Goal: Task Accomplishment & Management: Manage account settings

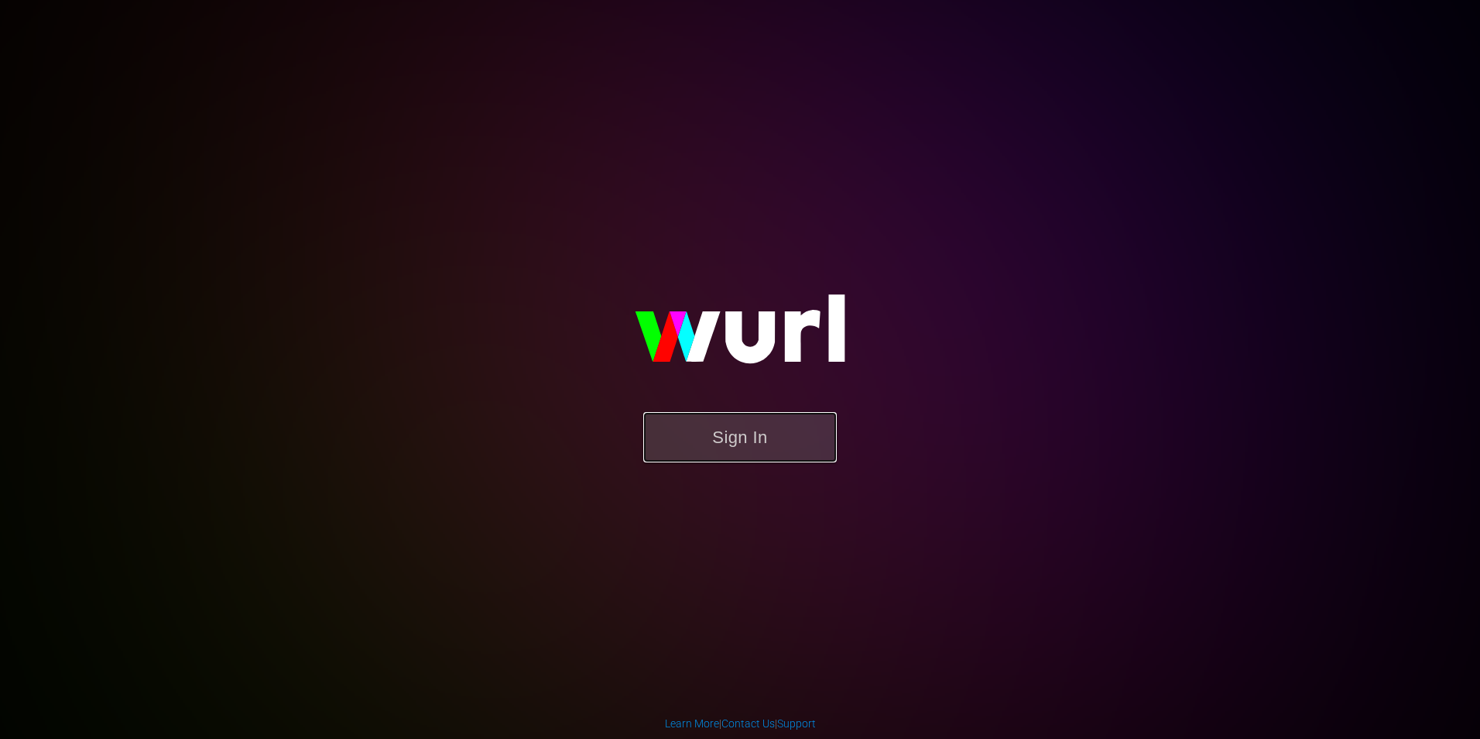
click at [737, 441] on button "Sign In" at bounding box center [740, 437] width 194 height 50
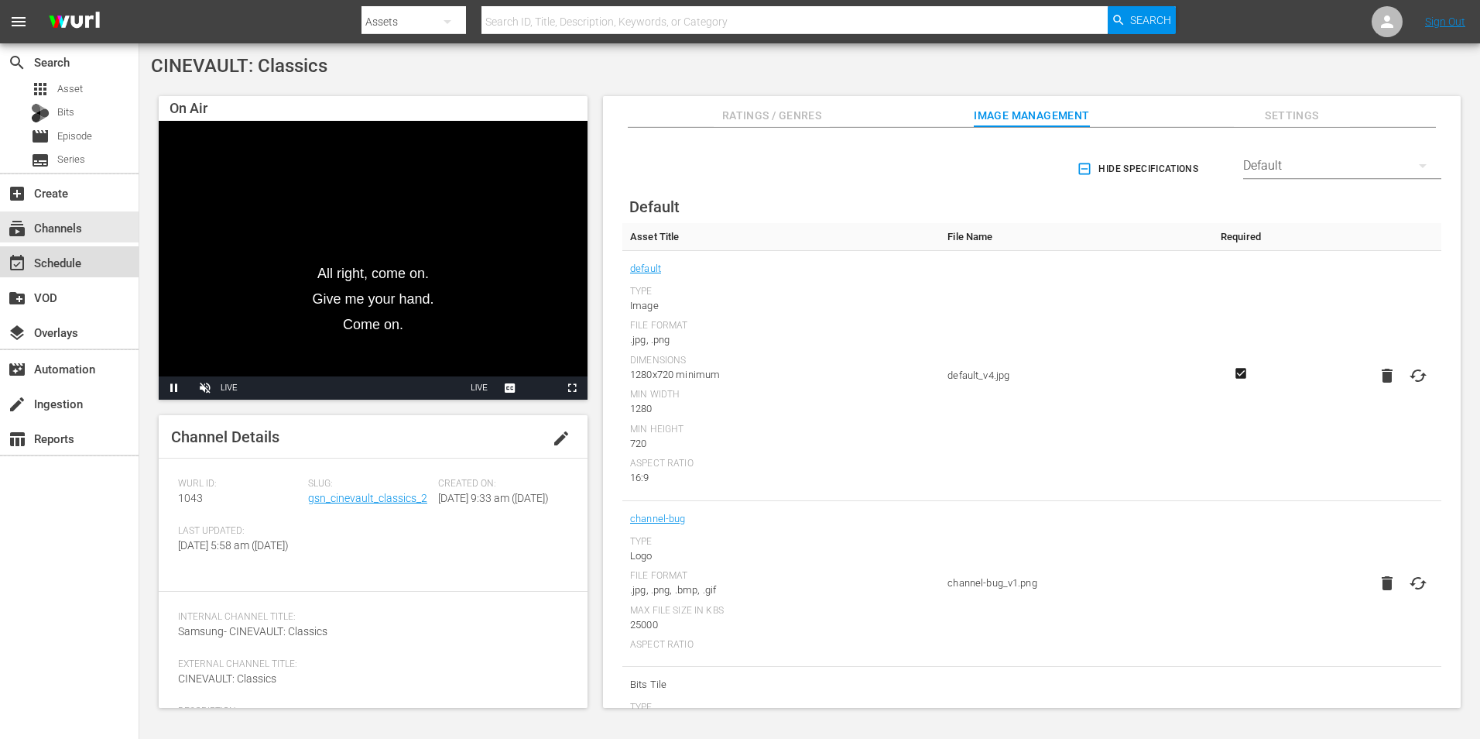
click at [73, 266] on div "event_available Schedule" at bounding box center [43, 260] width 87 height 14
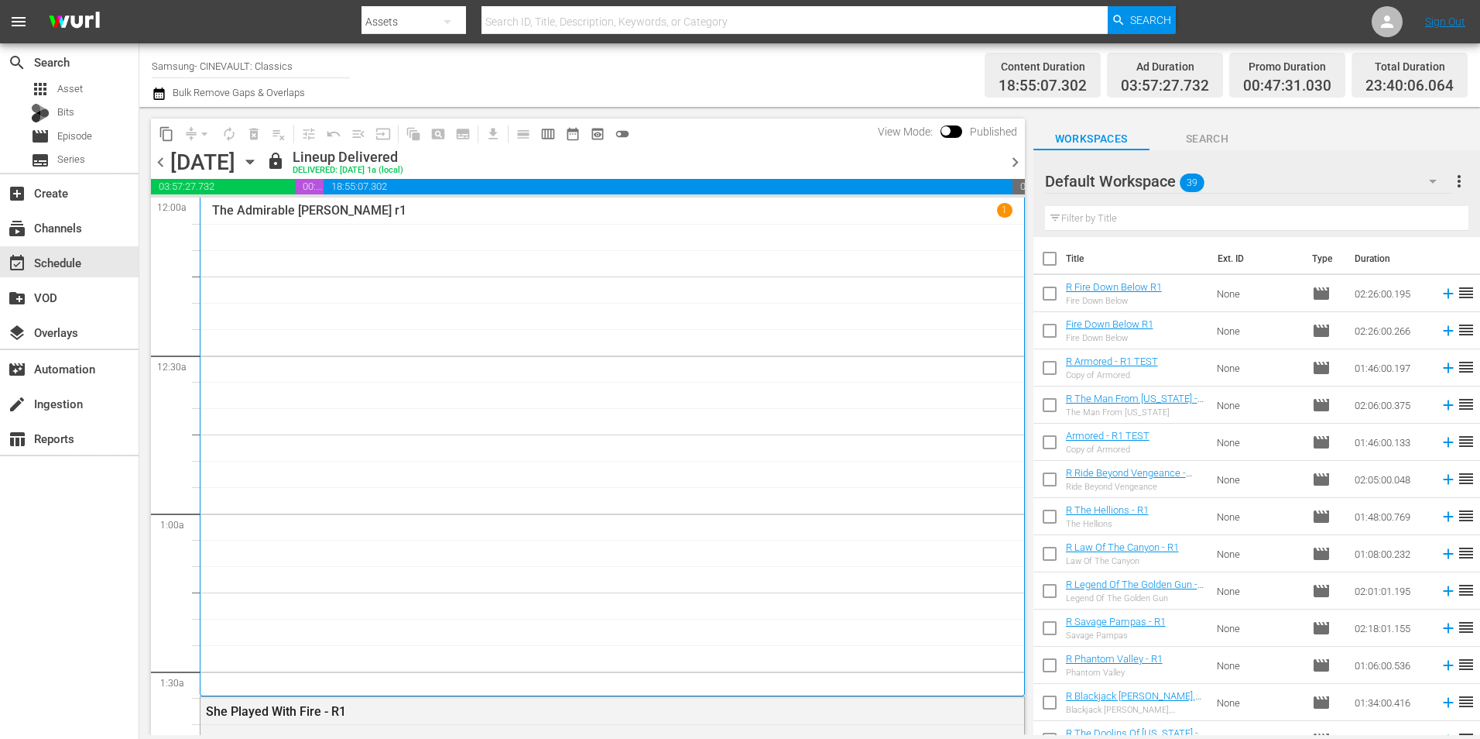
click at [1012, 164] on span "chevron_right" at bounding box center [1015, 162] width 19 height 19
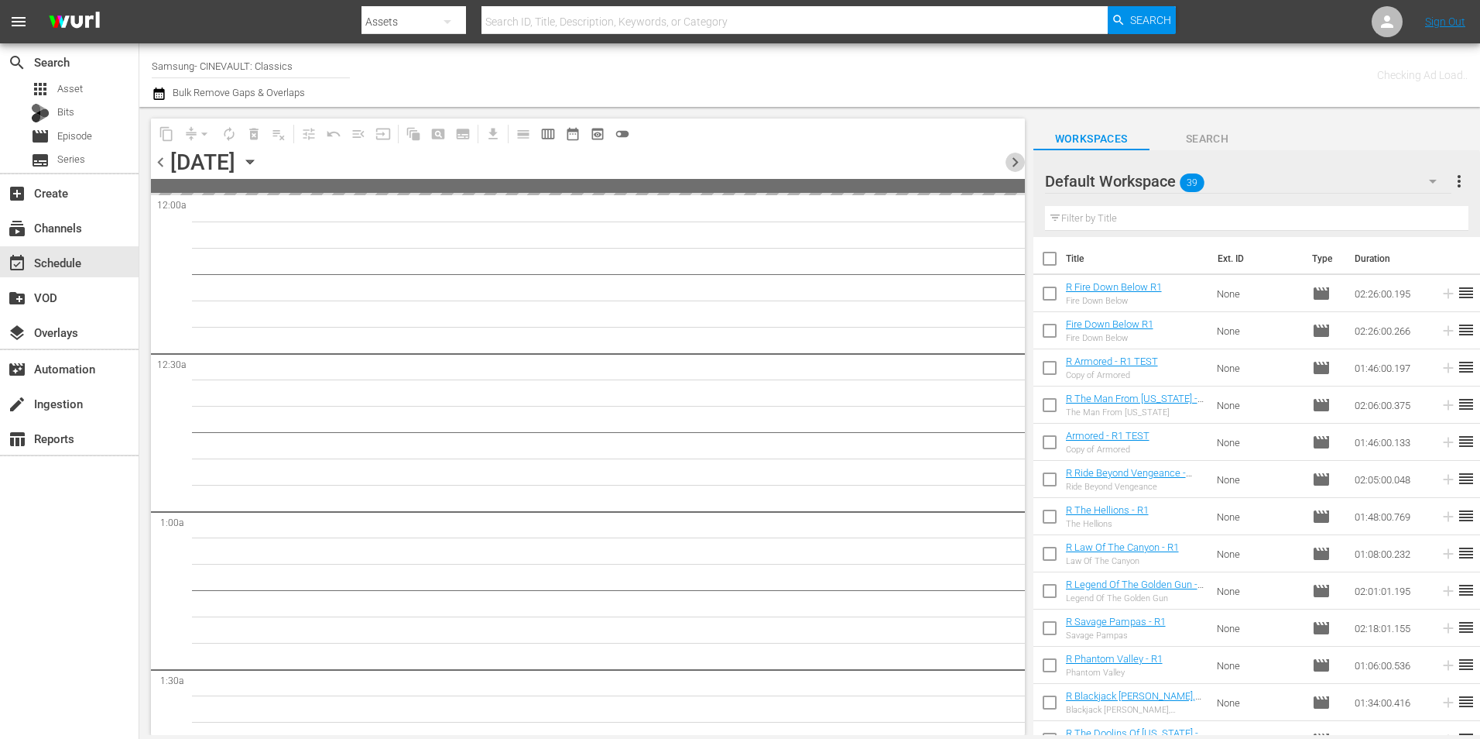
click at [1012, 164] on span "chevron_right" at bounding box center [1015, 162] width 19 height 19
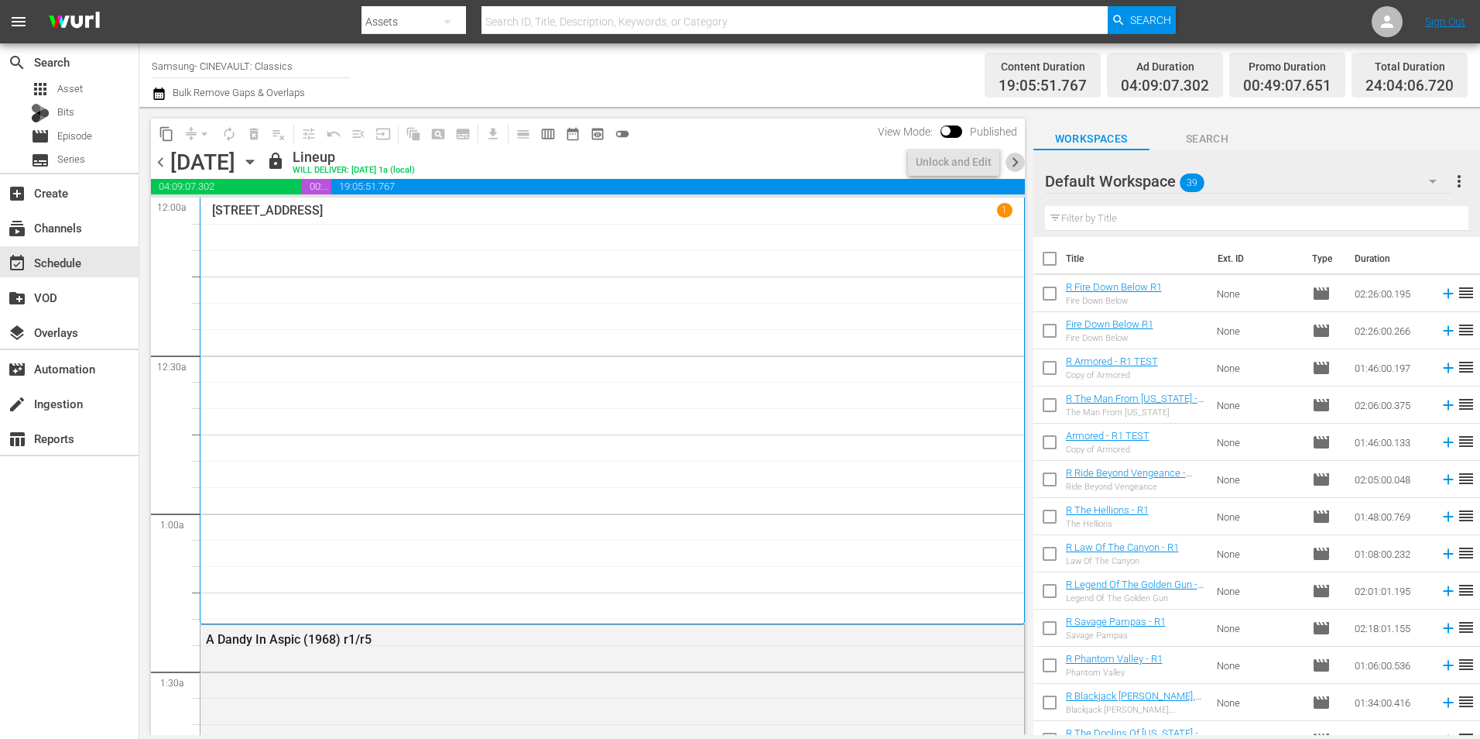
click at [1012, 164] on span "chevron_right" at bounding box center [1015, 162] width 19 height 19
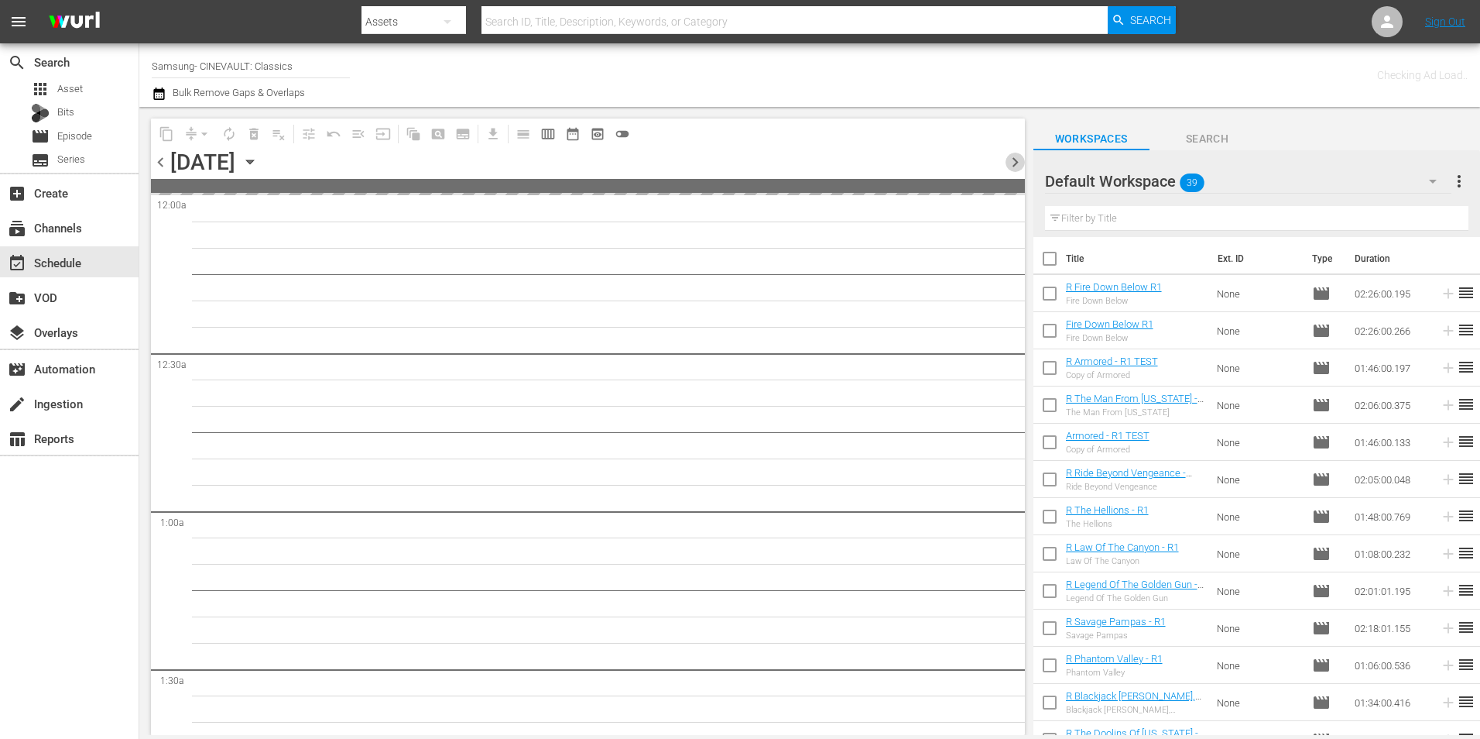
click at [1012, 164] on span "chevron_right" at bounding box center [1015, 162] width 19 height 19
click at [1014, 165] on span "chevron_right" at bounding box center [1015, 162] width 19 height 19
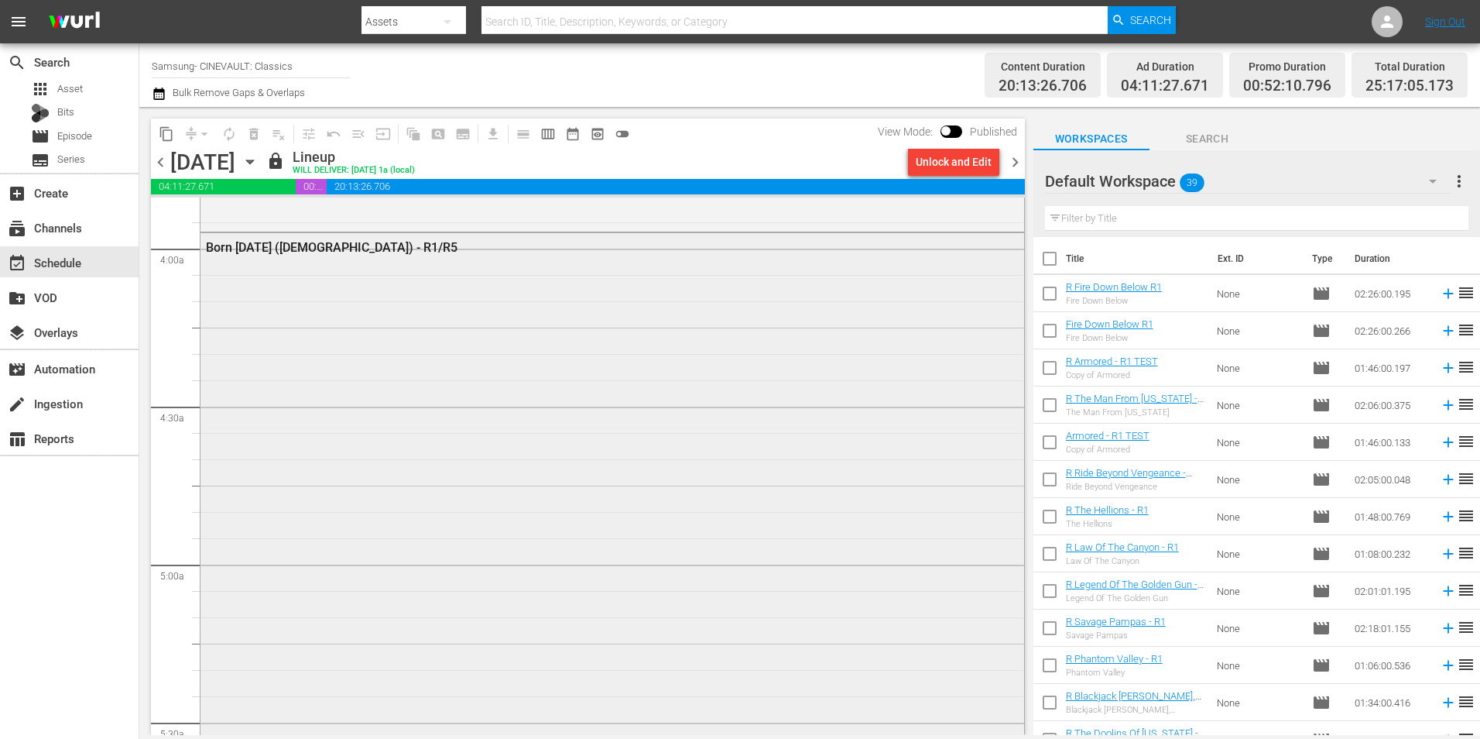
scroll to position [1394, 0]
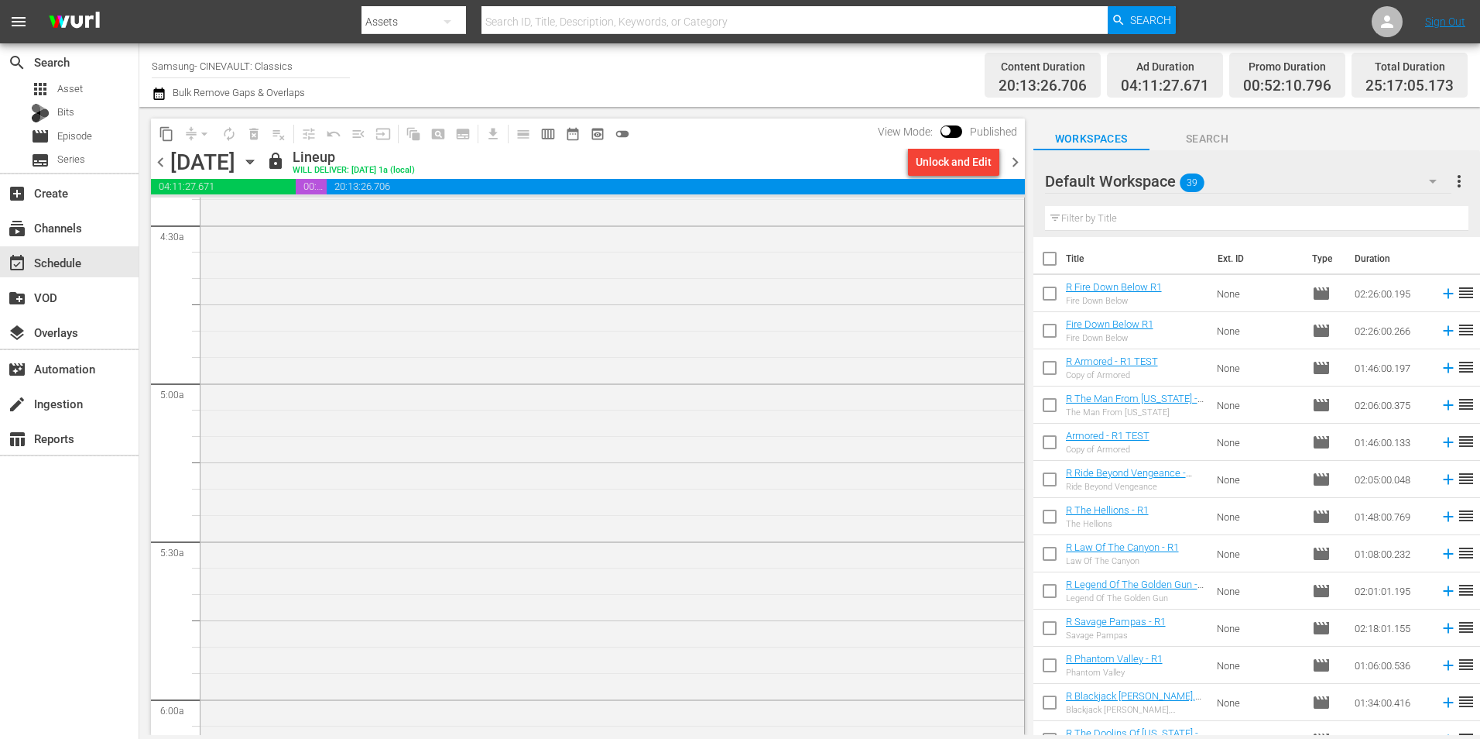
click at [1021, 159] on span "chevron_right" at bounding box center [1015, 162] width 19 height 19
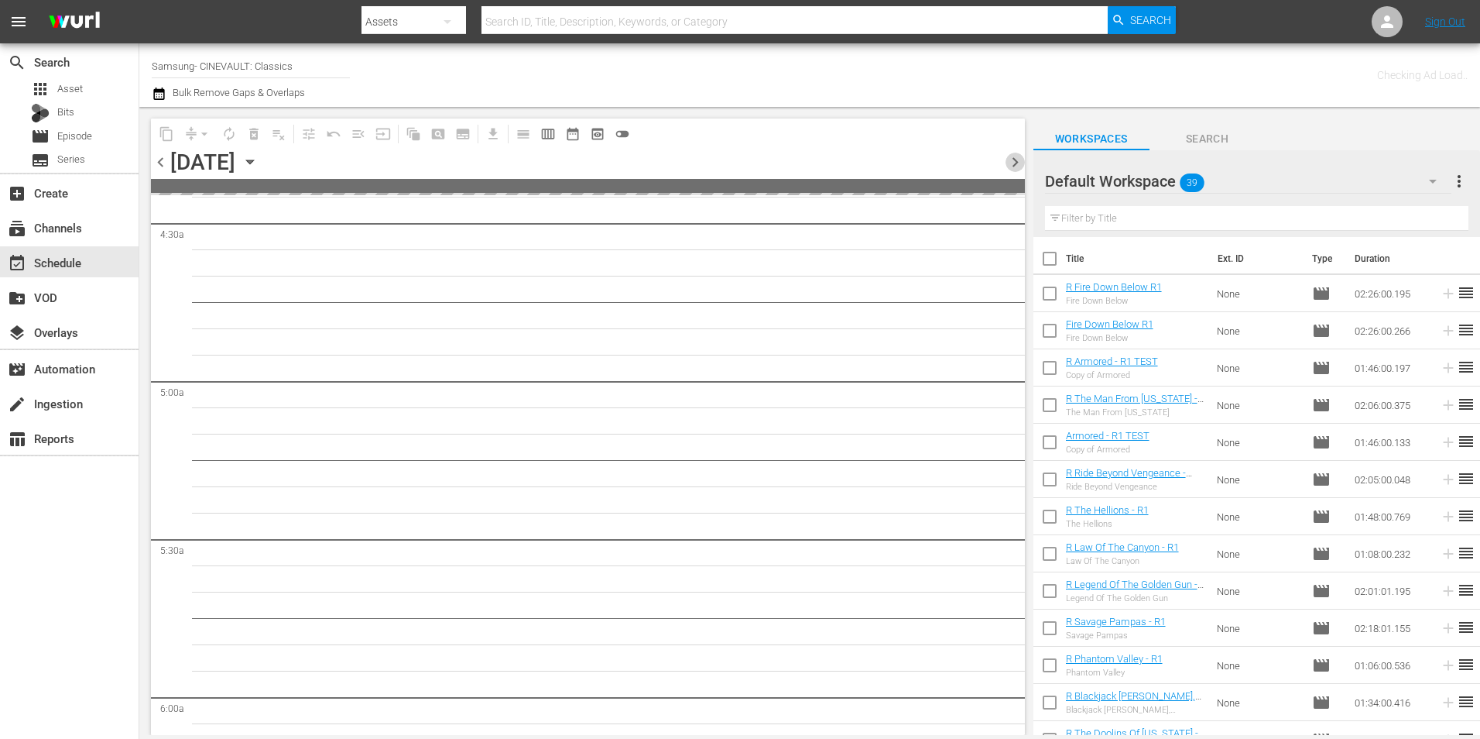
click at [1021, 159] on span "chevron_right" at bounding box center [1015, 162] width 19 height 19
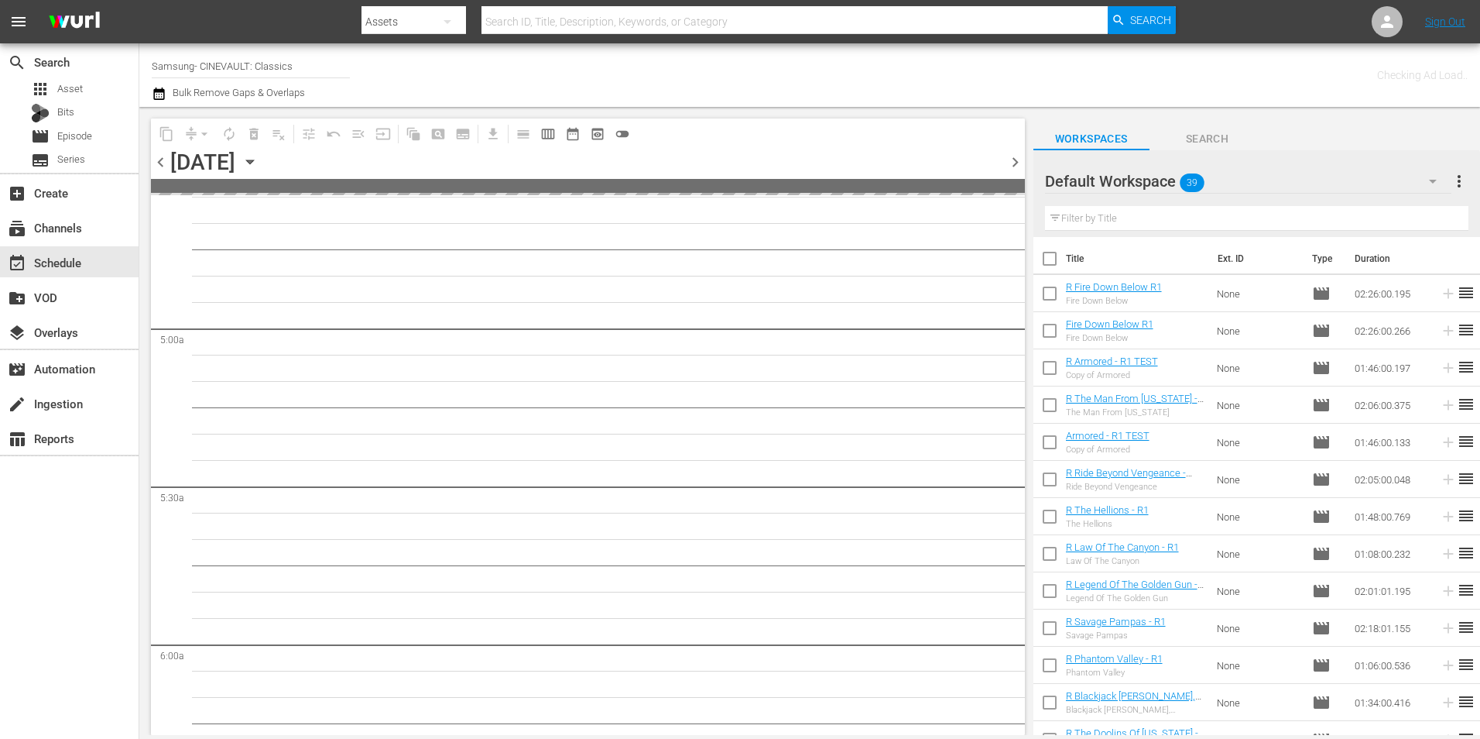
click at [1137, 180] on div at bounding box center [1100, 182] width 111 height 39
click at [1412, 182] on div "Default Workspace 39" at bounding box center [1248, 180] width 406 height 43
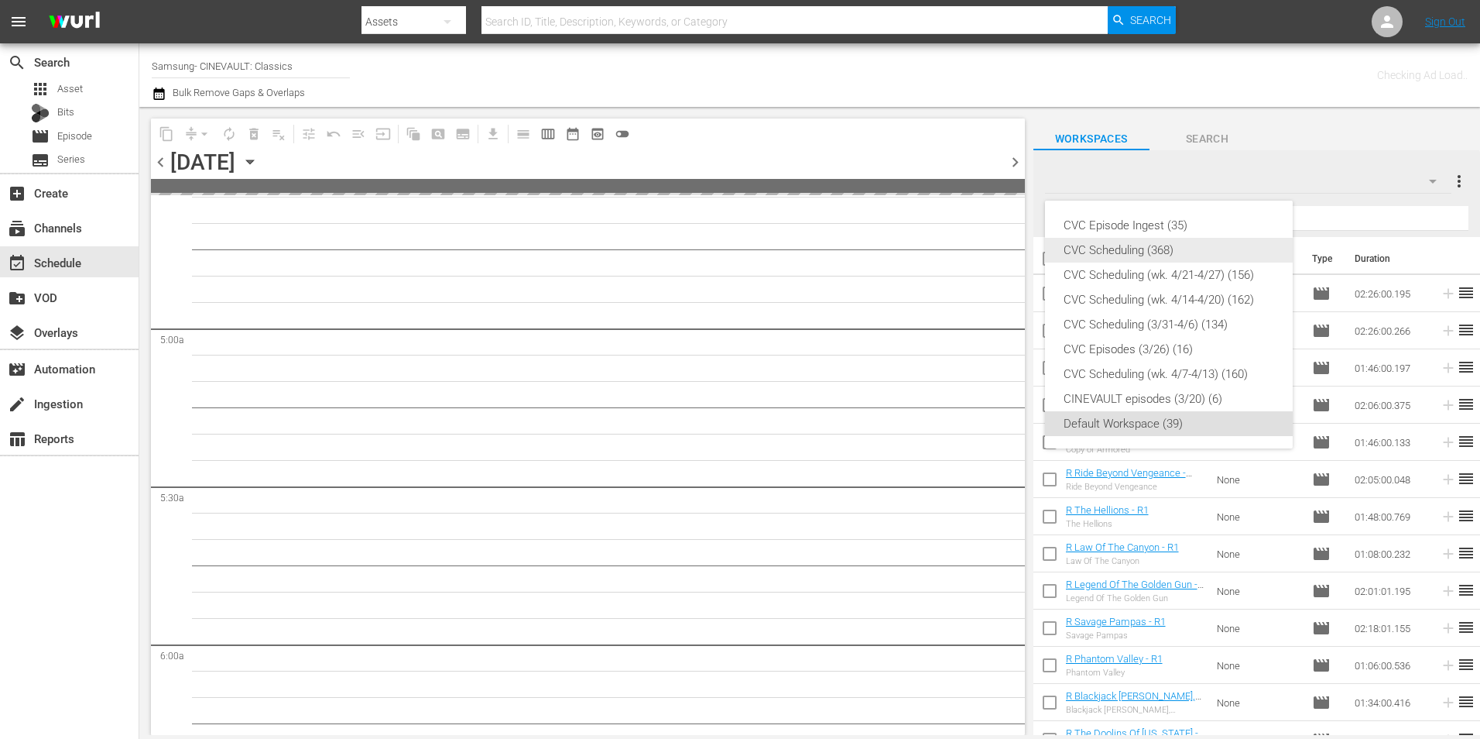
click at [1197, 250] on div "CVC Scheduling (368)" at bounding box center [1169, 250] width 211 height 25
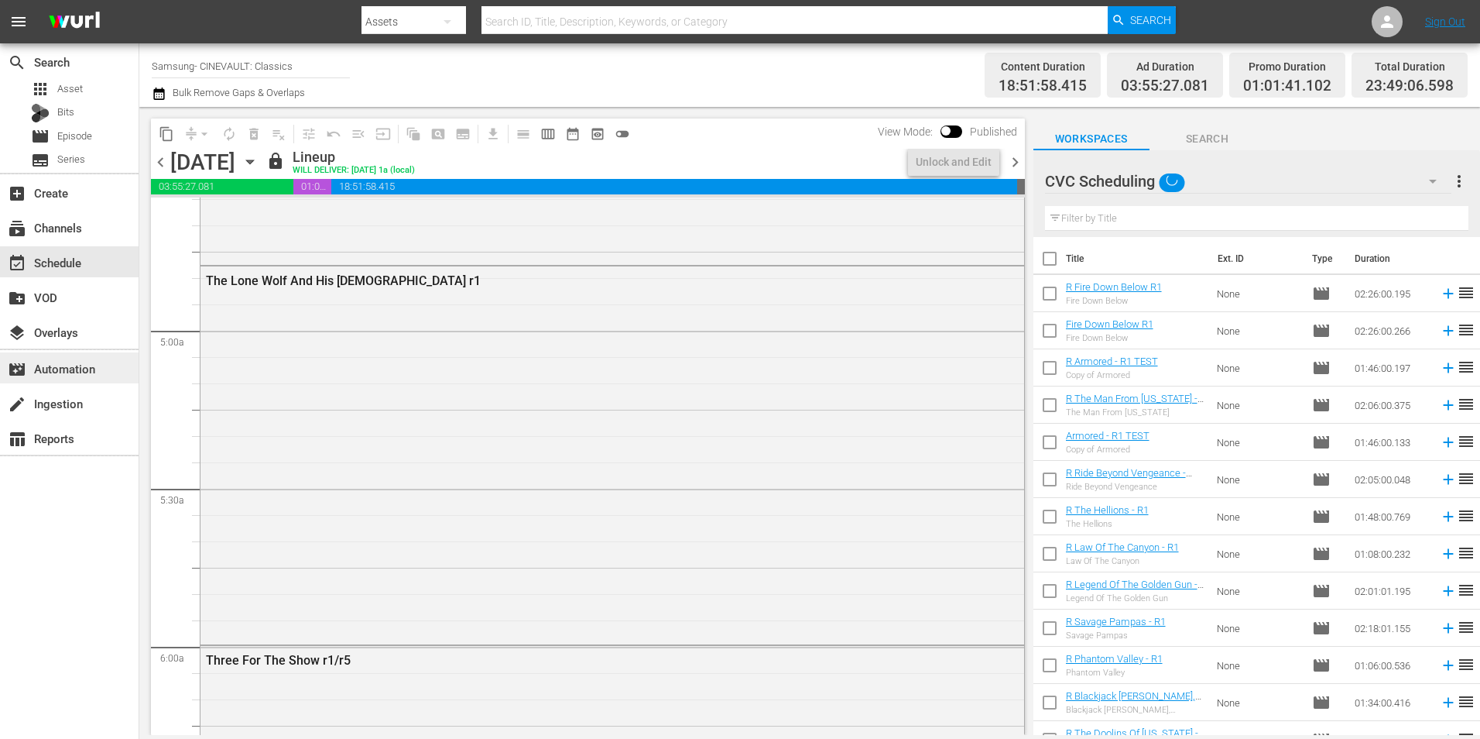
scroll to position [1420, 0]
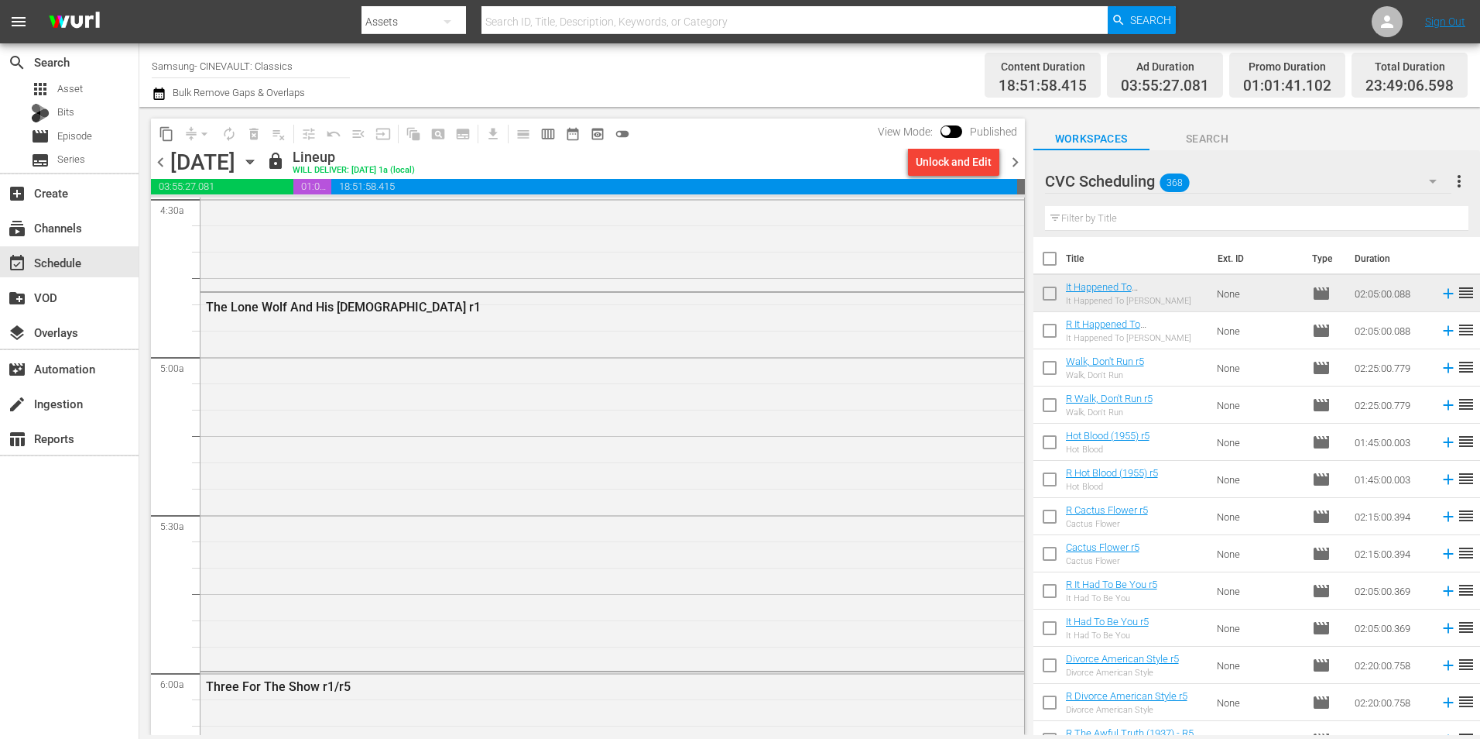
click at [1011, 159] on span "chevron_right" at bounding box center [1015, 162] width 19 height 19
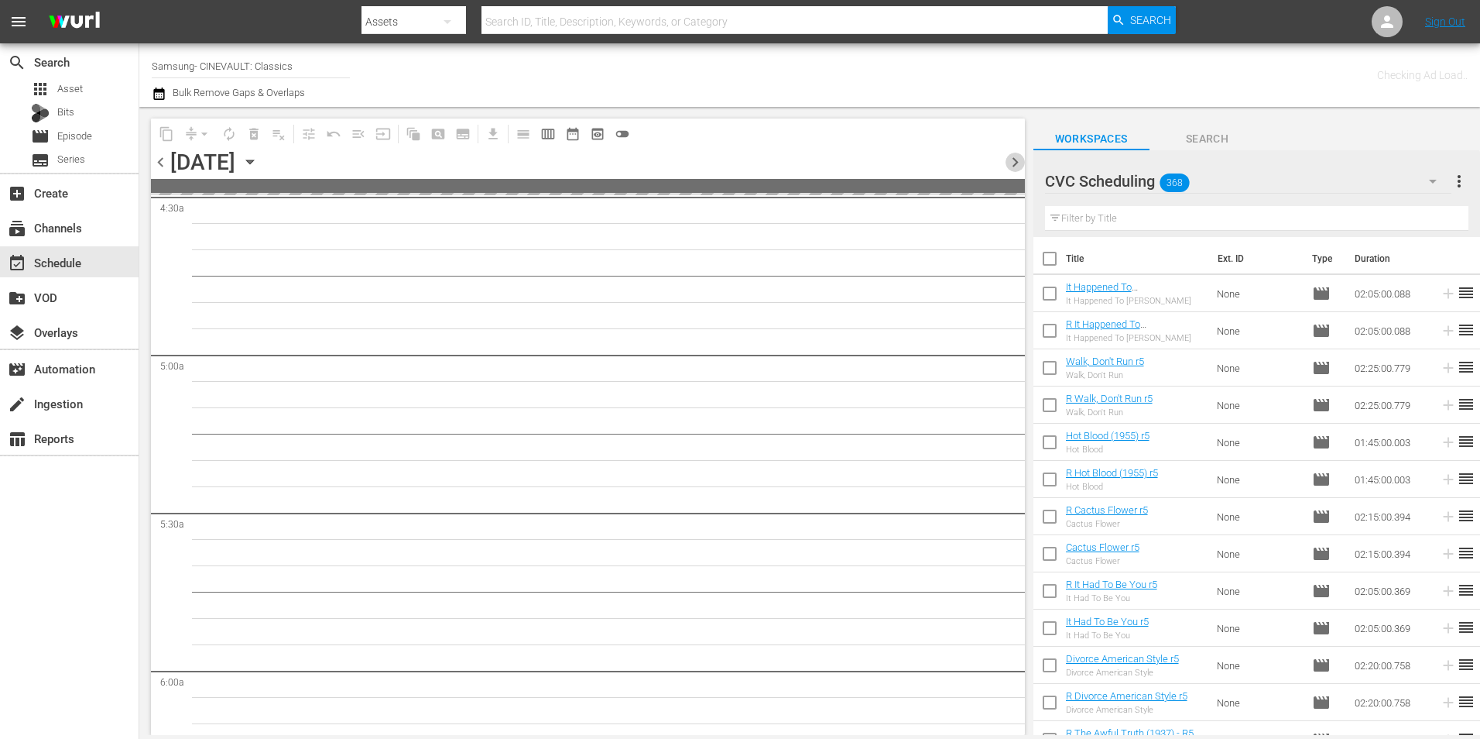
click at [1011, 159] on span "chevron_right" at bounding box center [1015, 162] width 19 height 19
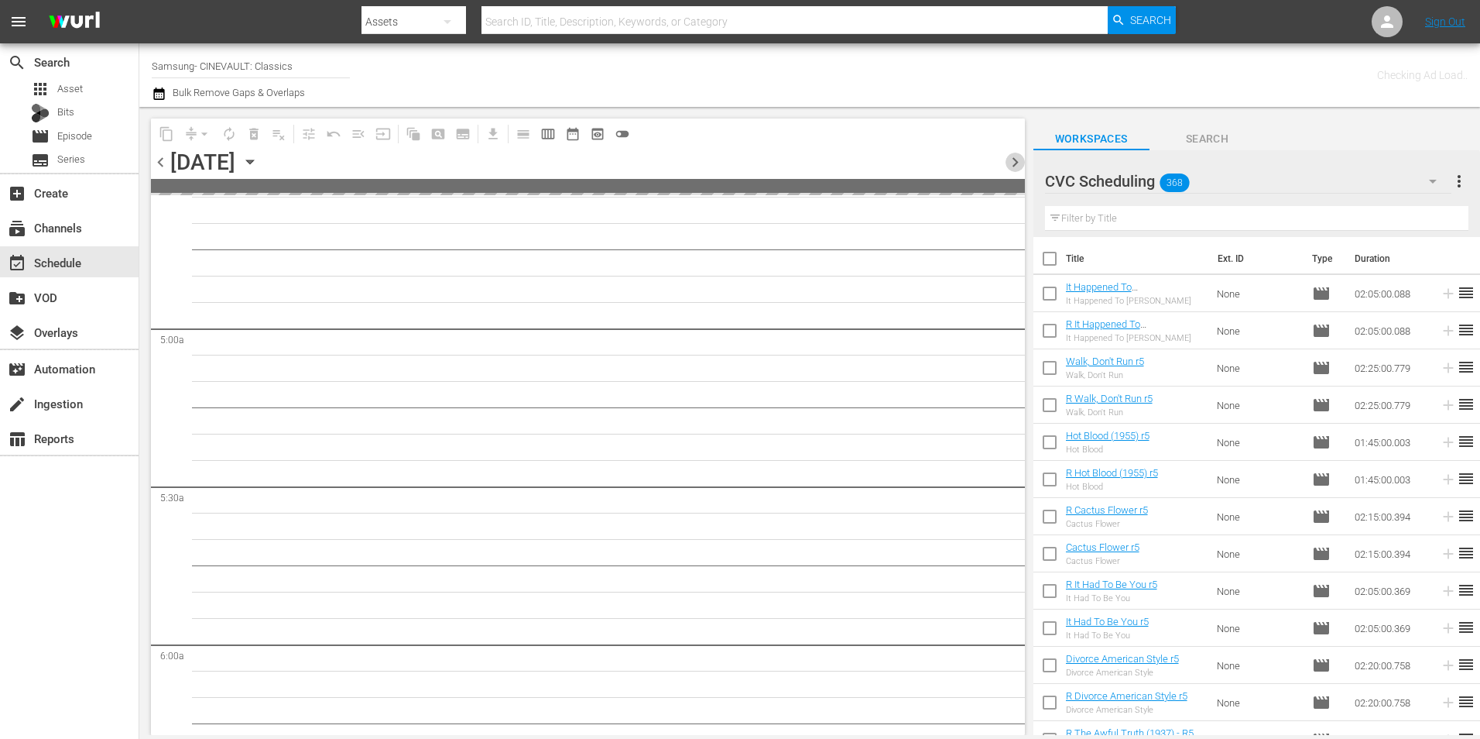
click at [1011, 159] on span "chevron_right" at bounding box center [1015, 162] width 19 height 19
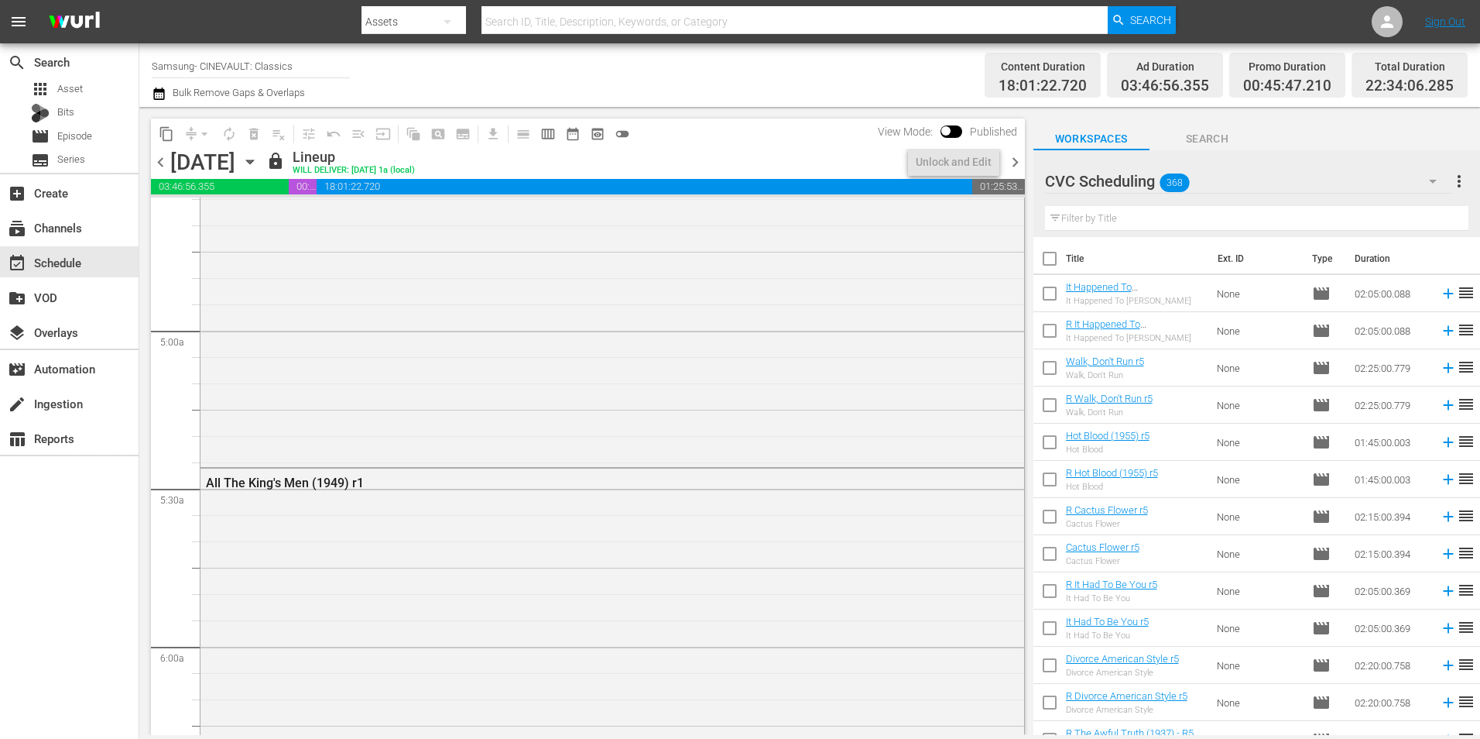
scroll to position [1394, 0]
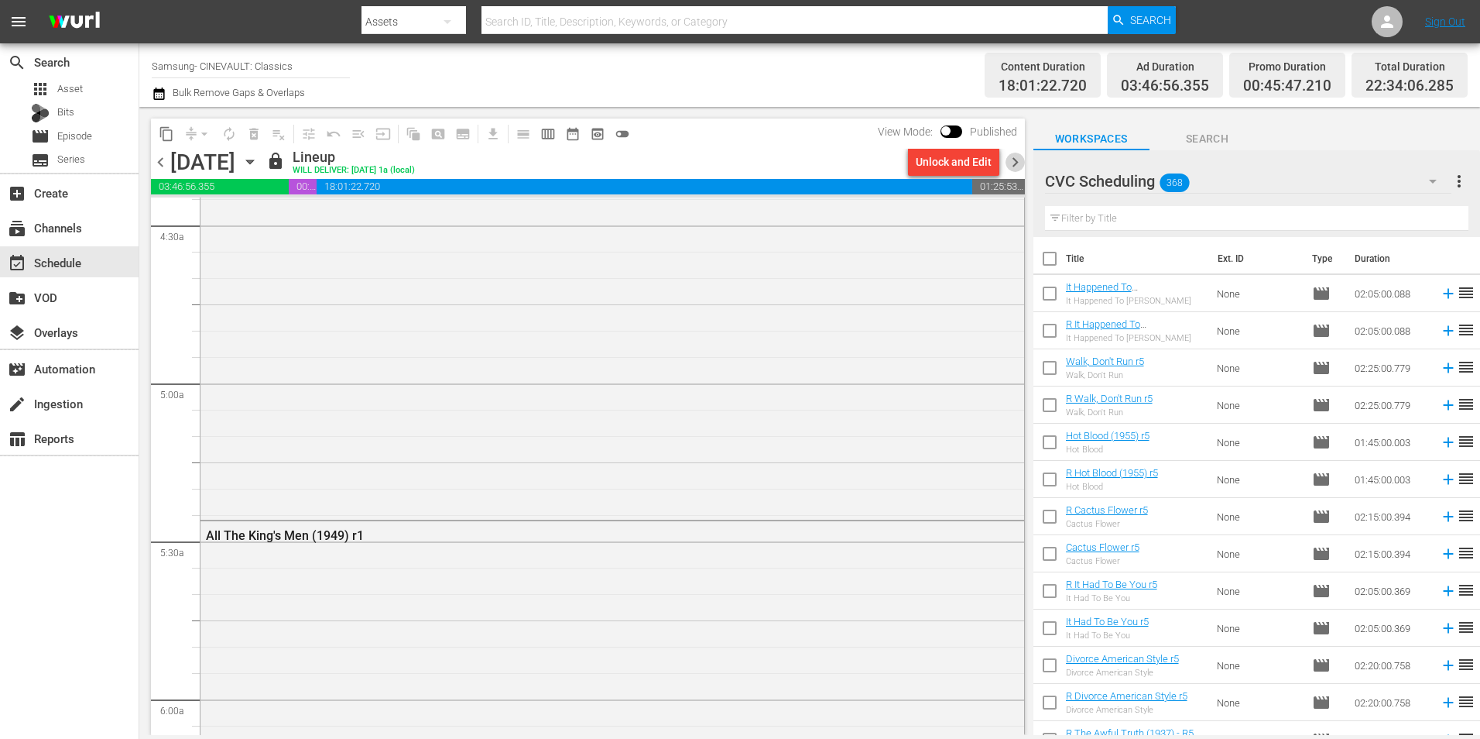
click at [1011, 159] on span "chevron_right" at bounding box center [1015, 162] width 19 height 19
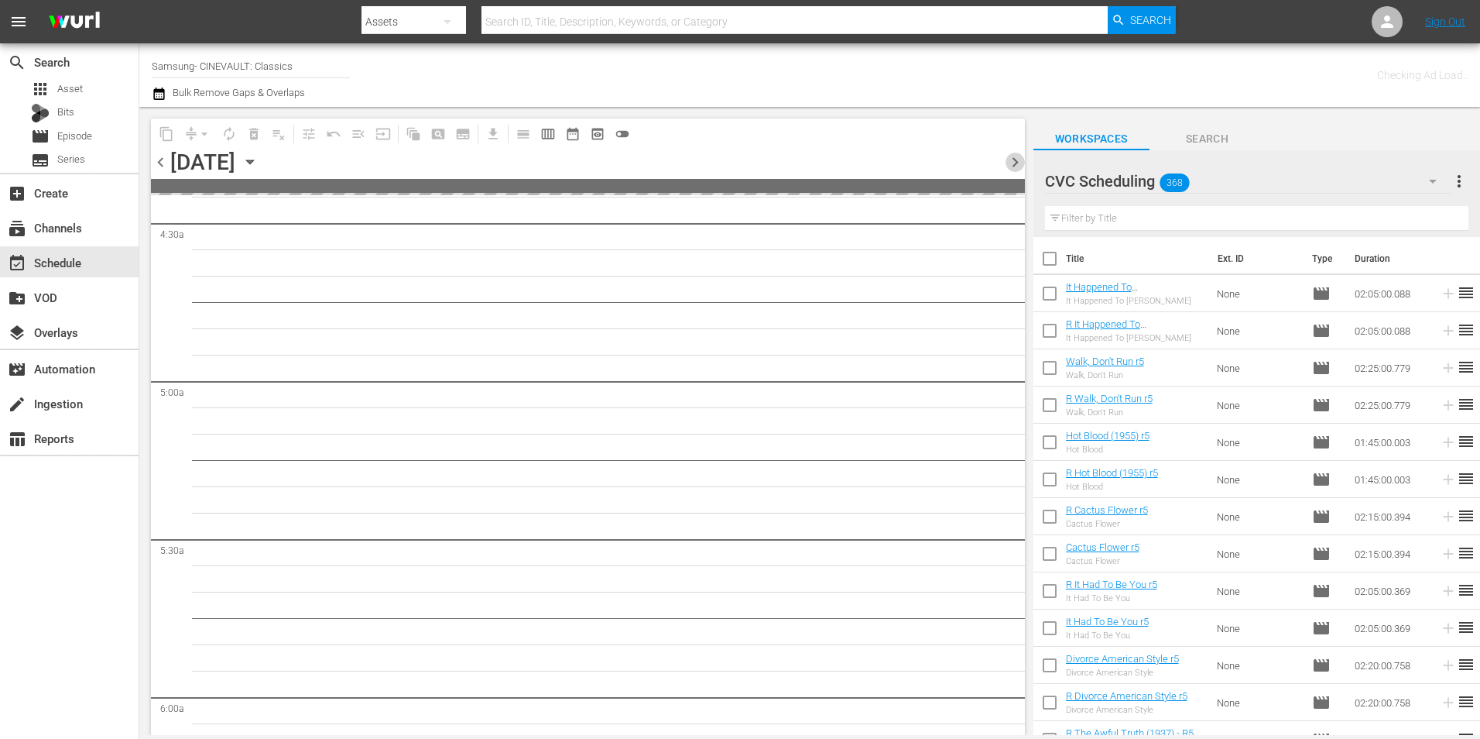
click at [1011, 159] on span "chevron_right" at bounding box center [1015, 162] width 19 height 19
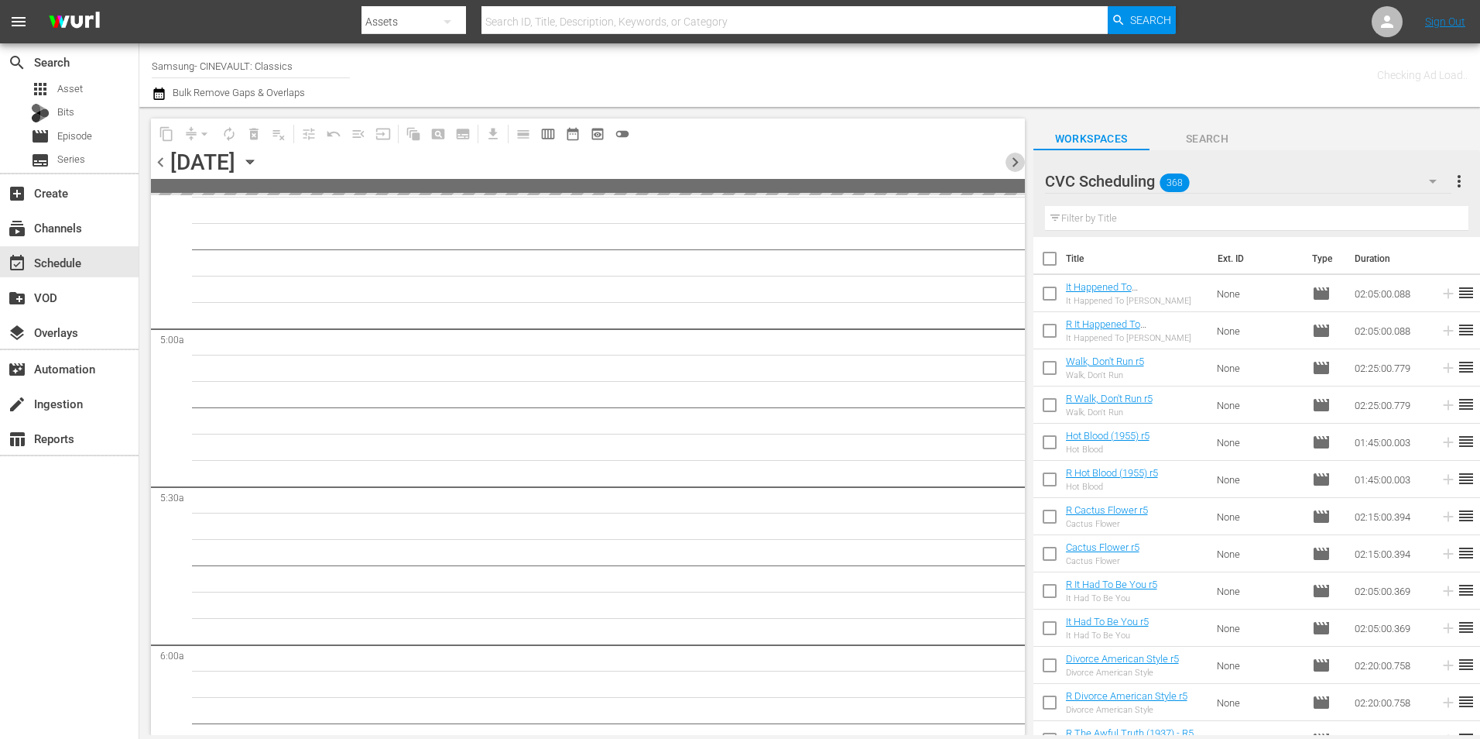
click at [1011, 159] on span "chevron_right" at bounding box center [1015, 162] width 19 height 19
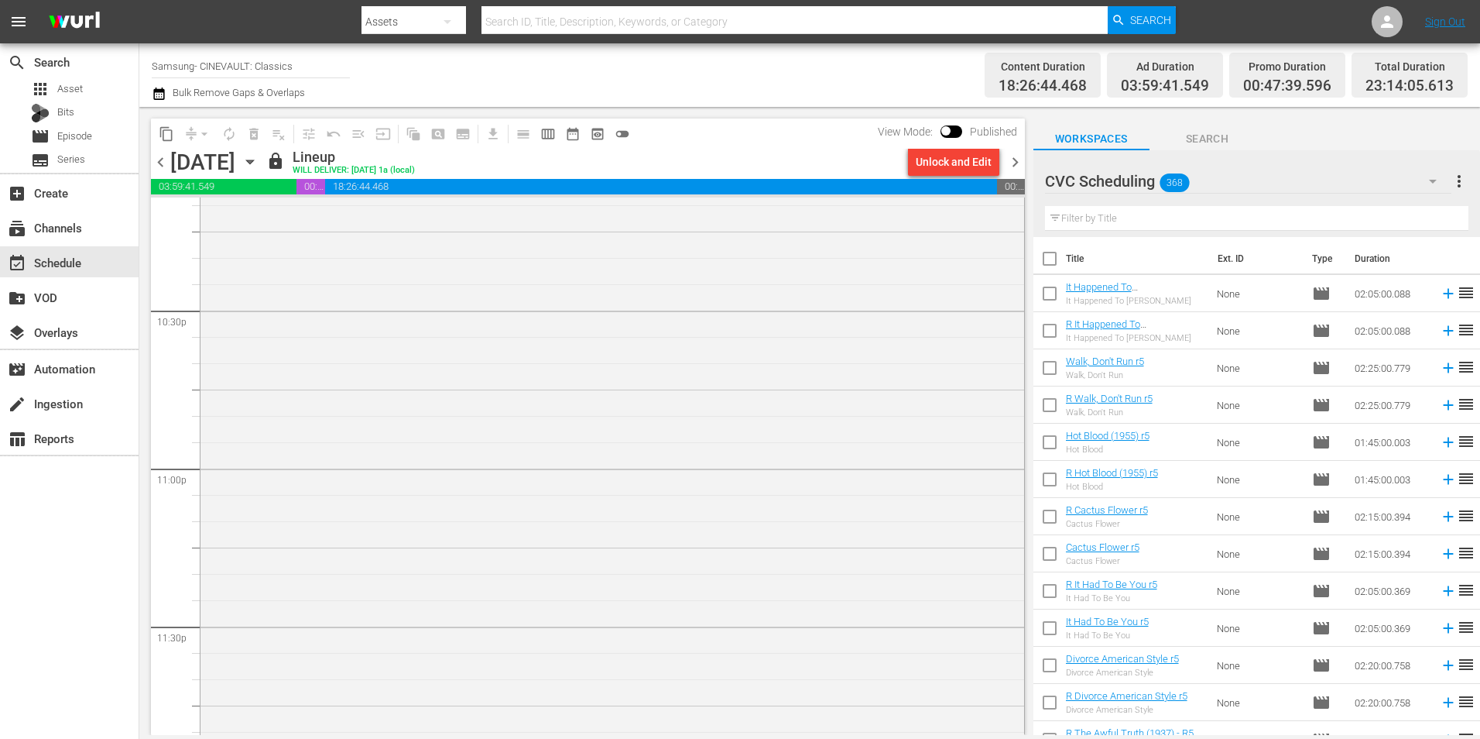
scroll to position [7051, 0]
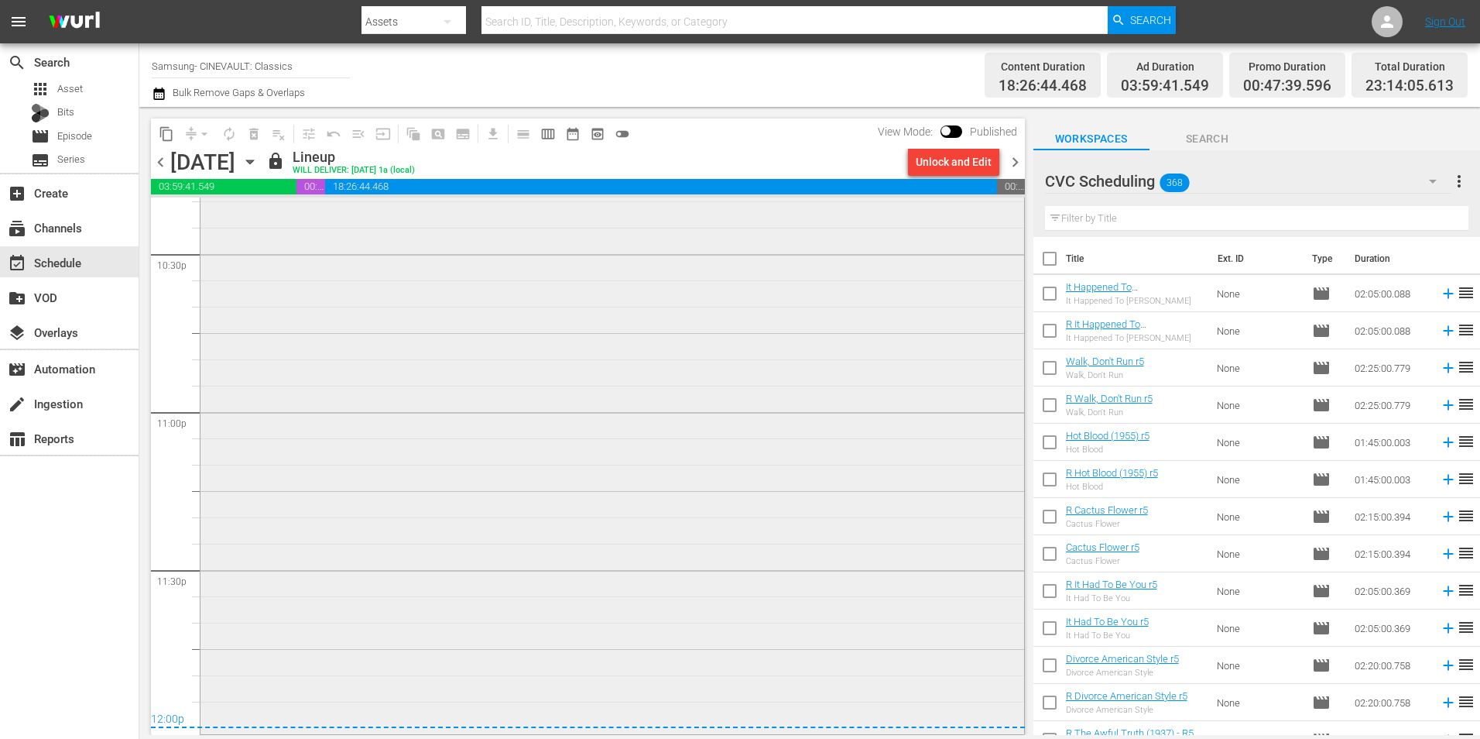
click at [819, 454] on div "Anatomy Of A Murder - R1/R5 1" at bounding box center [613, 207] width 824 height 1048
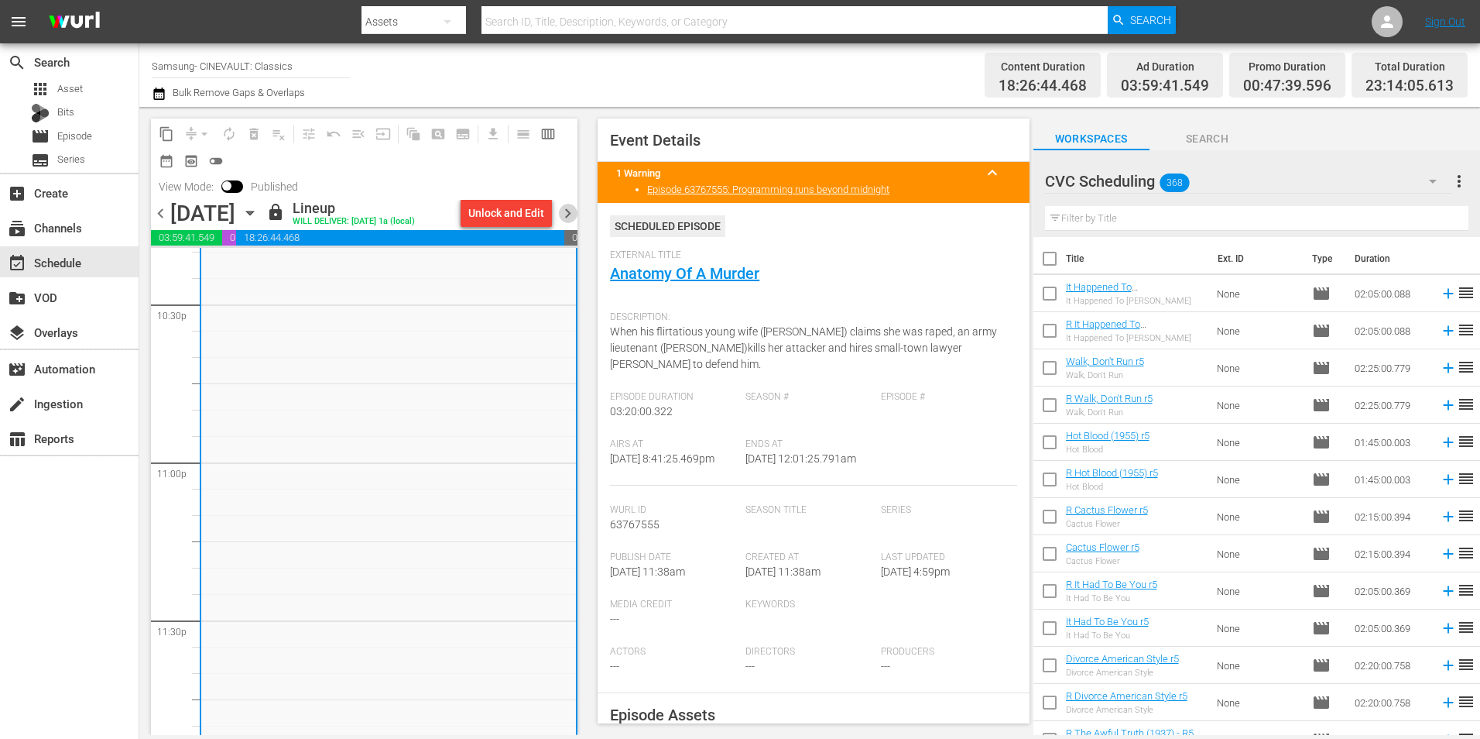
click at [565, 206] on span "chevron_right" at bounding box center [567, 213] width 19 height 19
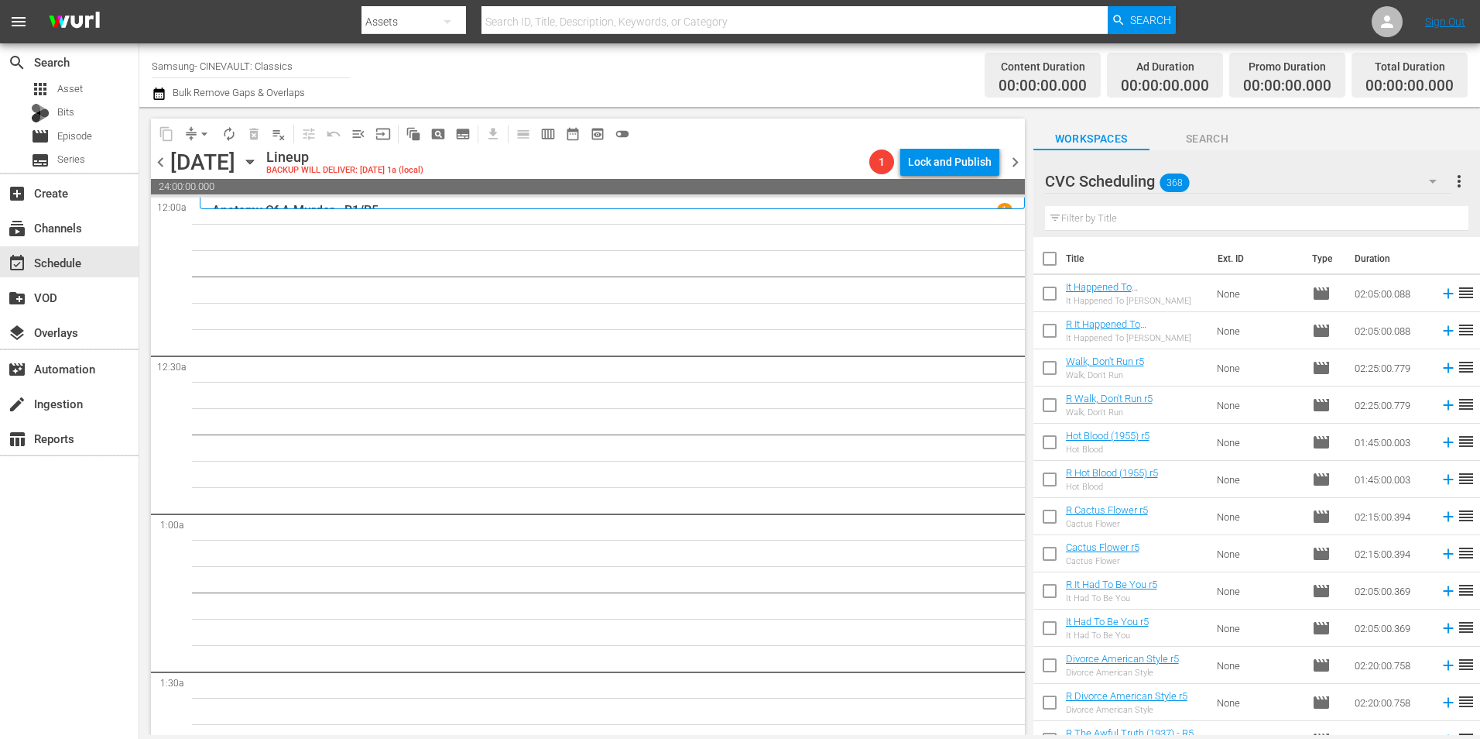
drag, startPoint x: 154, startPoint y: 159, endPoint x: 167, endPoint y: 158, distance: 13.3
click at [154, 159] on span "chevron_left" at bounding box center [160, 162] width 19 height 19
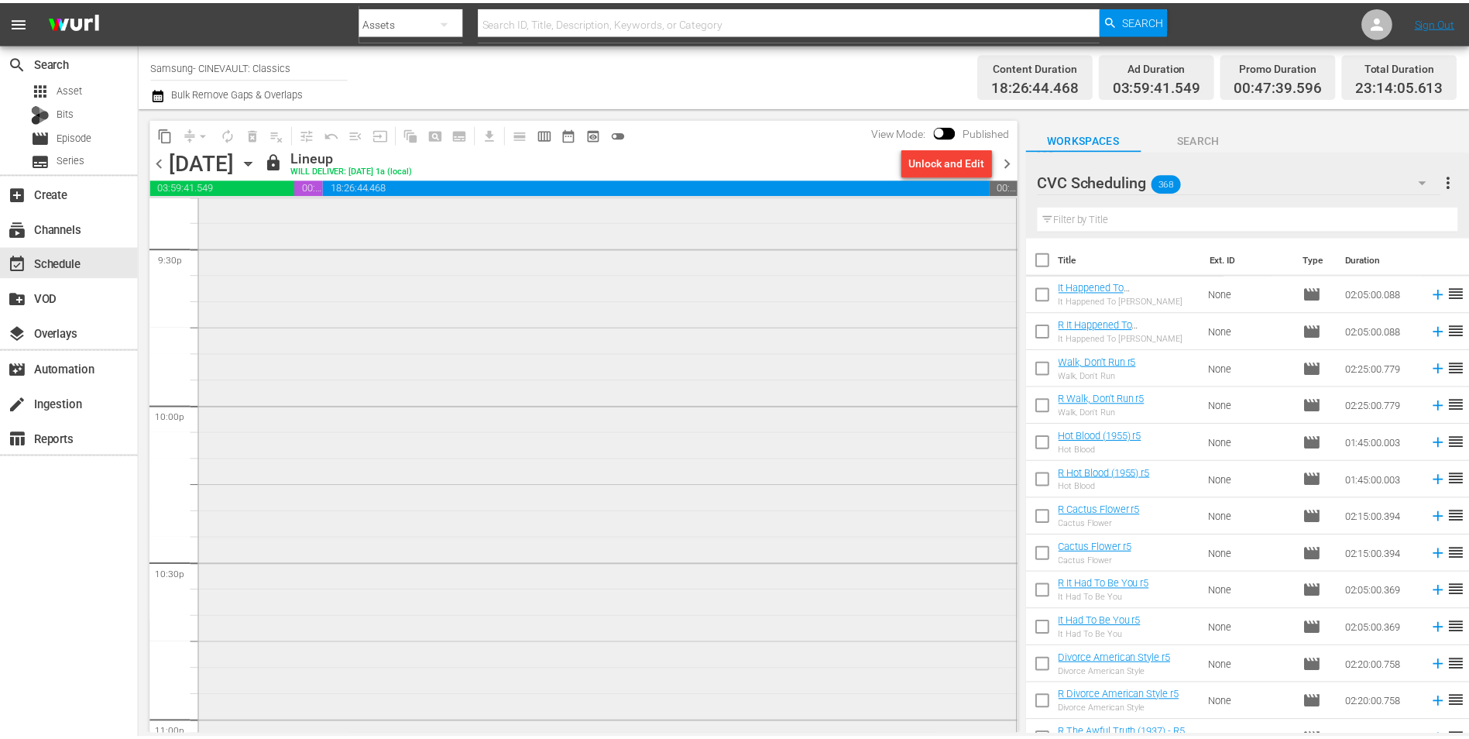
scroll to position [6509, 0]
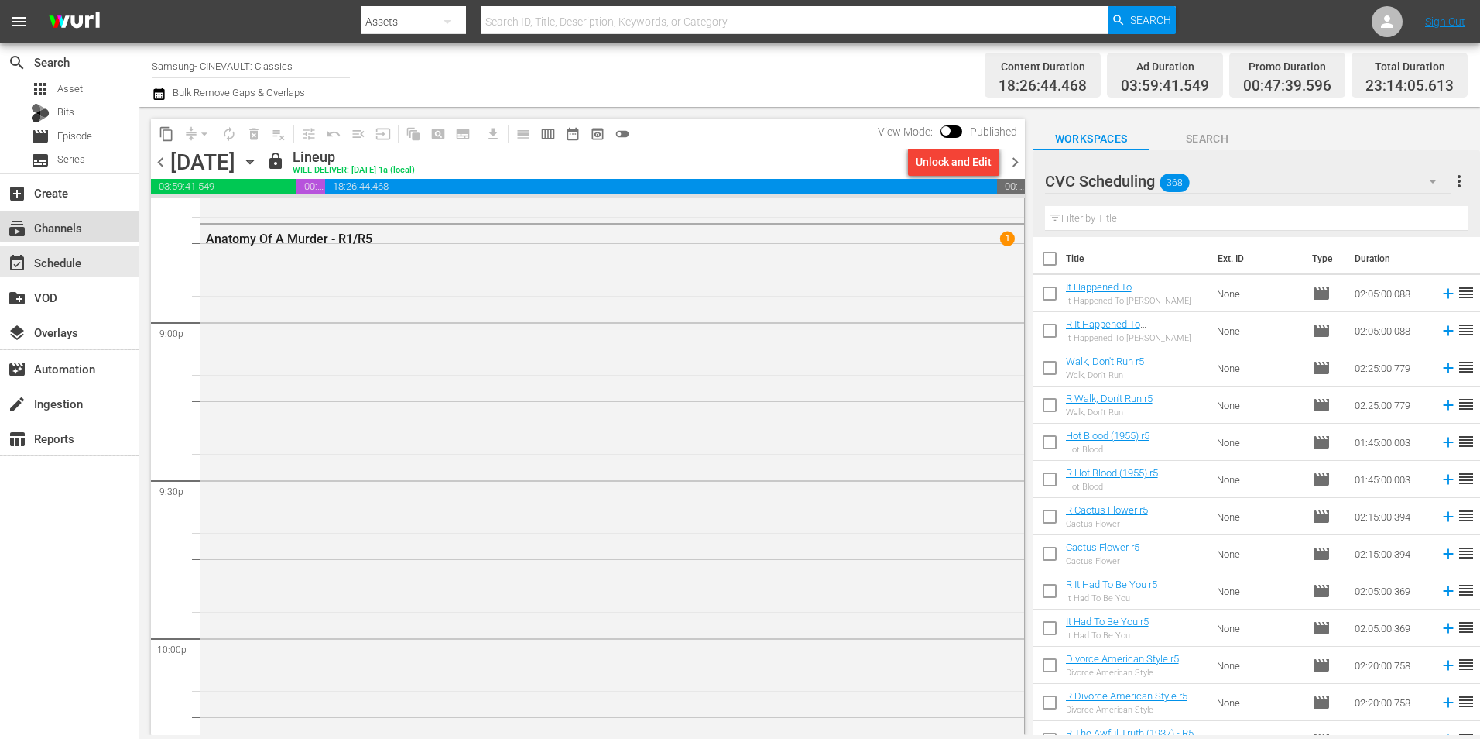
click at [81, 225] on div "subscriptions Channels" at bounding box center [43, 225] width 87 height 14
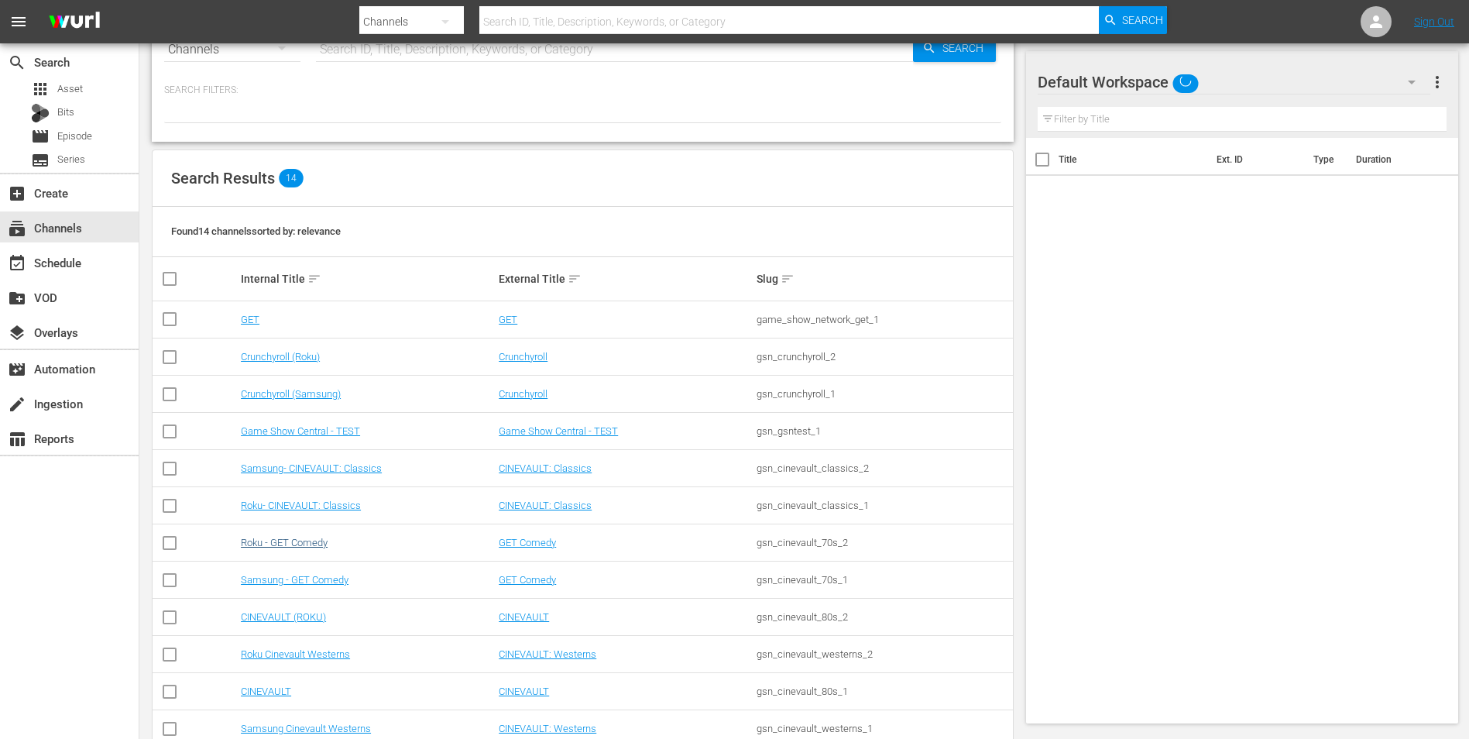
scroll to position [77, 0]
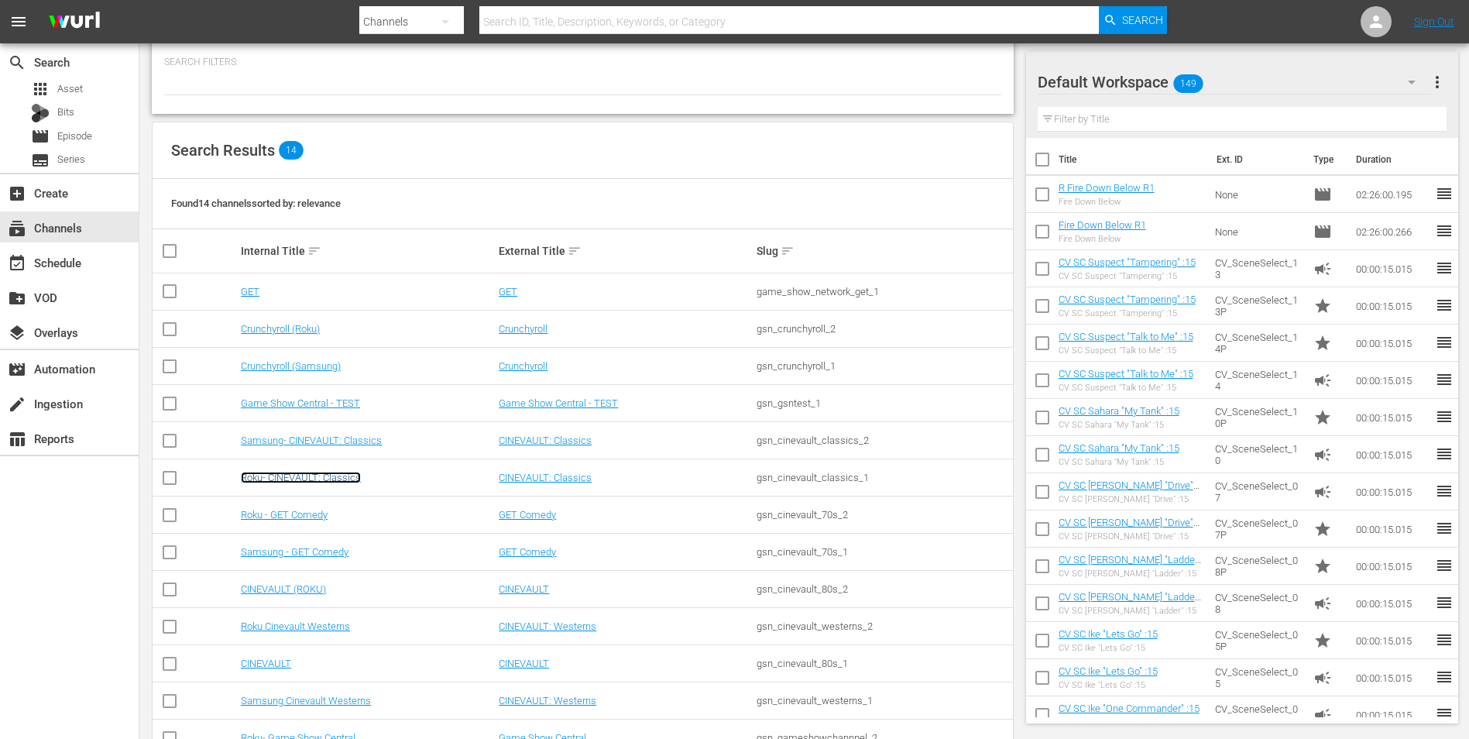
click at [314, 471] on link "Roku- CINEVAULT: Classics" at bounding box center [301, 477] width 120 height 12
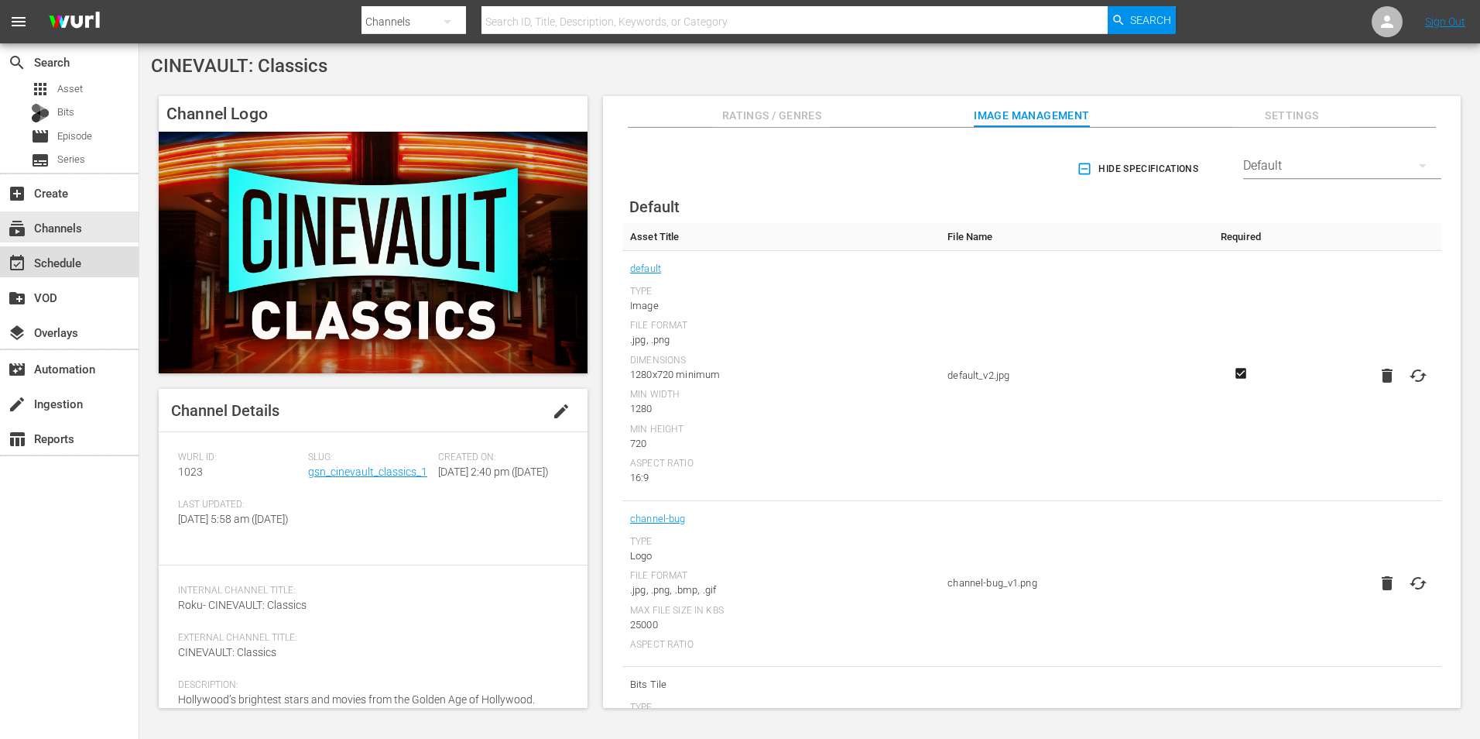
click at [58, 249] on div "event_available Schedule" at bounding box center [69, 261] width 139 height 31
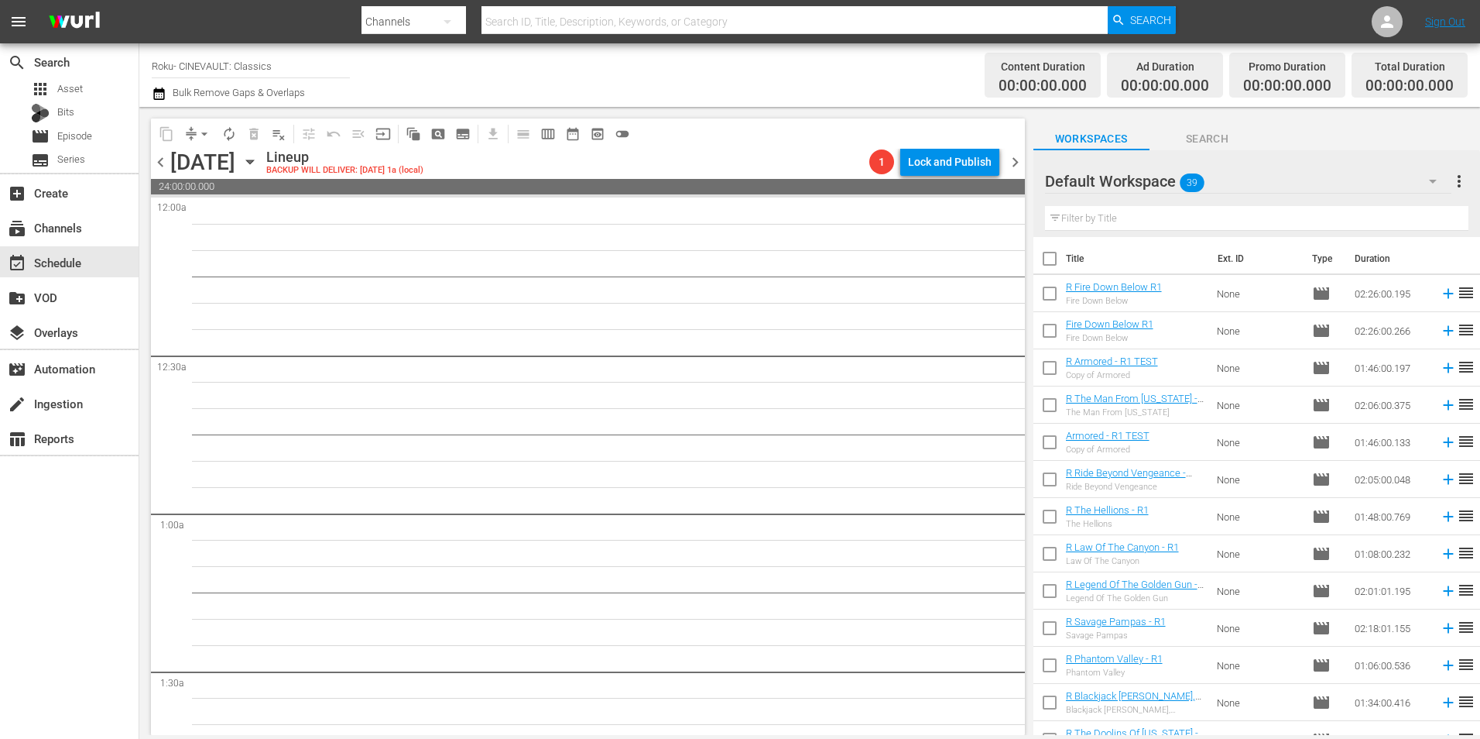
click at [162, 157] on span "chevron_left" at bounding box center [160, 162] width 19 height 19
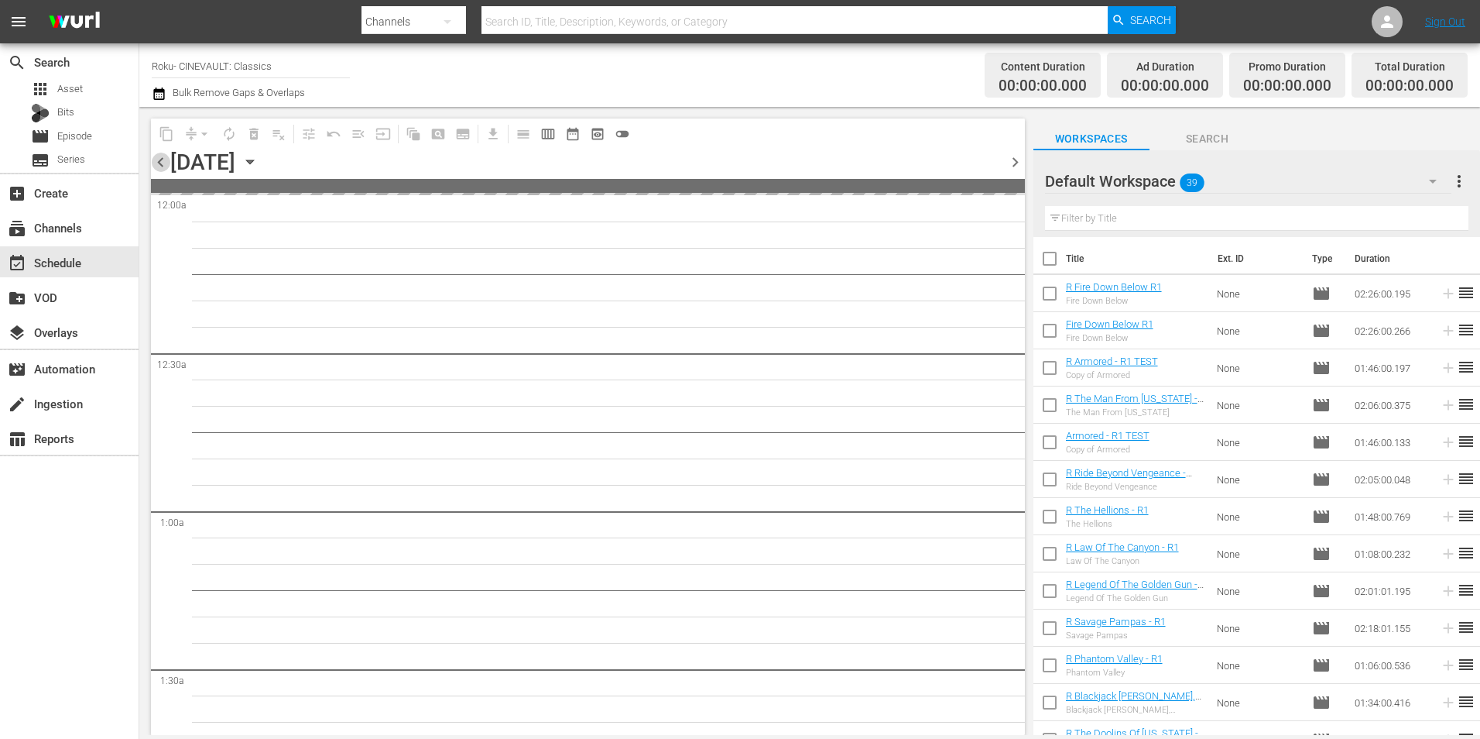
click at [162, 157] on span "chevron_left" at bounding box center [160, 162] width 19 height 19
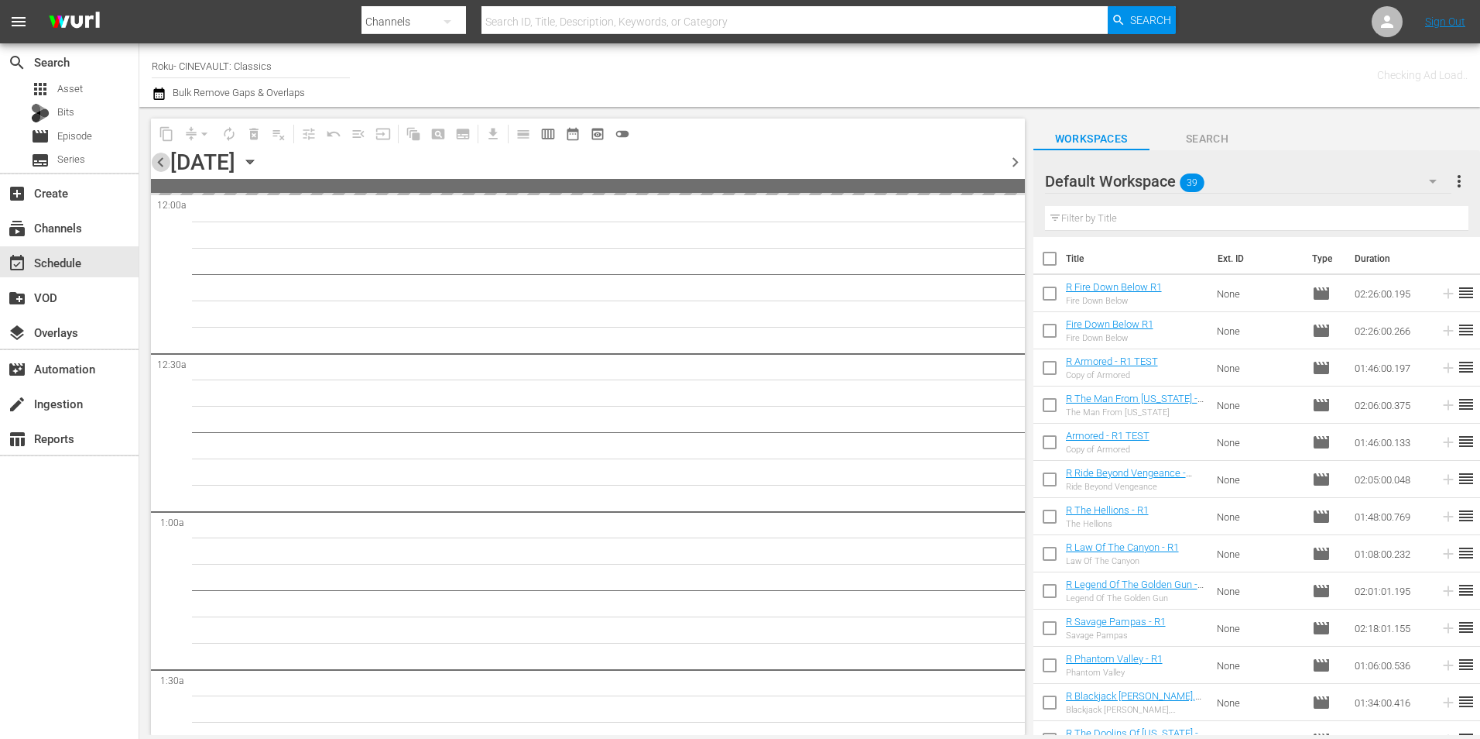
click at [162, 157] on span "chevron_left" at bounding box center [160, 162] width 19 height 19
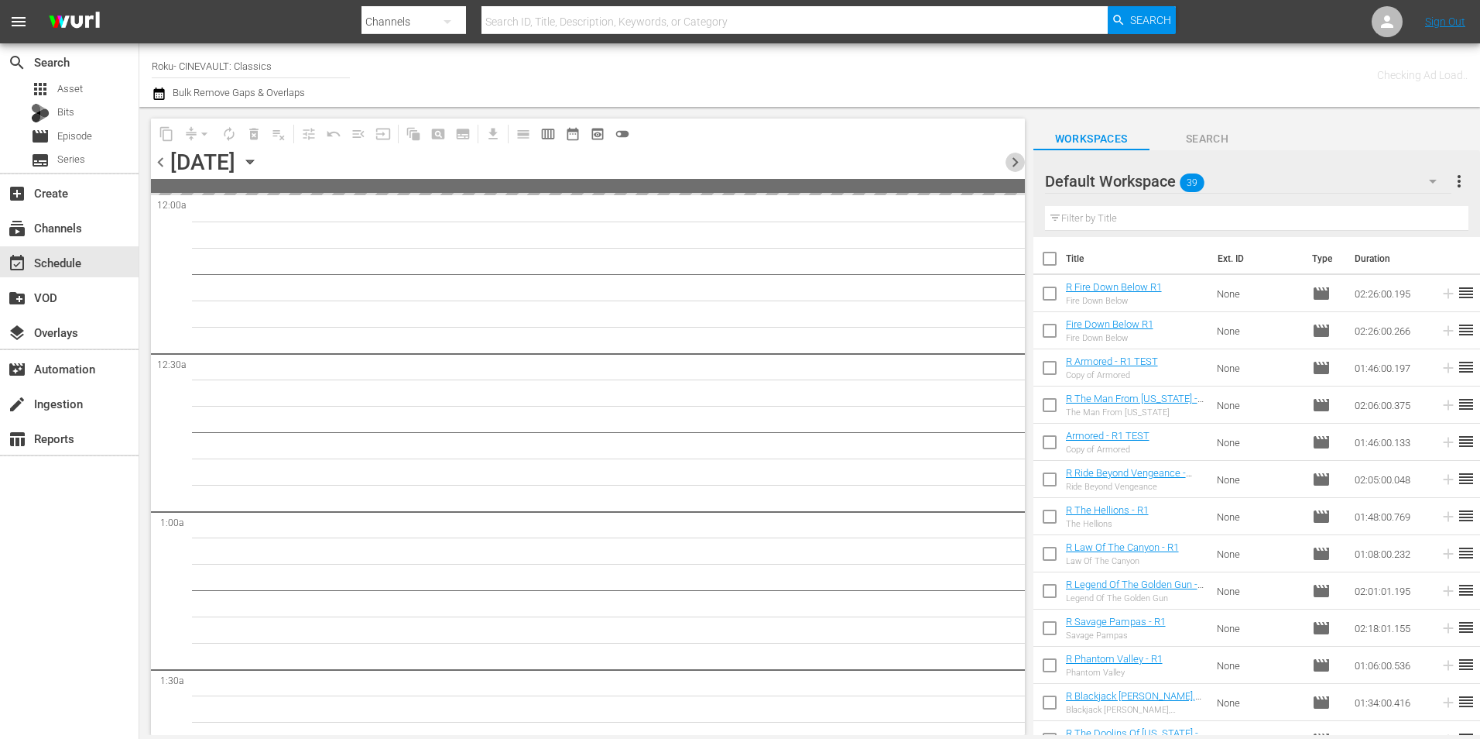
click at [1014, 167] on span "chevron_right" at bounding box center [1015, 162] width 19 height 19
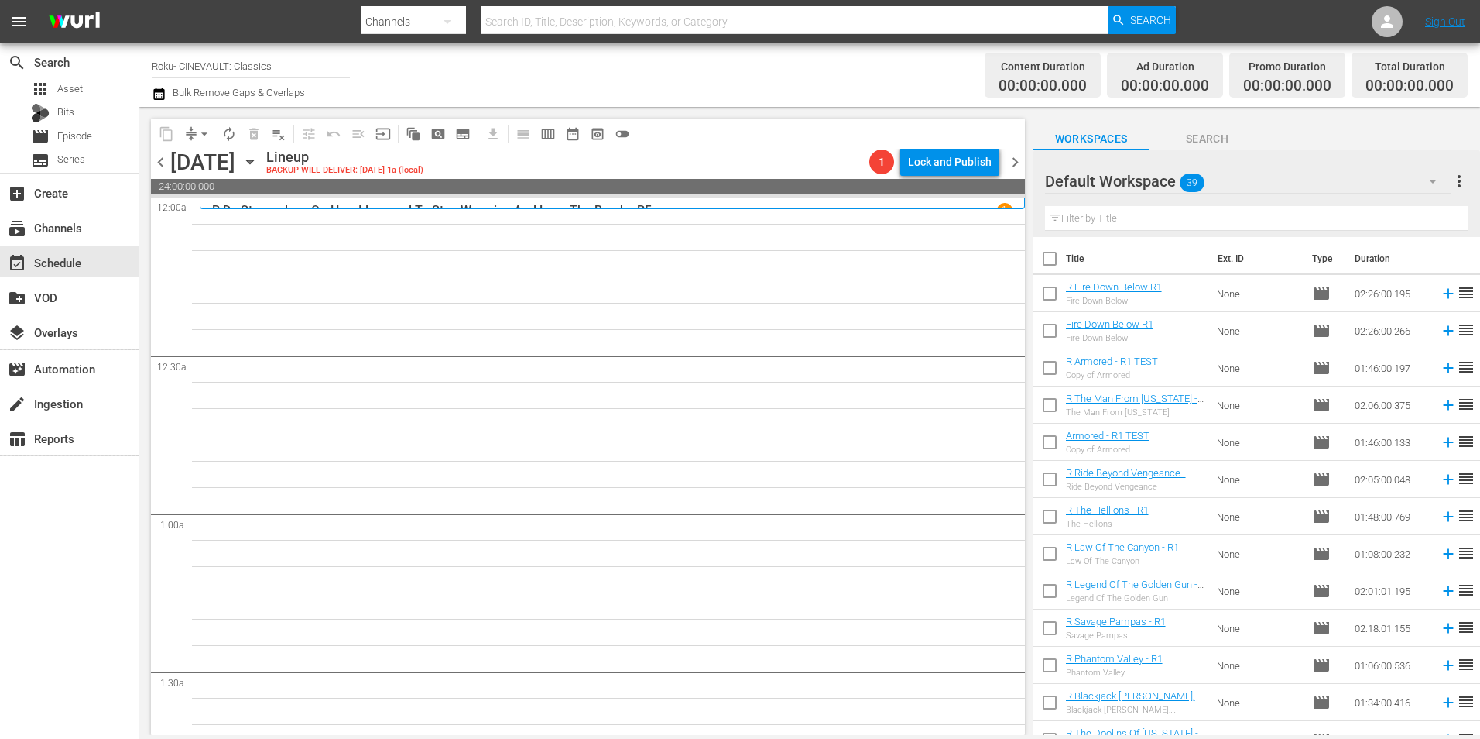
click at [1203, 183] on span "39" at bounding box center [1192, 182] width 25 height 33
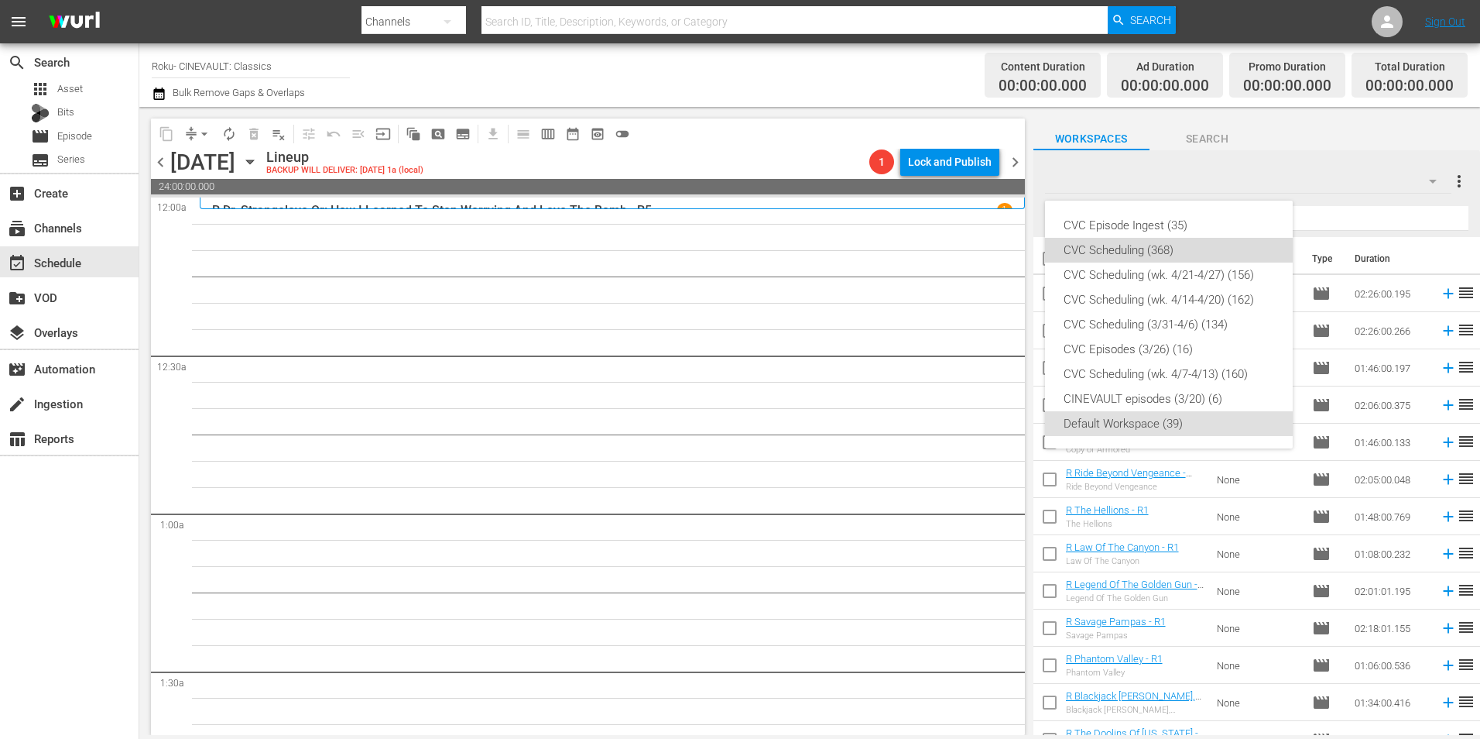
click at [1210, 251] on div "CVC Scheduling (368)" at bounding box center [1169, 250] width 211 height 25
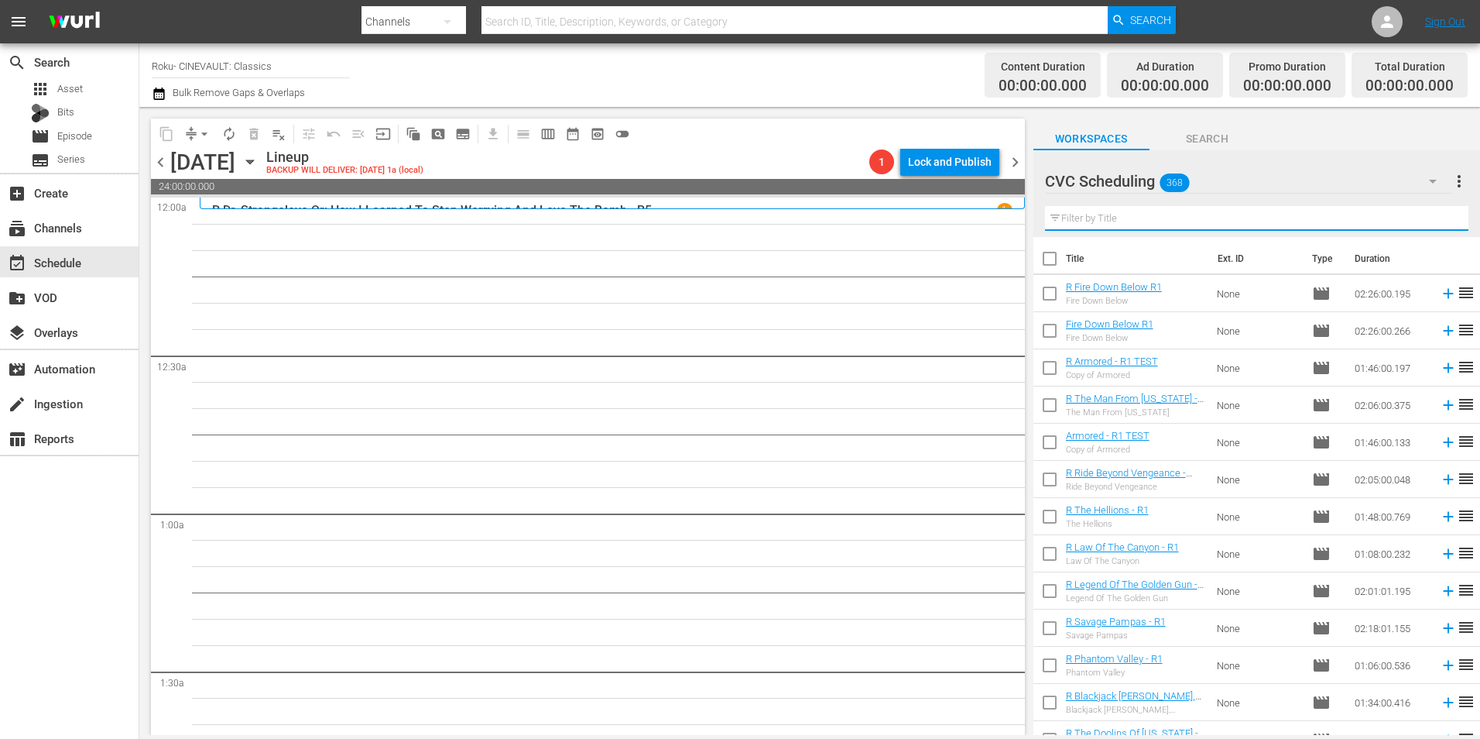
click at [1186, 226] on input "text" at bounding box center [1256, 218] width 423 height 25
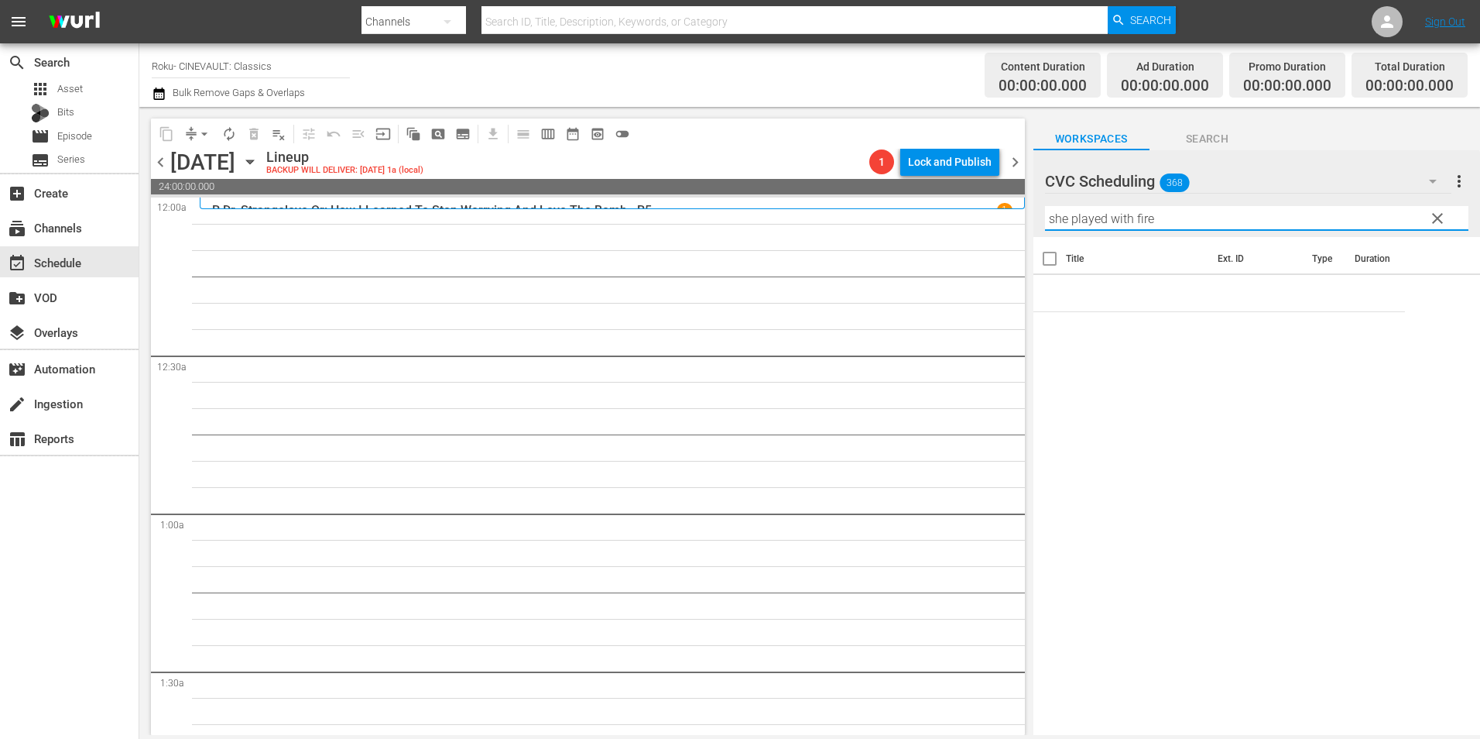
drag, startPoint x: 1237, startPoint y: 210, endPoint x: 955, endPoint y: 239, distance: 284.1
click at [955, 239] on div "content_copy compress arrow_drop_down autorenew_outlined delete_forever_outline…" at bounding box center [809, 421] width 1341 height 628
type input "p"
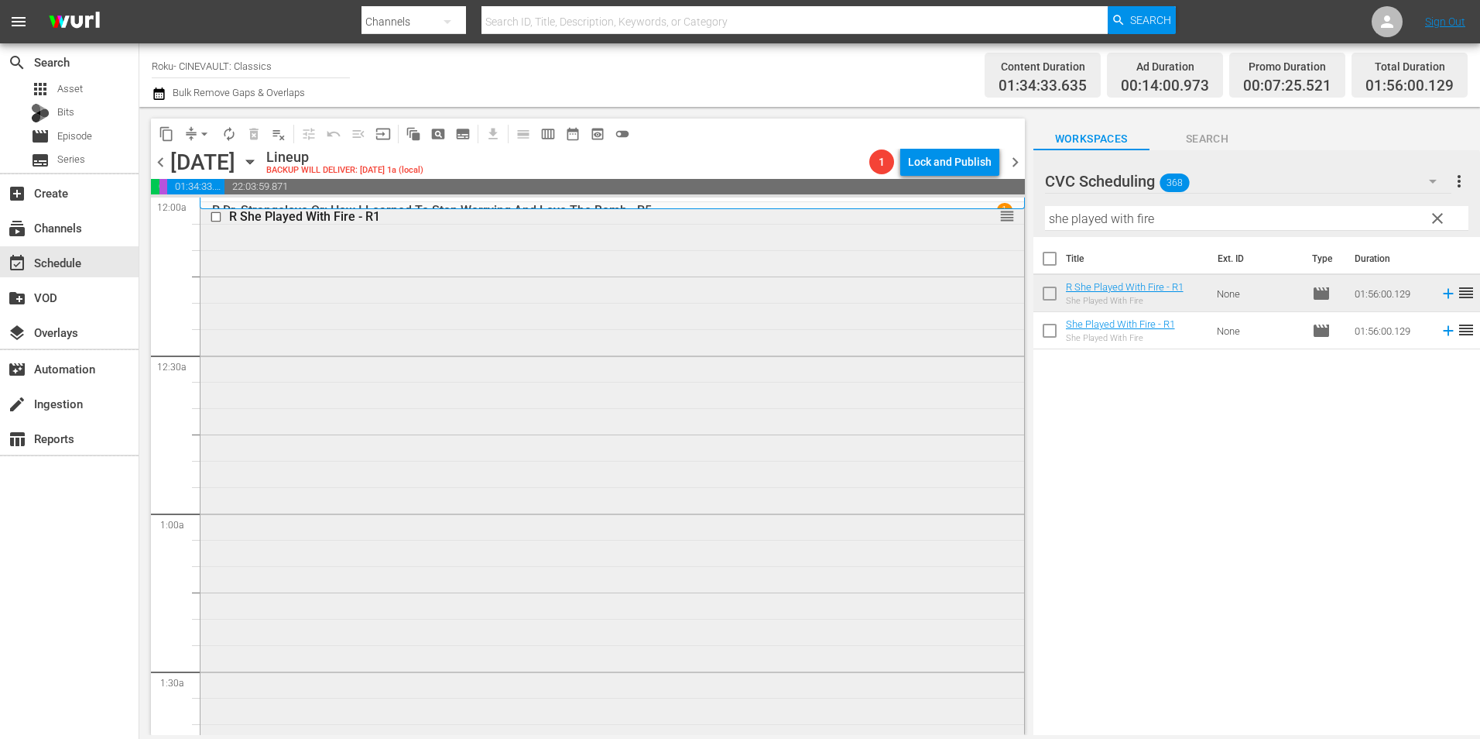
click at [456, 218] on div "R She Played With Fire - R1" at bounding box center [583, 216] width 708 height 15
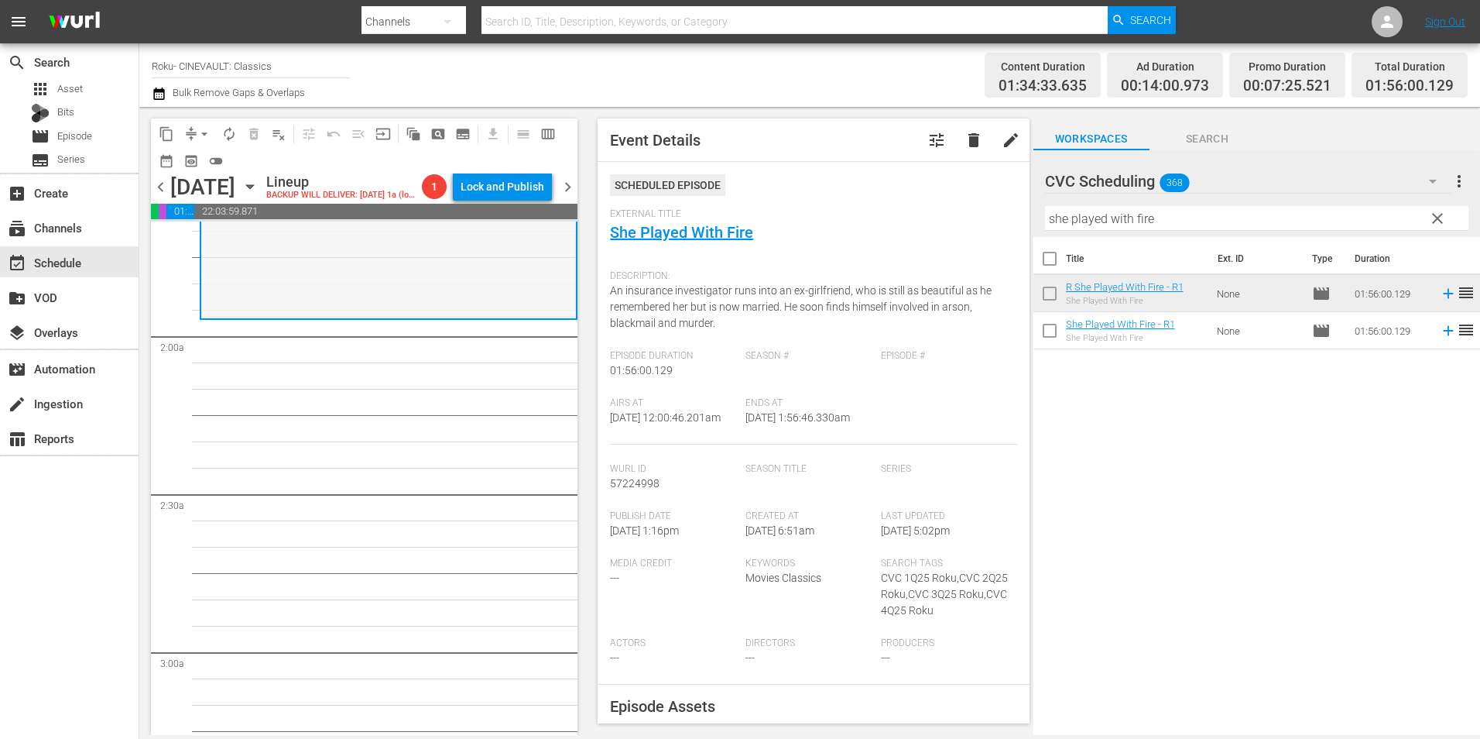
scroll to position [542, 0]
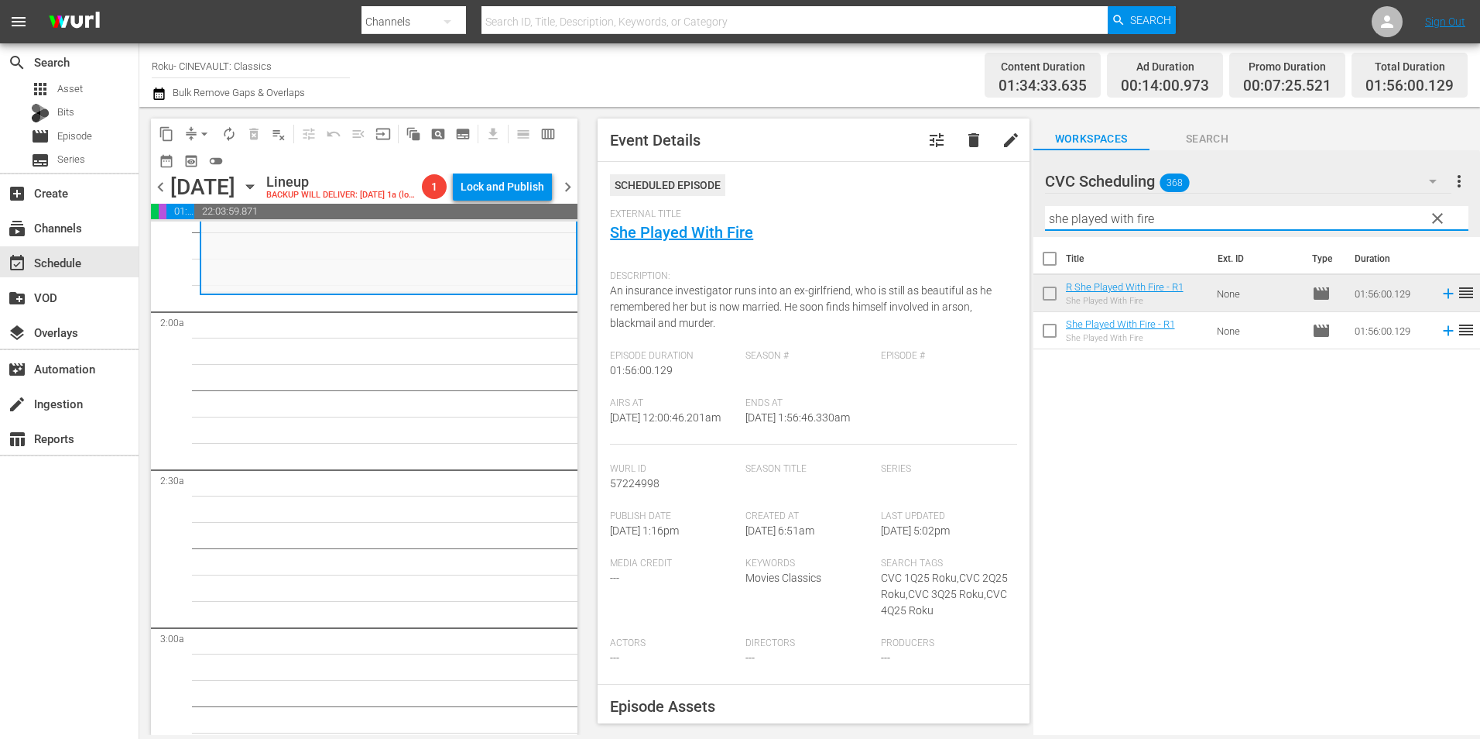
drag, startPoint x: 1175, startPoint y: 221, endPoint x: 782, endPoint y: 245, distance: 394.1
click at [782, 245] on div "content_copy compress arrow_drop_down autorenew_outlined delete_forever_outline…" at bounding box center [809, 421] width 1341 height 628
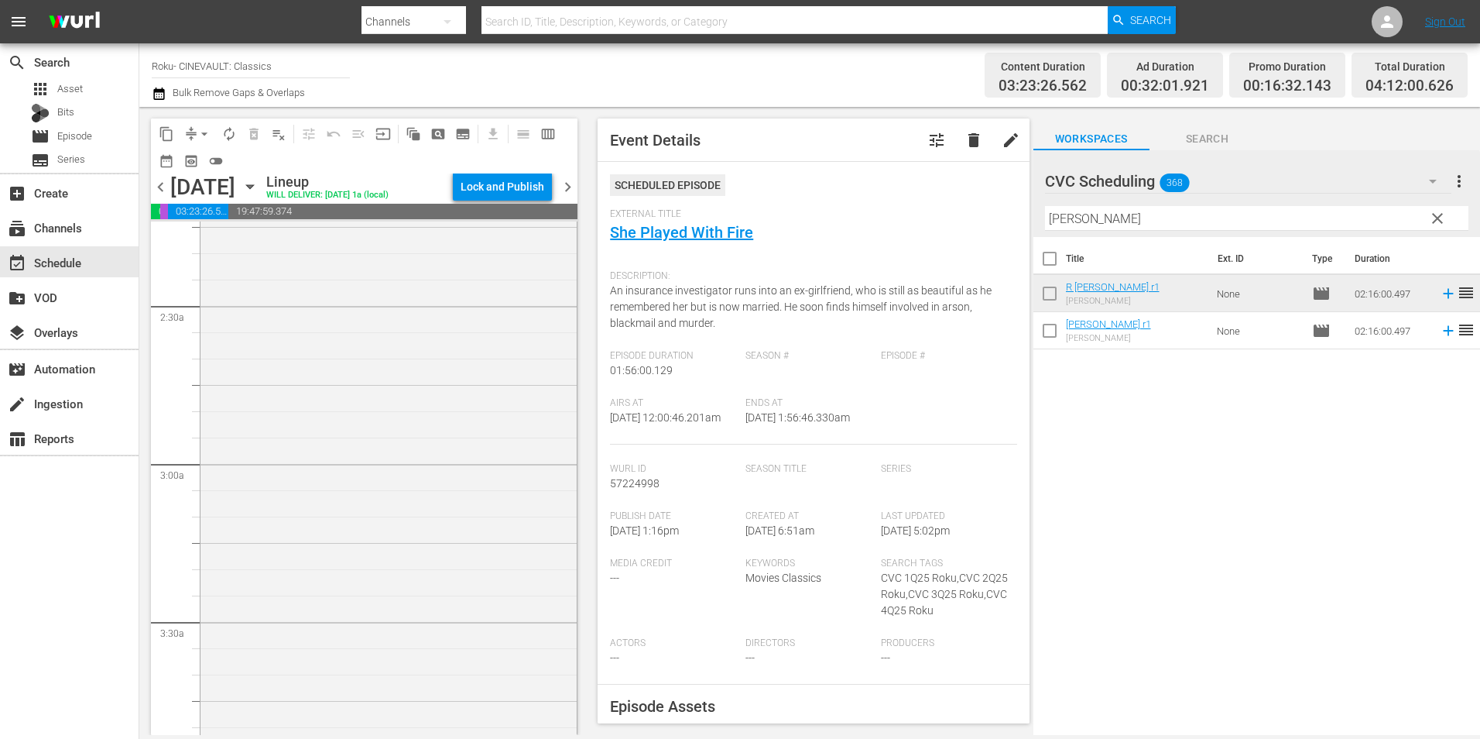
scroll to position [1084, 0]
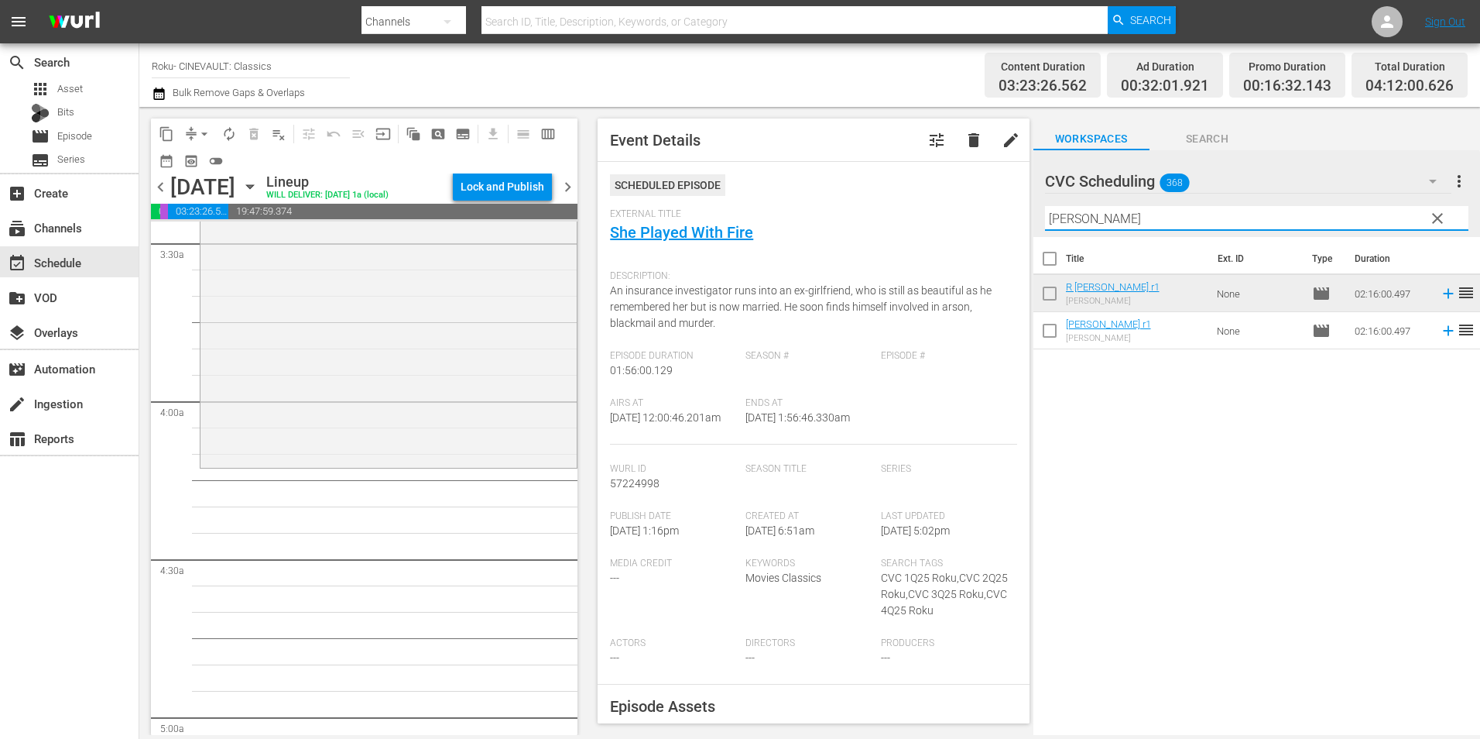
drag, startPoint x: 1126, startPoint y: 216, endPoint x: 903, endPoint y: 231, distance: 223.5
click at [903, 231] on div "content_copy compress arrow_drop_down autorenew_outlined delete_forever_outline…" at bounding box center [809, 421] width 1341 height 628
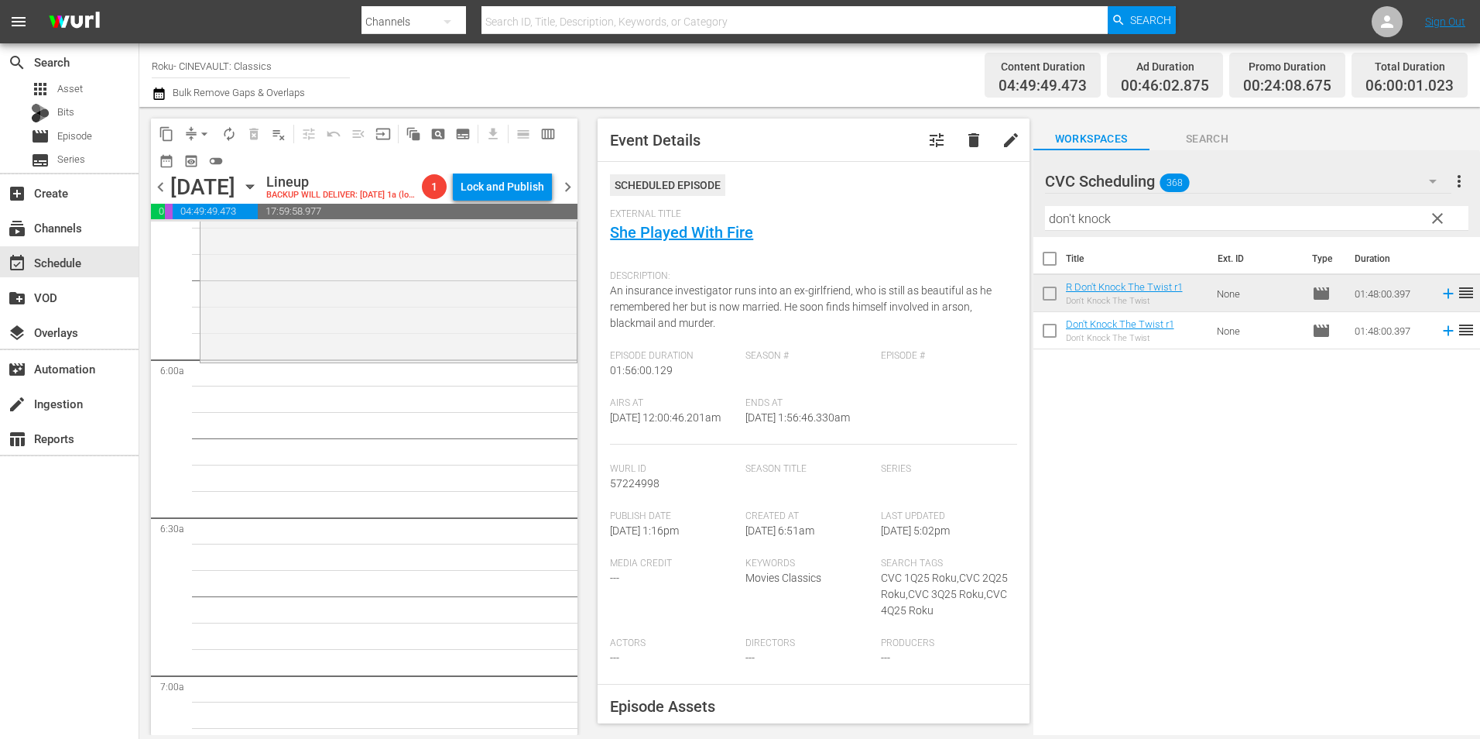
scroll to position [1858, 0]
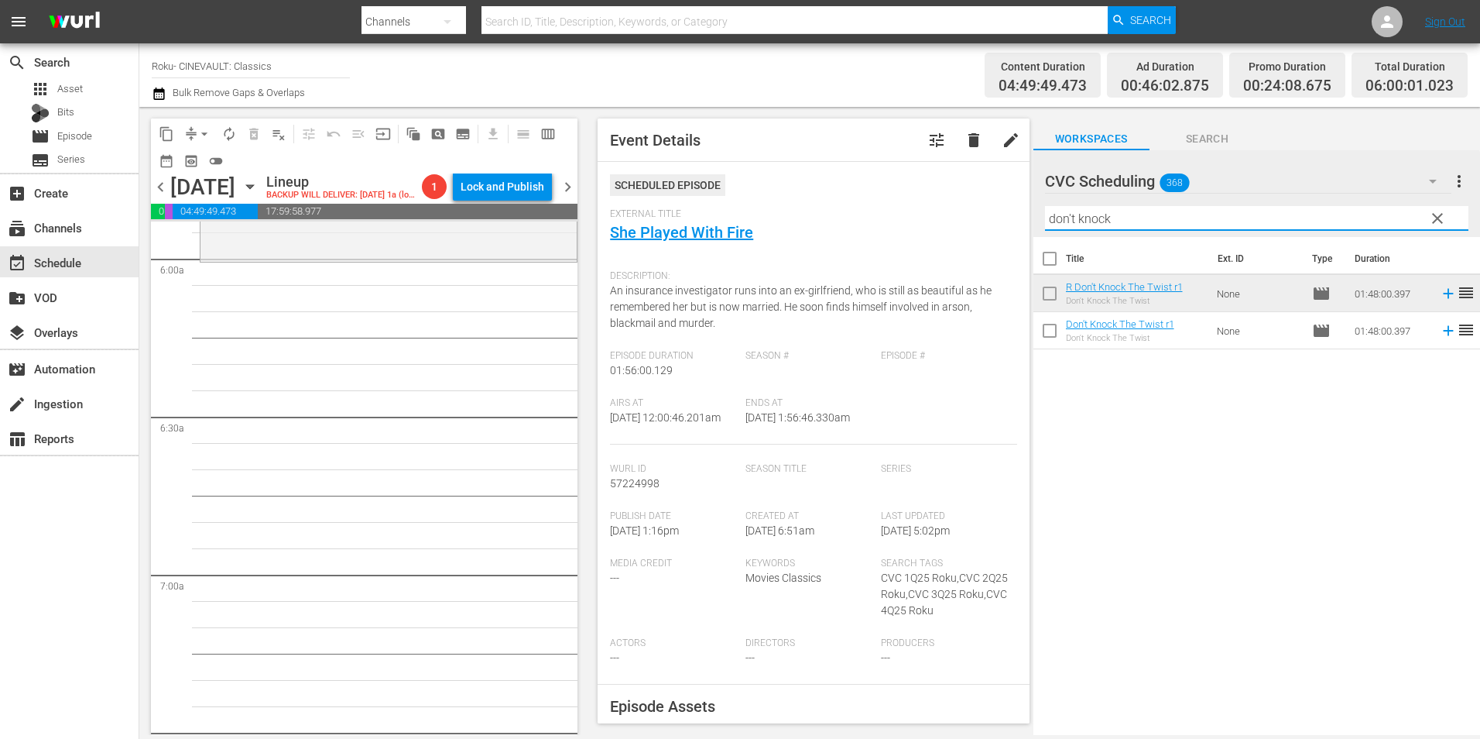
drag, startPoint x: 1076, startPoint y: 218, endPoint x: 935, endPoint y: 238, distance: 142.4
click at [935, 238] on div "content_copy compress arrow_drop_down autorenew_outlined delete_forever_outline…" at bounding box center [809, 421] width 1341 height 628
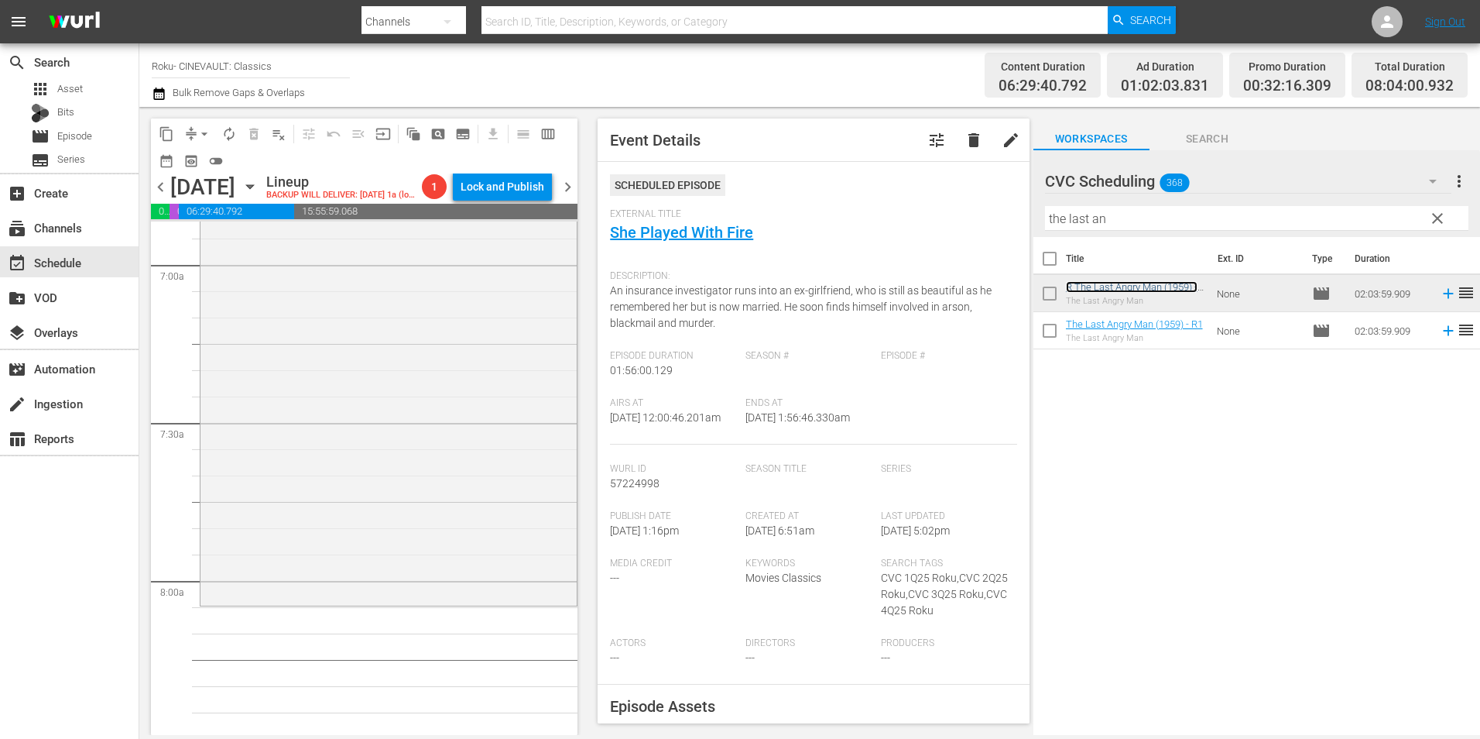
scroll to position [2323, 0]
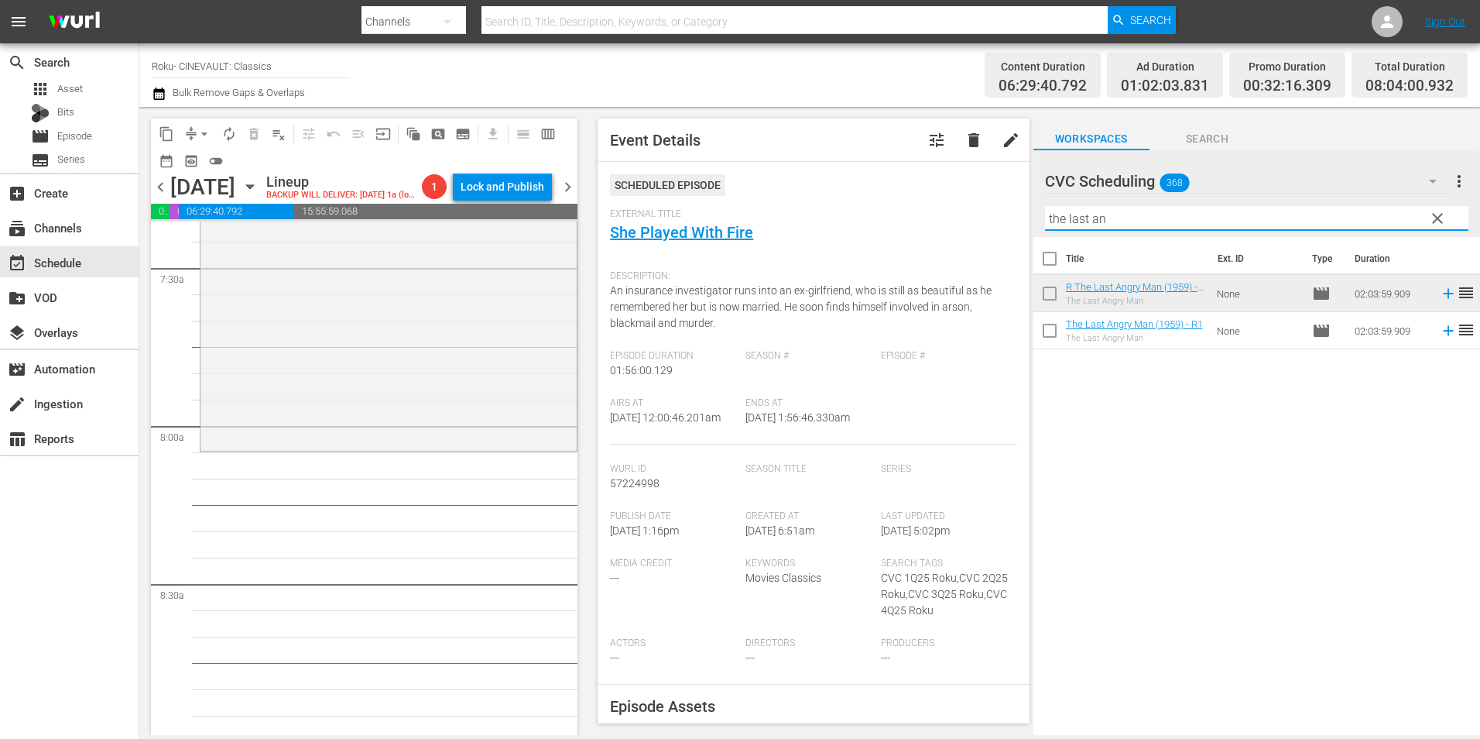
drag, startPoint x: 1189, startPoint y: 226, endPoint x: 966, endPoint y: 209, distance: 223.6
click at [966, 209] on div "content_copy compress arrow_drop_down autorenew_outlined delete_forever_outline…" at bounding box center [809, 421] width 1341 height 628
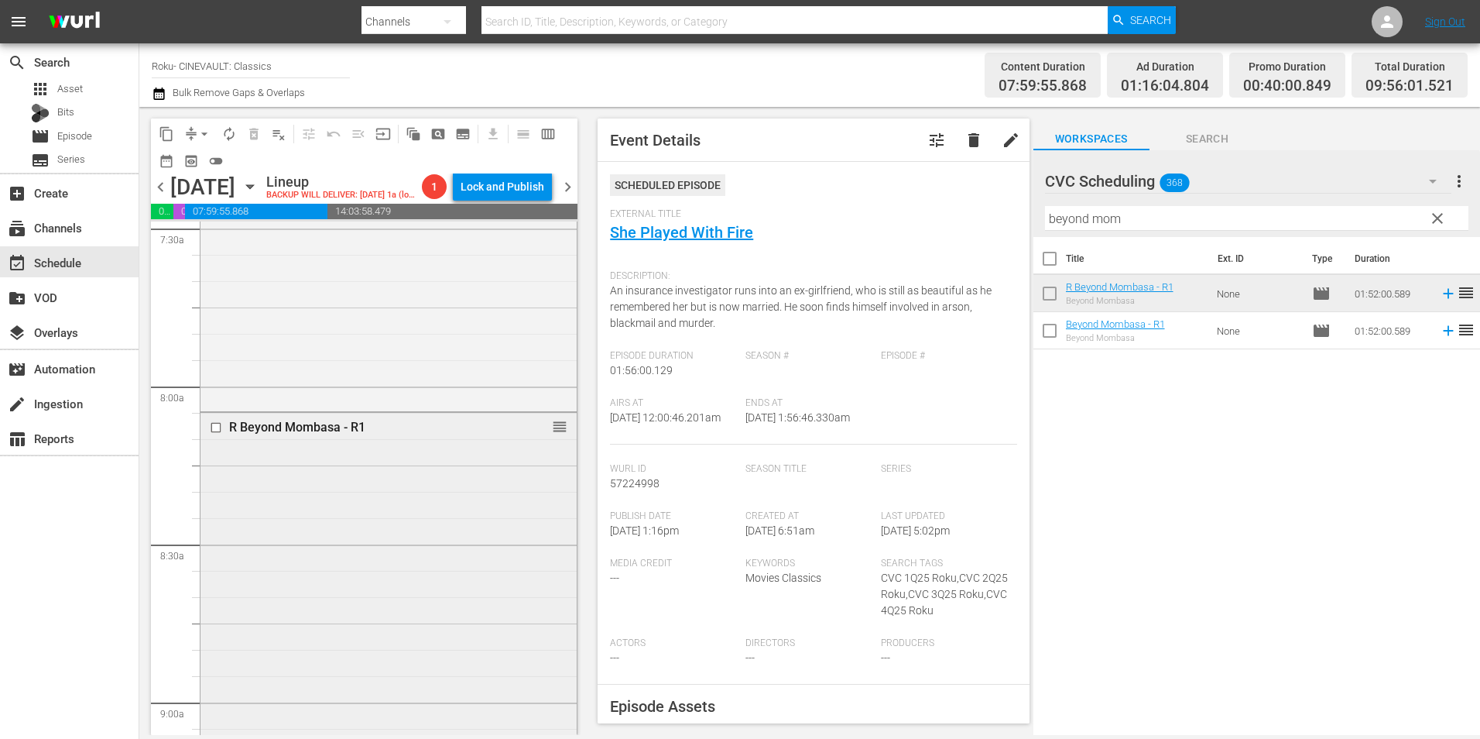
scroll to position [2400, 0]
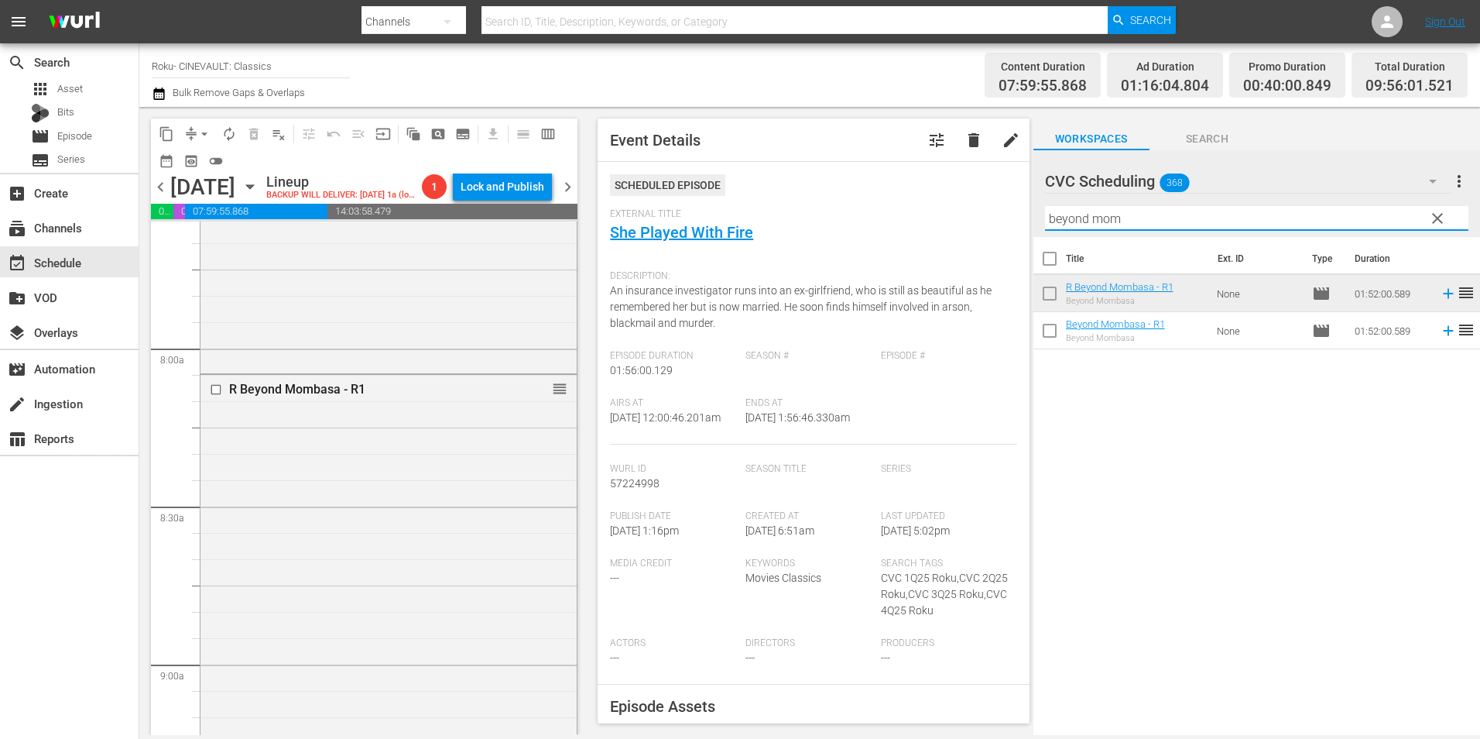
drag, startPoint x: 1179, startPoint y: 215, endPoint x: 970, endPoint y: 264, distance: 214.6
click at [970, 264] on div "content_copy compress arrow_drop_down autorenew_outlined delete_forever_outline…" at bounding box center [809, 421] width 1341 height 628
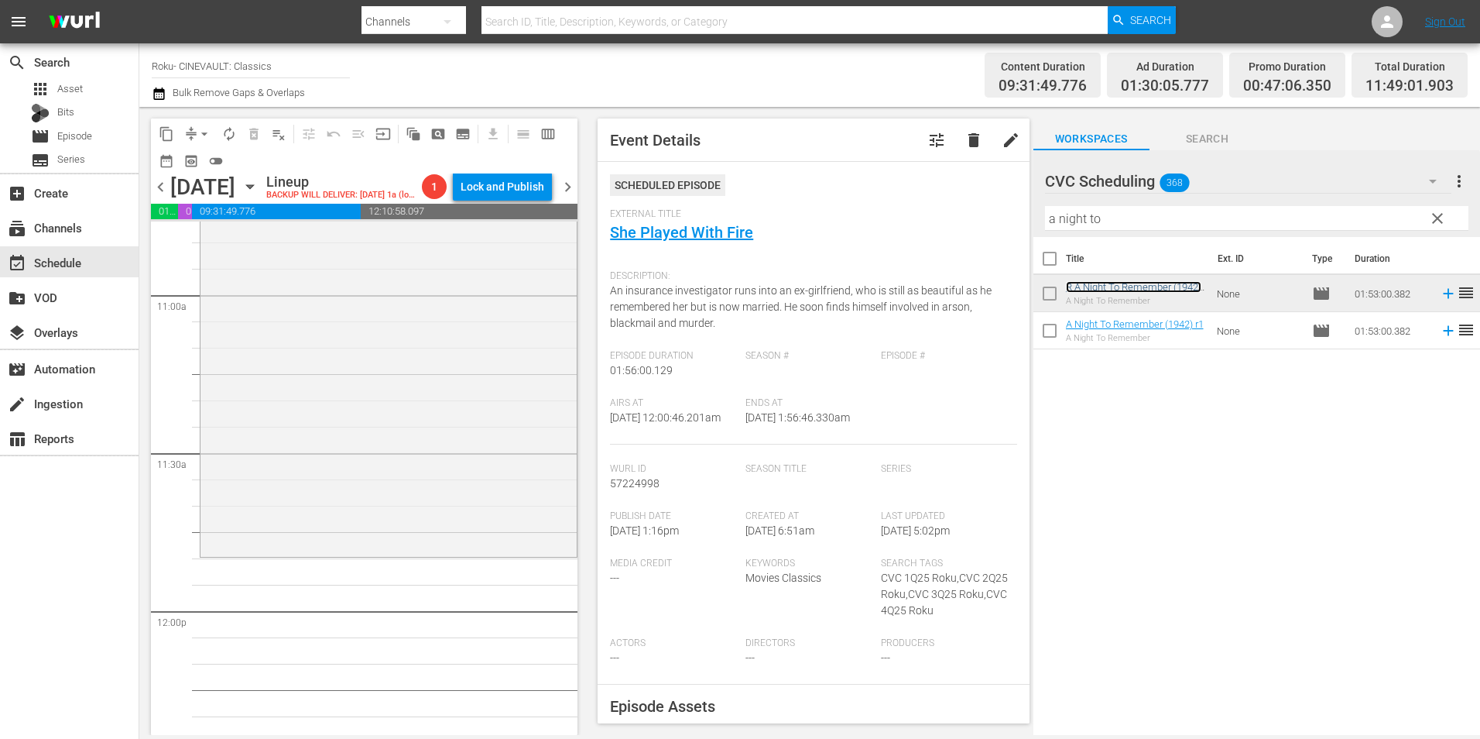
scroll to position [3716, 0]
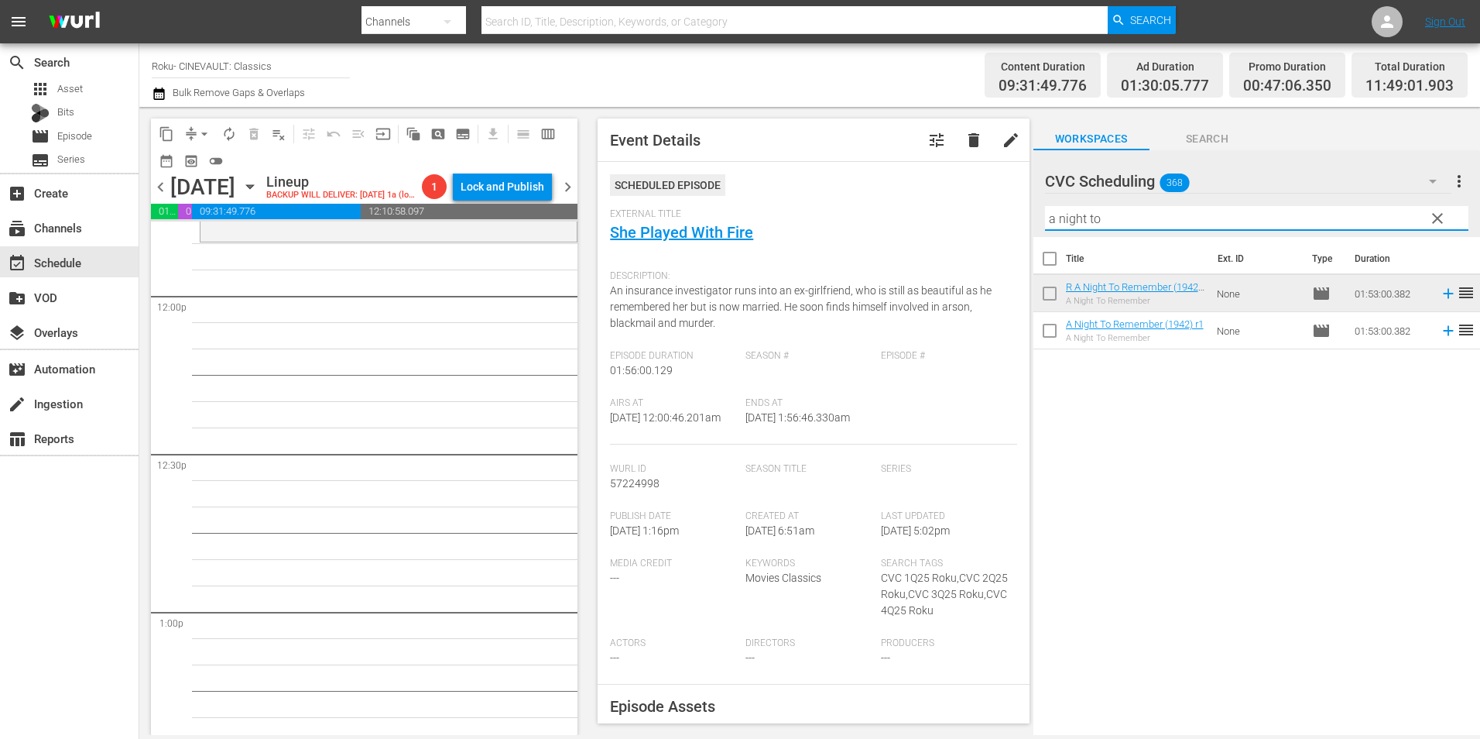
drag, startPoint x: 1107, startPoint y: 218, endPoint x: 949, endPoint y: 243, distance: 160.0
click at [949, 243] on div "content_copy compress arrow_drop_down autorenew_outlined delete_forever_outline…" at bounding box center [809, 421] width 1341 height 628
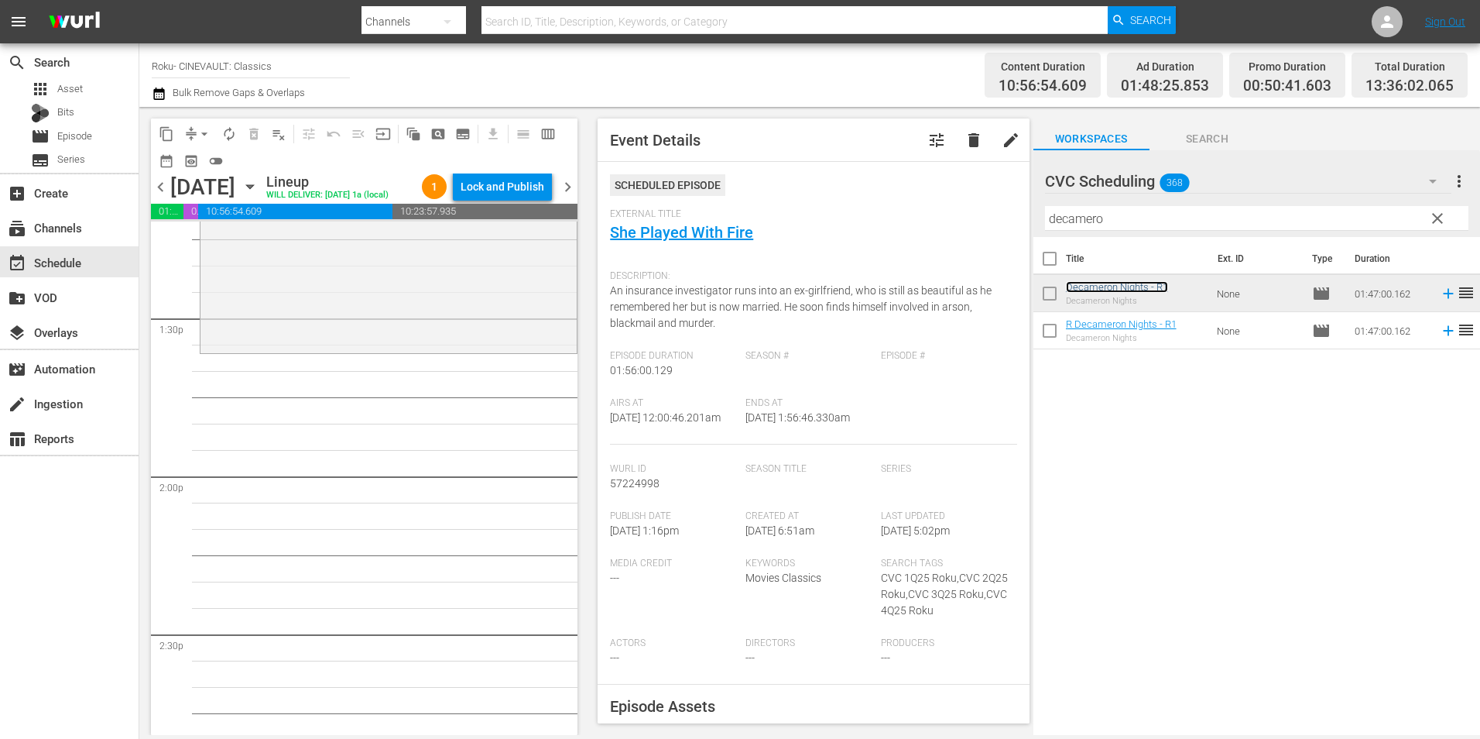
scroll to position [4181, 0]
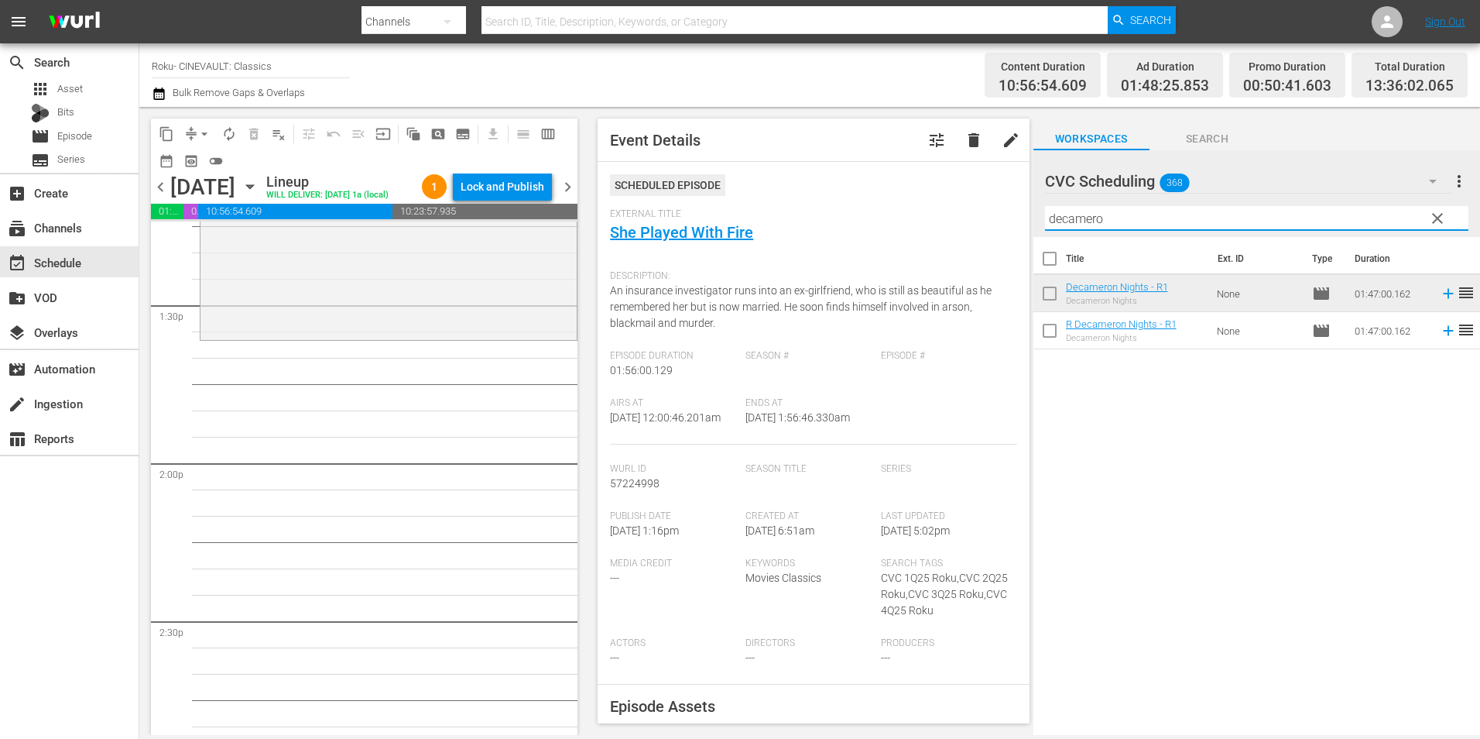
drag, startPoint x: 1122, startPoint y: 221, endPoint x: 898, endPoint y: 250, distance: 225.6
click at [898, 250] on div "content_copy compress arrow_drop_down autorenew_outlined delete_forever_outline…" at bounding box center [809, 421] width 1341 height 628
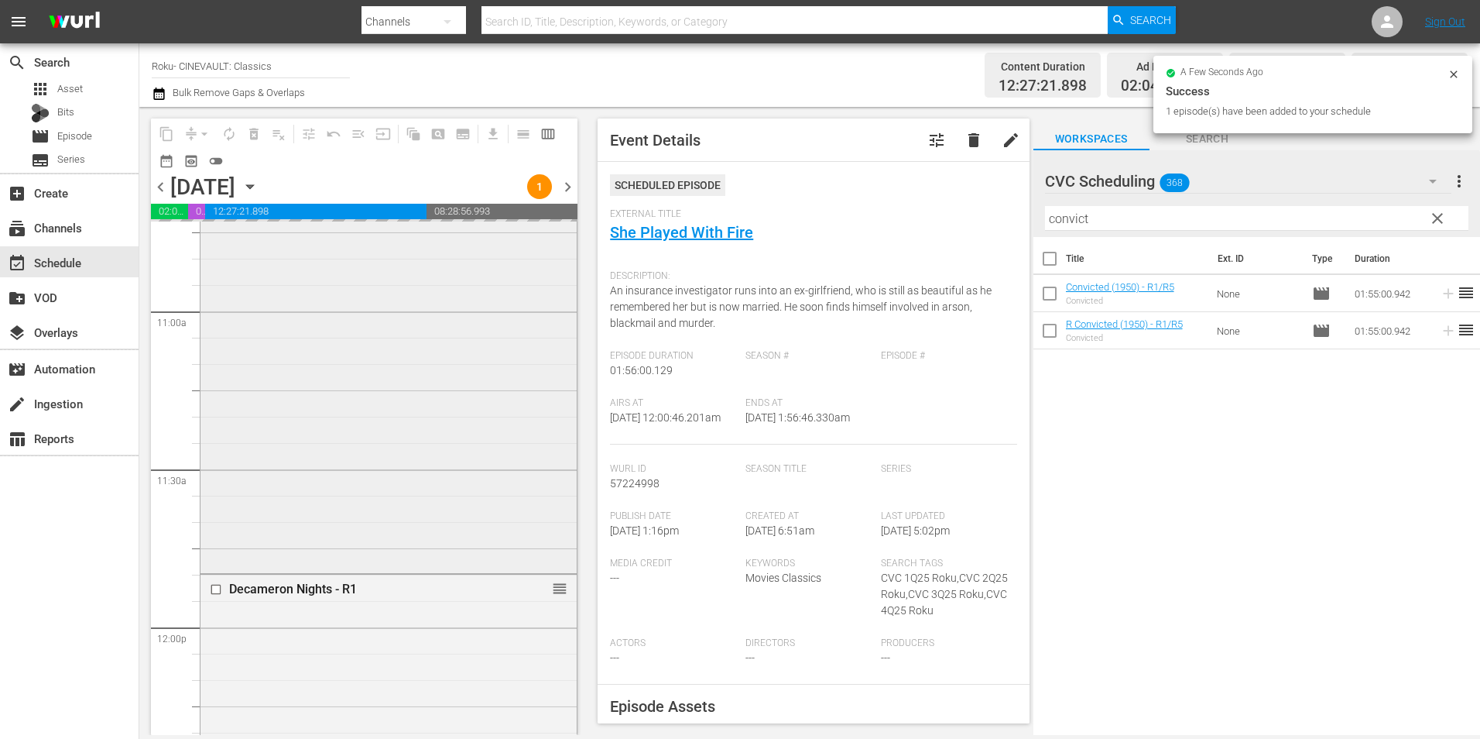
scroll to position [3484, 0]
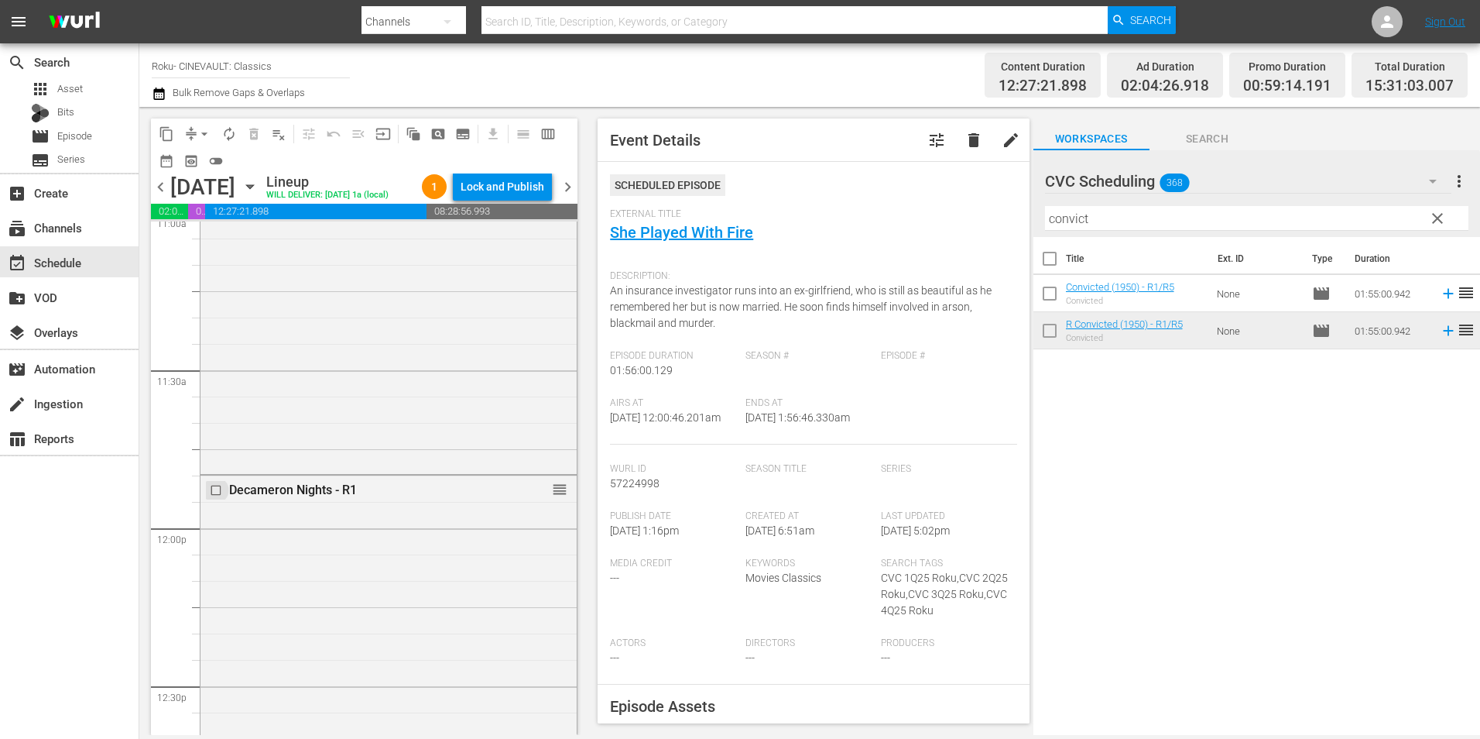
drag, startPoint x: 1149, startPoint y: 338, endPoint x: 217, endPoint y: 518, distance: 949.3
click at [217, 497] on input "checkbox" at bounding box center [218, 490] width 16 height 13
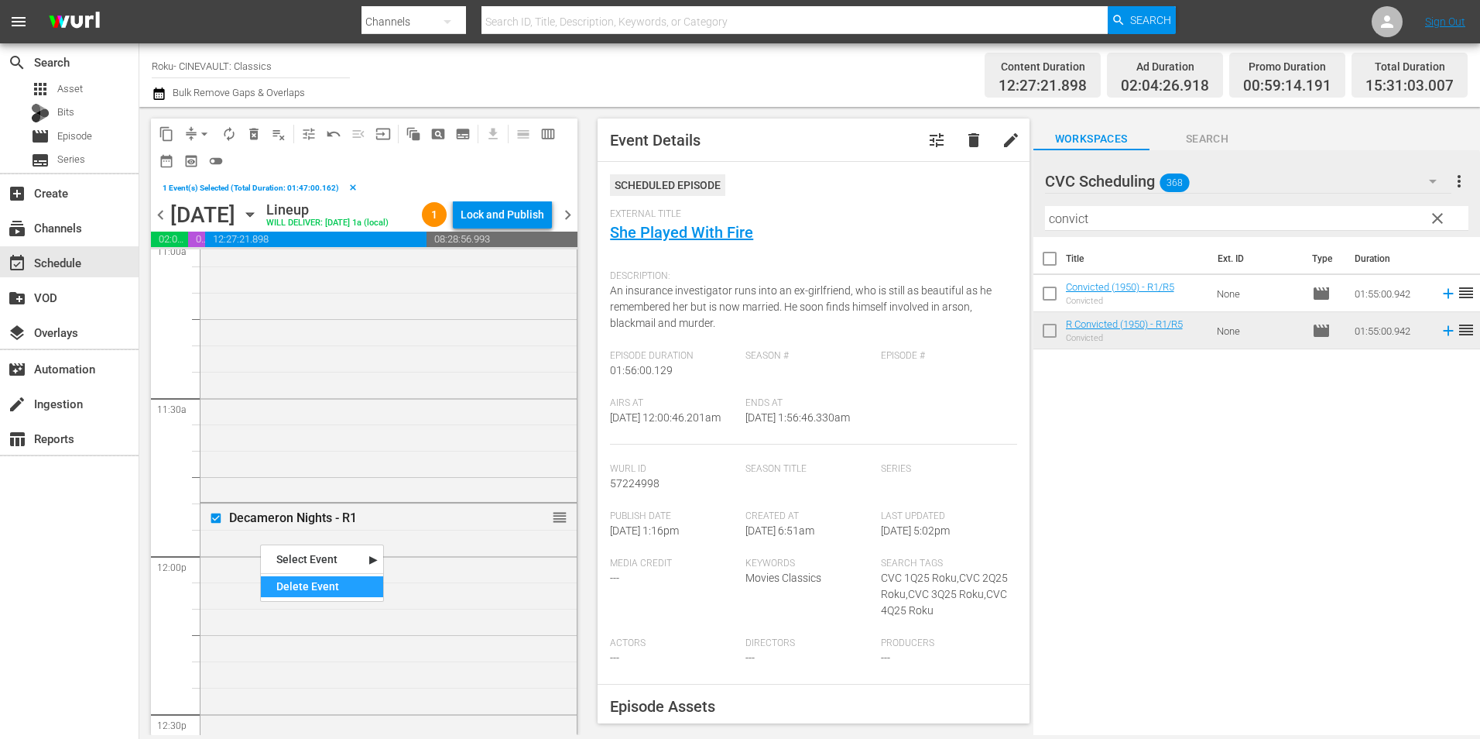
click at [345, 578] on div "Delete Event" at bounding box center [322, 586] width 122 height 21
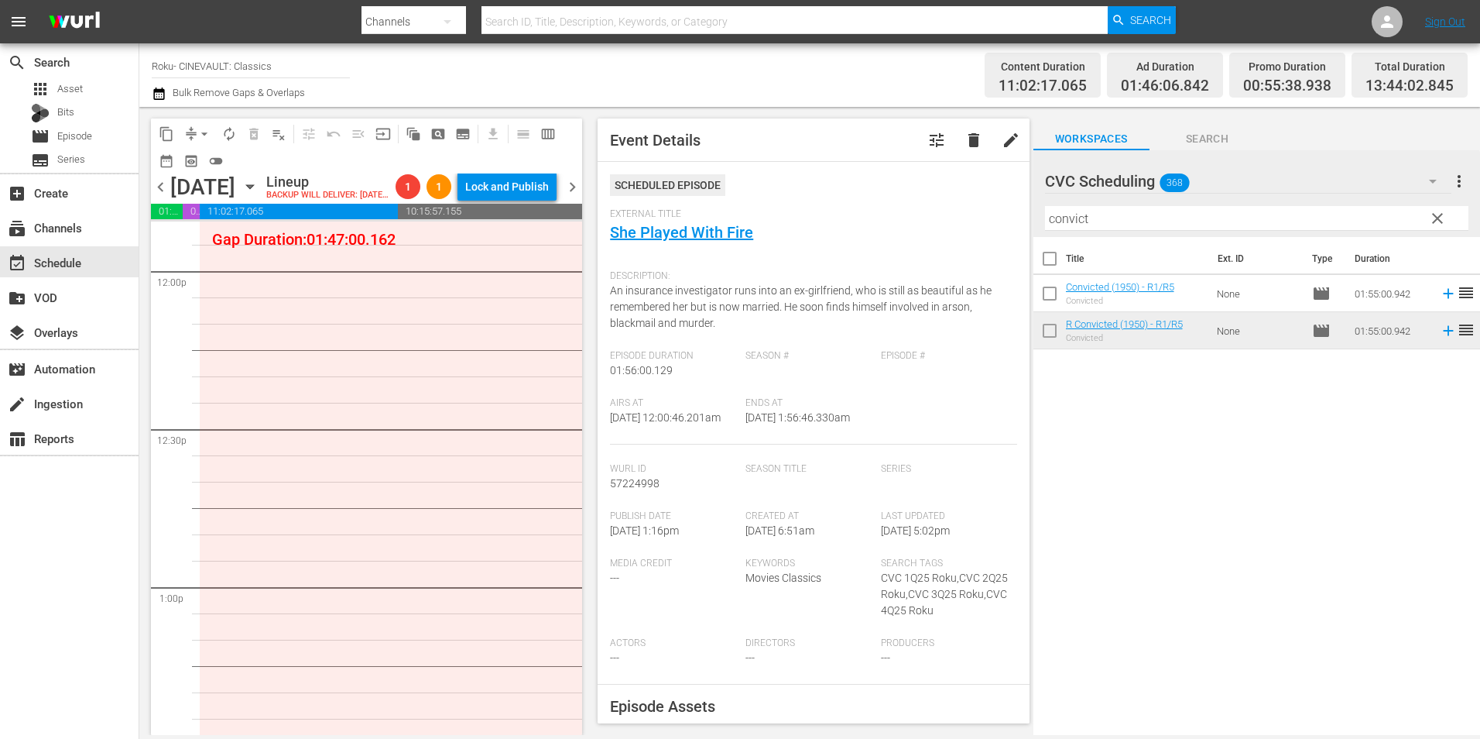
scroll to position [3716, 0]
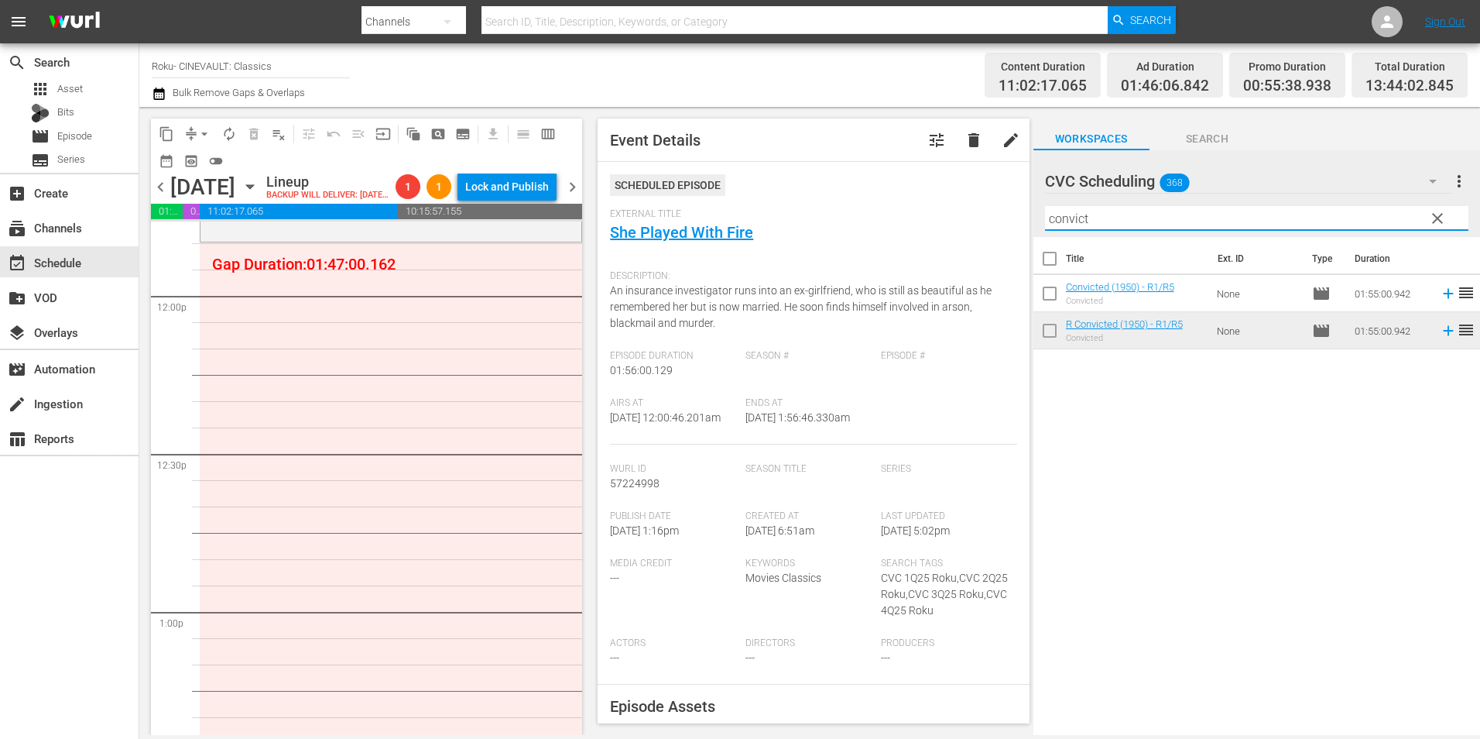
drag, startPoint x: 1121, startPoint y: 225, endPoint x: 1012, endPoint y: 247, distance: 111.3
click at [1012, 247] on div "content_copy compress arrow_drop_down autorenew_outlined delete_forever_outline…" at bounding box center [809, 421] width 1341 height 628
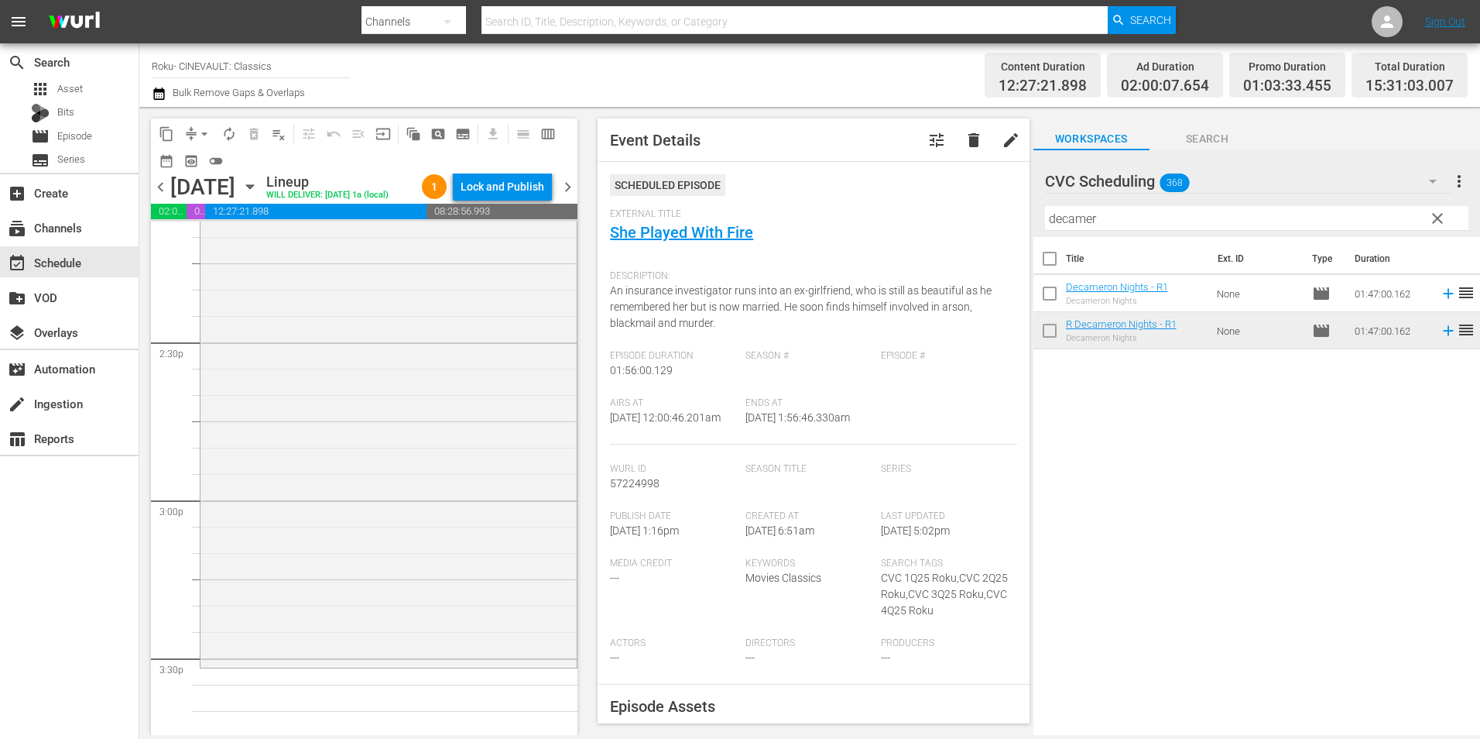
scroll to position [4568, 0]
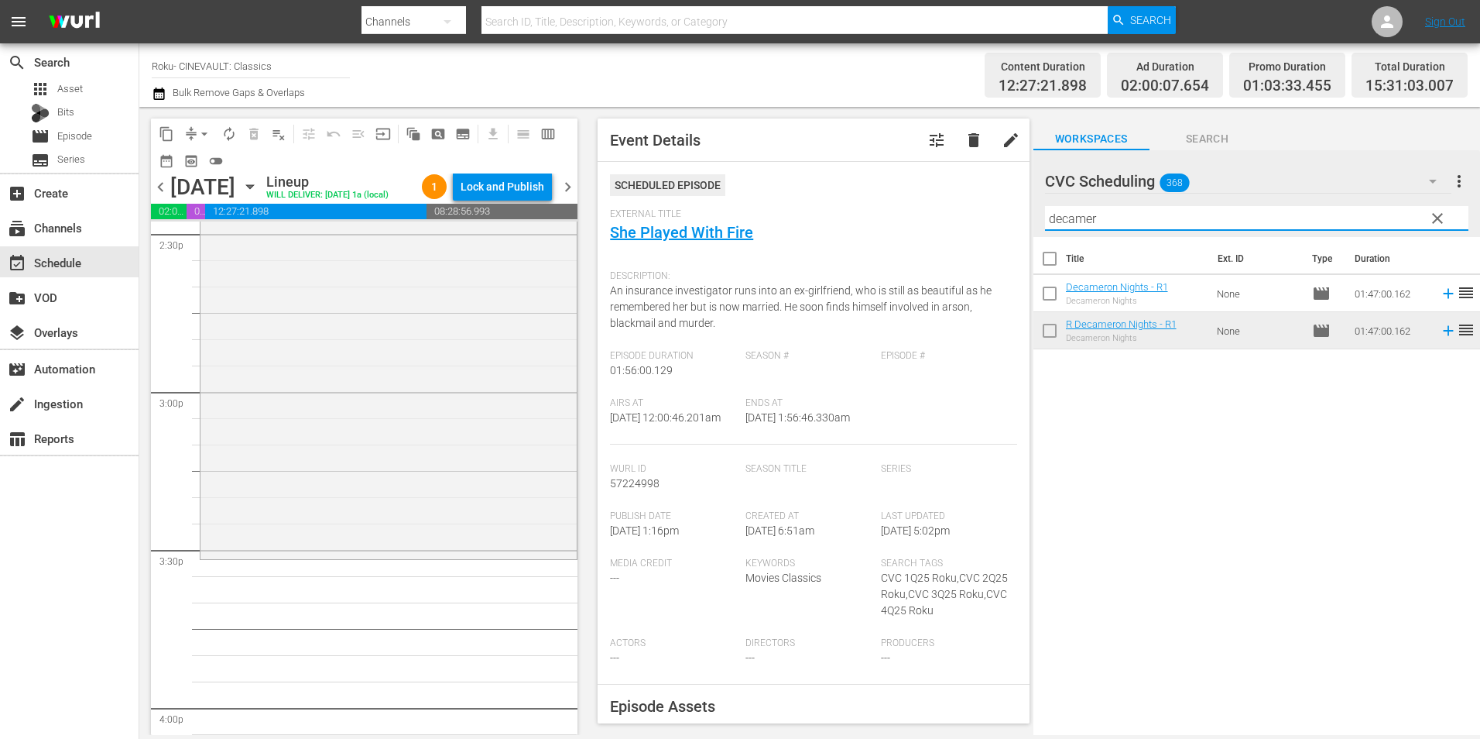
drag, startPoint x: 1136, startPoint y: 223, endPoint x: 855, endPoint y: 215, distance: 281.1
click at [855, 215] on div "content_copy compress arrow_drop_down autorenew_outlined delete_forever_outline…" at bounding box center [809, 421] width 1341 height 628
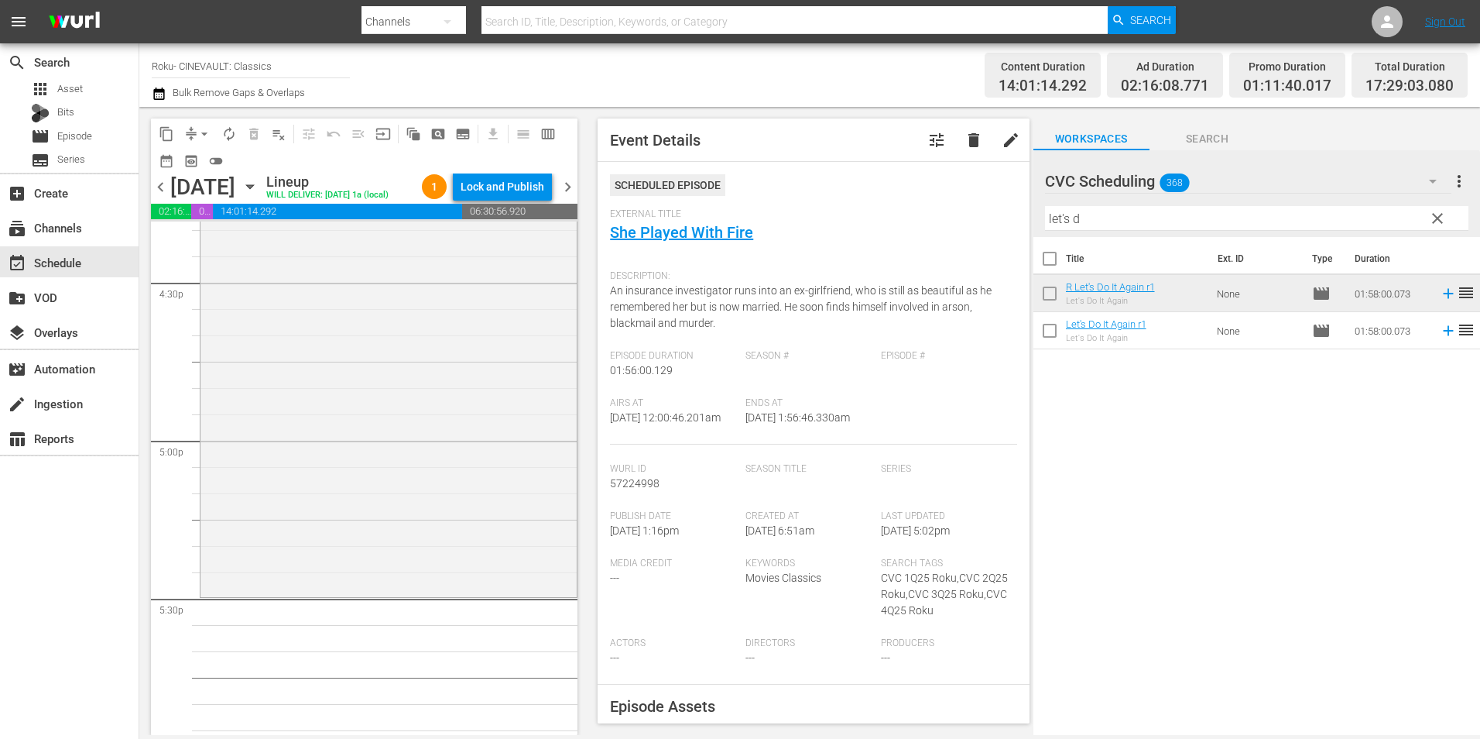
scroll to position [5342, 0]
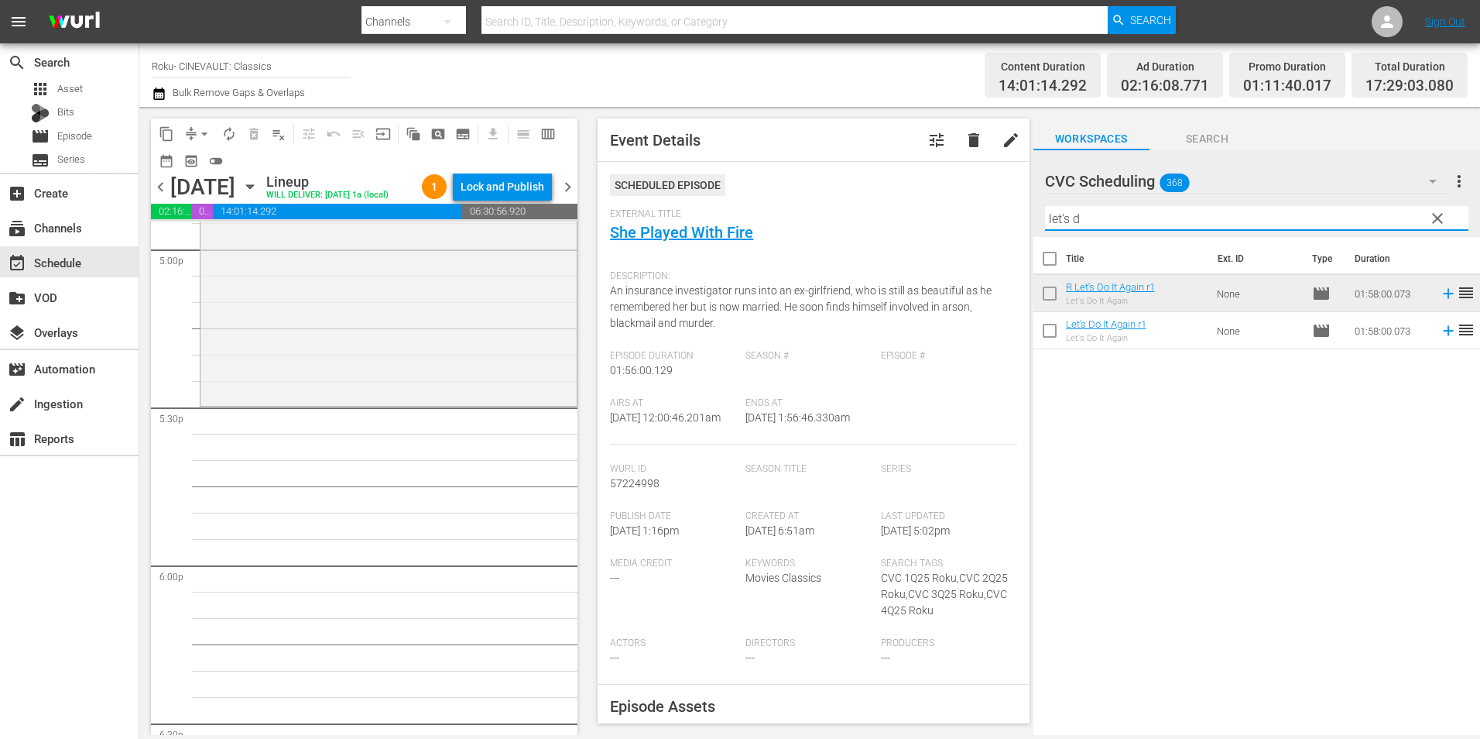
drag, startPoint x: 1000, startPoint y: 232, endPoint x: 958, endPoint y: 226, distance: 43.0
click at [955, 238] on div "content_copy compress arrow_drop_down autorenew_outlined delete_forever_outline…" at bounding box center [809, 421] width 1341 height 628
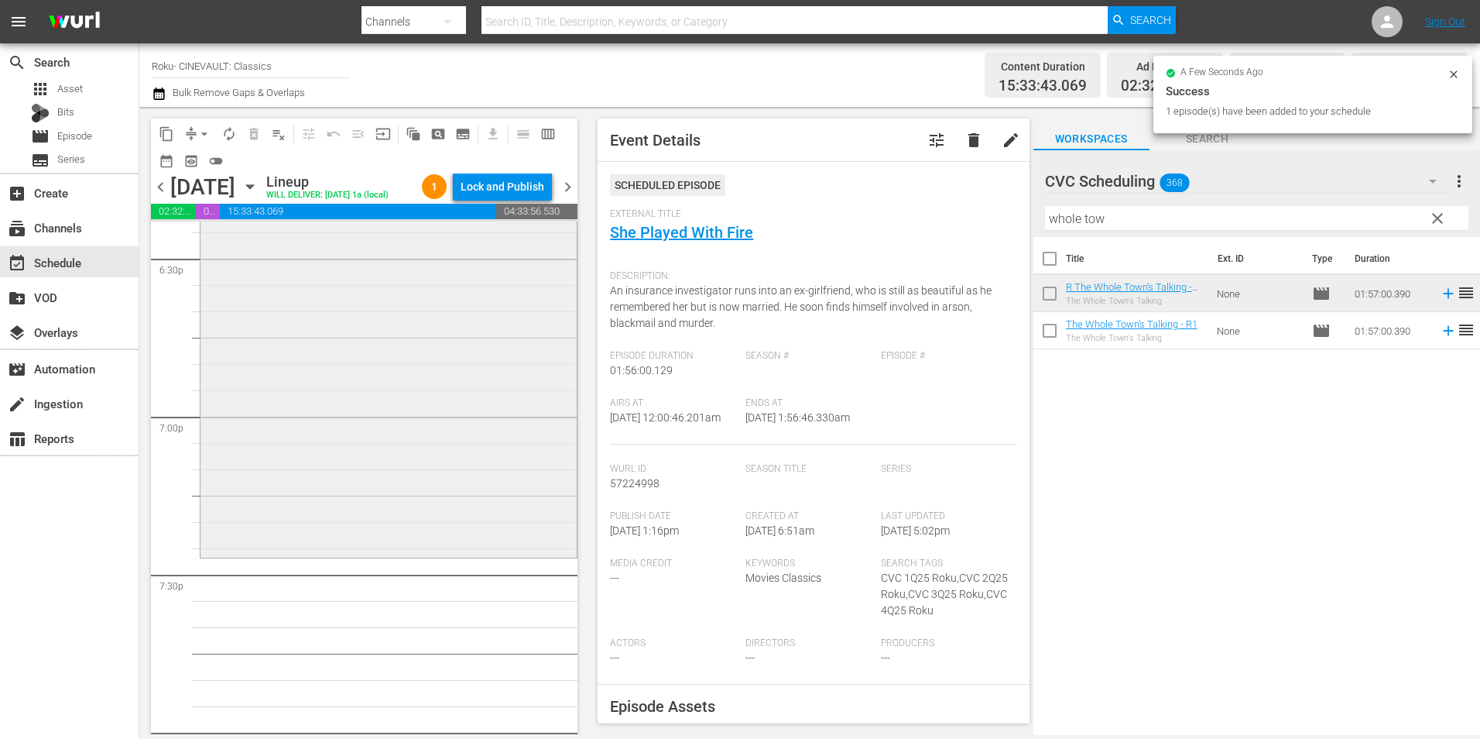
scroll to position [6039, 0]
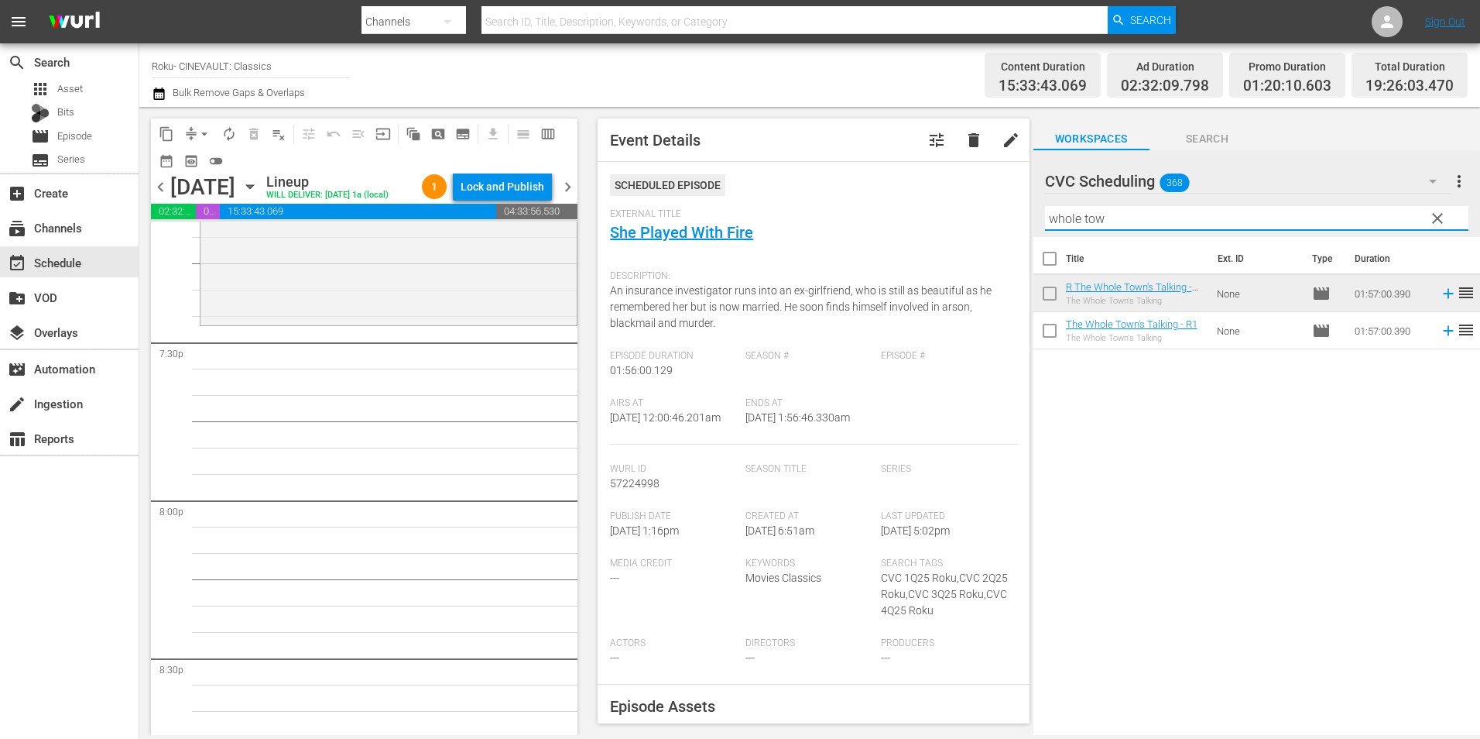
drag, startPoint x: 1150, startPoint y: 224, endPoint x: 940, endPoint y: 226, distance: 209.8
click at [940, 226] on div "content_copy compress arrow_drop_down autorenew_outlined delete_forever_outline…" at bounding box center [809, 421] width 1341 height 628
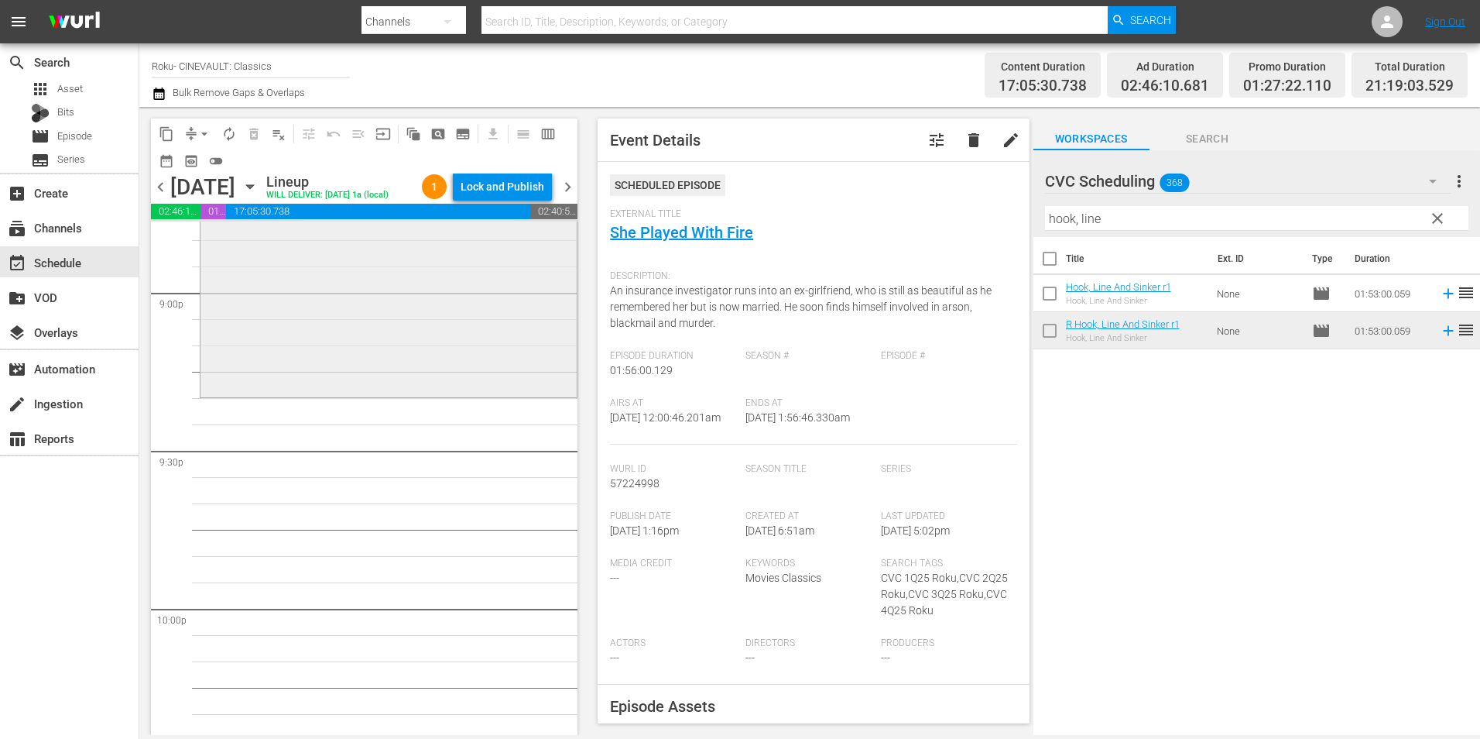
scroll to position [6581, 0]
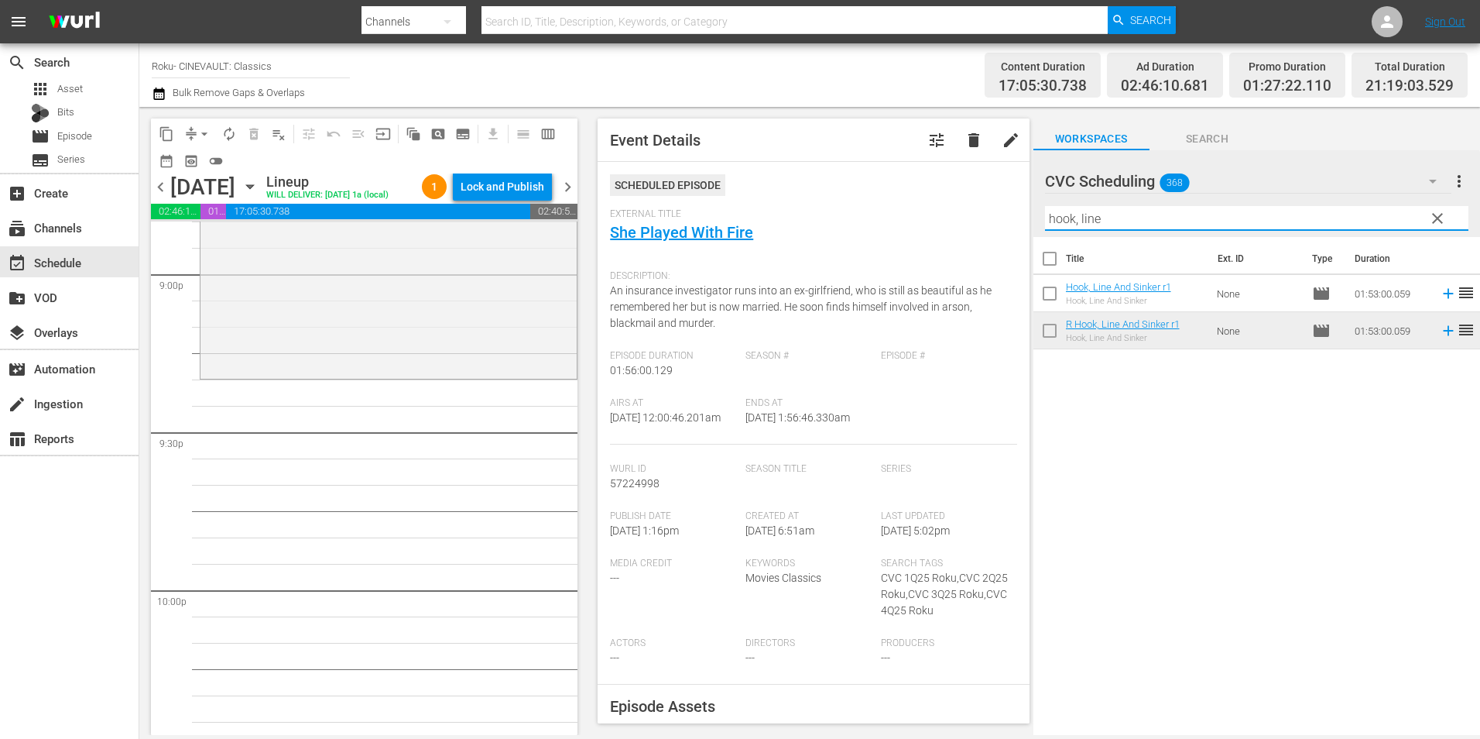
drag, startPoint x: 1134, startPoint y: 214, endPoint x: 868, endPoint y: 235, distance: 267.1
click at [868, 235] on div "content_copy compress arrow_drop_down autorenew_outlined delete_forever_outline…" at bounding box center [809, 421] width 1341 height 628
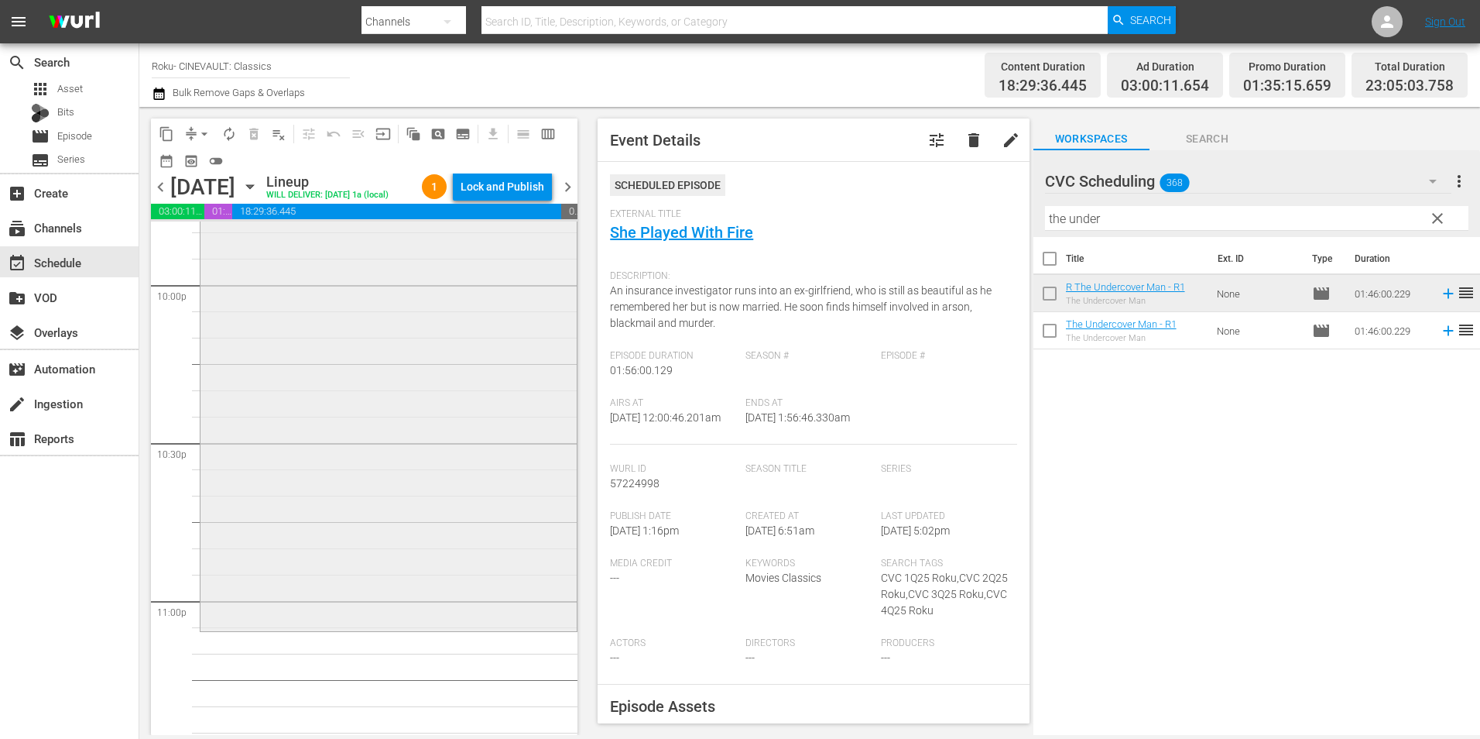
scroll to position [6862, 0]
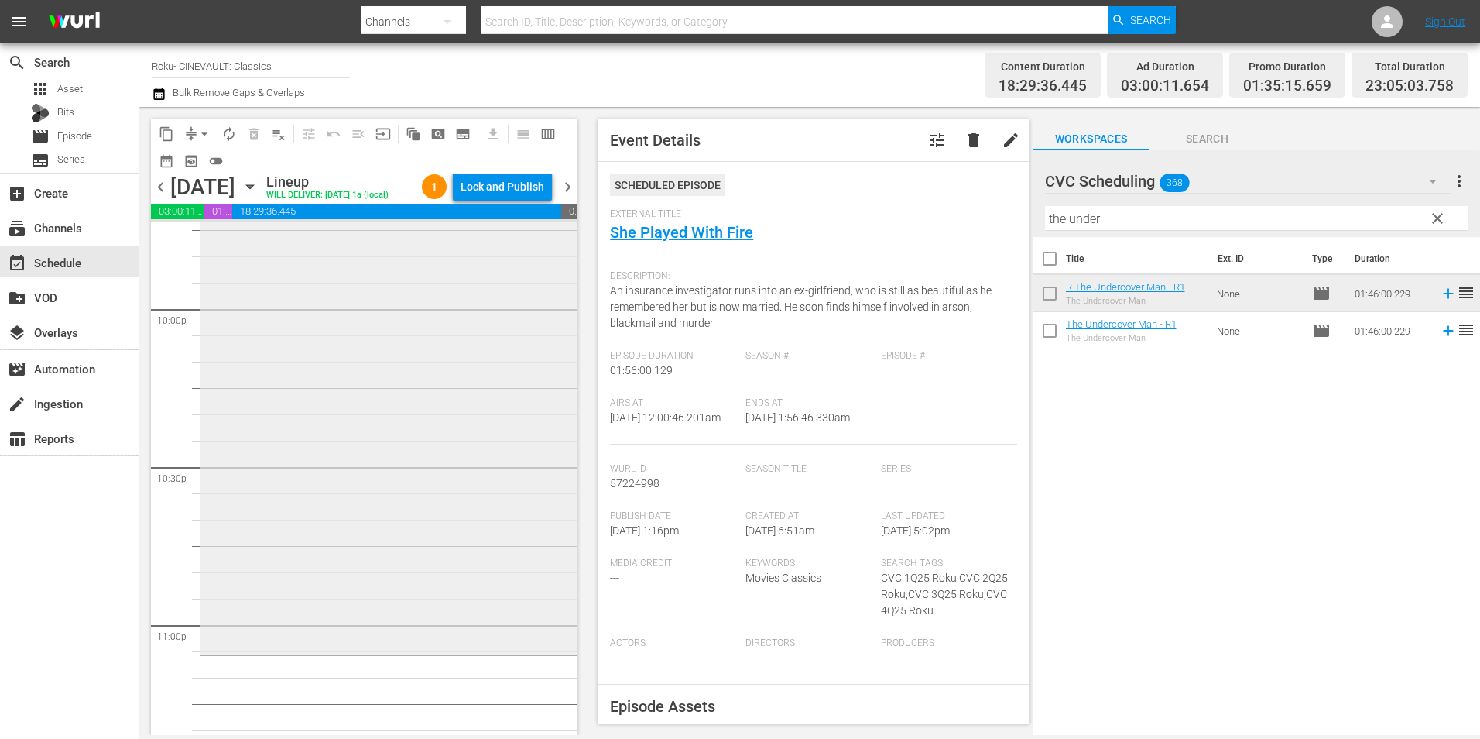
click at [445, 419] on div "R The Undercover Man - R1 reorder" at bounding box center [389, 376] width 376 height 554
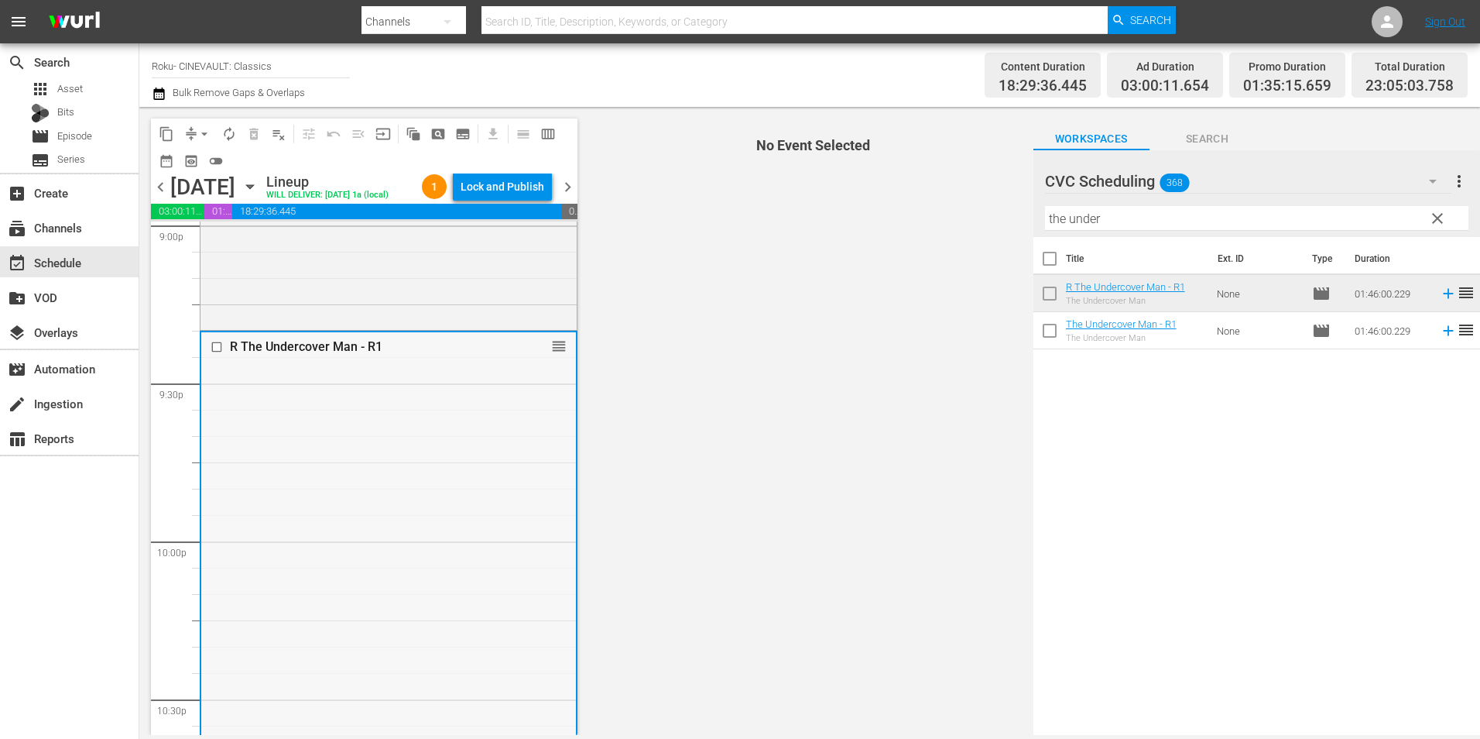
scroll to position [7094, 0]
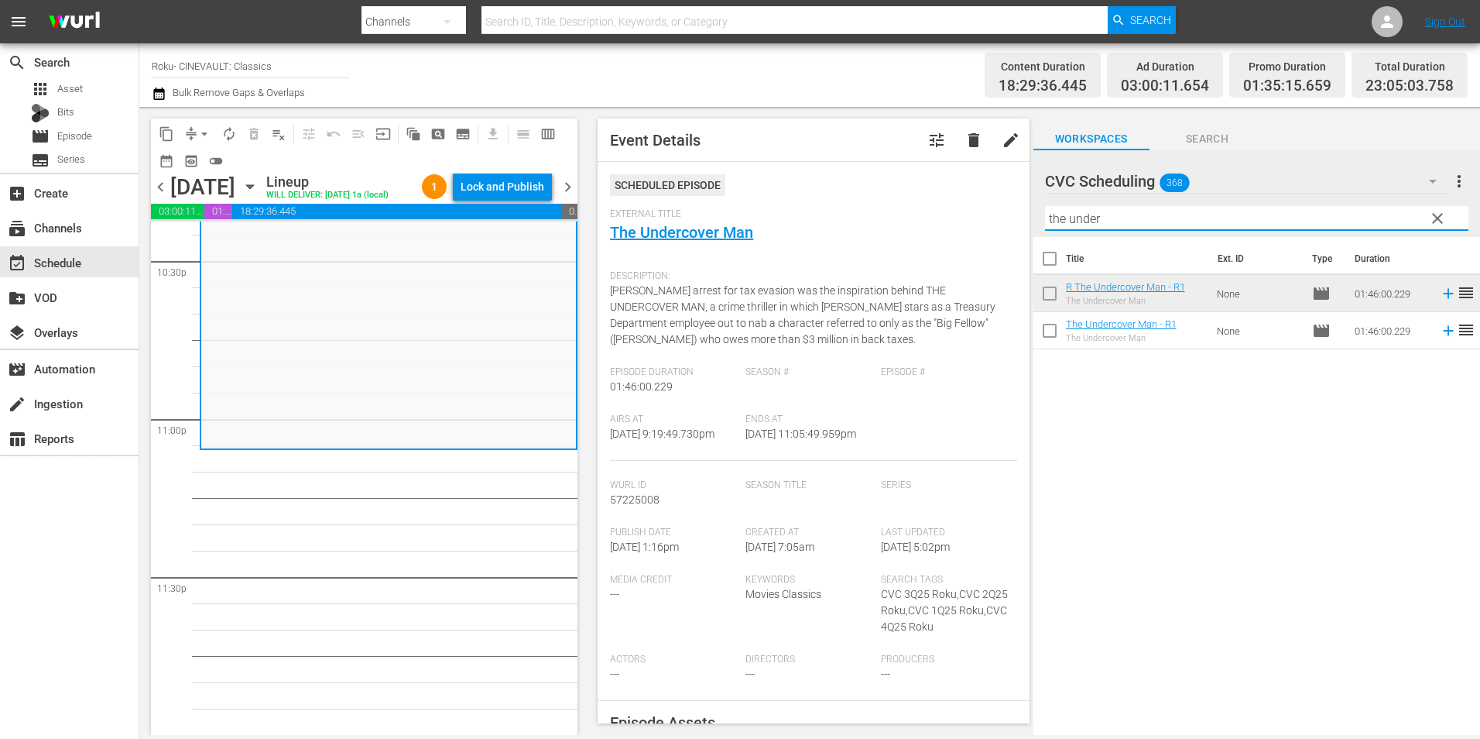
drag, startPoint x: 1130, startPoint y: 225, endPoint x: 957, endPoint y: 225, distance: 172.6
click at [957, 225] on div "content_copy compress arrow_drop_down autorenew_outlined delete_forever_outline…" at bounding box center [809, 421] width 1341 height 628
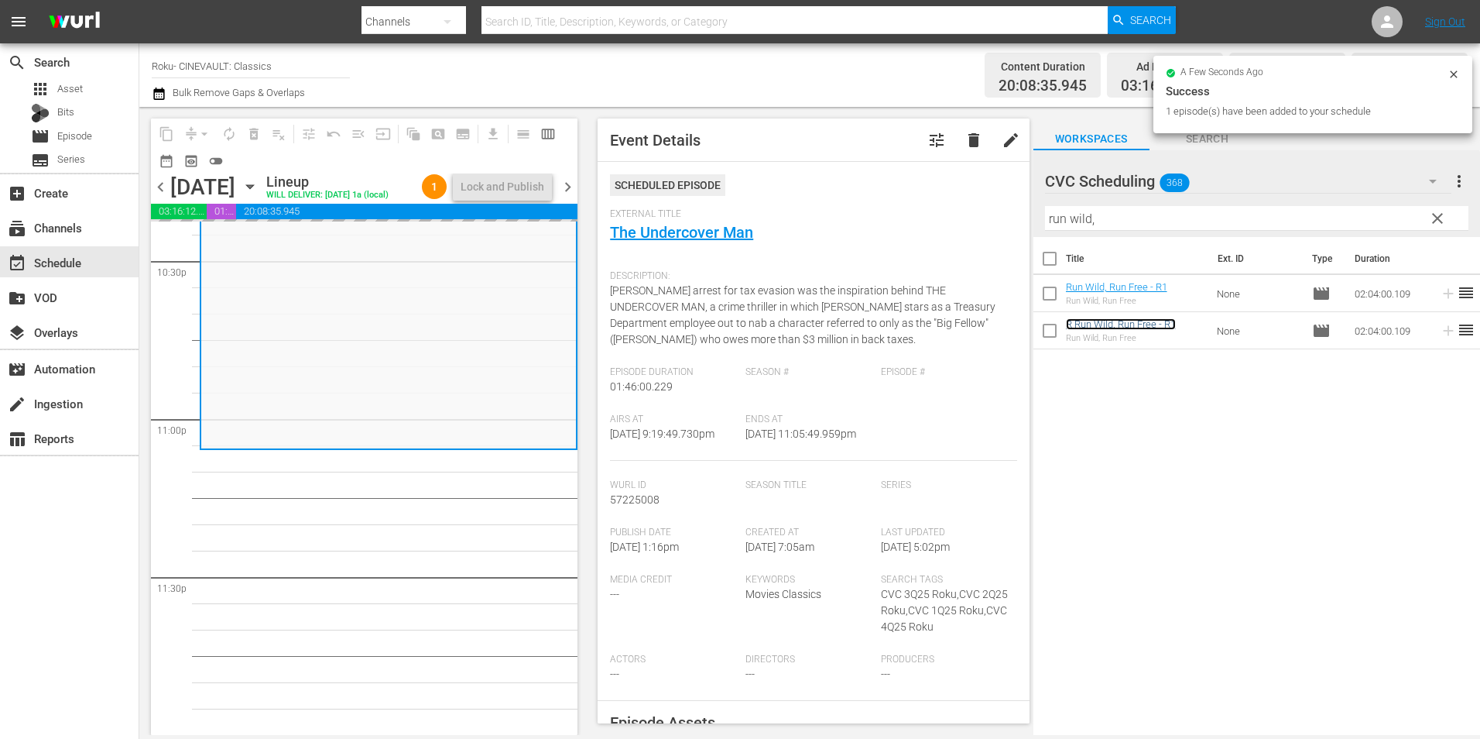
scroll to position [7092, 0]
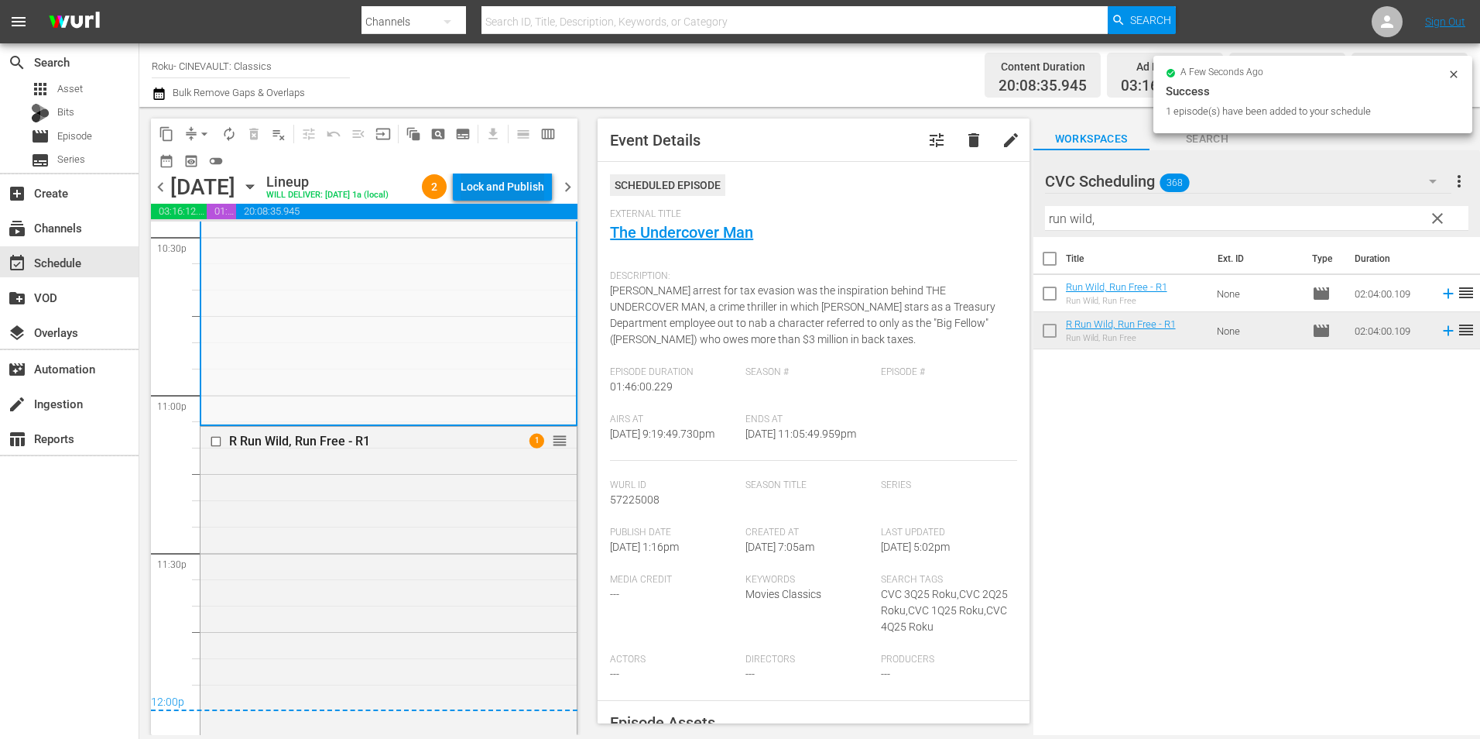
click at [508, 187] on div "Lock and Publish" at bounding box center [503, 187] width 84 height 28
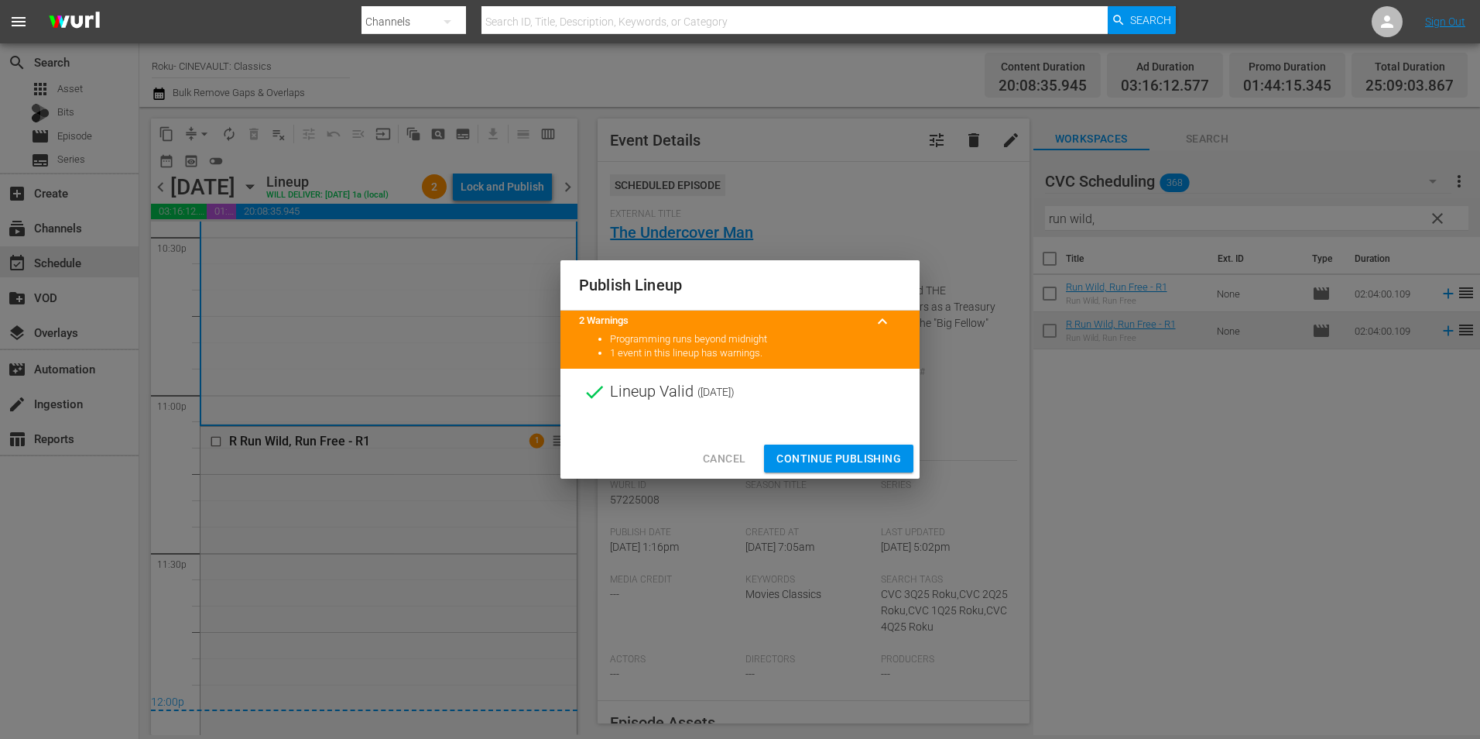
click at [845, 460] on span "Continue Publishing" at bounding box center [839, 458] width 125 height 19
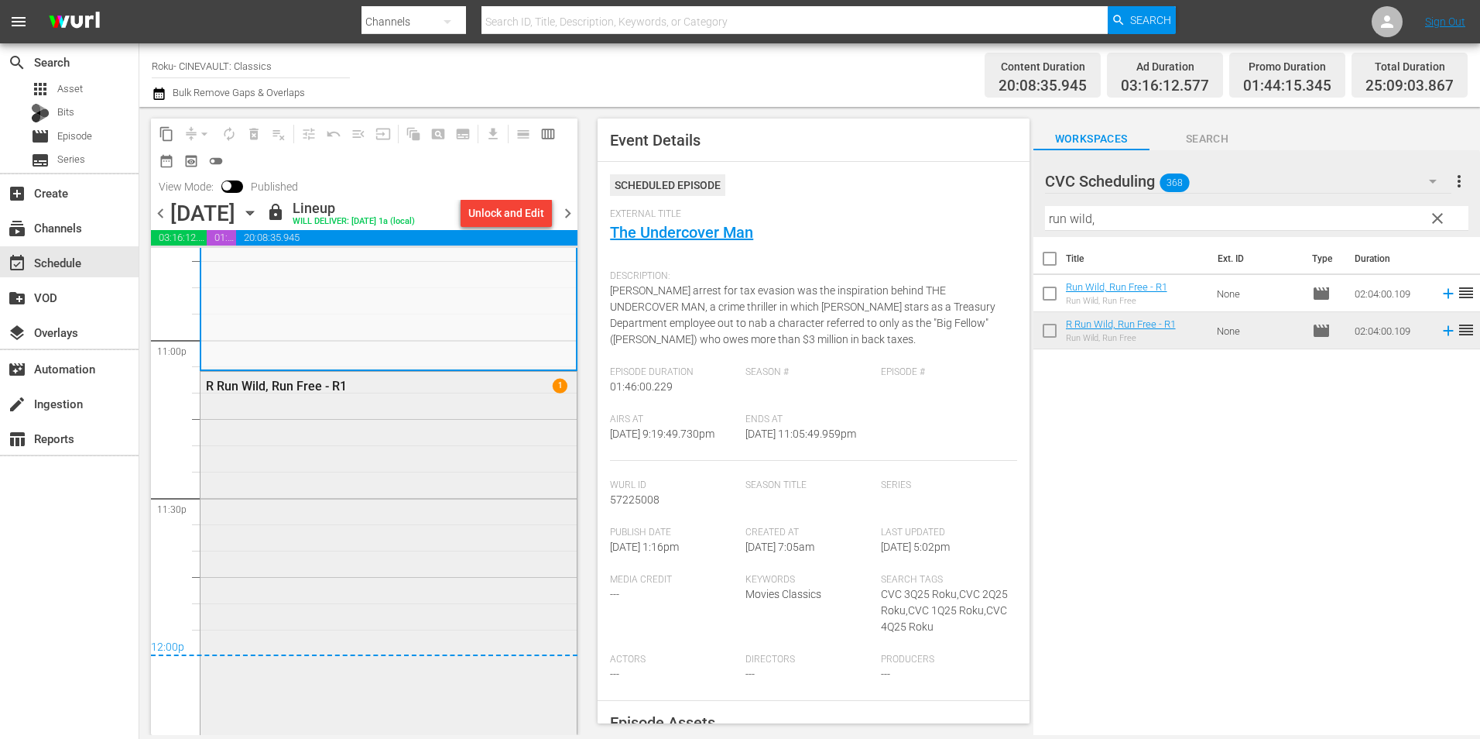
scroll to position [7462, 0]
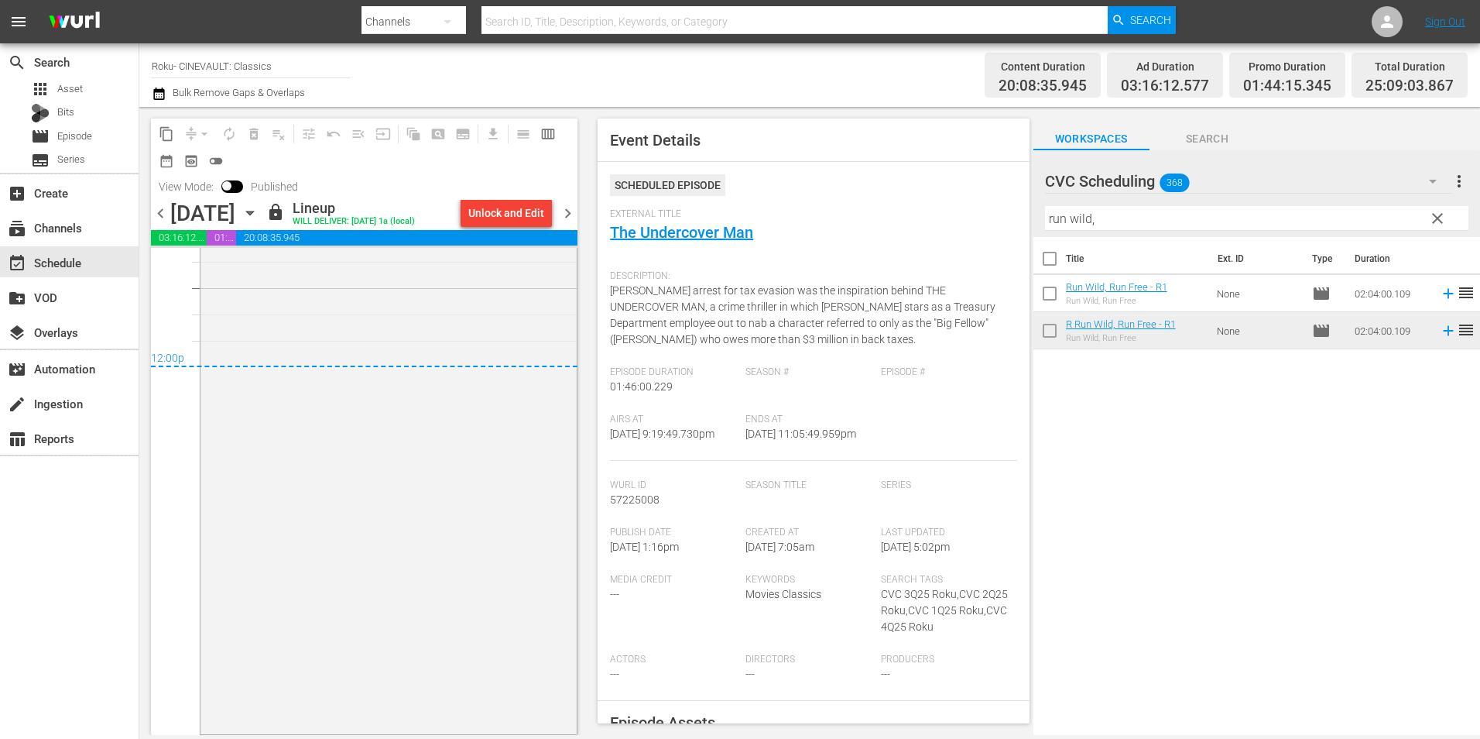
click at [561, 208] on span "chevron_right" at bounding box center [567, 213] width 19 height 19
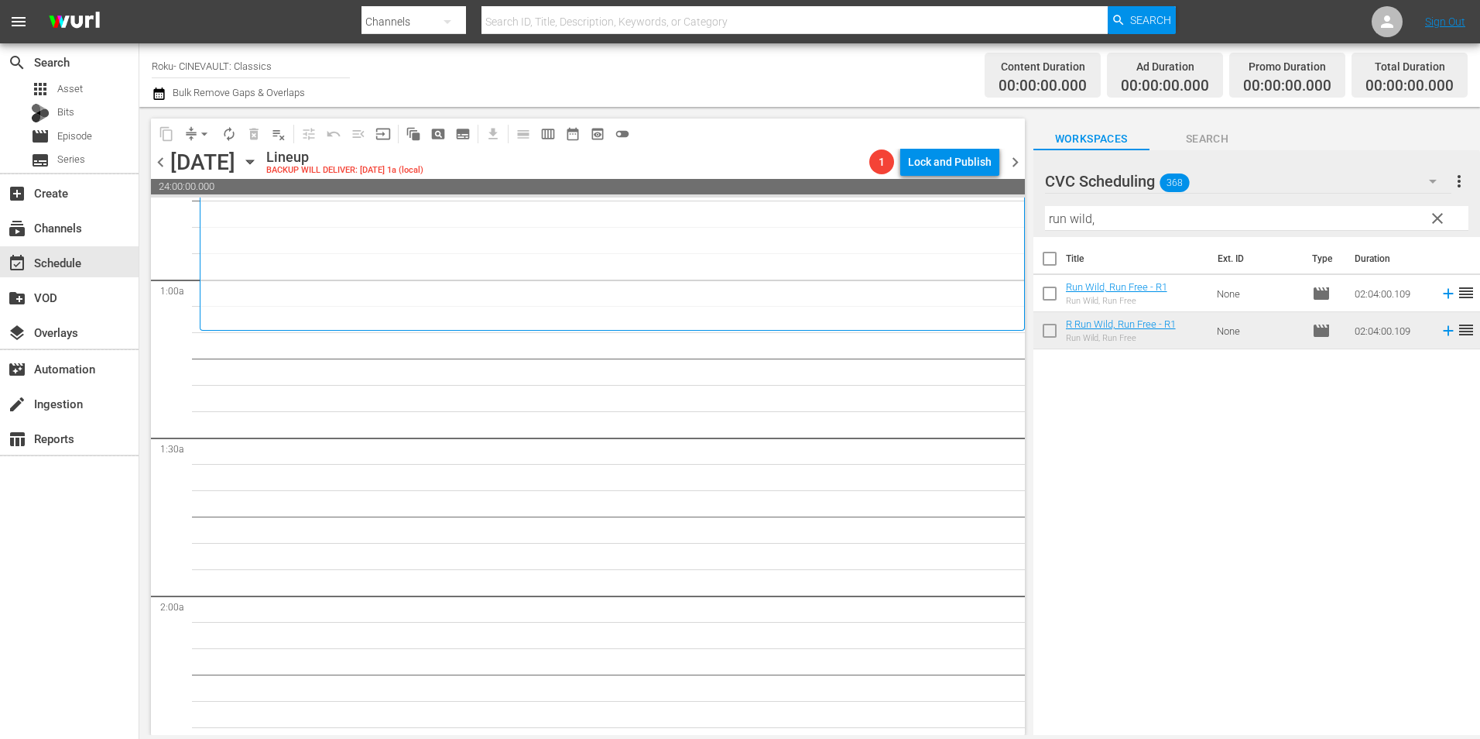
scroll to position [232, 0]
click at [1118, 226] on input "run wild," at bounding box center [1256, 218] width 423 height 25
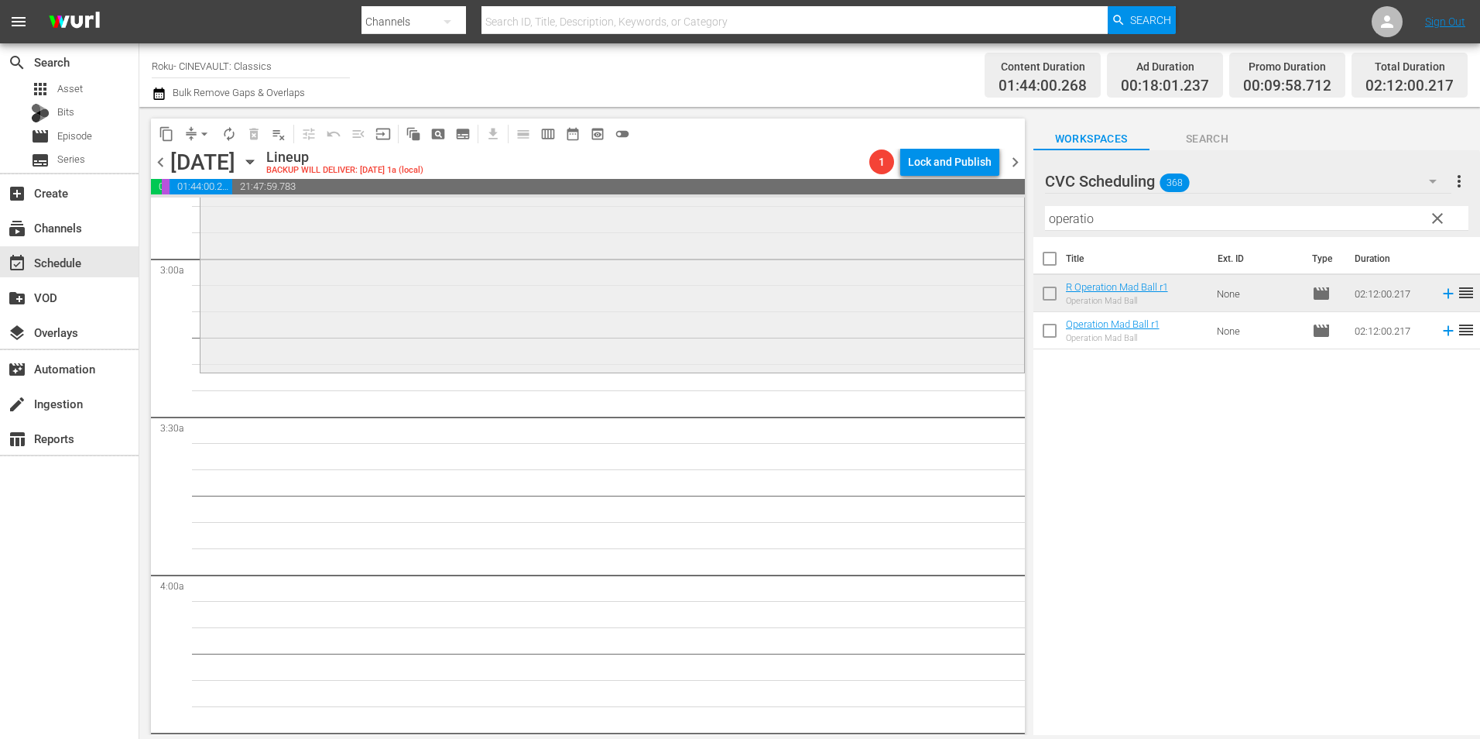
scroll to position [774, 0]
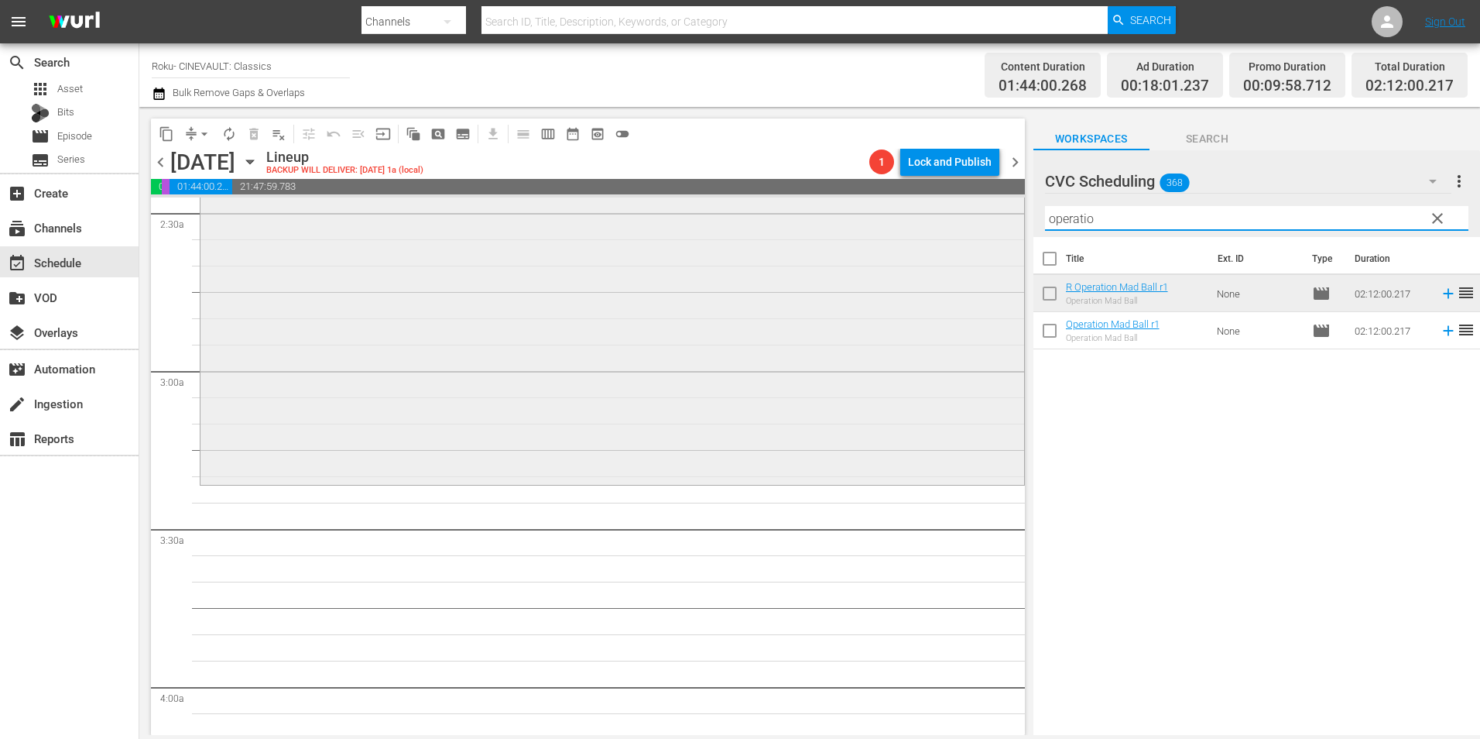
drag, startPoint x: 1061, startPoint y: 225, endPoint x: 993, endPoint y: 226, distance: 68.1
click at [993, 226] on div "content_copy compress arrow_drop_down autorenew_outlined delete_forever_outline…" at bounding box center [809, 421] width 1341 height 628
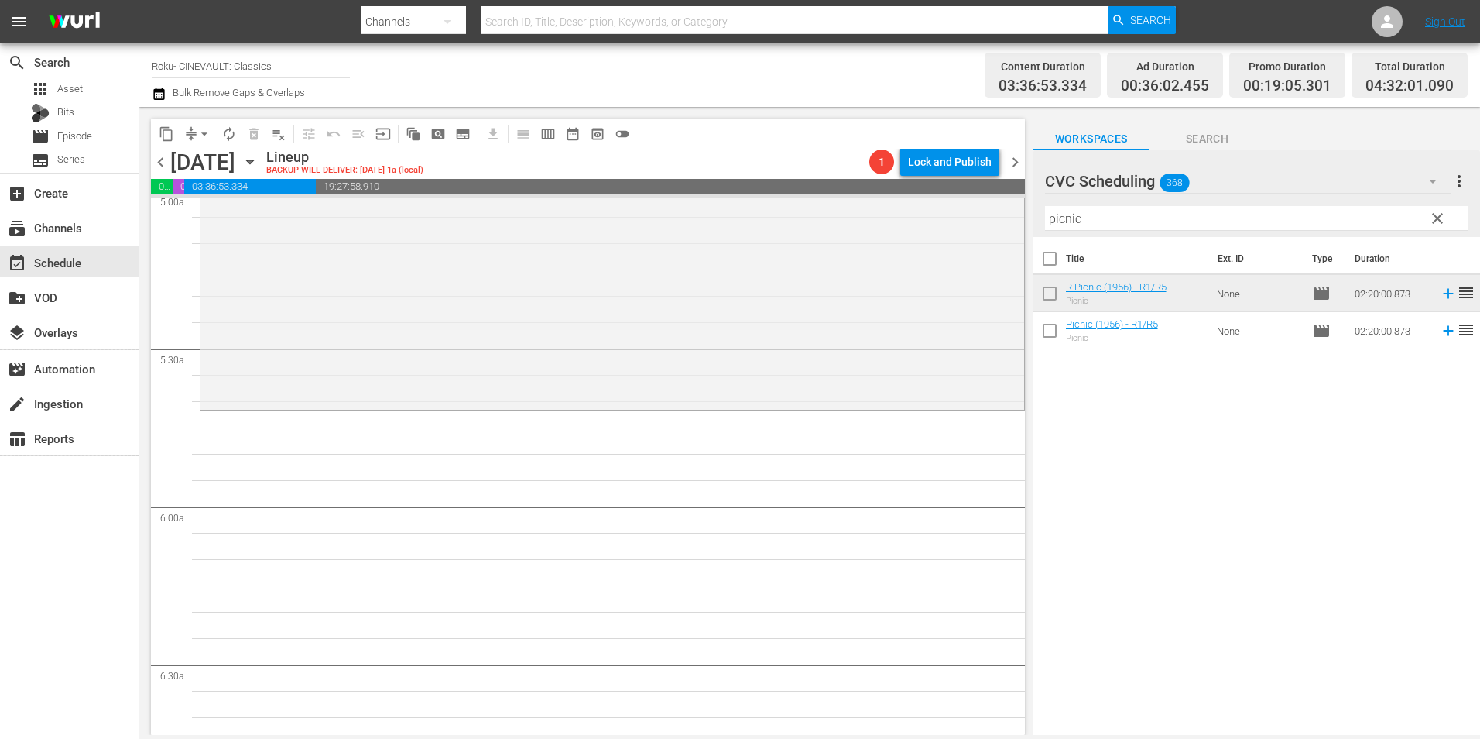
scroll to position [1626, 0]
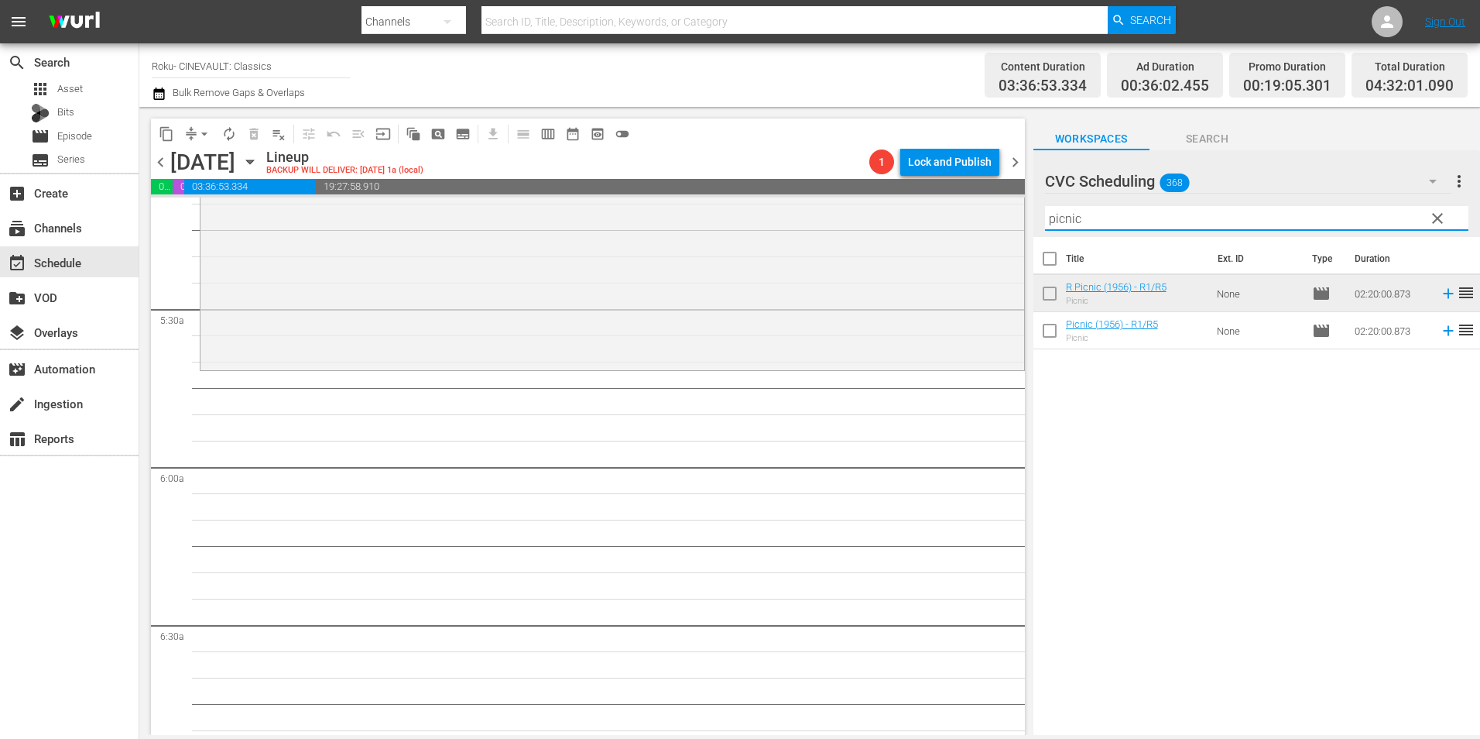
drag, startPoint x: 1065, startPoint y: 226, endPoint x: 1014, endPoint y: 226, distance: 50.3
click at [1014, 226] on div "content_copy compress arrow_drop_down autorenew_outlined delete_forever_outline…" at bounding box center [809, 421] width 1341 height 628
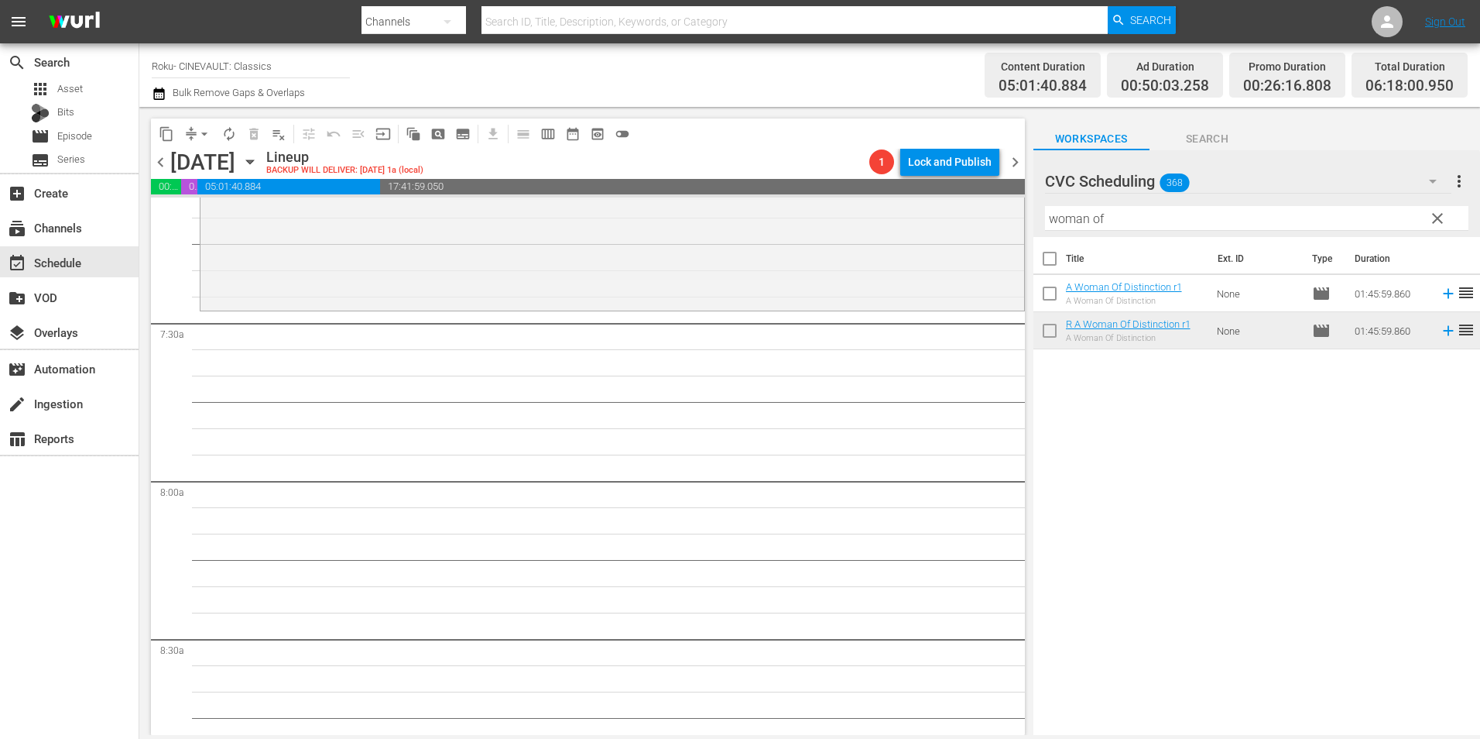
scroll to position [2245, 0]
drag, startPoint x: 1124, startPoint y: 211, endPoint x: 980, endPoint y: 225, distance: 144.7
click at [980, 225] on div "content_copy compress arrow_drop_down autorenew_outlined delete_forever_outline…" at bounding box center [809, 421] width 1341 height 628
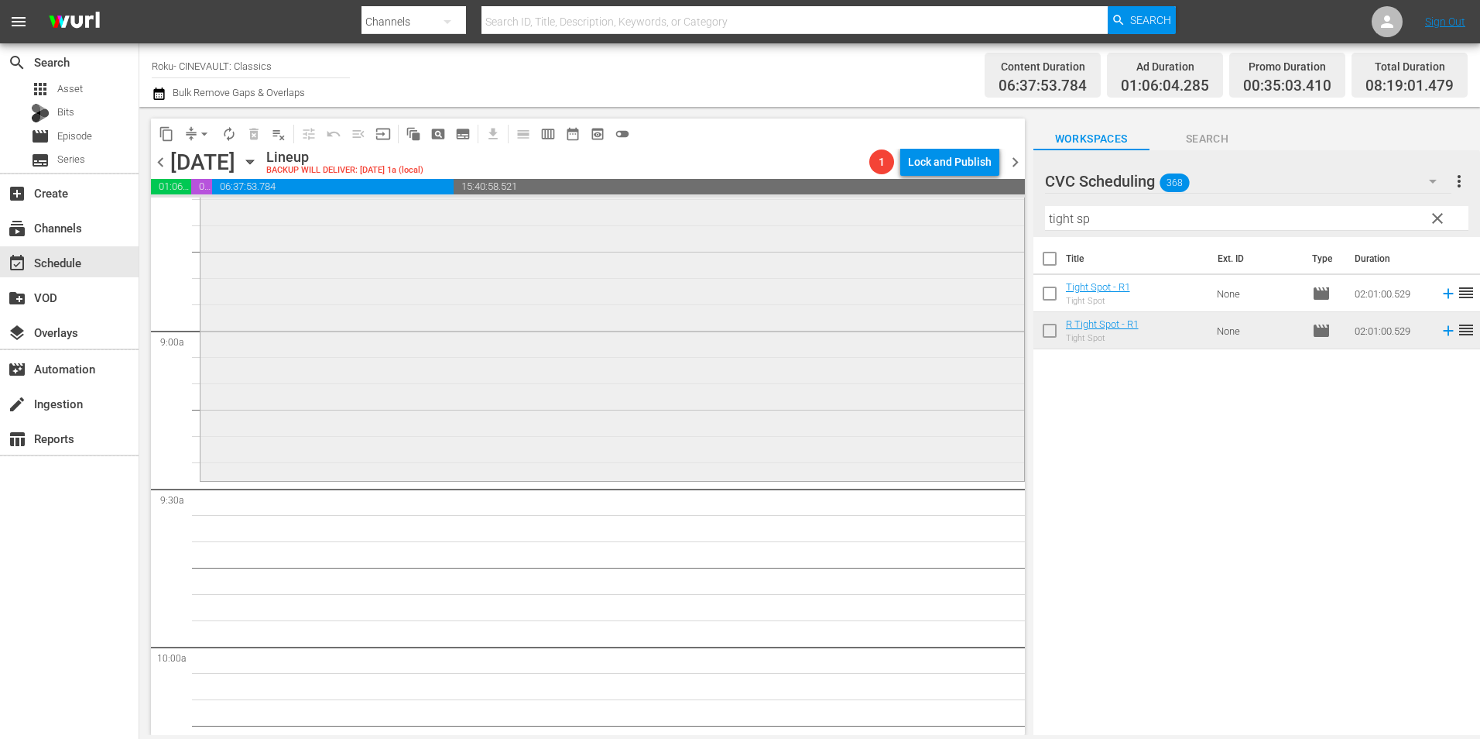
scroll to position [2787, 0]
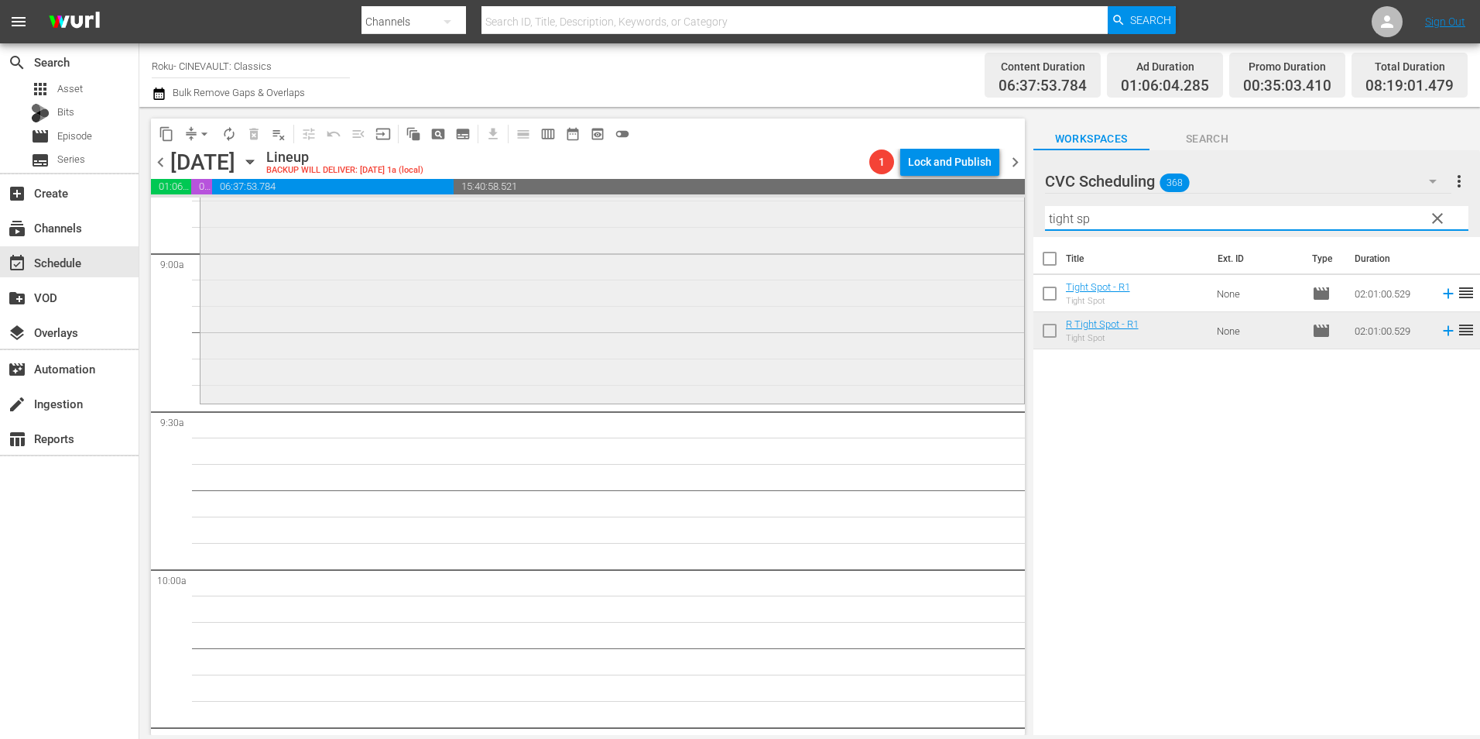
drag, startPoint x: 1118, startPoint y: 214, endPoint x: 875, endPoint y: 231, distance: 243.7
click at [876, 245] on div "content_copy compress arrow_drop_down autorenew_outlined delete_forever_outline…" at bounding box center [809, 421] width 1341 height 628
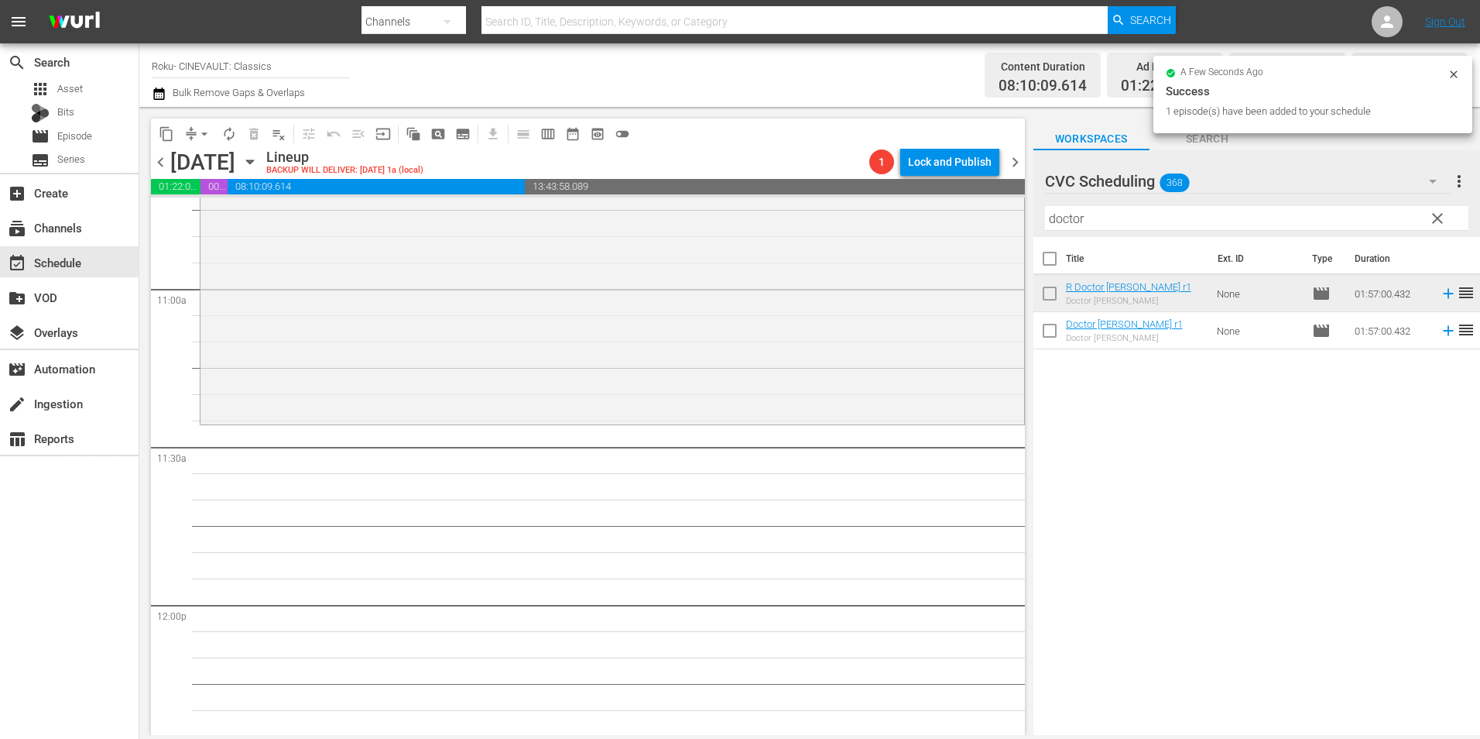
scroll to position [3406, 0]
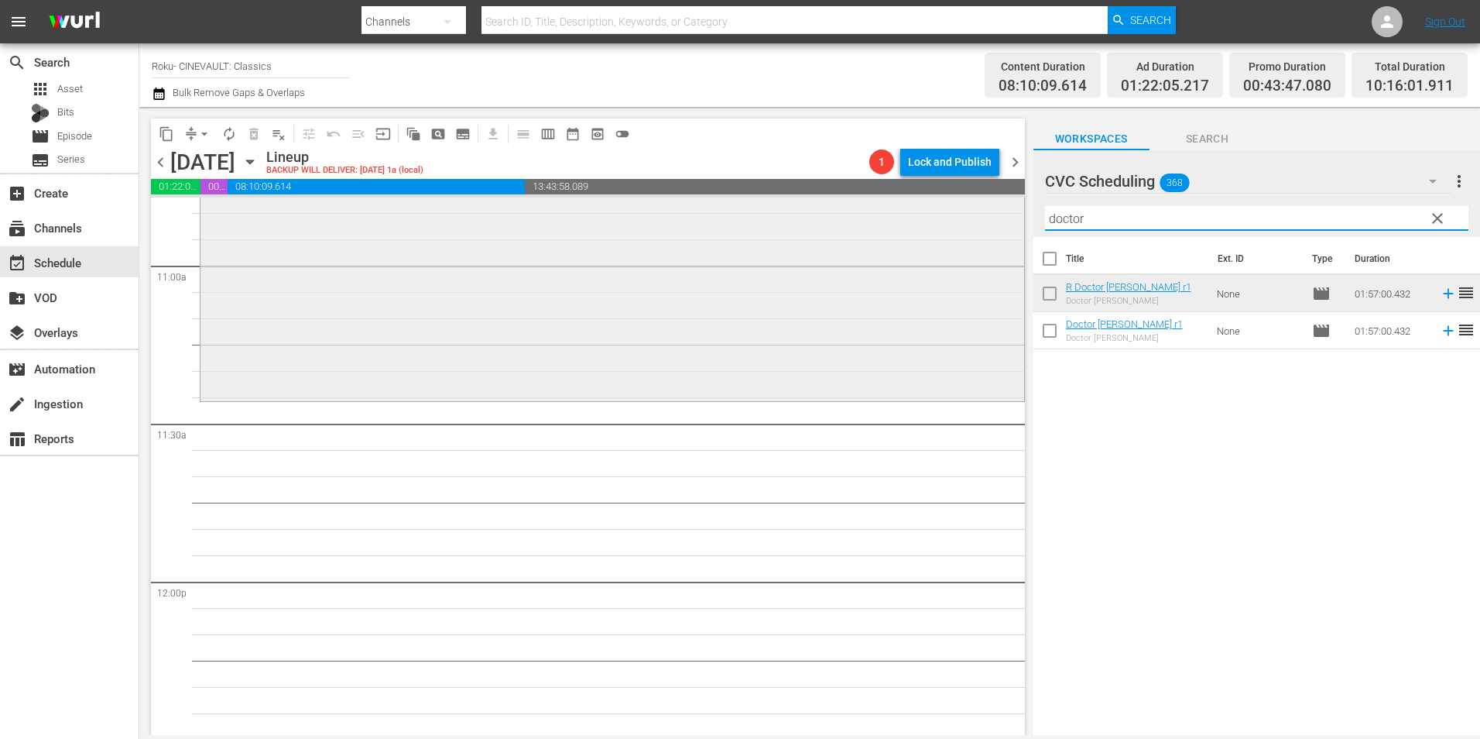
drag, startPoint x: 1145, startPoint y: 214, endPoint x: 737, endPoint y: 228, distance: 408.3
click at [737, 228] on div "content_copy compress arrow_drop_down autorenew_outlined delete_forever_outline…" at bounding box center [809, 421] width 1341 height 628
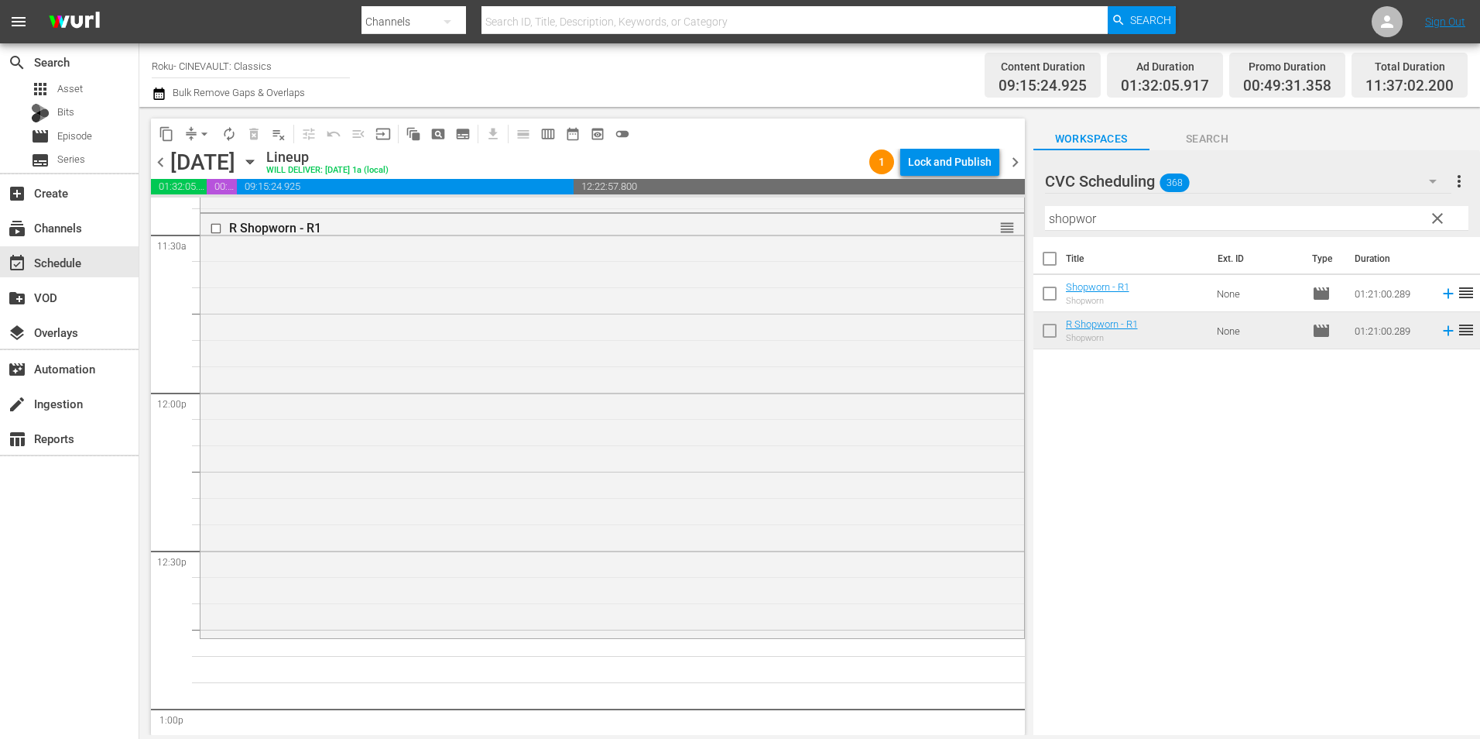
scroll to position [3794, 0]
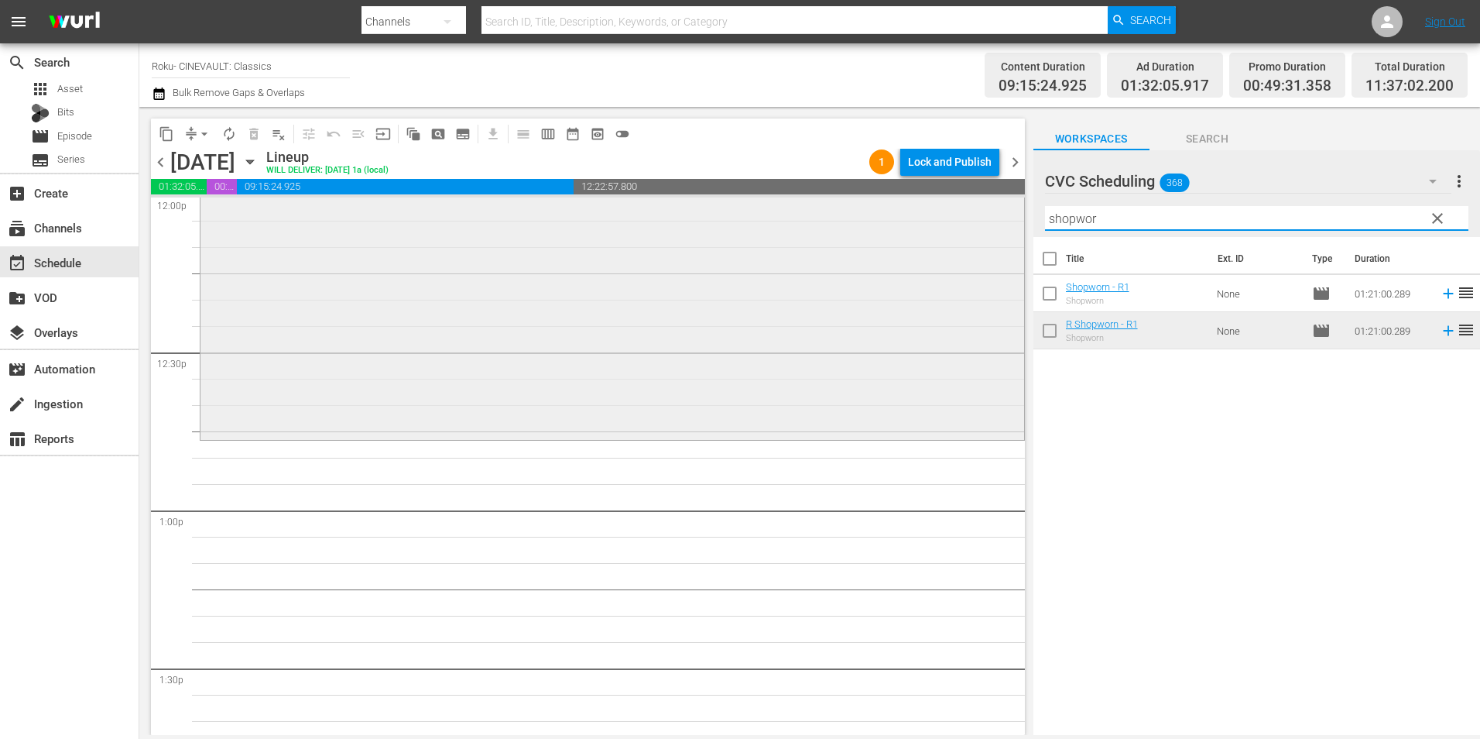
drag, startPoint x: 1100, startPoint y: 221, endPoint x: 927, endPoint y: 221, distance: 172.6
click at [927, 221] on div "content_copy compress arrow_drop_down autorenew_outlined delete_forever_outline…" at bounding box center [809, 421] width 1341 height 628
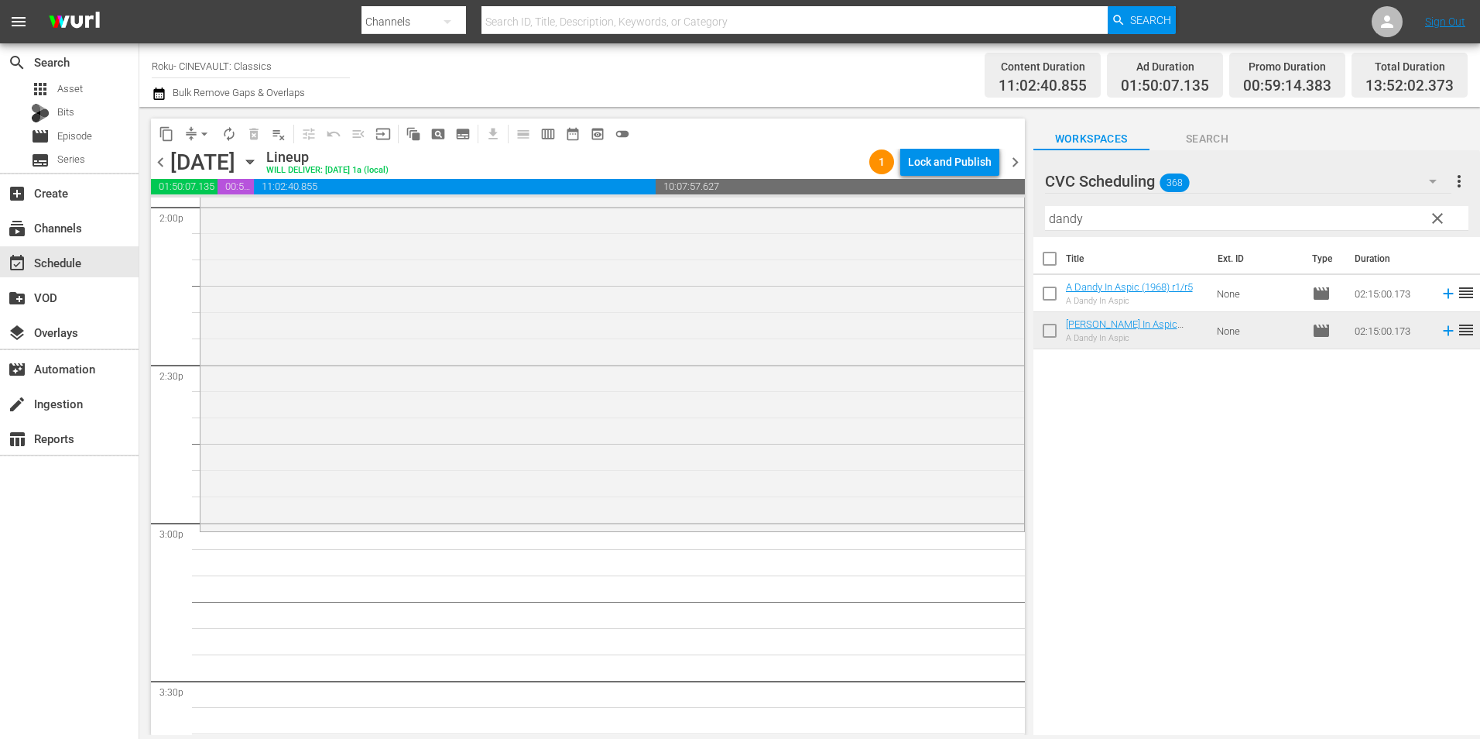
scroll to position [4723, 0]
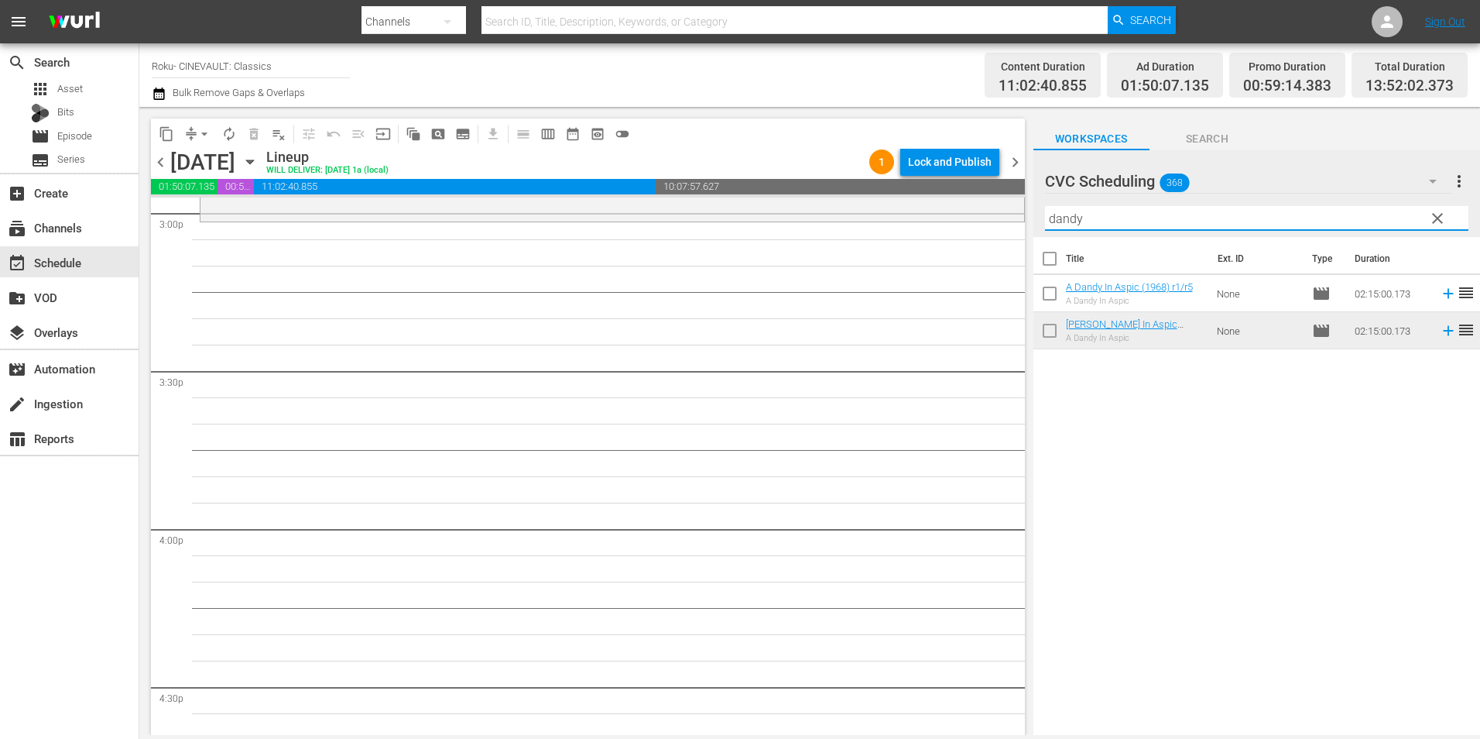
drag, startPoint x: 1014, startPoint y: 237, endPoint x: 918, endPoint y: 243, distance: 96.2
click at [918, 243] on div "content_copy compress arrow_drop_down autorenew_outlined delete_forever_outline…" at bounding box center [809, 421] width 1341 height 628
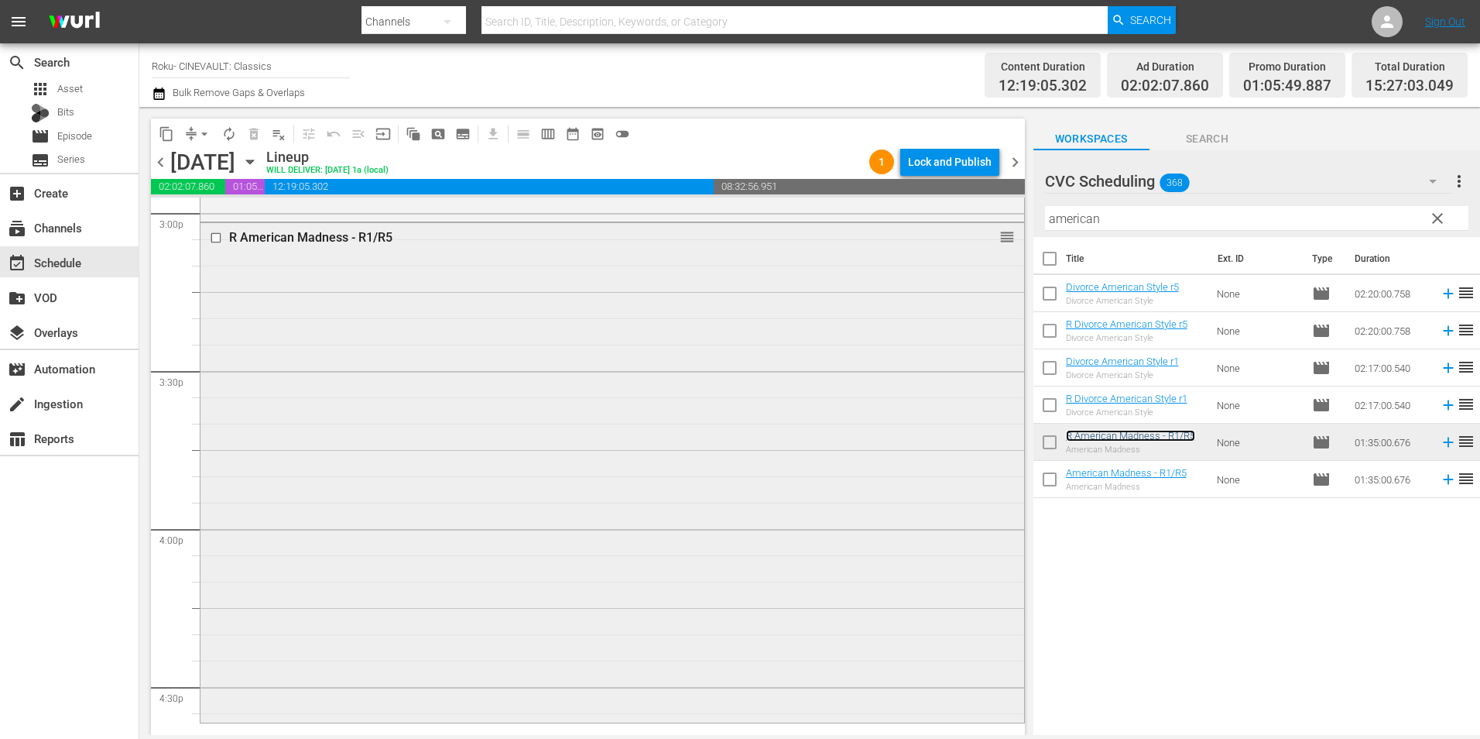
scroll to position [5187, 0]
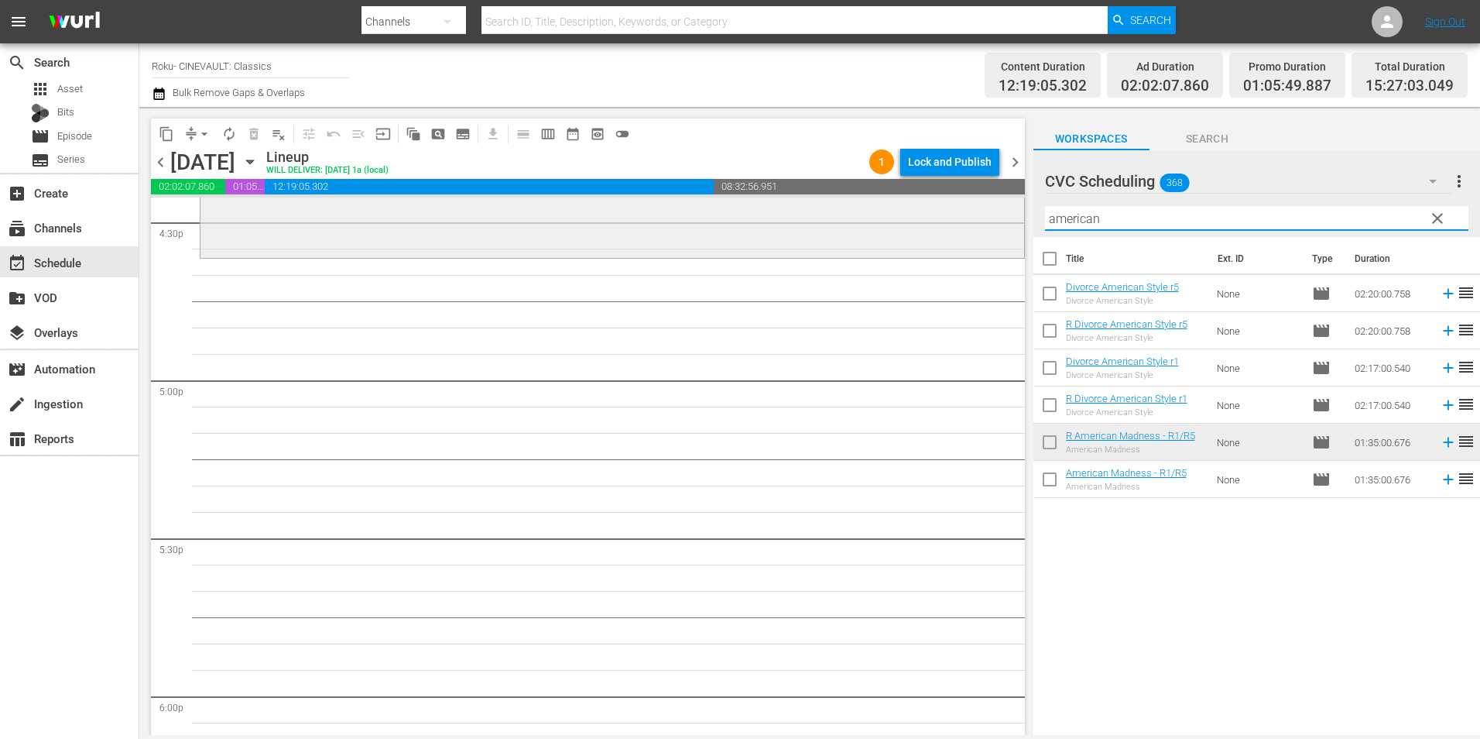
drag, startPoint x: 1141, startPoint y: 214, endPoint x: 850, endPoint y: 226, distance: 291.3
click at [850, 226] on div "content_copy compress arrow_drop_down autorenew_outlined delete_forever_outline…" at bounding box center [809, 421] width 1341 height 628
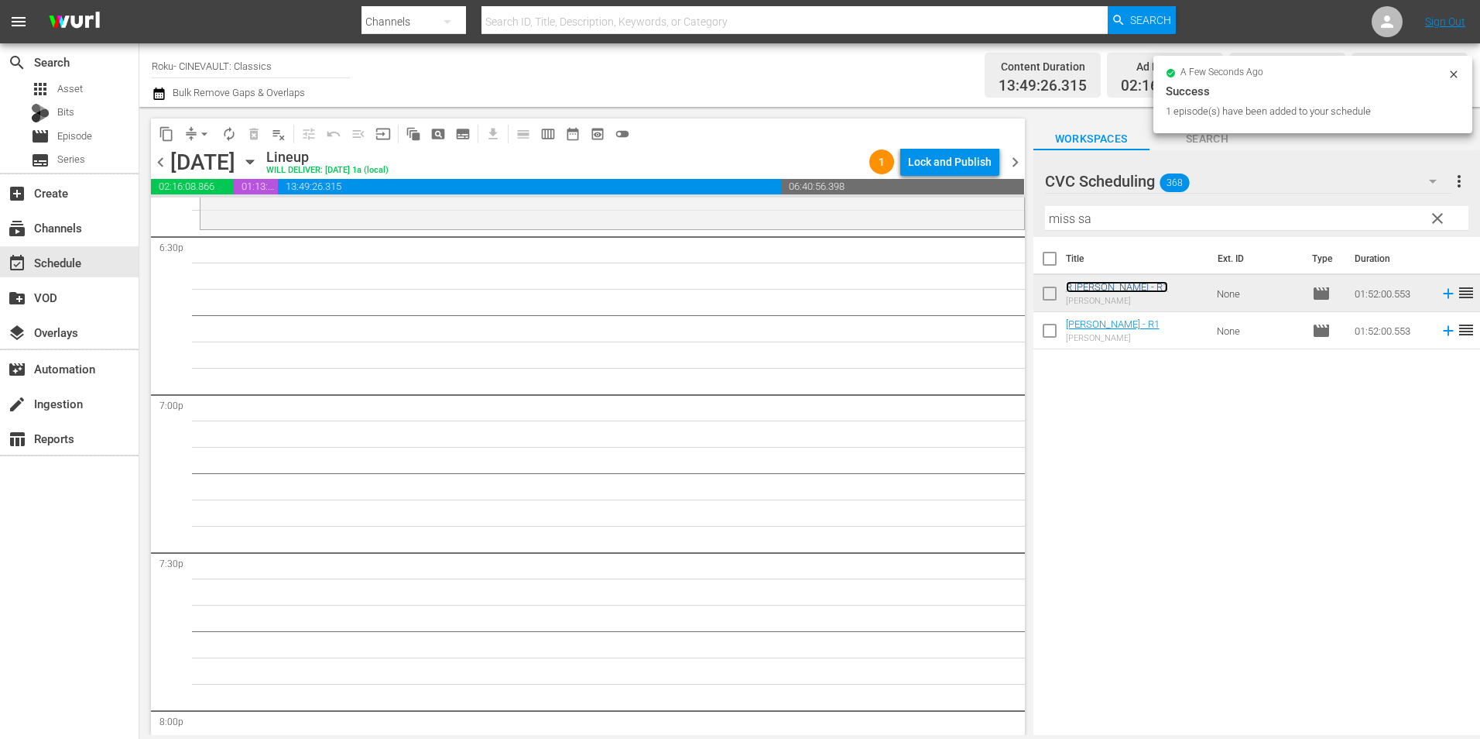
scroll to position [5806, 0]
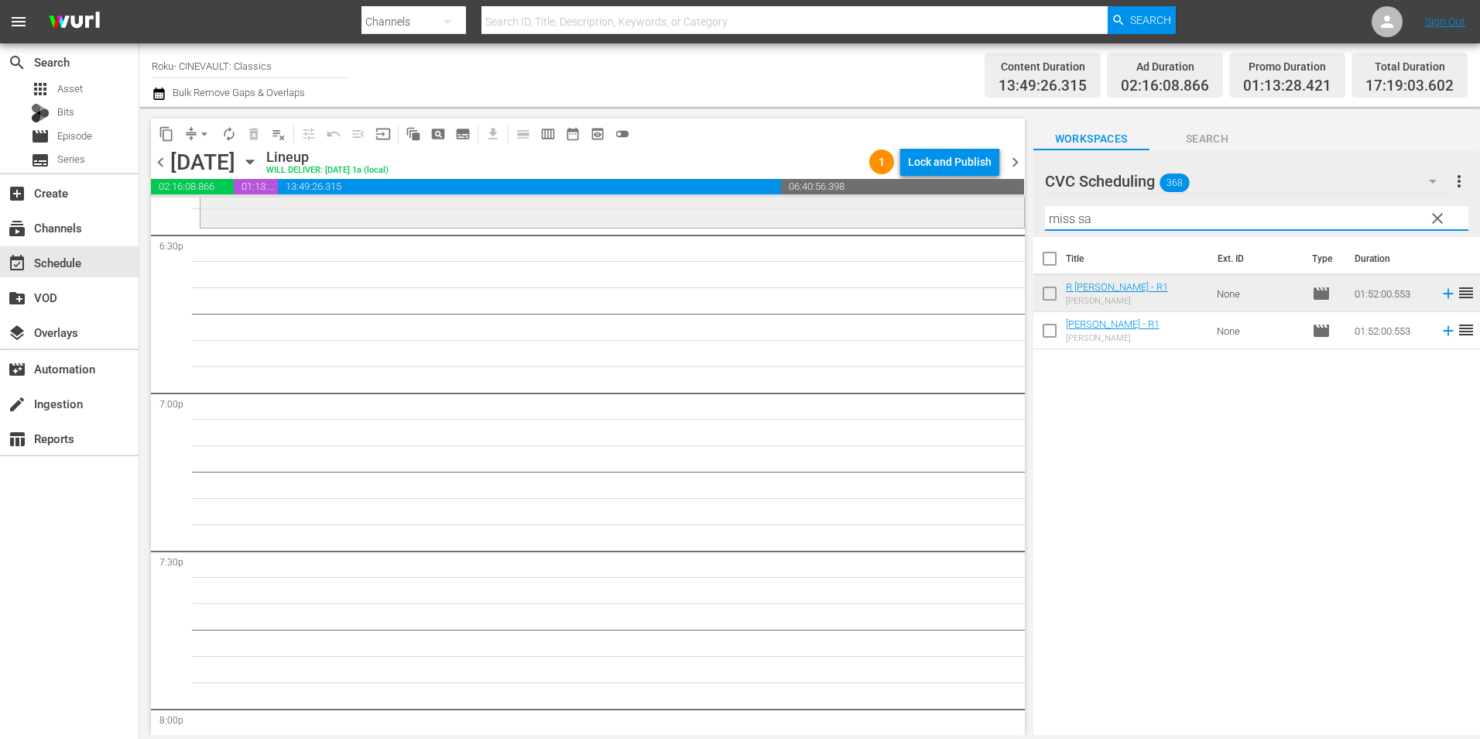
drag, startPoint x: 1130, startPoint y: 214, endPoint x: 999, endPoint y: 216, distance: 130.1
click at [999, 216] on div "content_copy compress arrow_drop_down autorenew_outlined delete_forever_outline…" at bounding box center [809, 421] width 1341 height 628
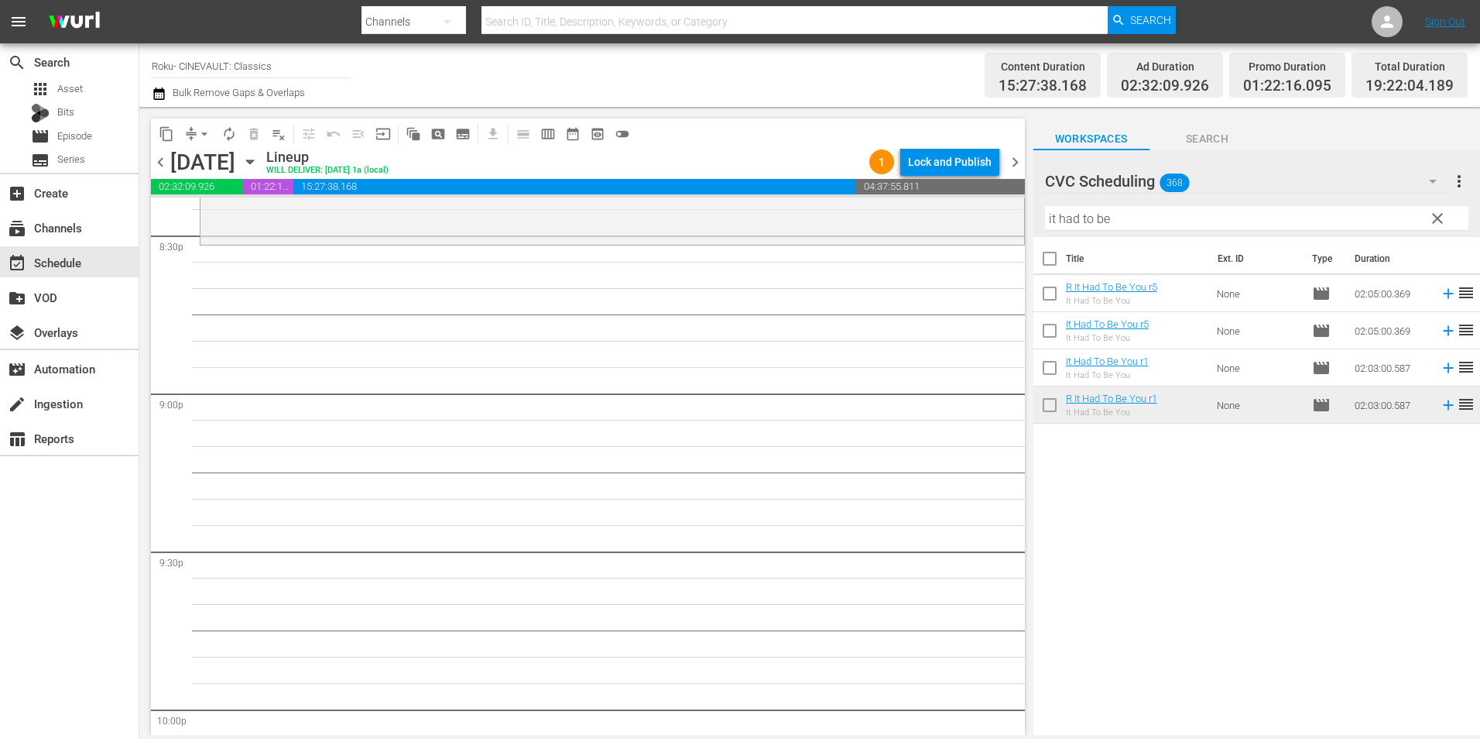
scroll to position [6348, 0]
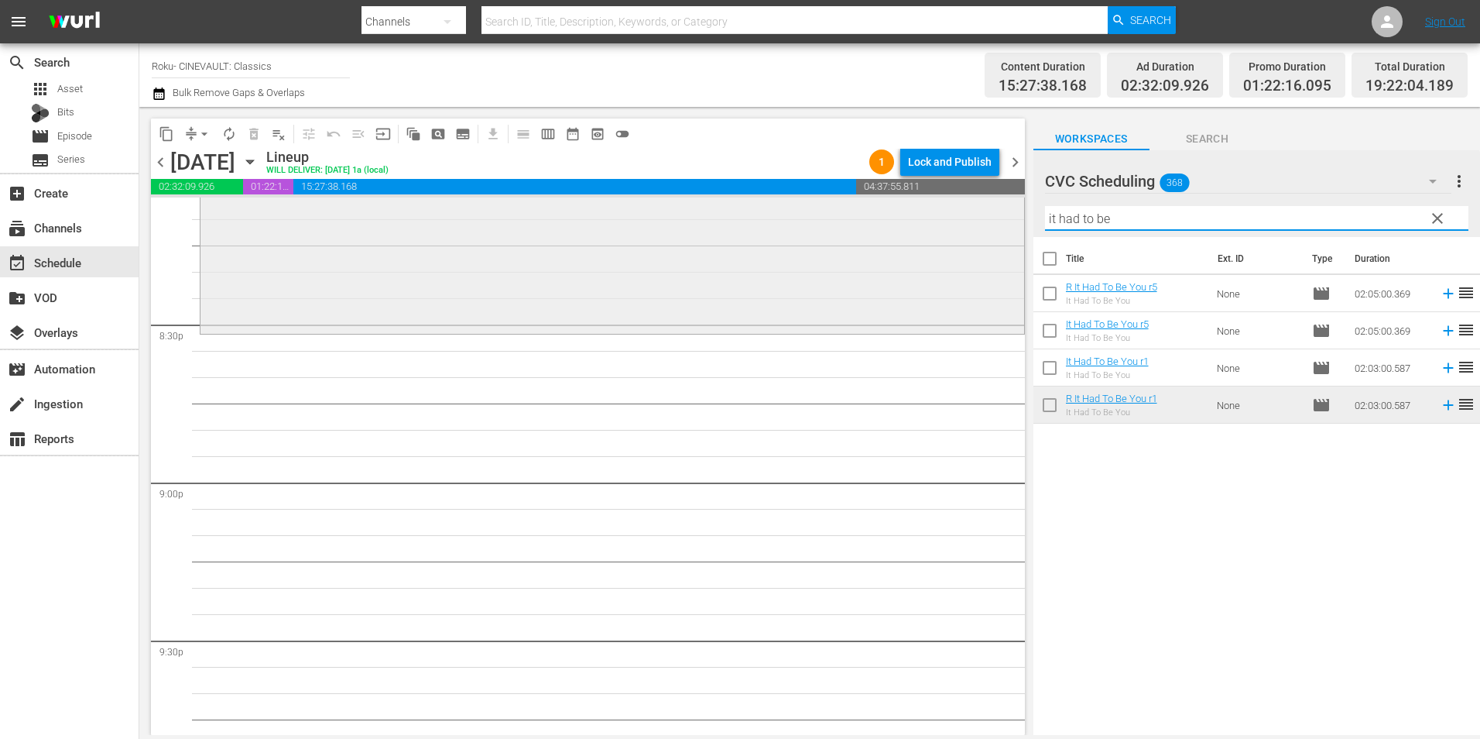
drag, startPoint x: 1117, startPoint y: 218, endPoint x: 977, endPoint y: 214, distance: 140.2
click at [977, 214] on div "content_copy compress arrow_drop_down autorenew_outlined delete_forever_outline…" at bounding box center [809, 421] width 1341 height 628
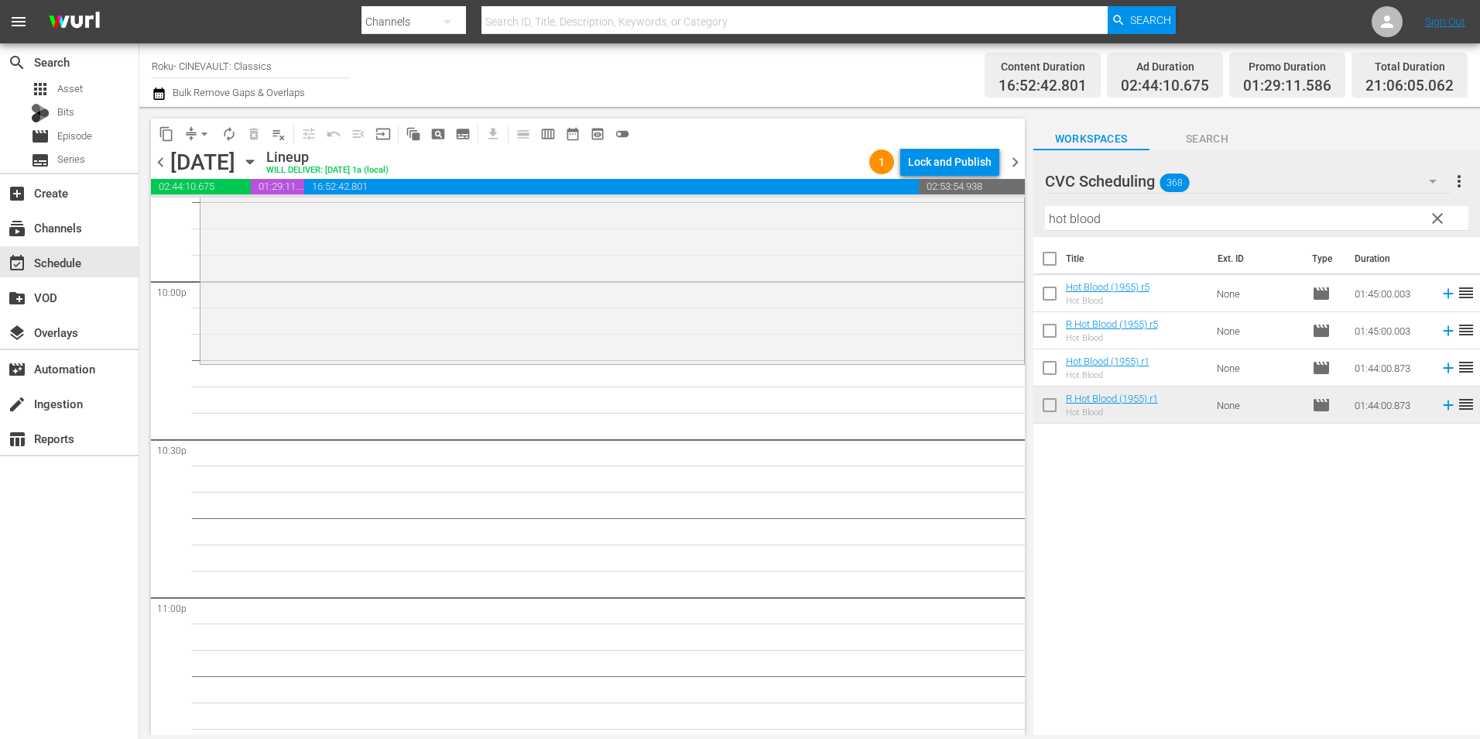
scroll to position [6968, 0]
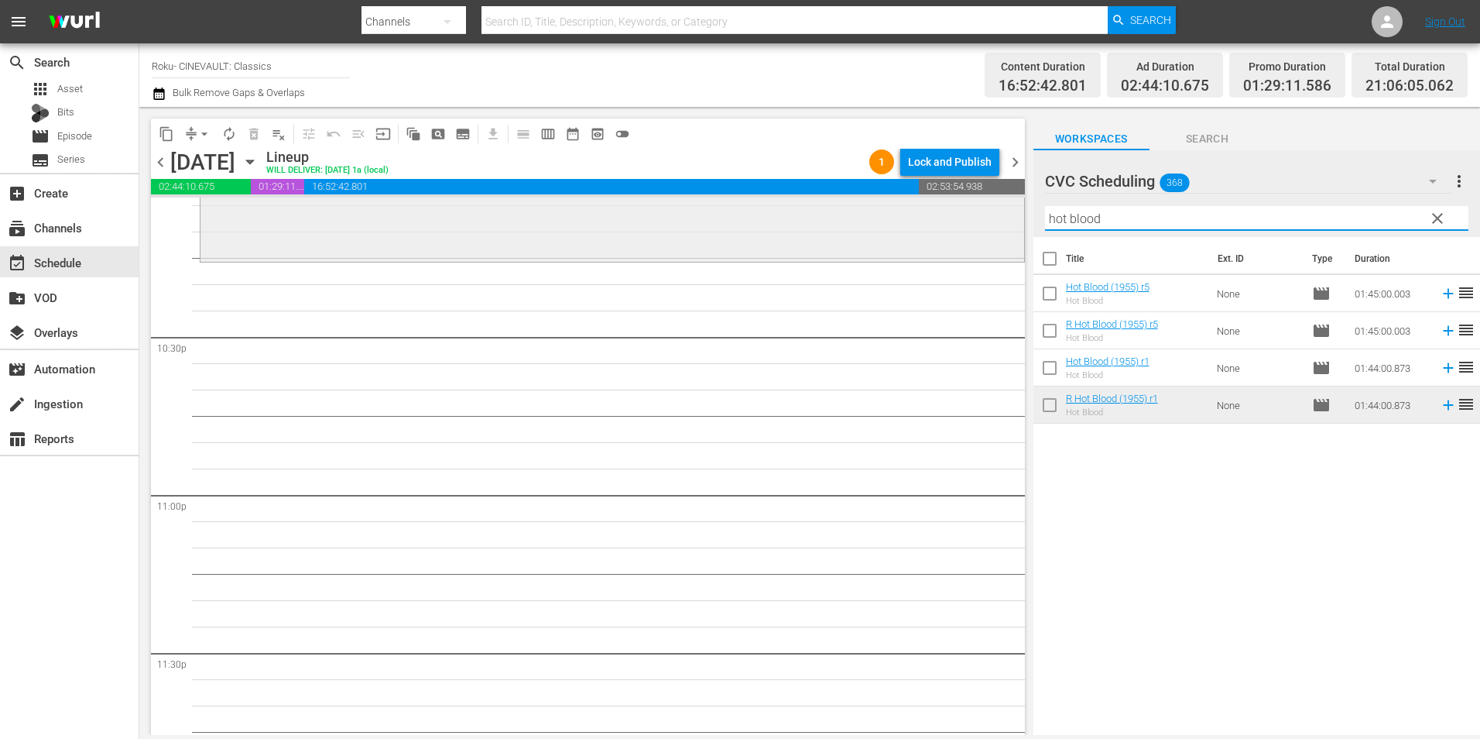
drag, startPoint x: 1131, startPoint y: 214, endPoint x: 1003, endPoint y: 229, distance: 128.6
click at [1003, 229] on div "content_copy compress arrow_drop_down autorenew_outlined delete_forever_outline…" at bounding box center [809, 421] width 1341 height 628
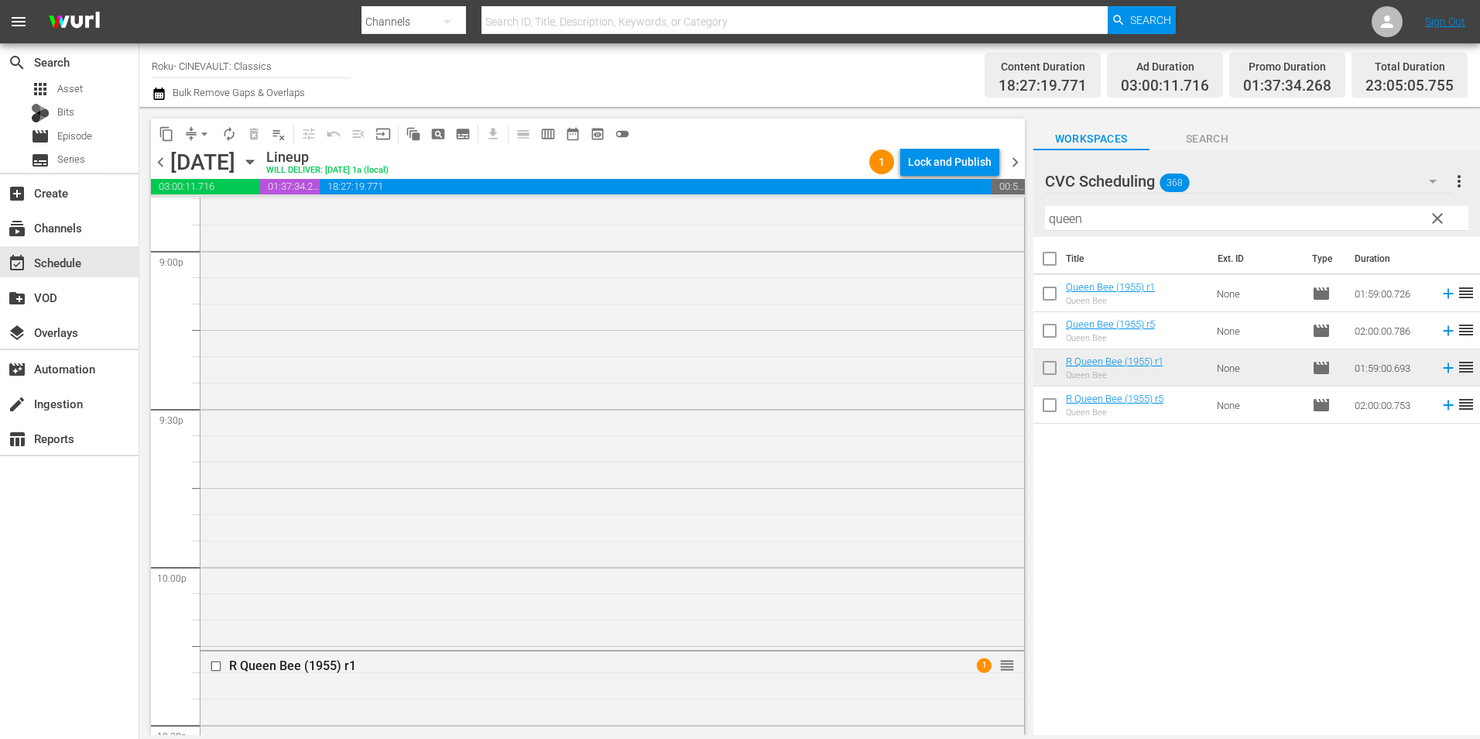
scroll to position [6890, 0]
click at [601, 517] on div "R Queen Bee (1955) r1 1 reorder" at bounding box center [613, 652] width 824 height 622
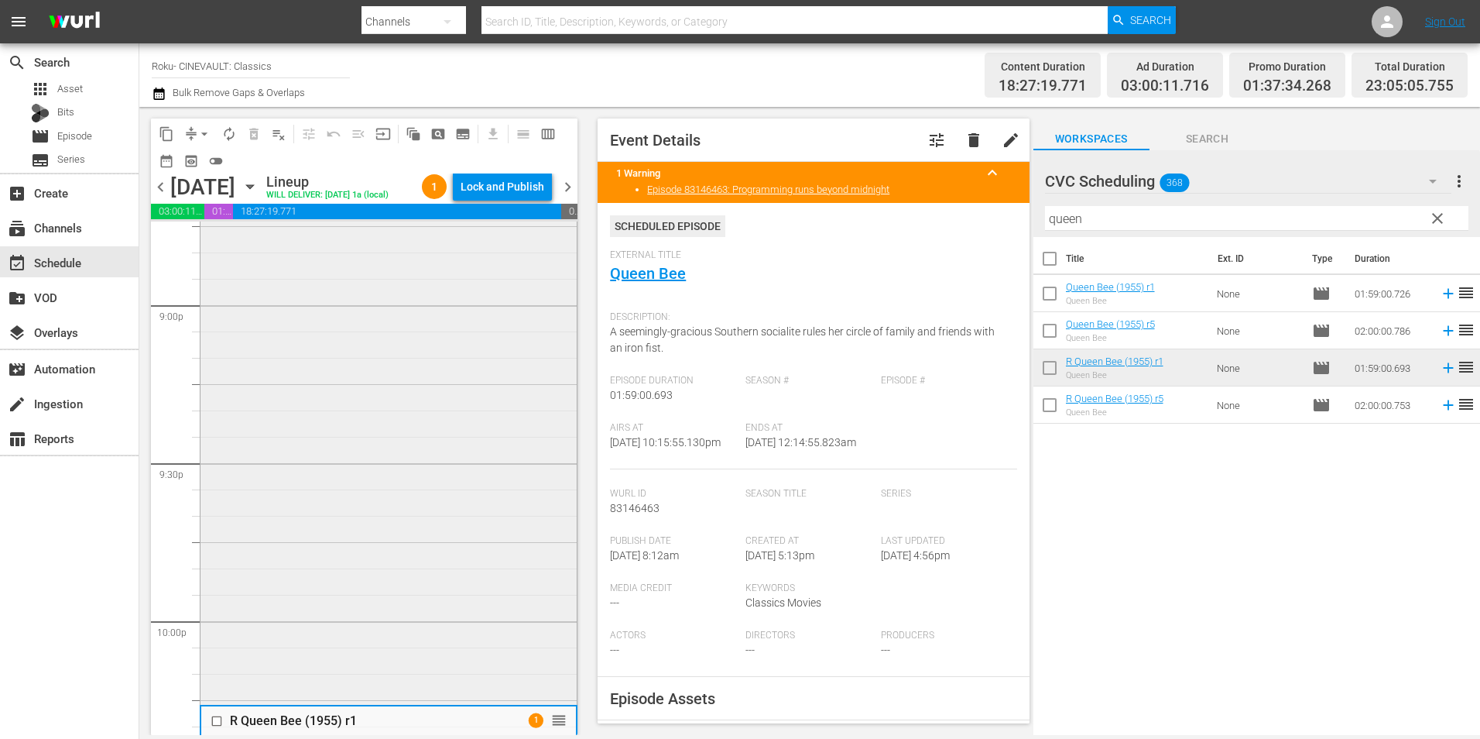
scroll to position [7044, 0]
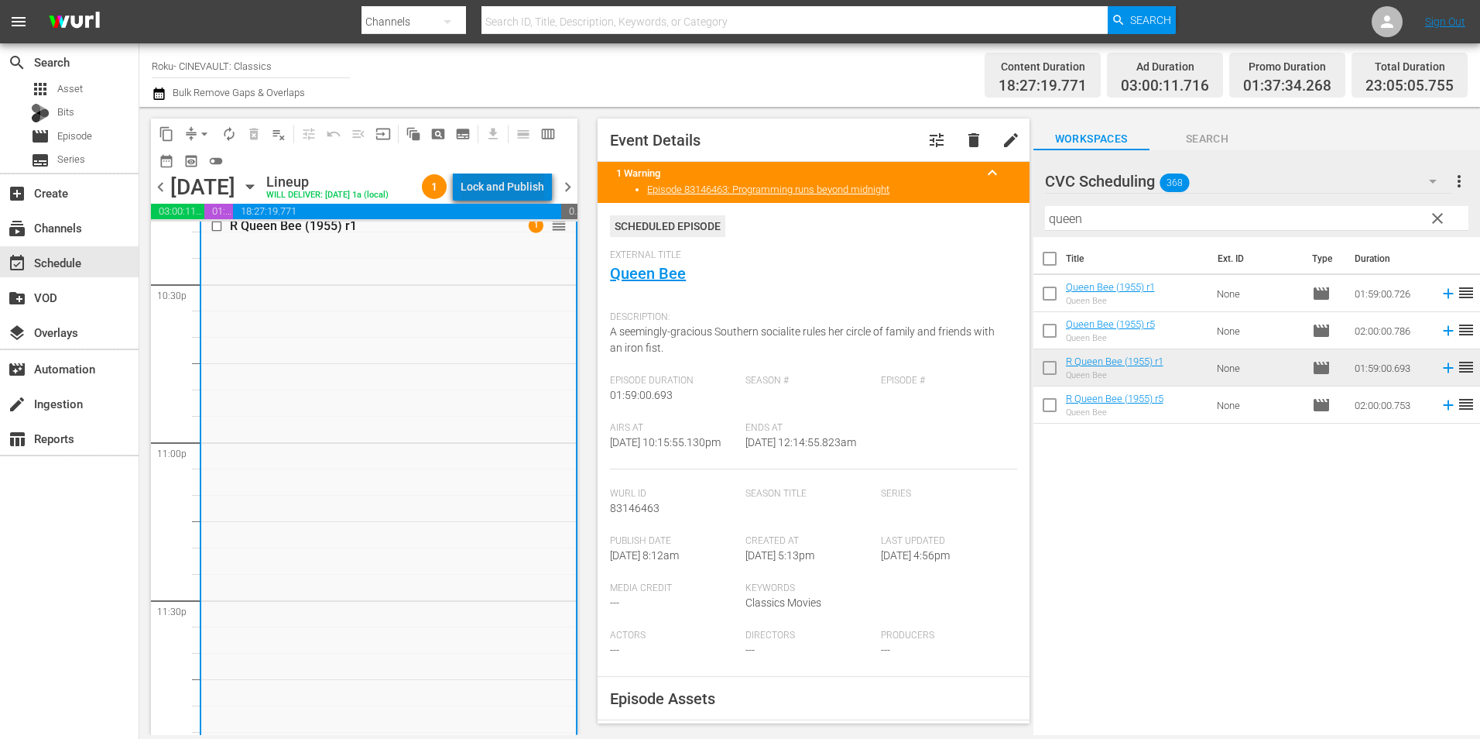
click at [532, 192] on div "Lock and Publish" at bounding box center [503, 187] width 84 height 28
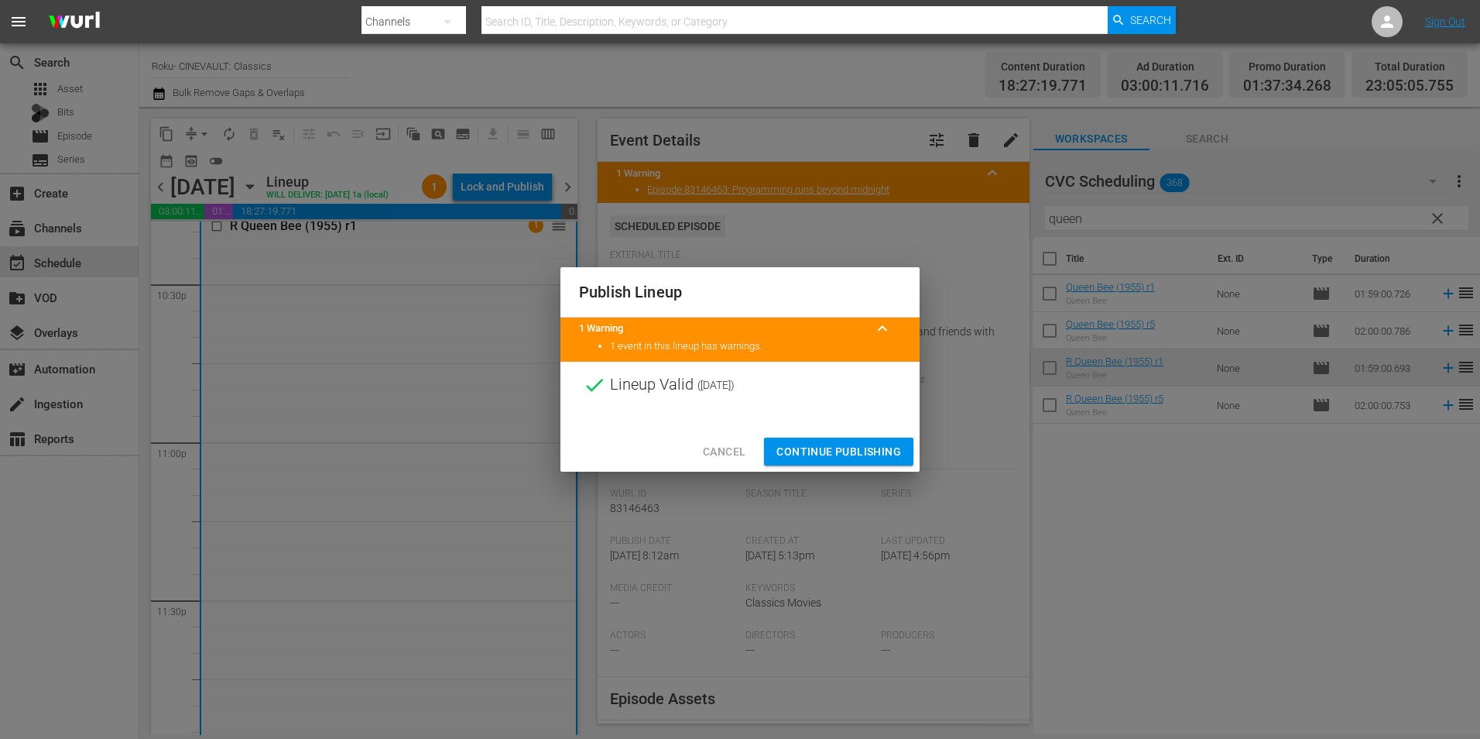
click at [873, 441] on button "Continue Publishing" at bounding box center [838, 451] width 149 height 29
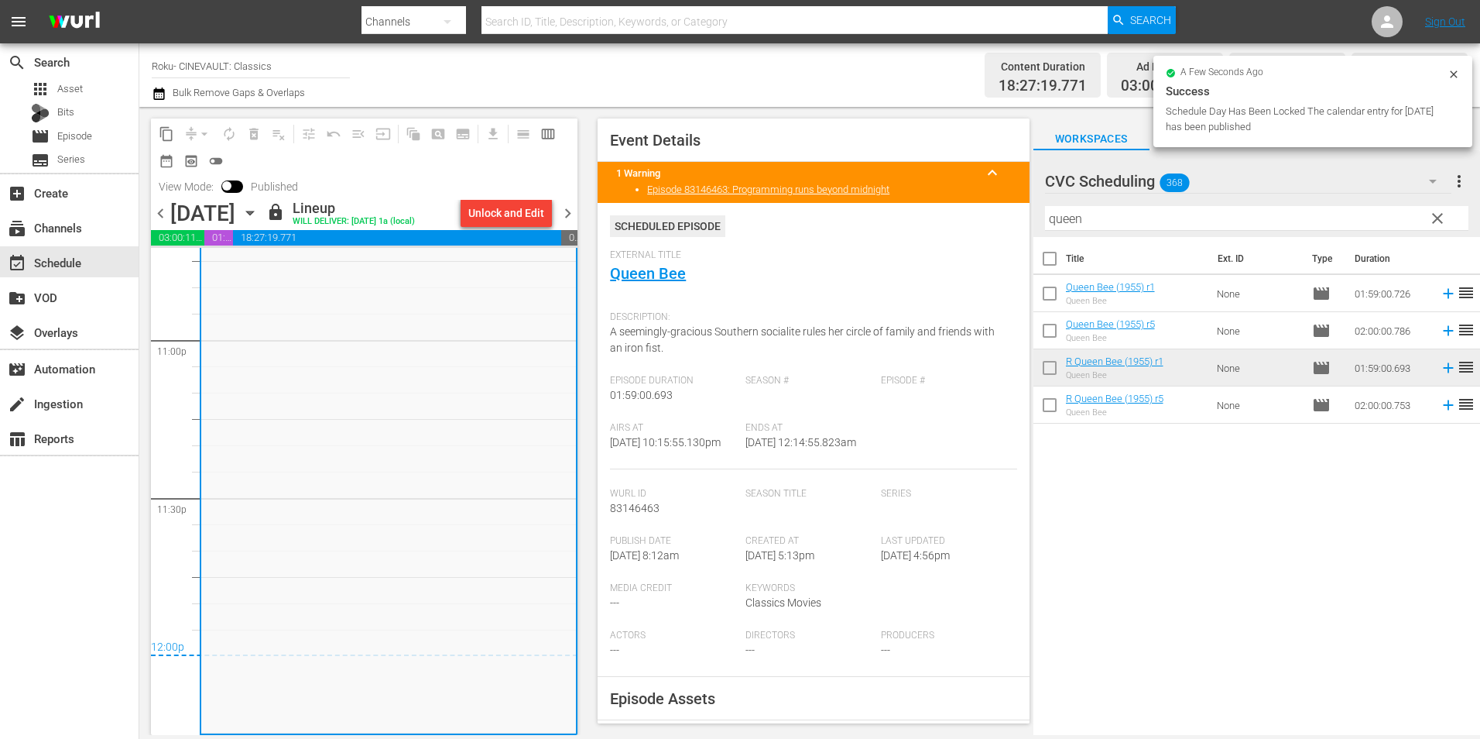
scroll to position [7173, 0]
click at [562, 231] on span "00:54:54.245" at bounding box center [569, 237] width 16 height 15
click at [566, 216] on span "chevron_right" at bounding box center [567, 213] width 19 height 19
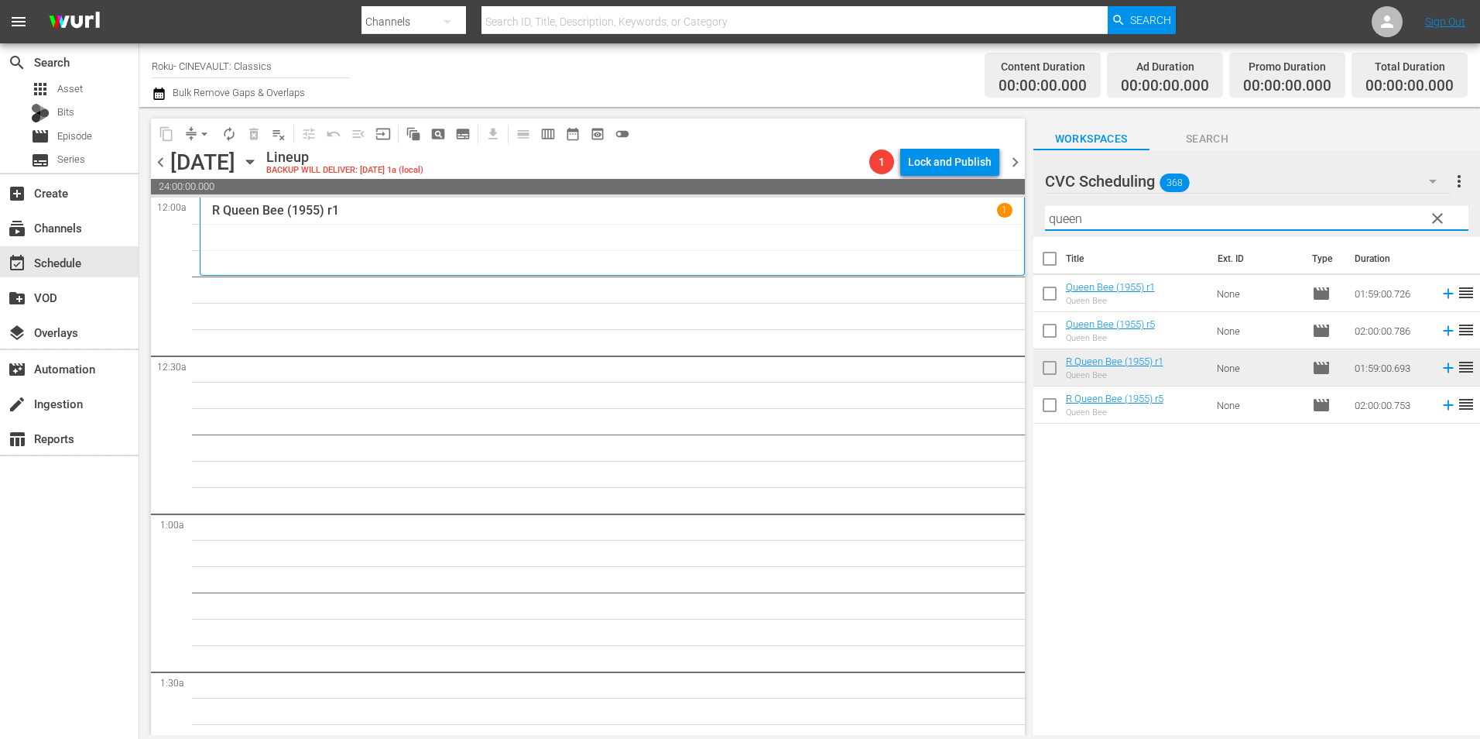
drag, startPoint x: 1138, startPoint y: 217, endPoint x: 948, endPoint y: 252, distance: 192.9
click at [948, 252] on div "content_copy compress arrow_drop_down autorenew_outlined delete_forever_outline…" at bounding box center [809, 421] width 1341 height 628
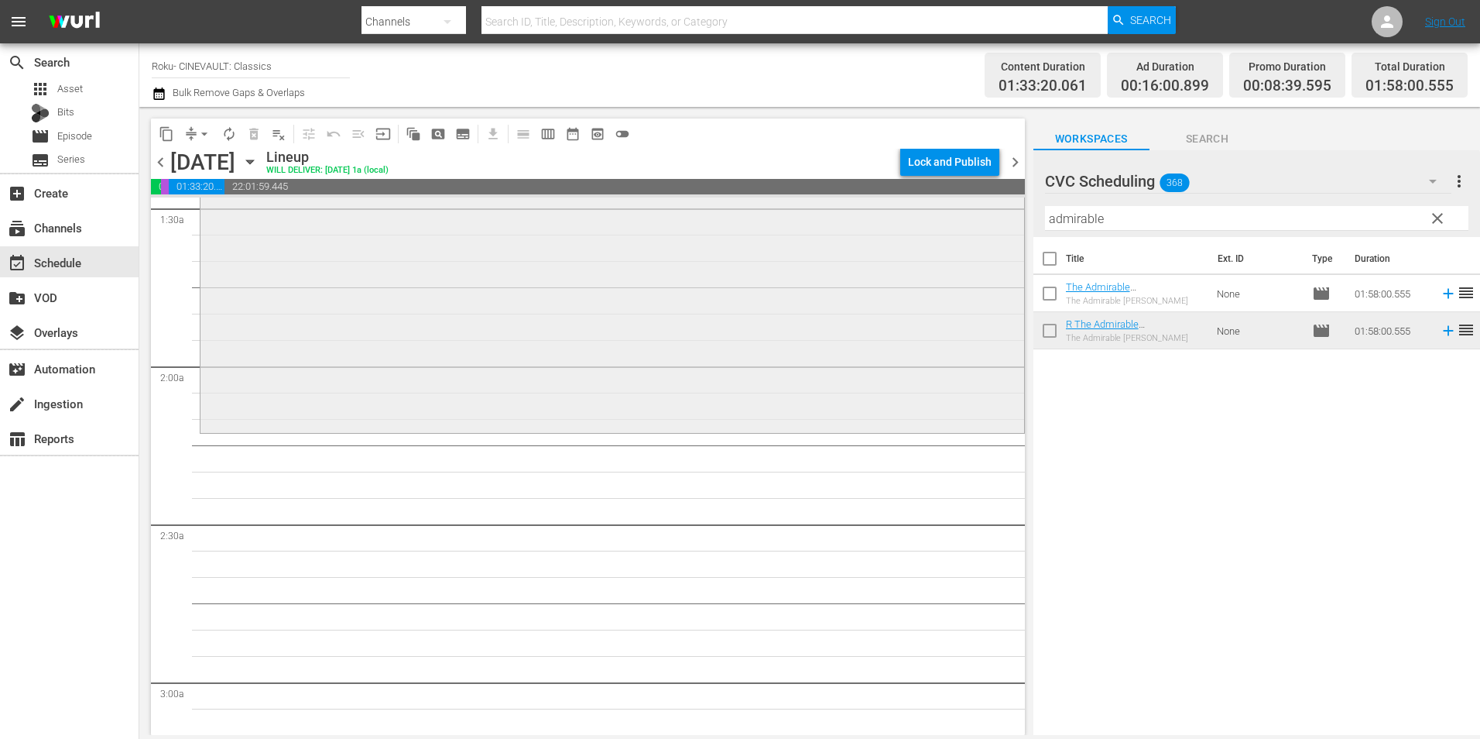
scroll to position [465, 0]
drag, startPoint x: 1063, startPoint y: 222, endPoint x: 928, endPoint y: 200, distance: 136.6
click at [938, 227] on div "content_copy compress arrow_drop_down autorenew_outlined delete_forever_outline…" at bounding box center [809, 421] width 1341 height 628
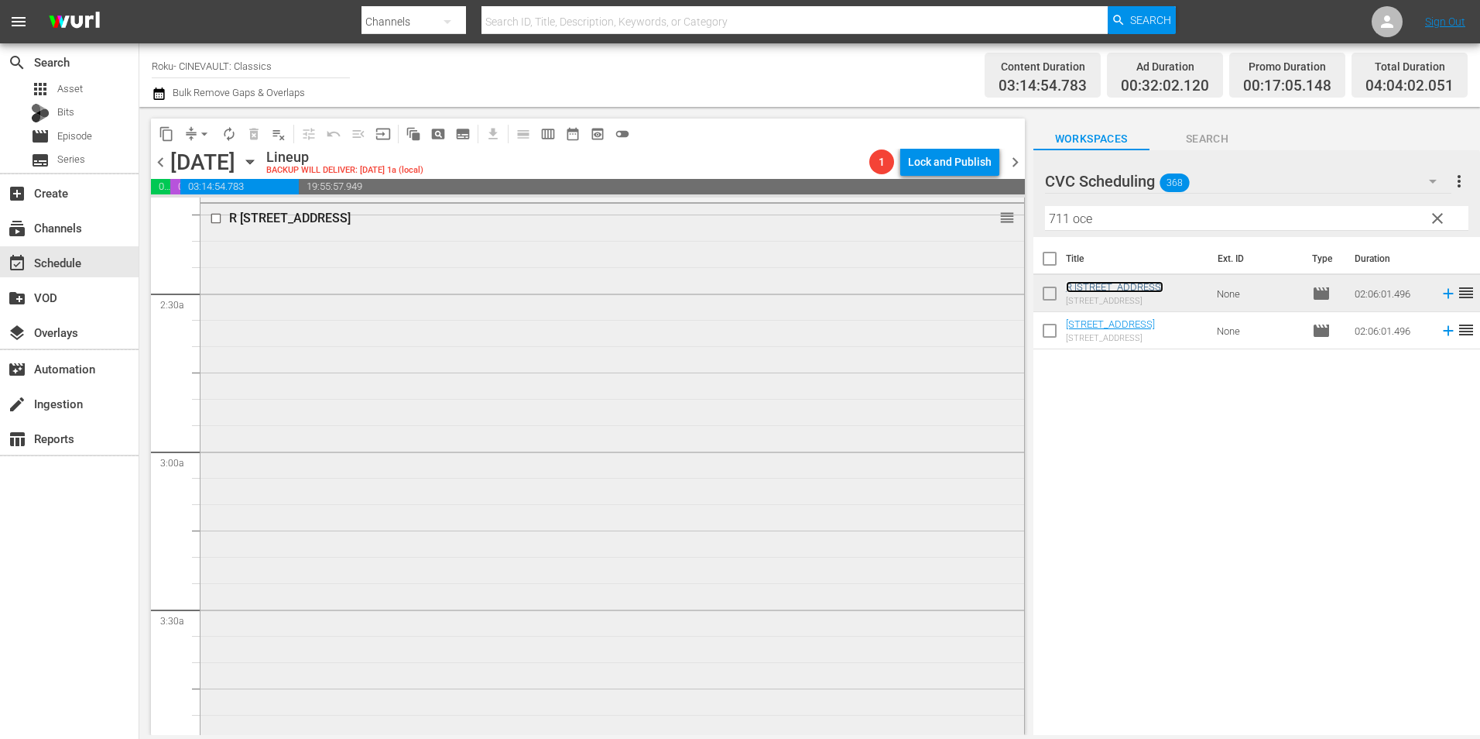
scroll to position [929, 0]
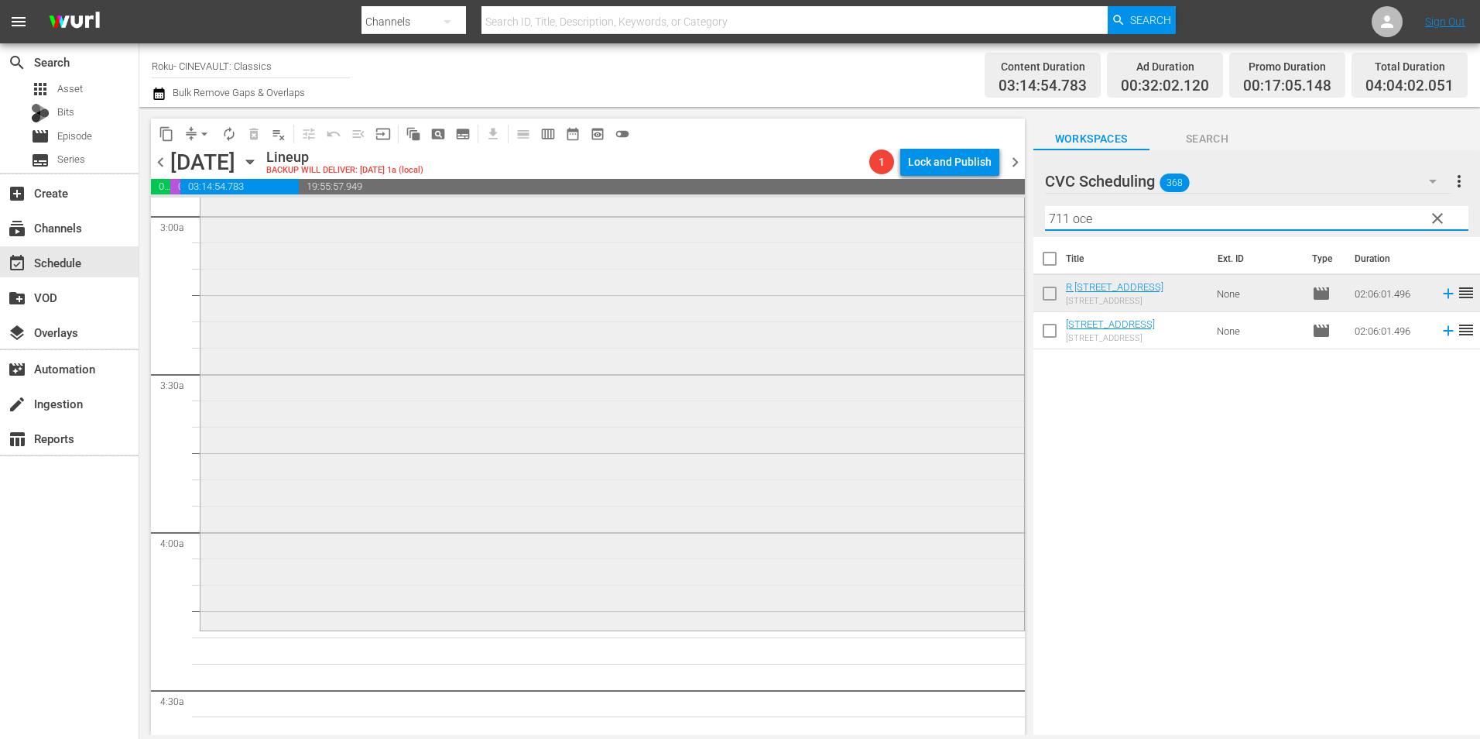
drag, startPoint x: 1113, startPoint y: 219, endPoint x: 925, endPoint y: 221, distance: 188.1
click at [925, 221] on div "content_copy compress arrow_drop_down autorenew_outlined delete_forever_outline…" at bounding box center [809, 421] width 1341 height 628
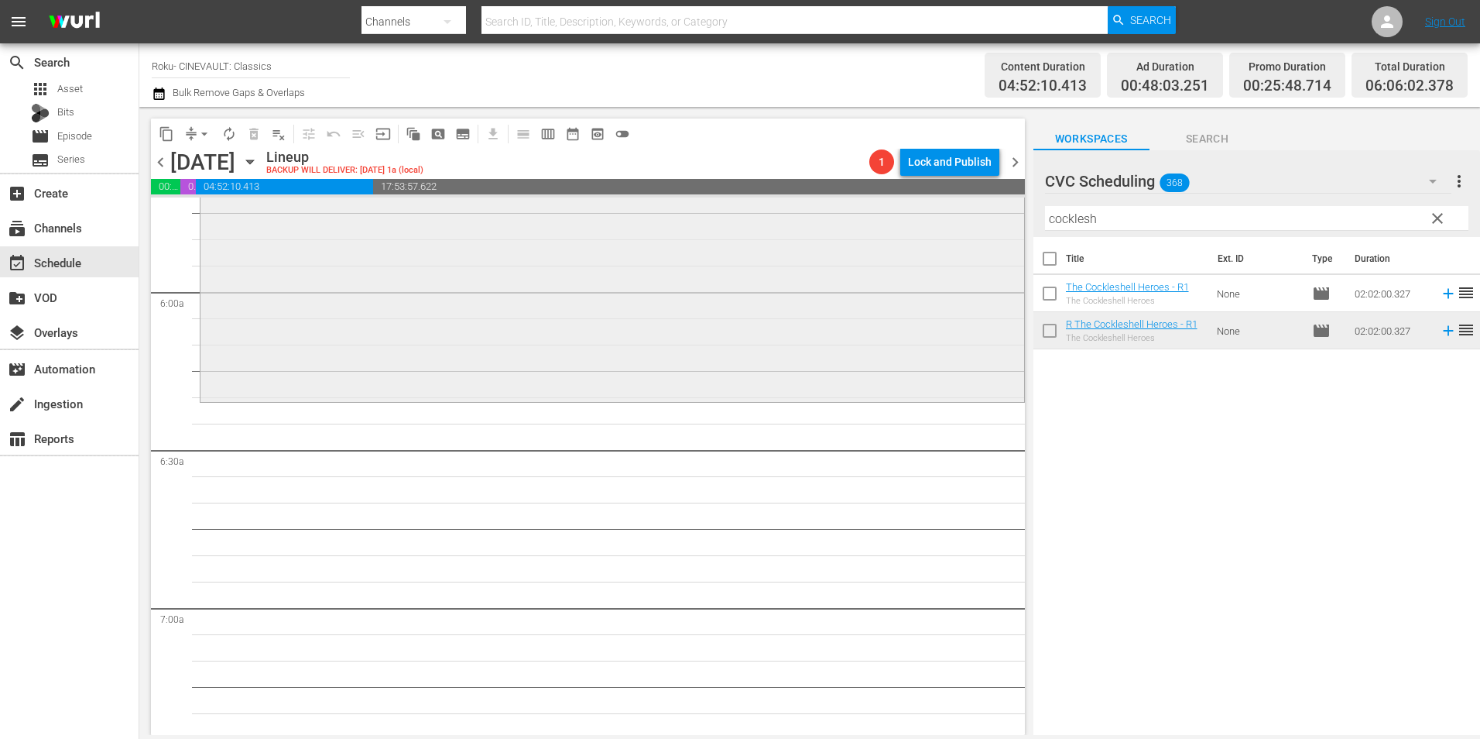
scroll to position [1858, 0]
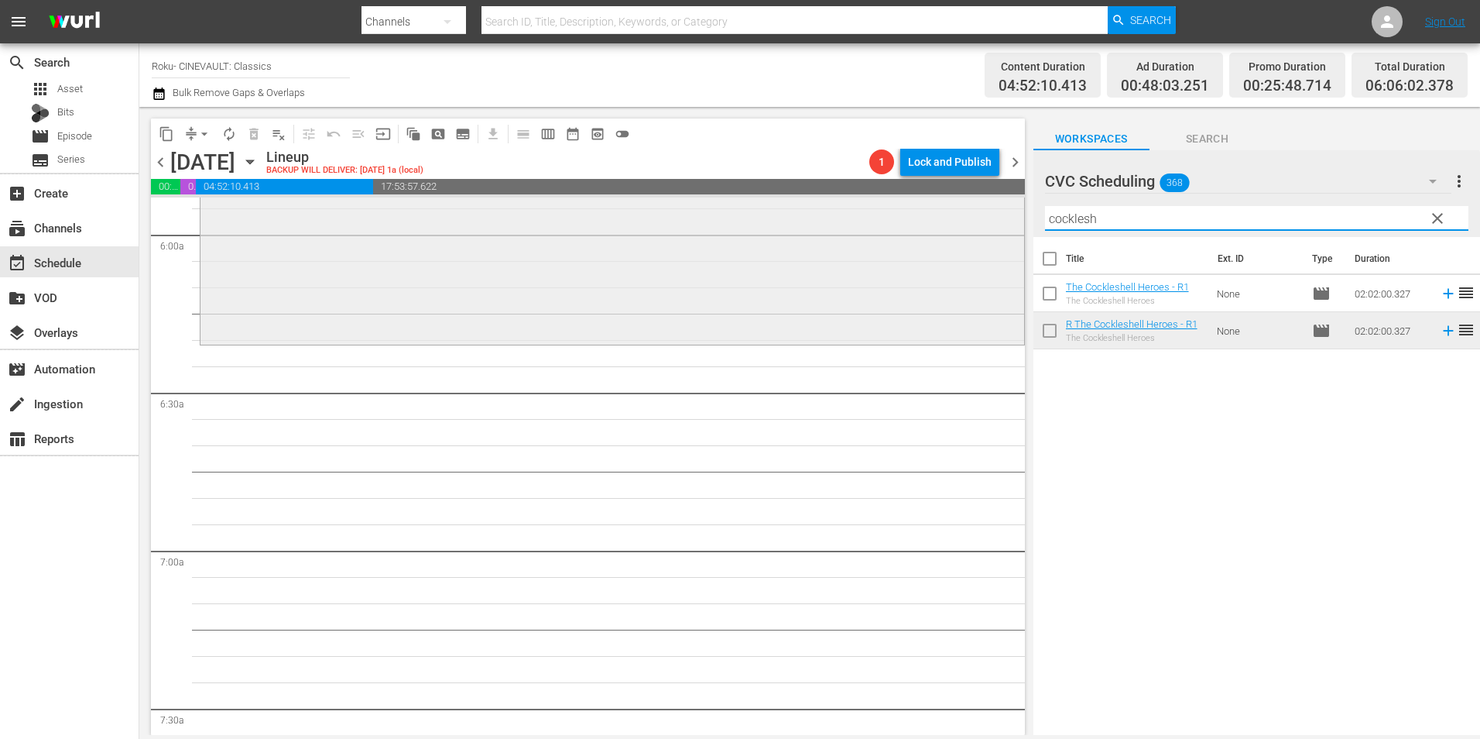
drag, startPoint x: 1116, startPoint y: 212, endPoint x: 934, endPoint y: 245, distance: 185.6
click at [934, 245] on div "content_copy compress arrow_drop_down autorenew_outlined delete_forever_outline…" at bounding box center [809, 421] width 1341 height 628
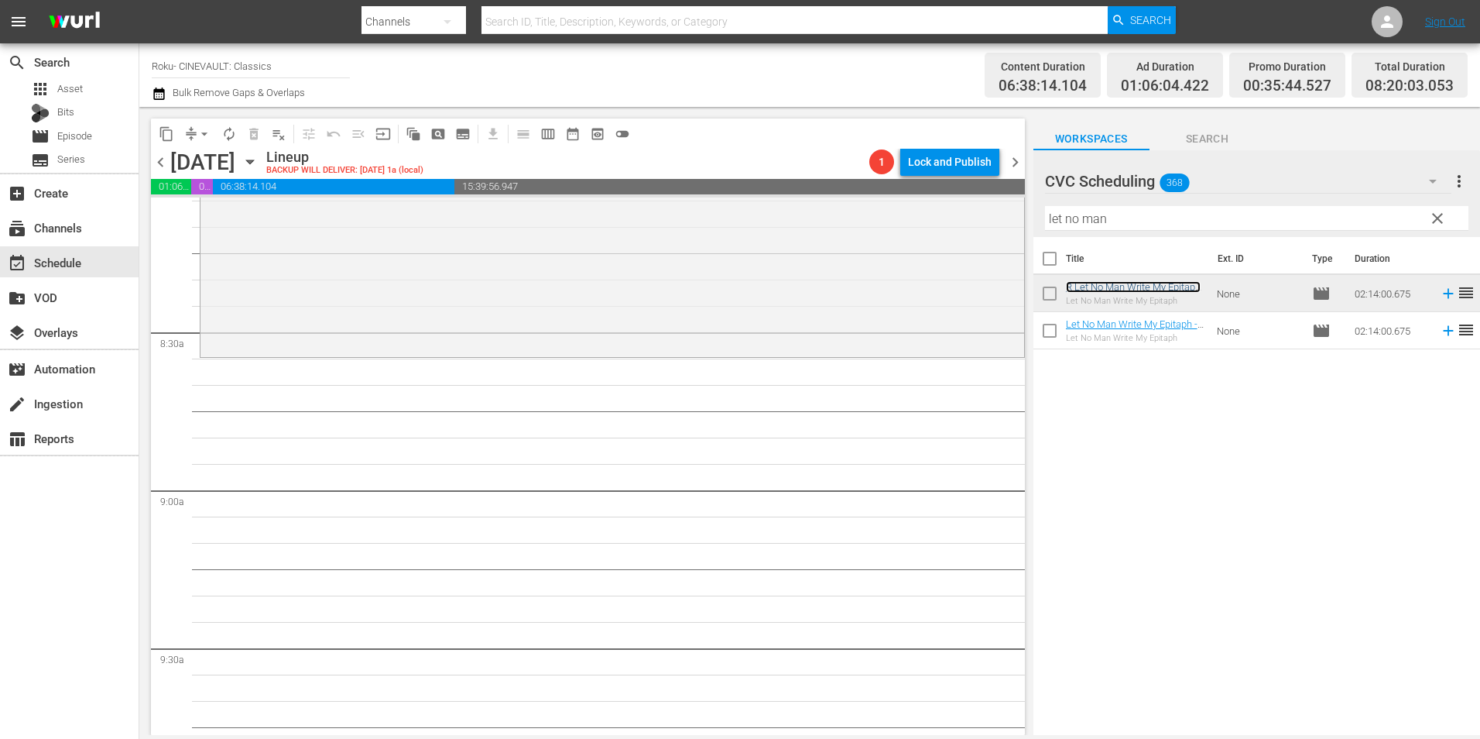
scroll to position [2555, 0]
drag, startPoint x: 1105, startPoint y: 237, endPoint x: 951, endPoint y: 236, distance: 153.3
click at [951, 236] on div "content_copy compress arrow_drop_down autorenew_outlined delete_forever_outline…" at bounding box center [809, 421] width 1341 height 628
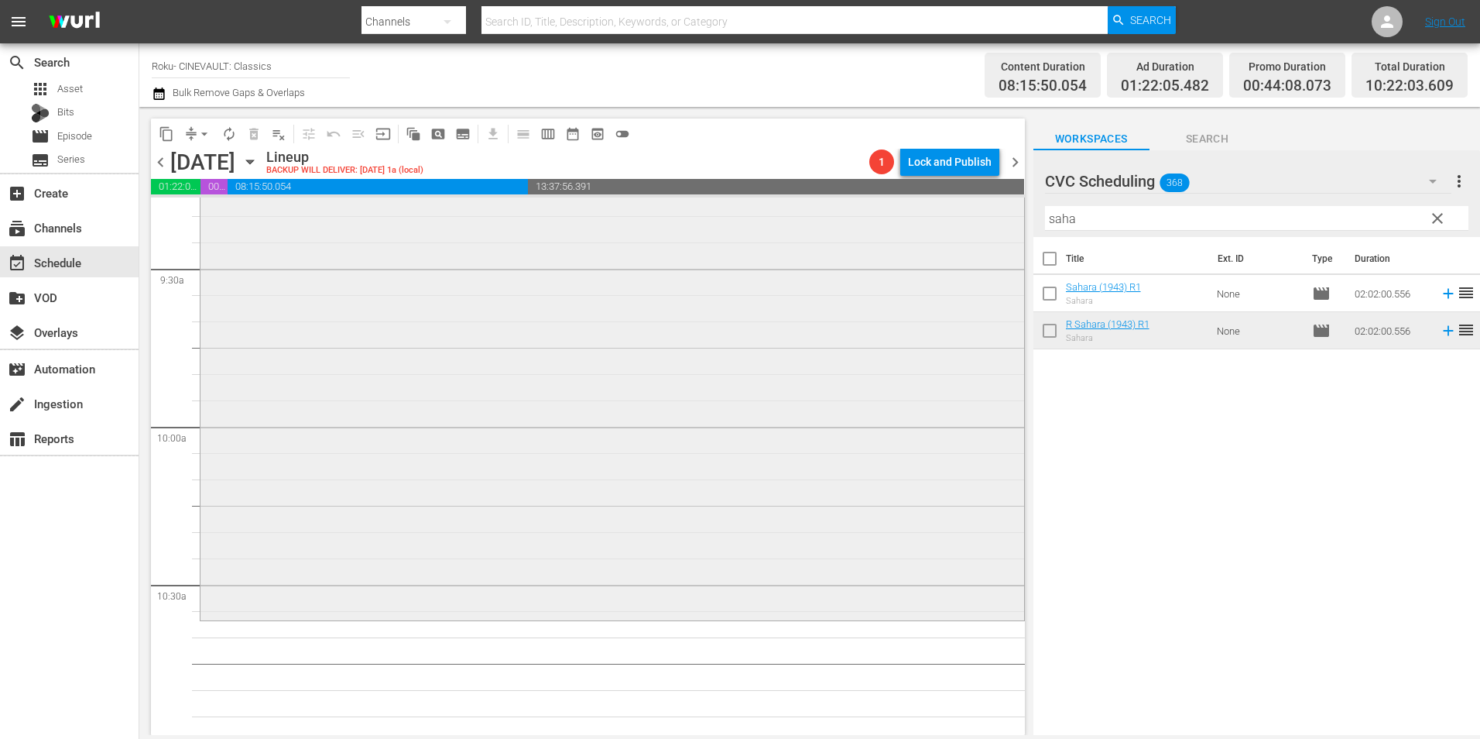
scroll to position [3019, 0]
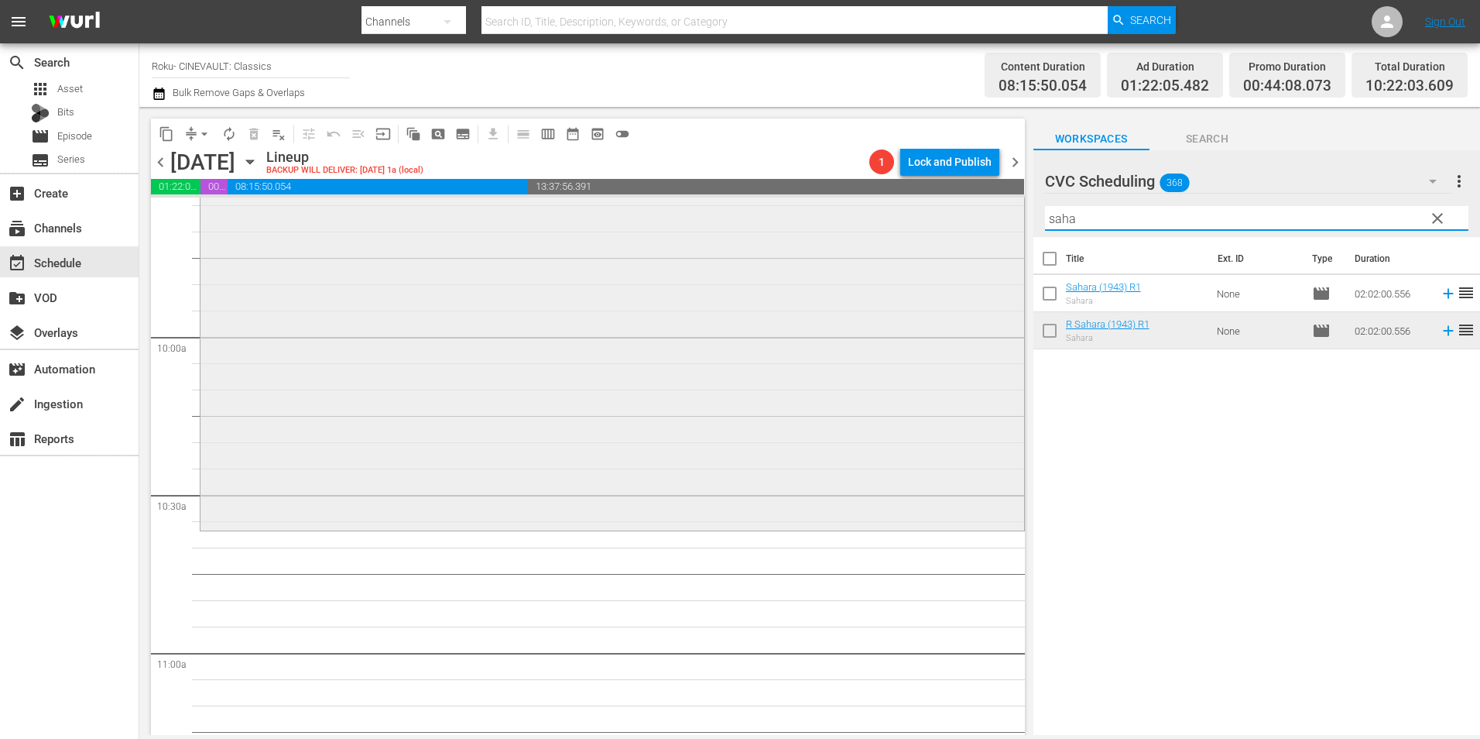
drag, startPoint x: 1081, startPoint y: 220, endPoint x: 979, endPoint y: 218, distance: 101.4
click at [979, 218] on div "content_copy compress arrow_drop_down autorenew_outlined delete_forever_outline…" at bounding box center [809, 421] width 1341 height 628
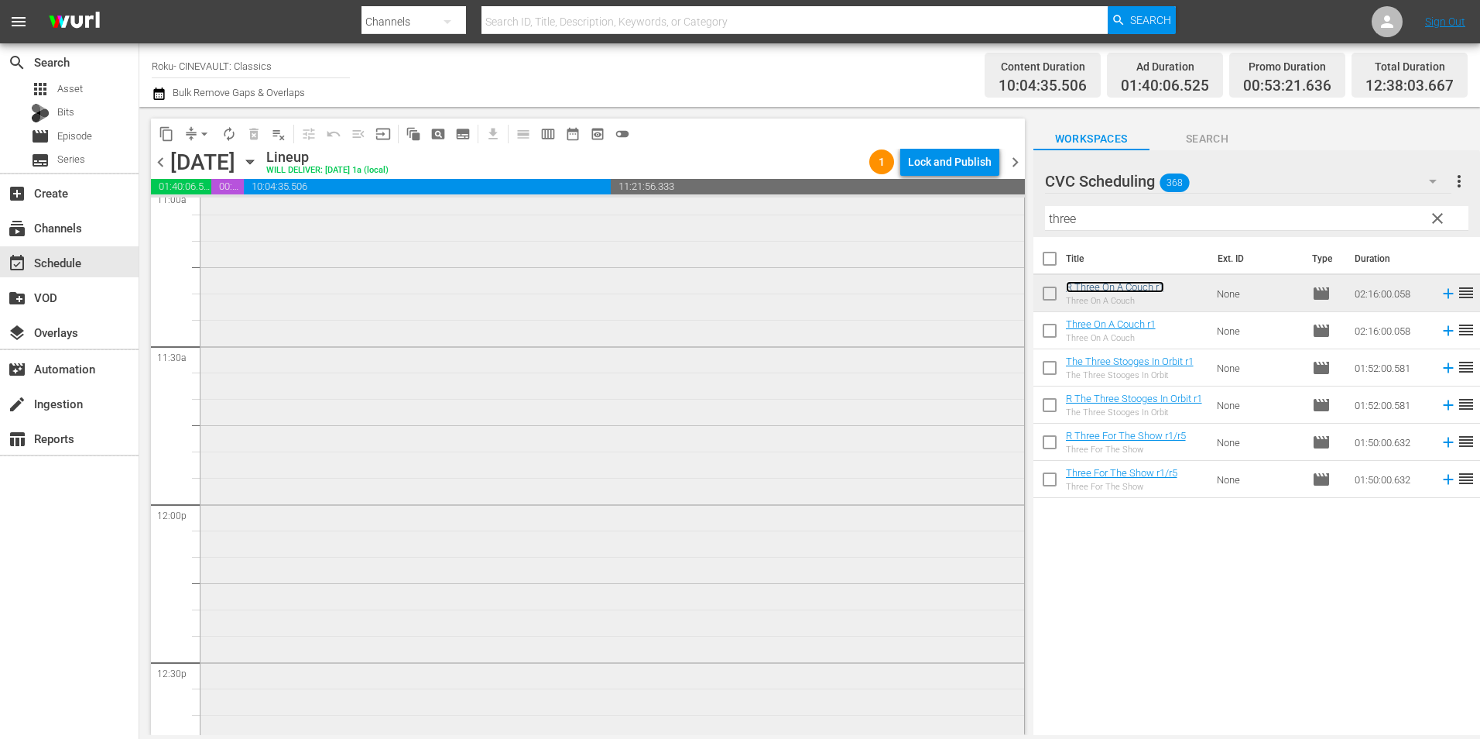
scroll to position [3871, 0]
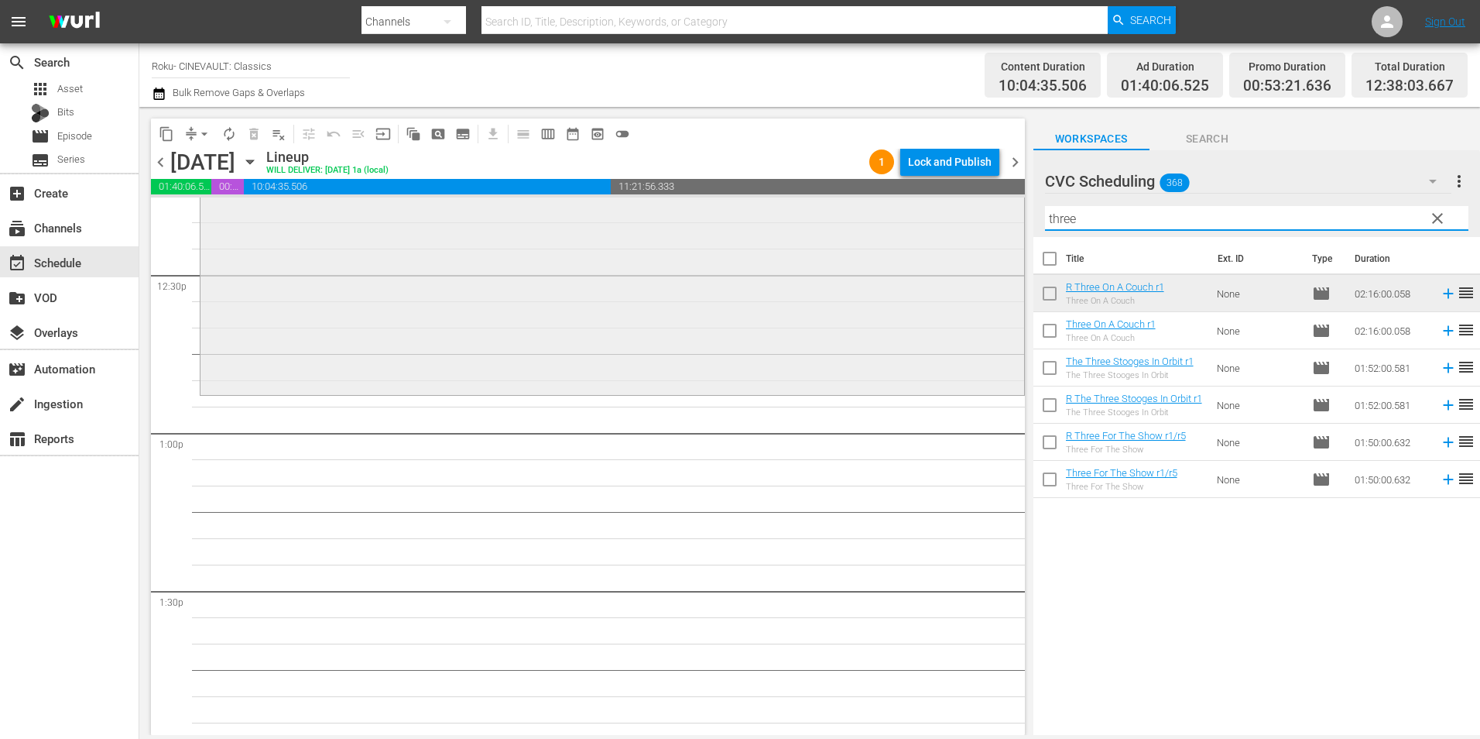
drag, startPoint x: 1075, startPoint y: 221, endPoint x: 851, endPoint y: 199, distance: 225.6
click at [900, 211] on div "content_copy compress arrow_drop_down autorenew_outlined delete_forever_outline…" at bounding box center [809, 421] width 1341 height 628
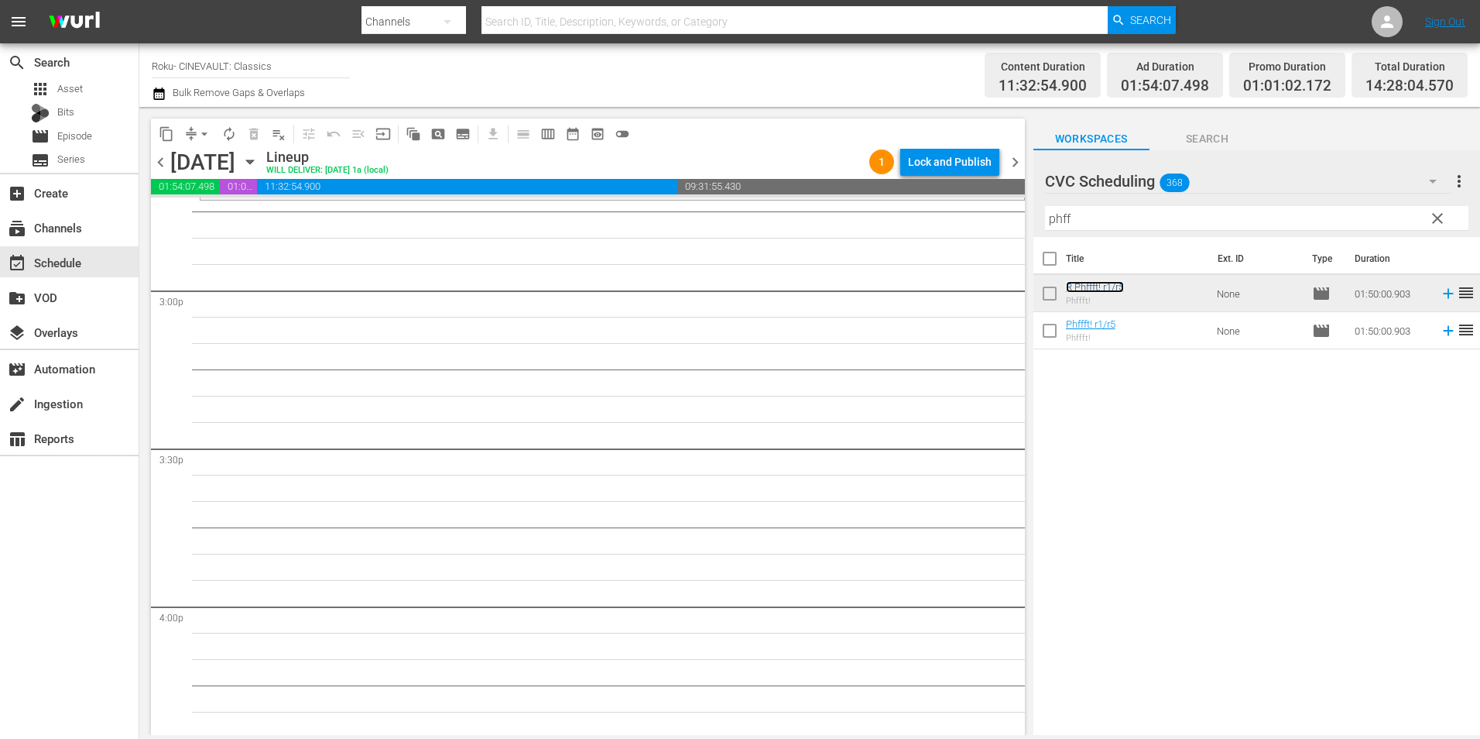
scroll to position [4490, 0]
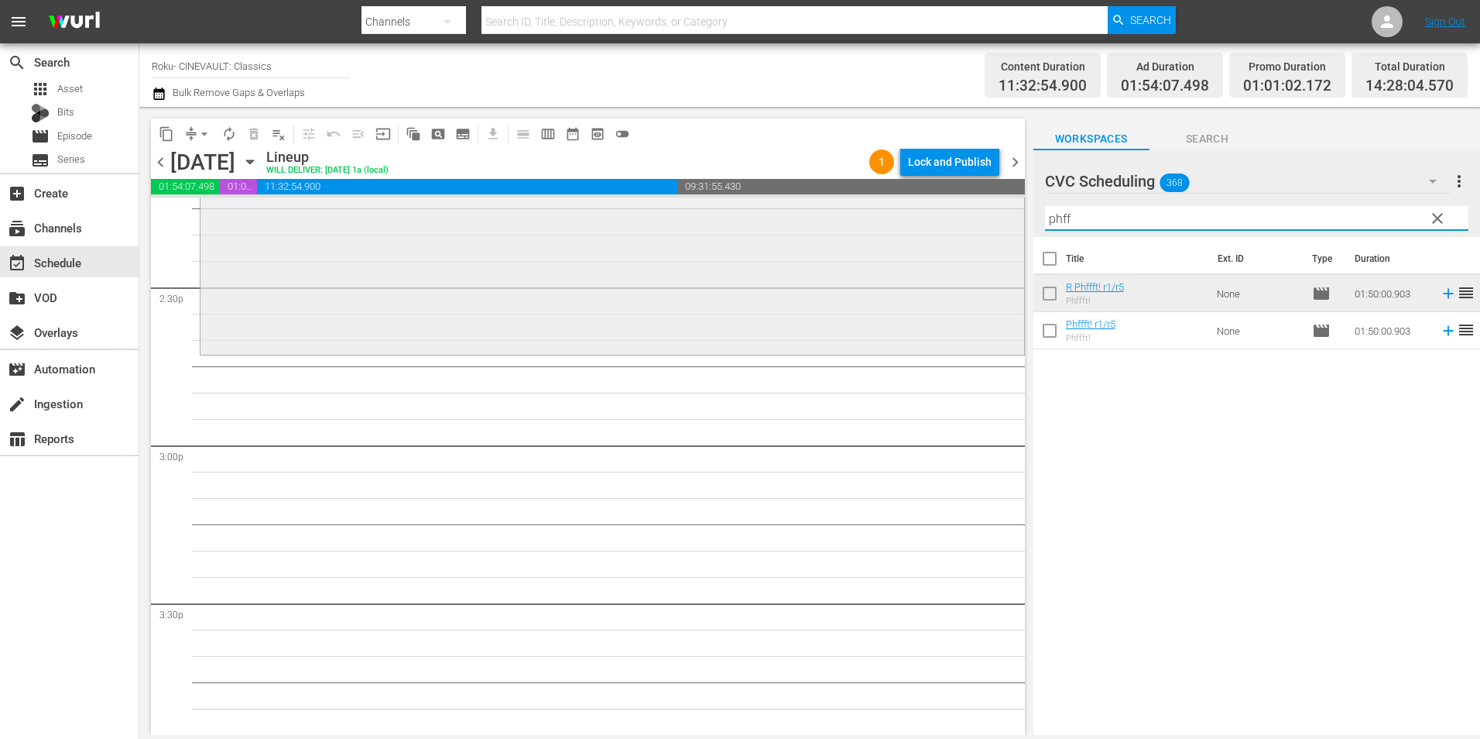
drag, startPoint x: 1079, startPoint y: 214, endPoint x: 969, endPoint y: 238, distance: 112.7
click at [969, 238] on div "content_copy compress arrow_drop_down autorenew_outlined delete_forever_outline…" at bounding box center [809, 421] width 1341 height 628
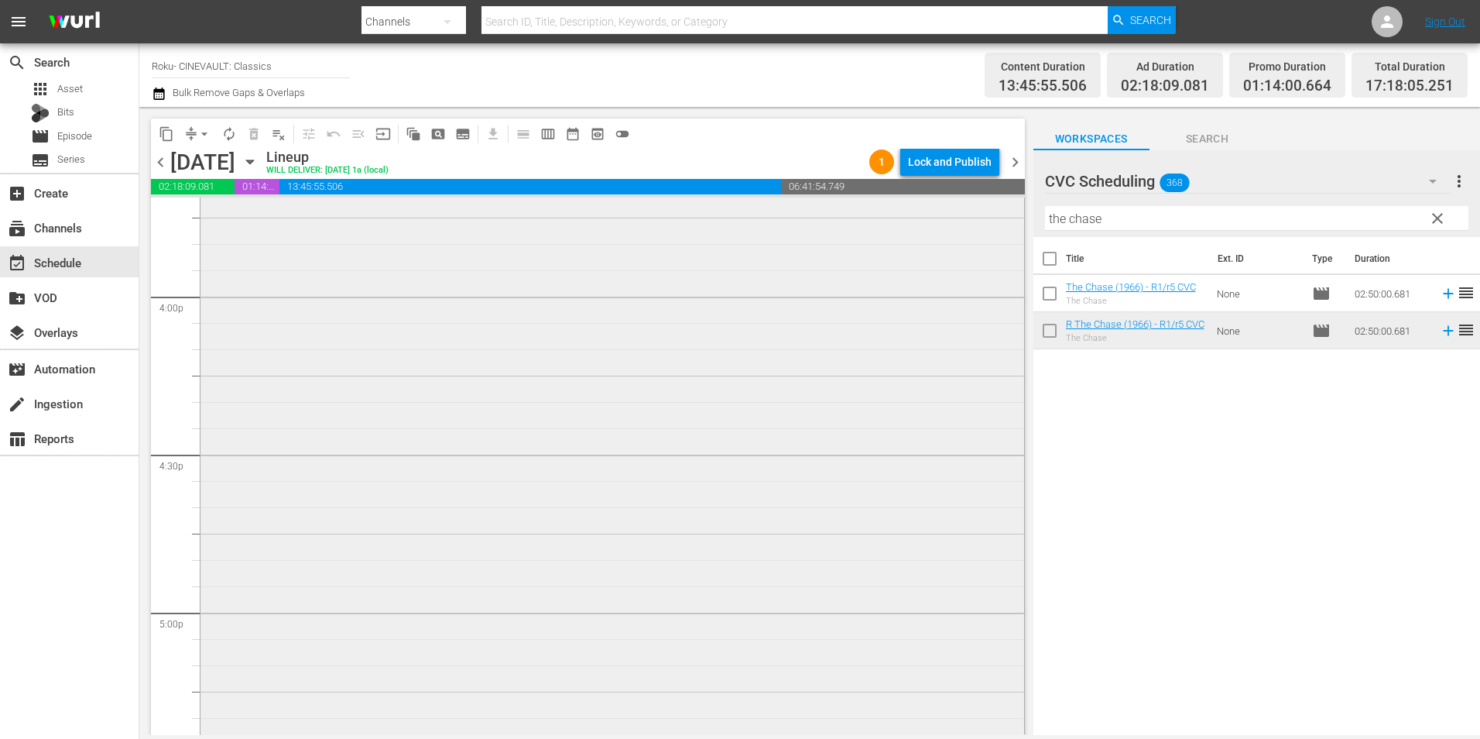
scroll to position [5265, 0]
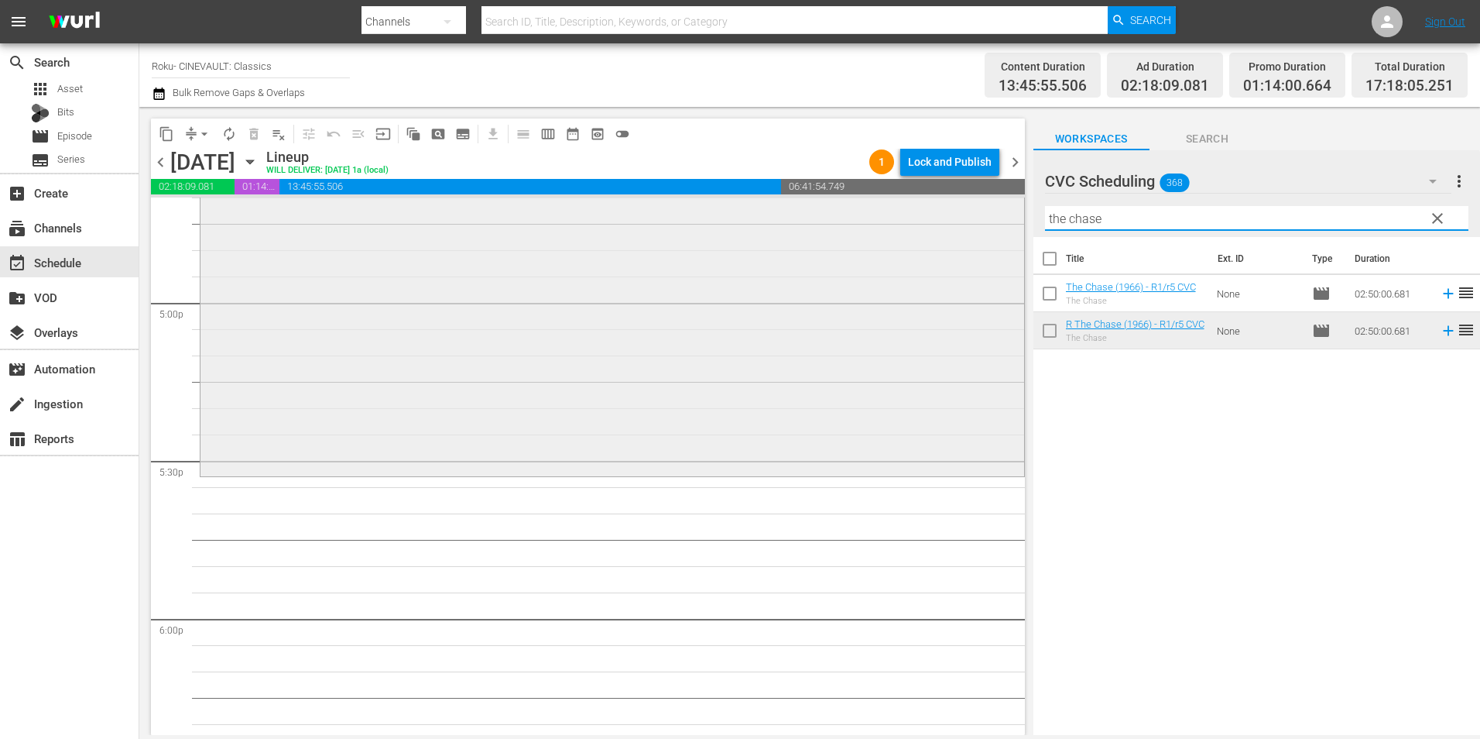
drag, startPoint x: 1174, startPoint y: 207, endPoint x: 972, endPoint y: 232, distance: 203.6
click at [972, 232] on div "content_copy compress arrow_drop_down autorenew_outlined delete_forever_outline…" at bounding box center [809, 421] width 1341 height 628
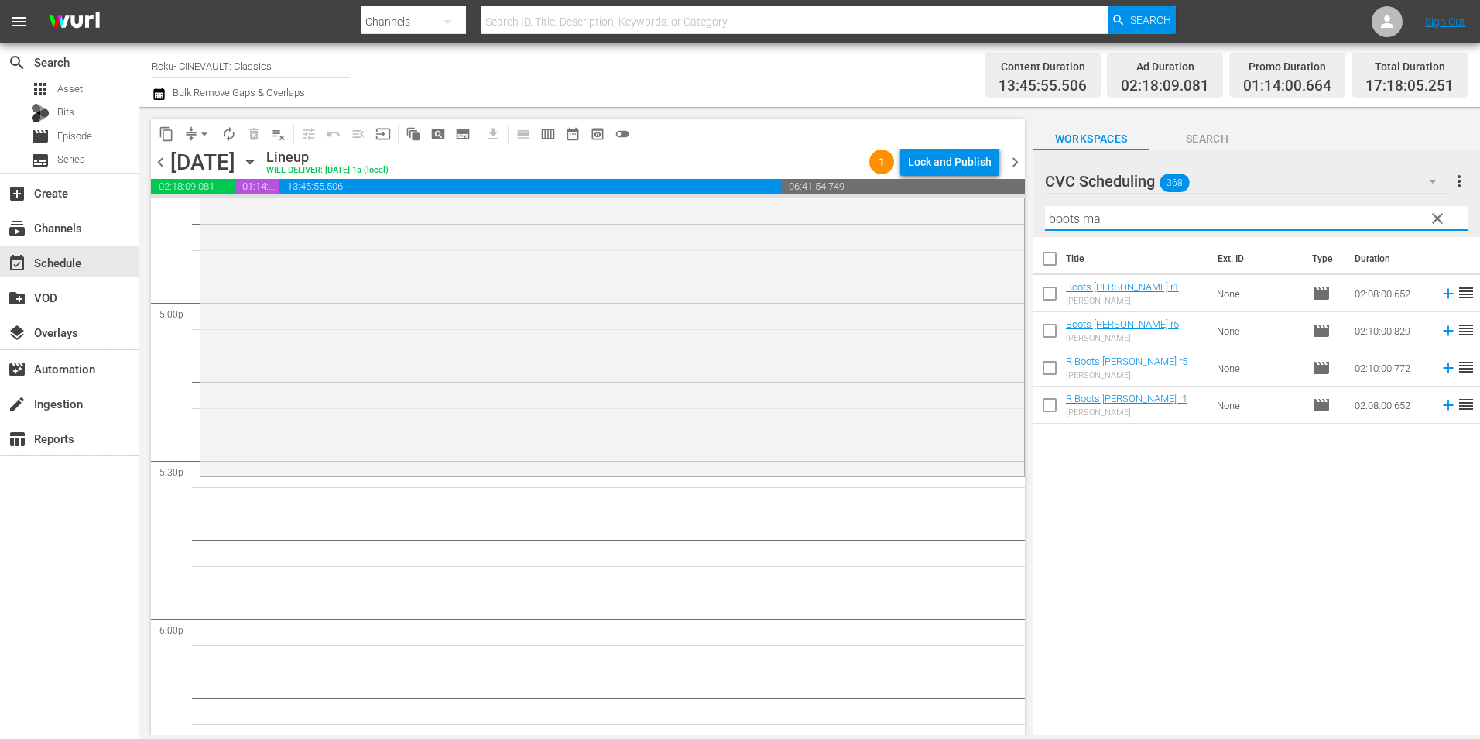
type input "boots ma"
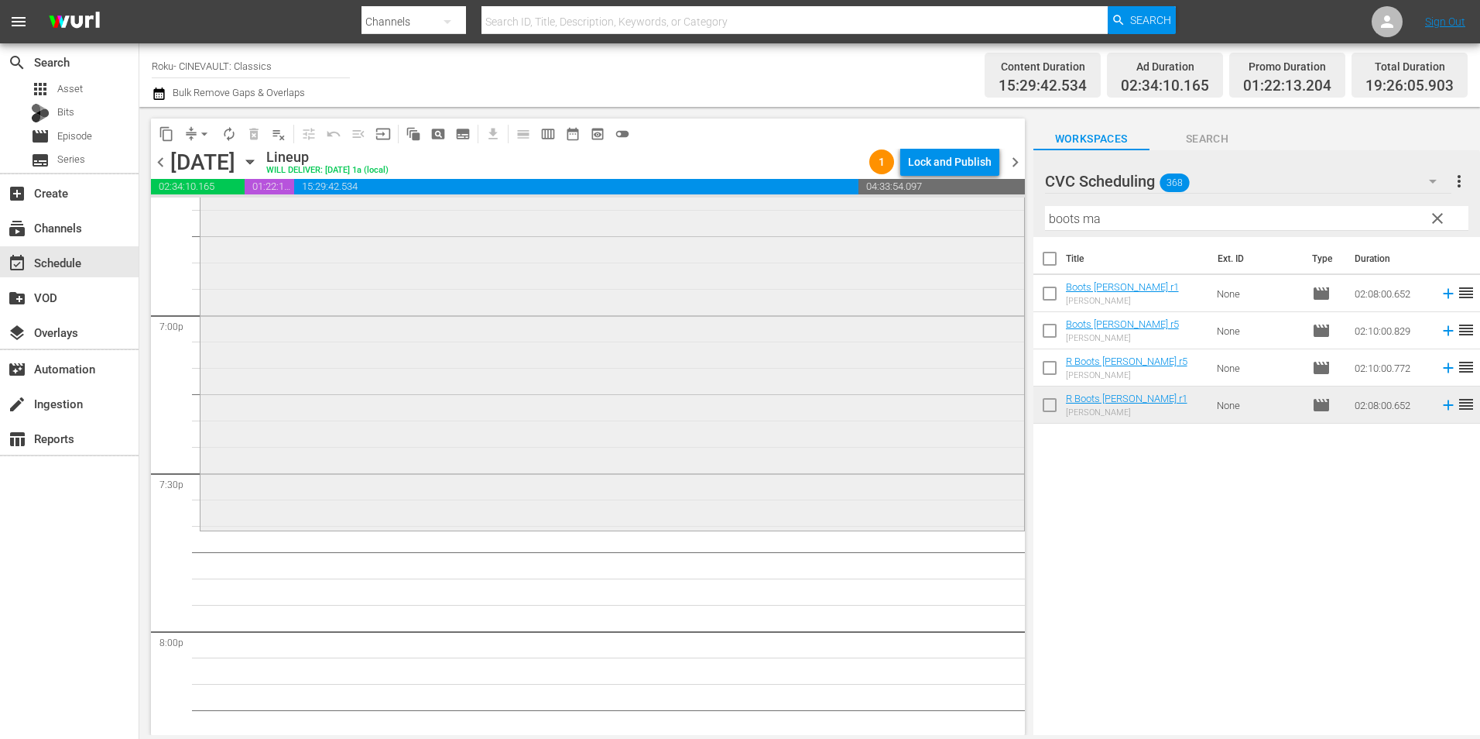
scroll to position [6194, 0]
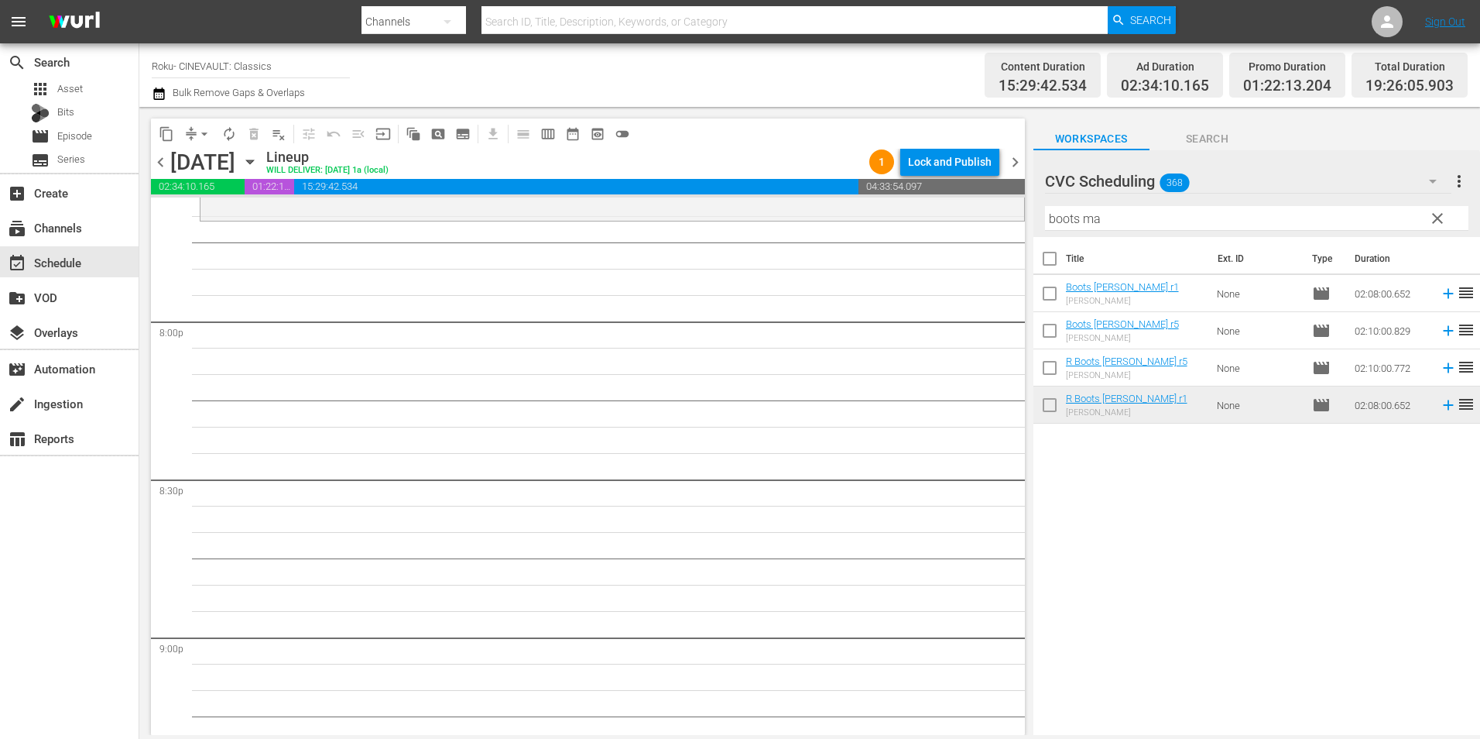
drag, startPoint x: 1115, startPoint y: 215, endPoint x: 845, endPoint y: 271, distance: 275.1
click at [845, 276] on div "content_copy compress arrow_drop_down autorenew_outlined delete_forever_outline…" at bounding box center [809, 421] width 1341 height 628
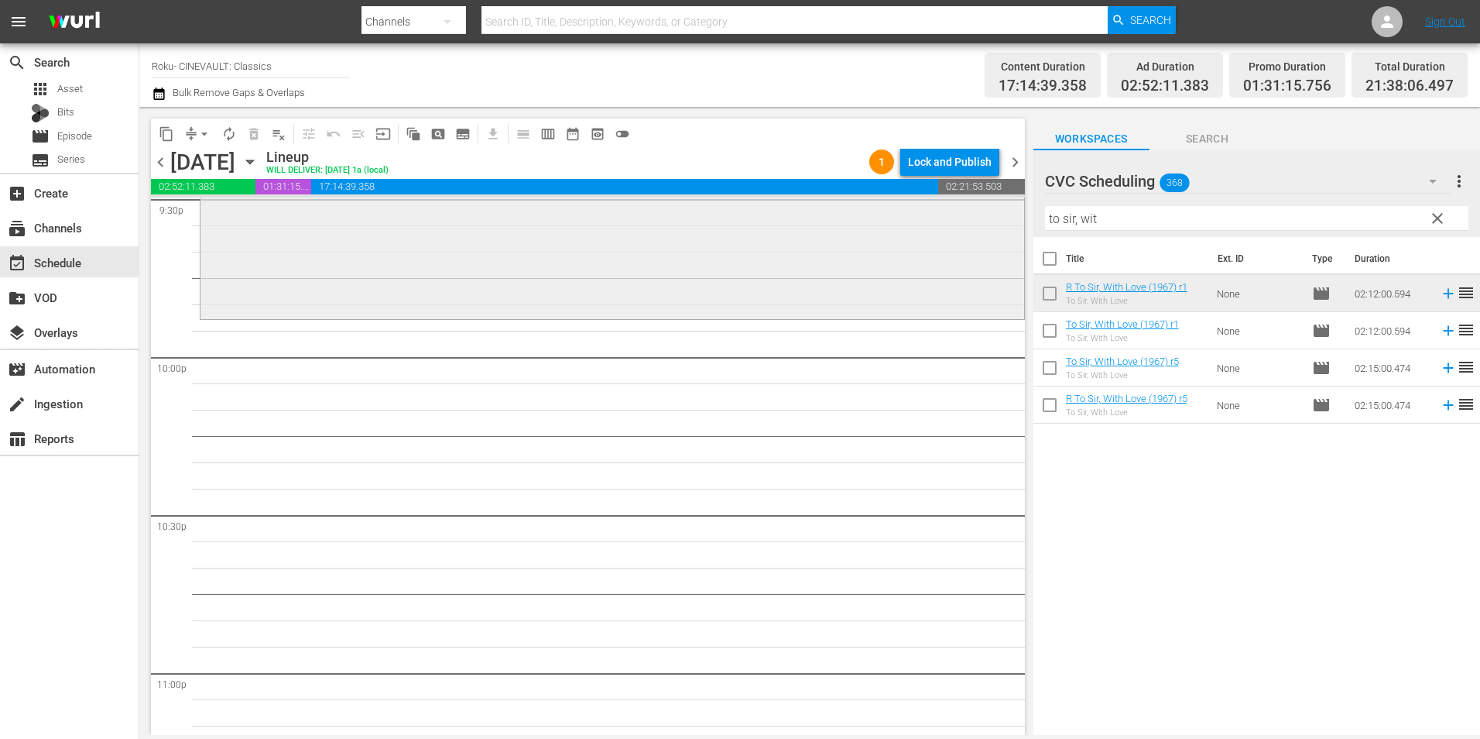
scroll to position [6813, 0]
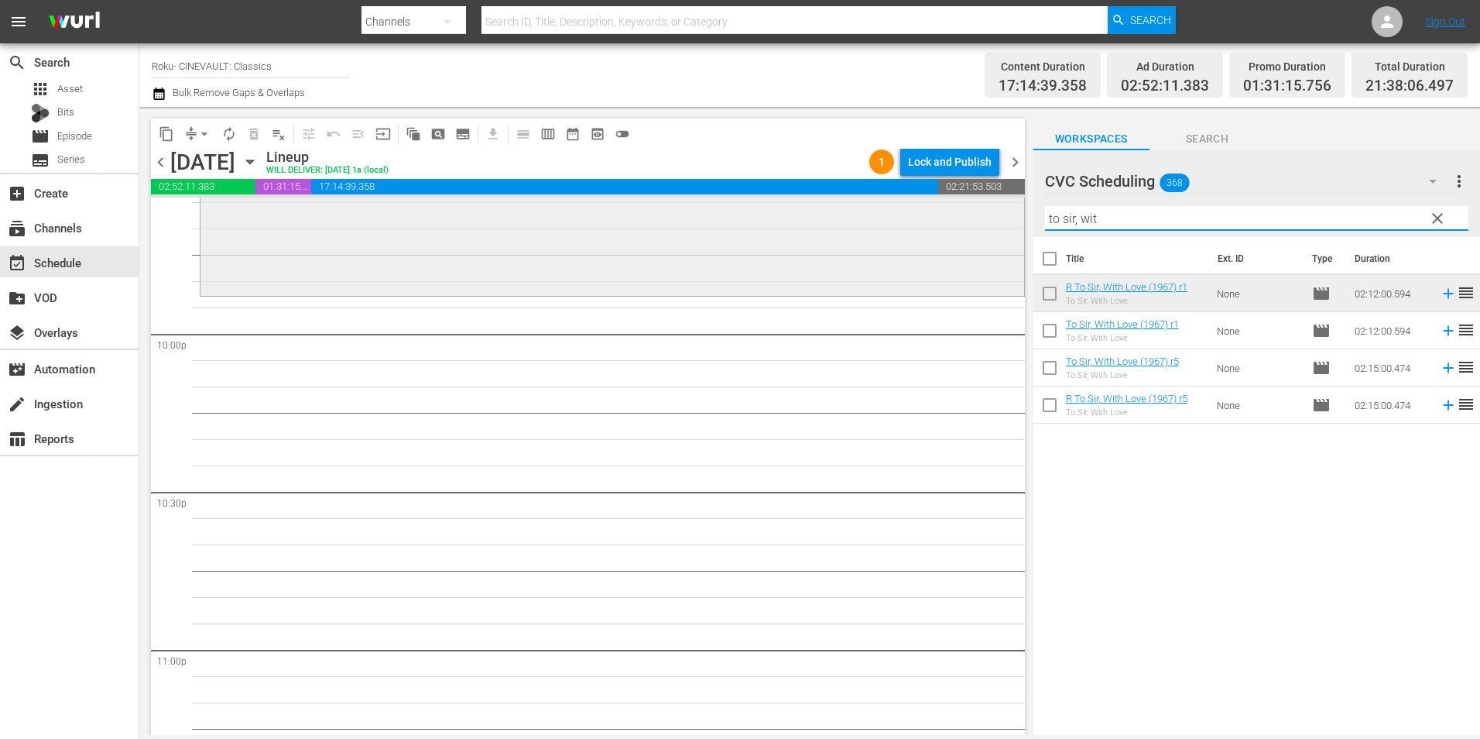
drag, startPoint x: 1078, startPoint y: 230, endPoint x: 952, endPoint y: 253, distance: 127.6
click at [952, 253] on div "content_copy compress arrow_drop_down autorenew_outlined delete_forever_outline…" at bounding box center [809, 421] width 1341 height 628
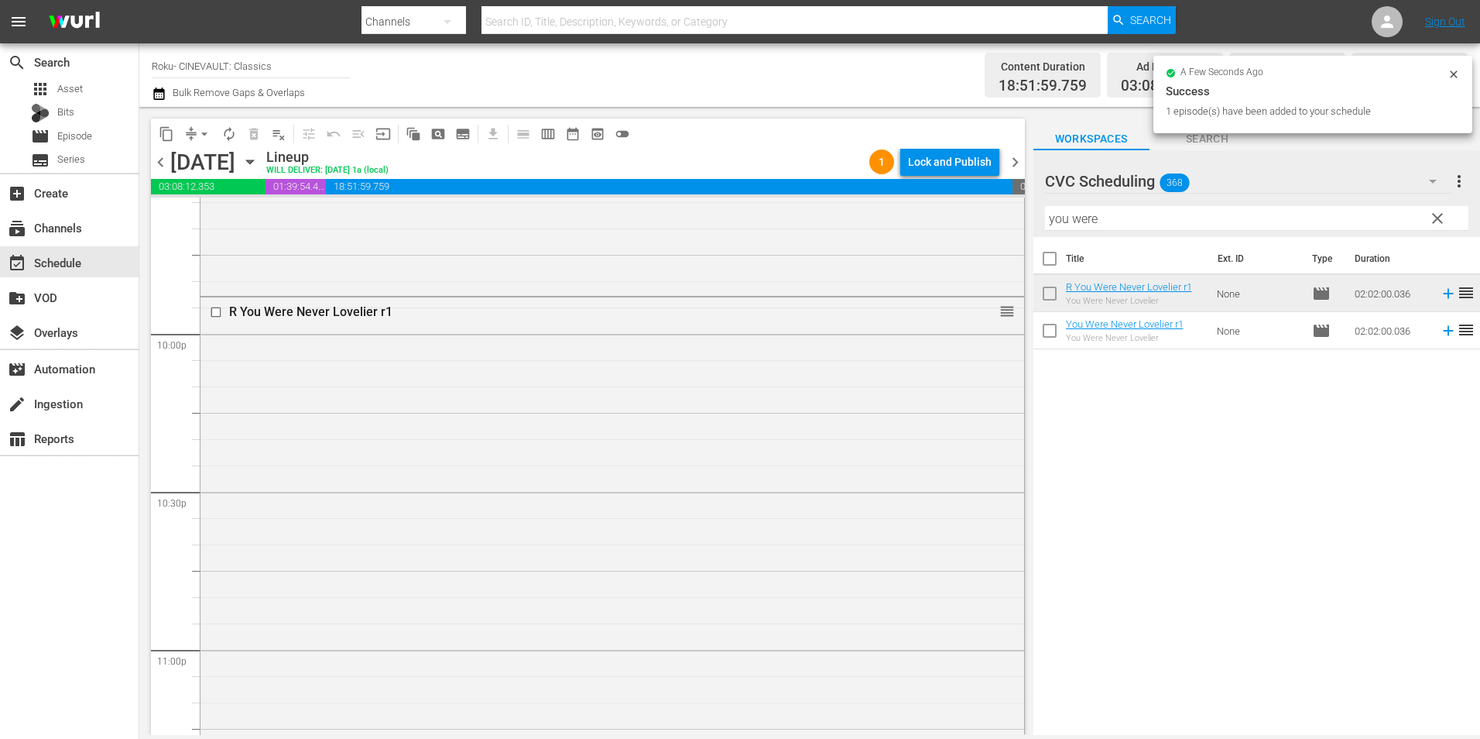
scroll to position [7044, 0]
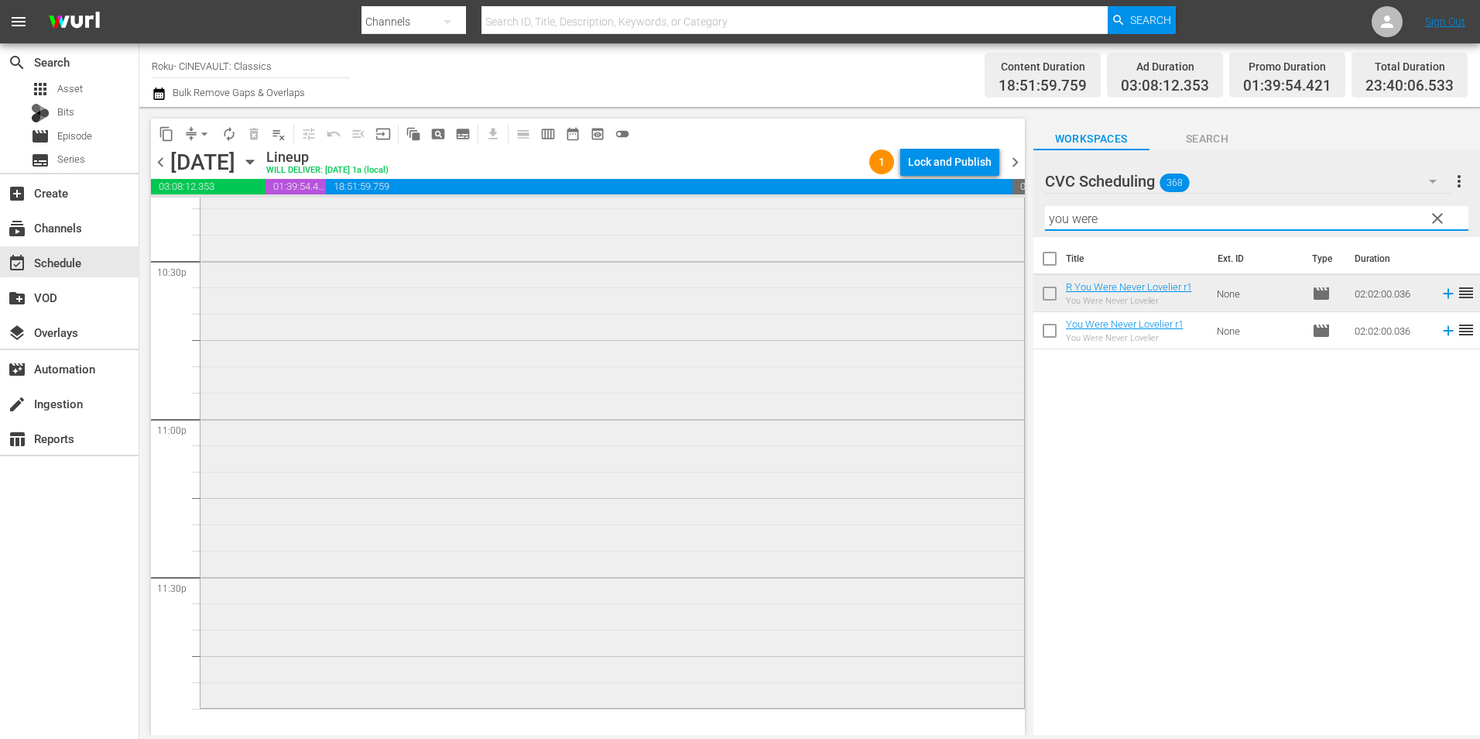
drag, startPoint x: 1162, startPoint y: 223, endPoint x: 974, endPoint y: 235, distance: 188.5
click at [974, 235] on div "content_copy compress arrow_drop_down autorenew_outlined delete_forever_outline…" at bounding box center [809, 421] width 1341 height 628
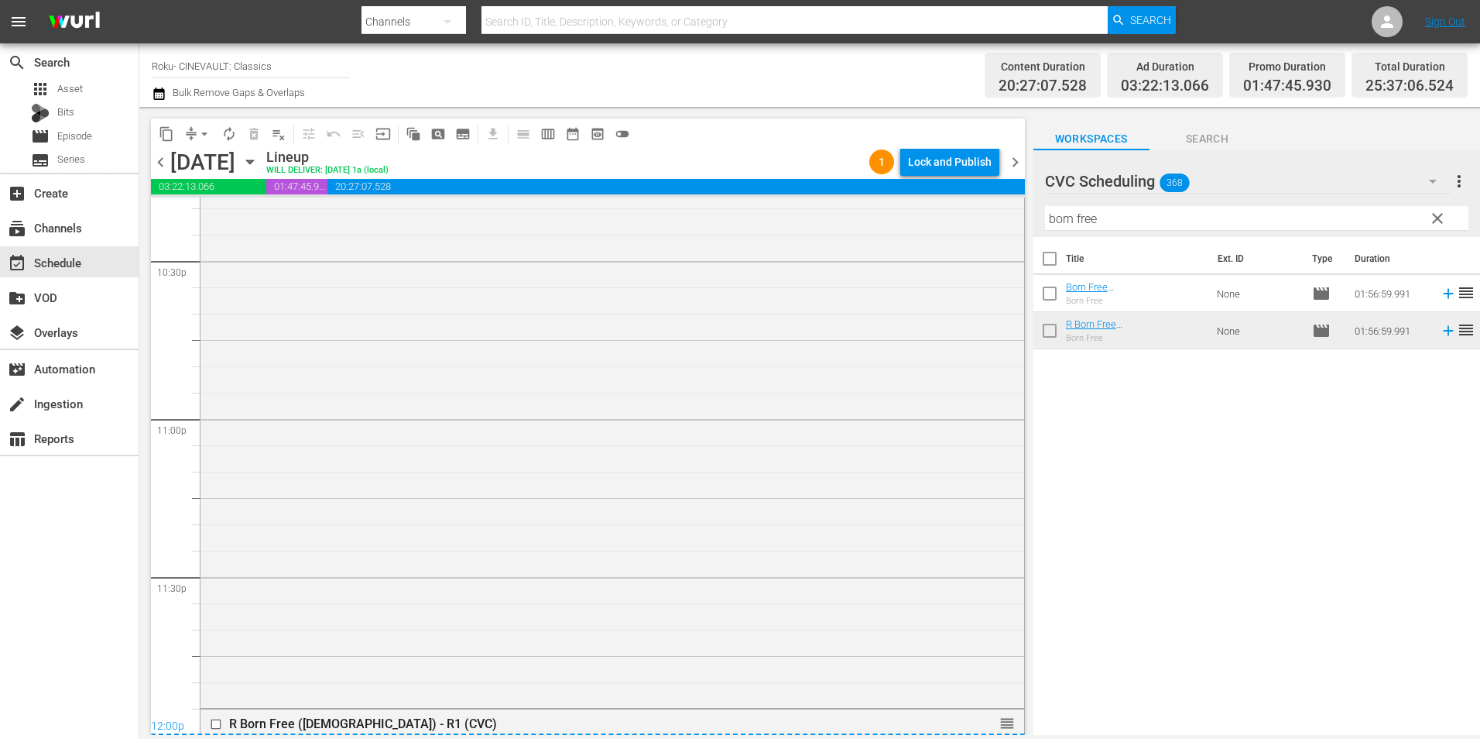
scroll to position [7508, 0]
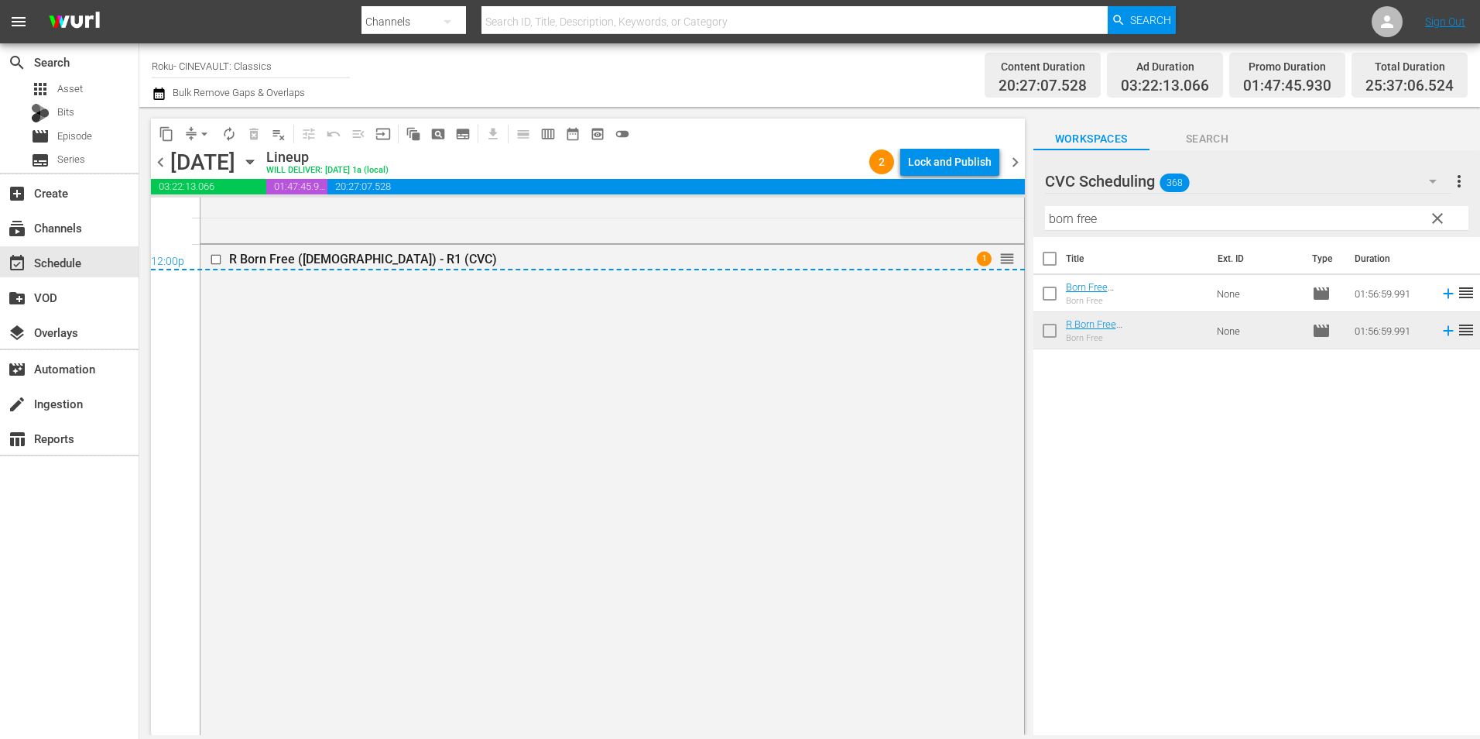
click at [577, 259] on div "12:00p" at bounding box center [588, 262] width 874 height 15
click at [524, 371] on div "R Born Free (1965) - R1 (CVC) 1 reorder" at bounding box center [613, 551] width 824 height 612
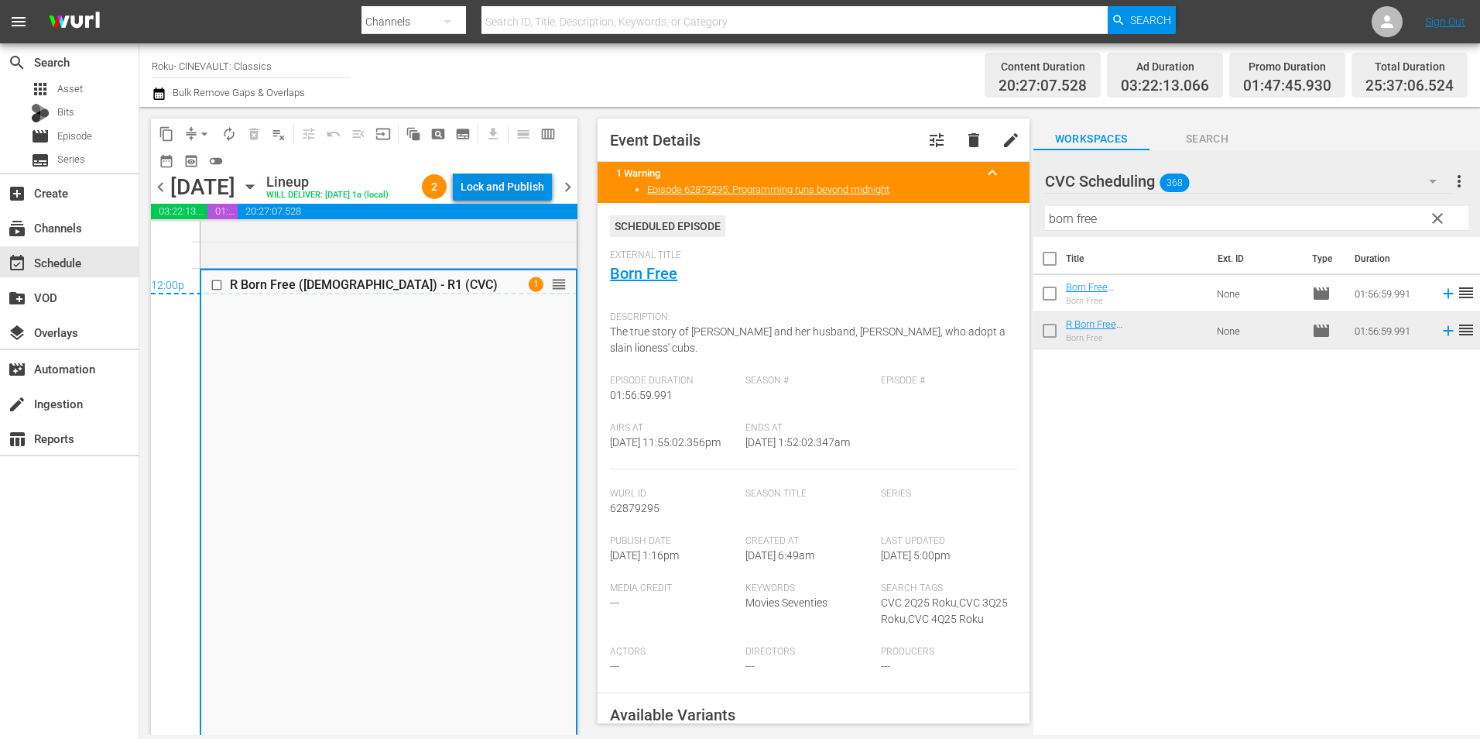
click at [516, 181] on div "Lock and Publish" at bounding box center [503, 187] width 84 height 28
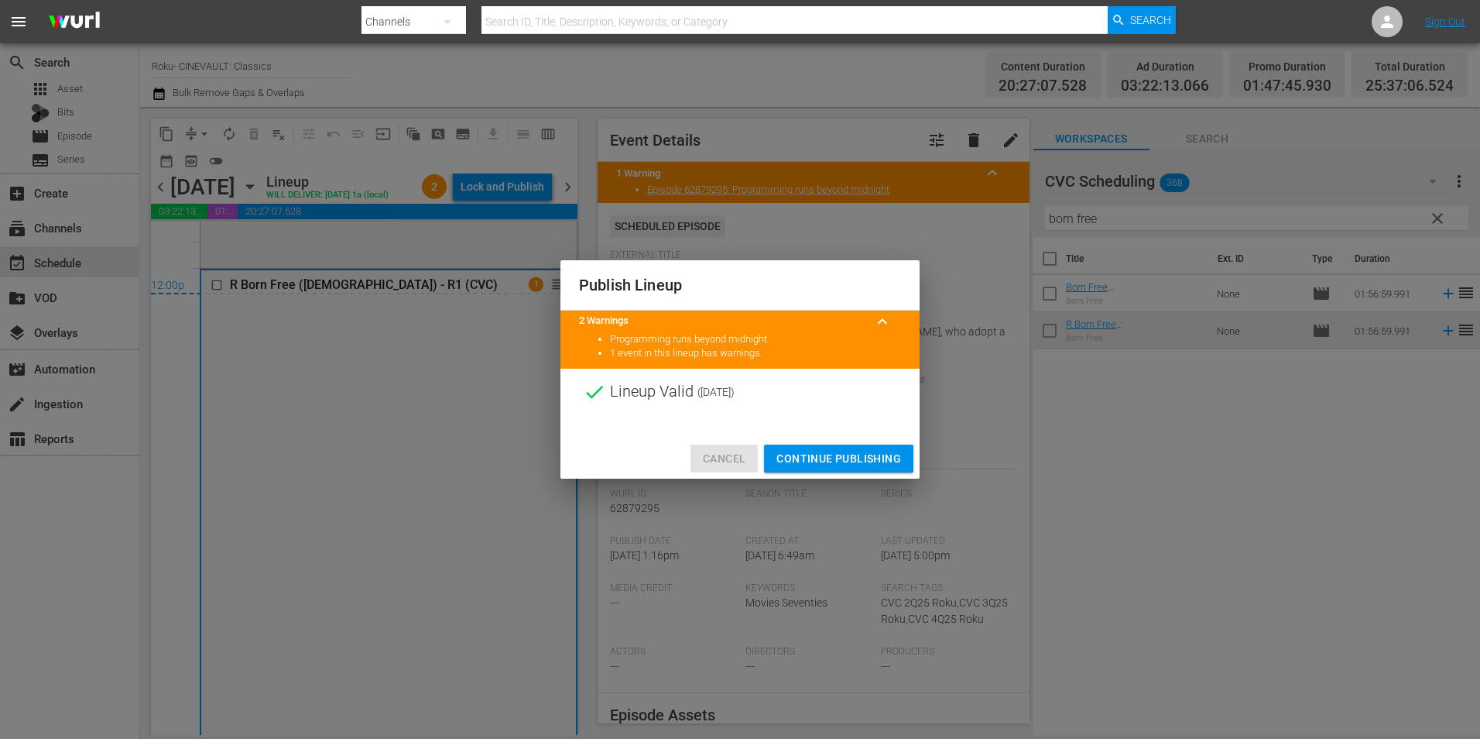
click at [719, 449] on span "Cancel" at bounding box center [724, 458] width 43 height 19
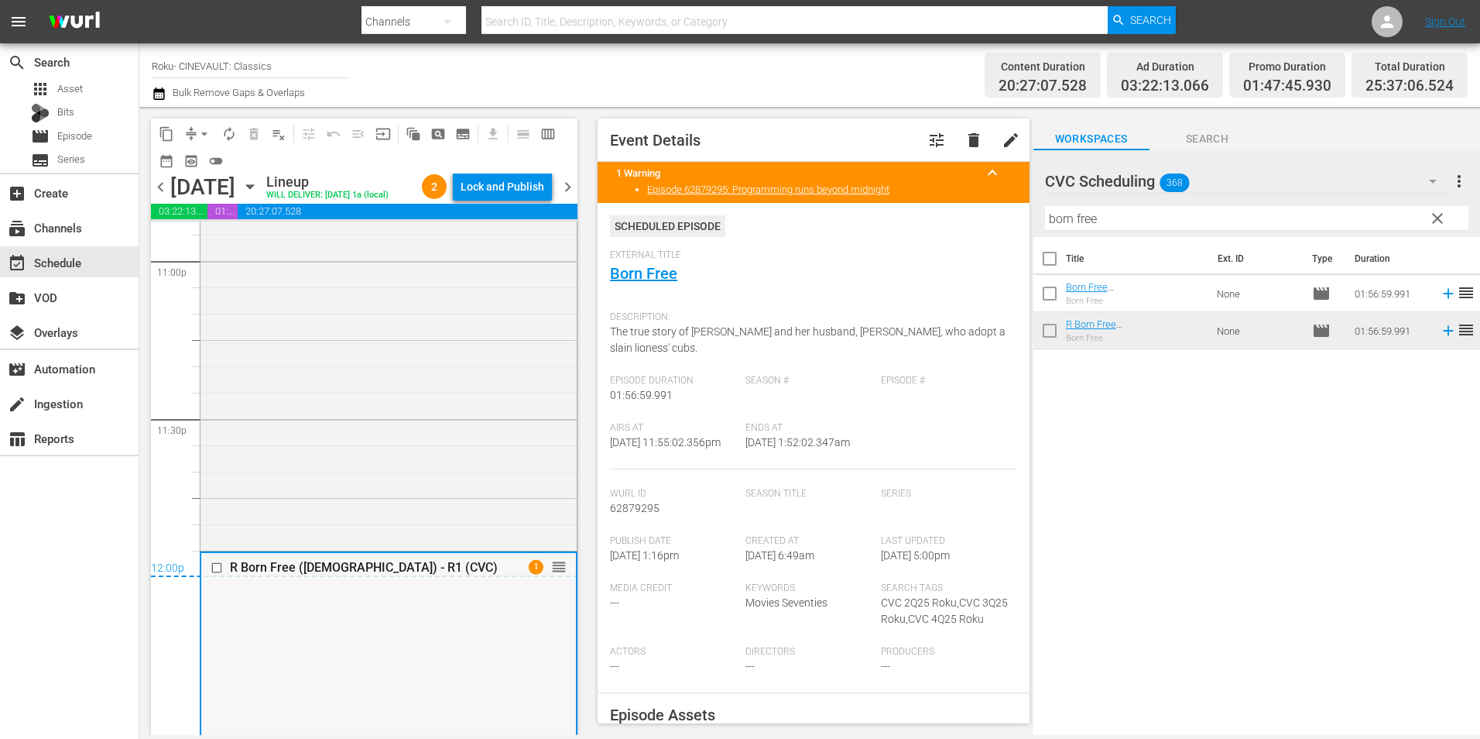
scroll to position [7198, 0]
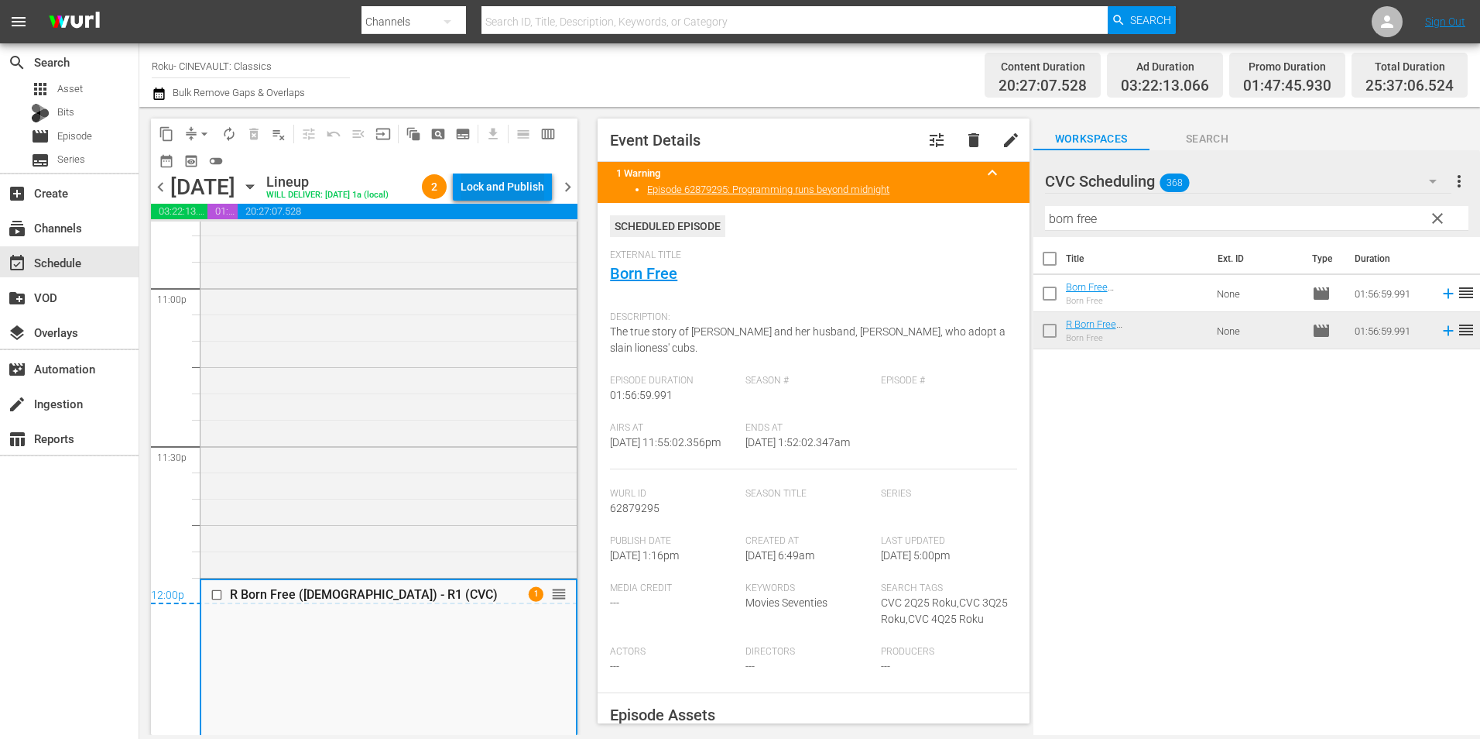
click at [518, 199] on div "Lock and Publish" at bounding box center [503, 187] width 84 height 28
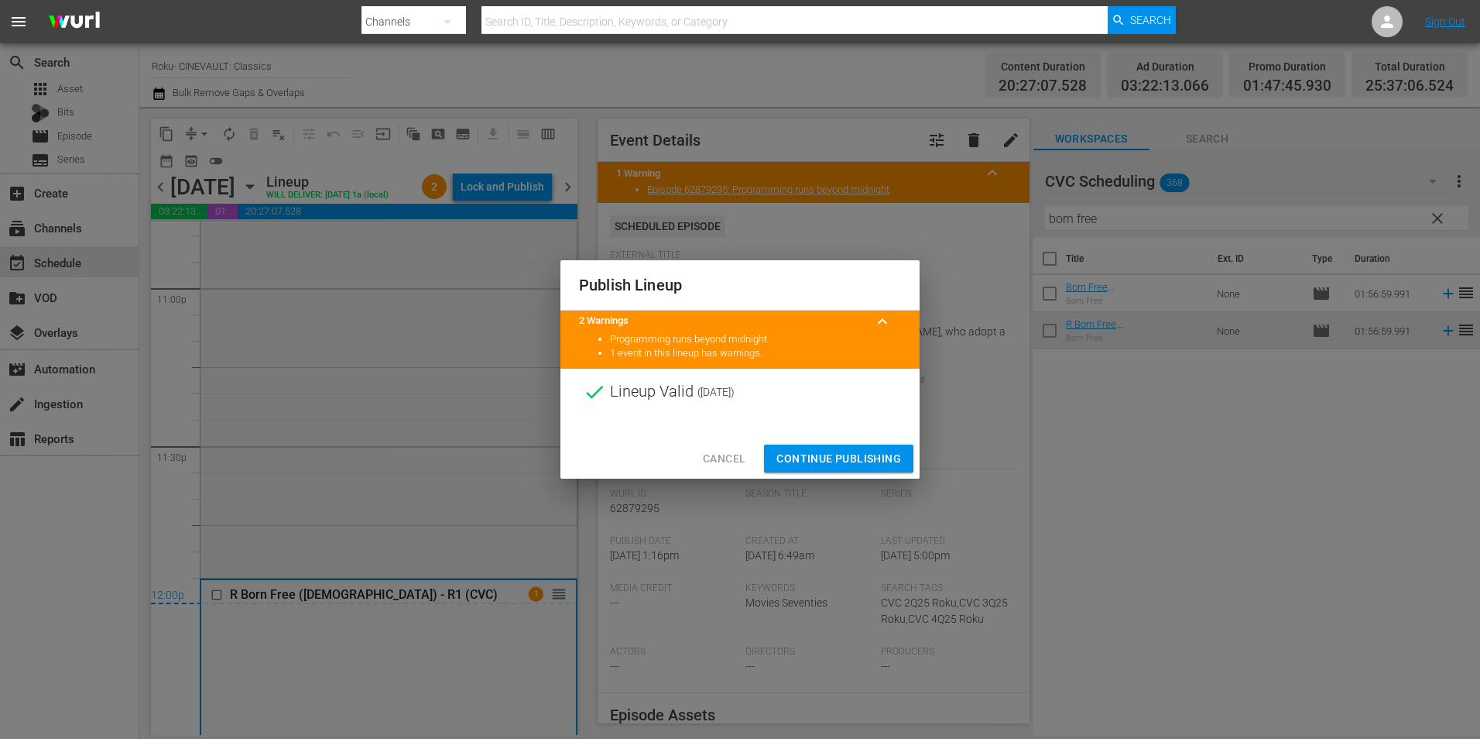
click at [824, 451] on span "Continue Publishing" at bounding box center [839, 458] width 125 height 19
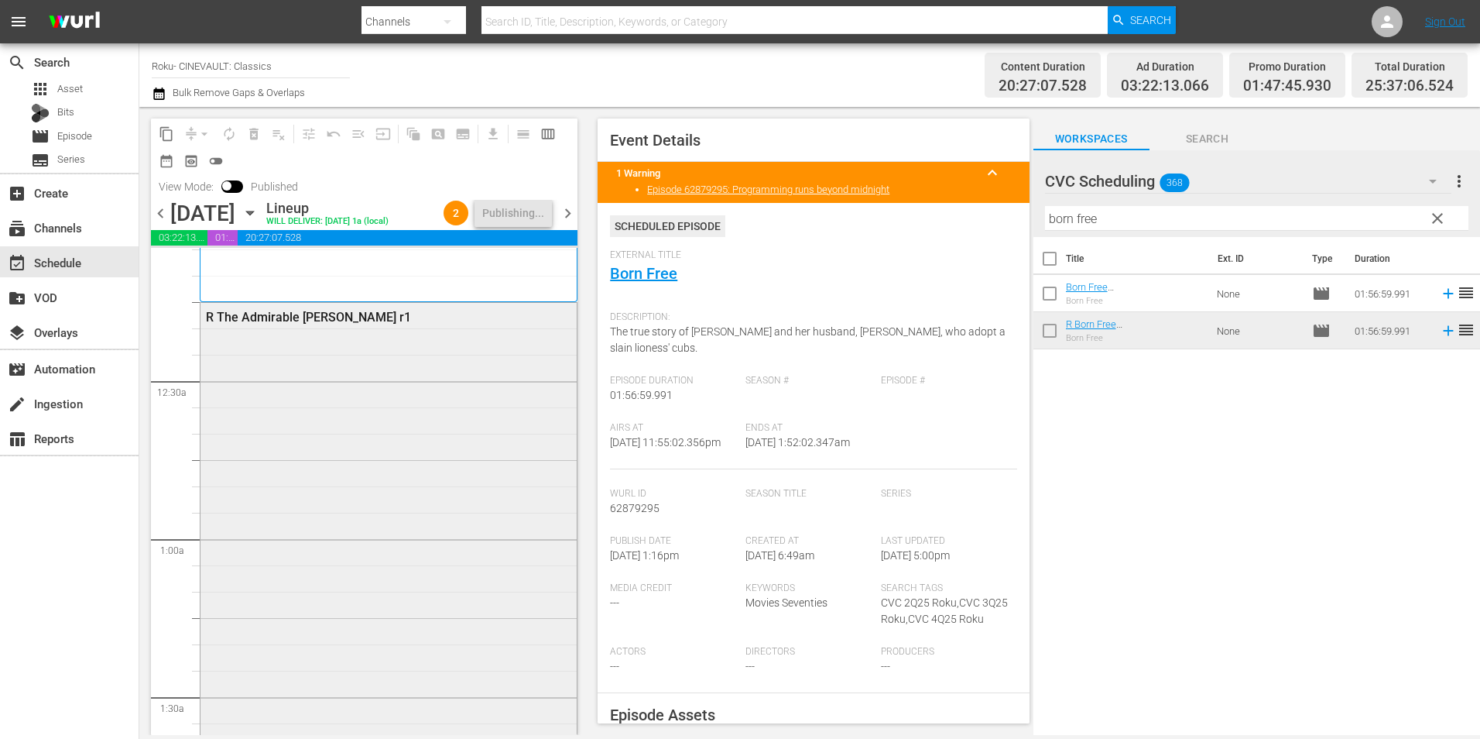
scroll to position [0, 0]
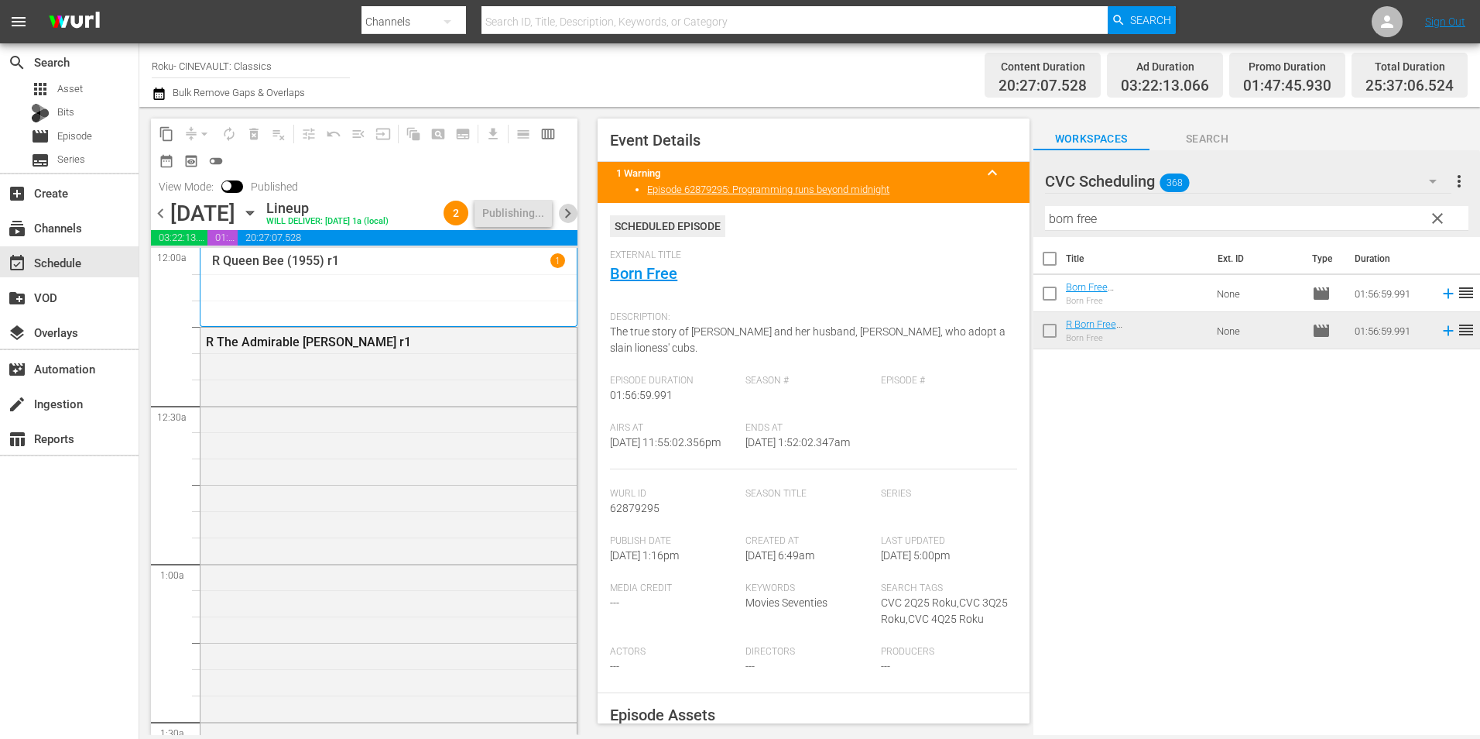
click at [567, 221] on span "chevron_right" at bounding box center [567, 213] width 19 height 19
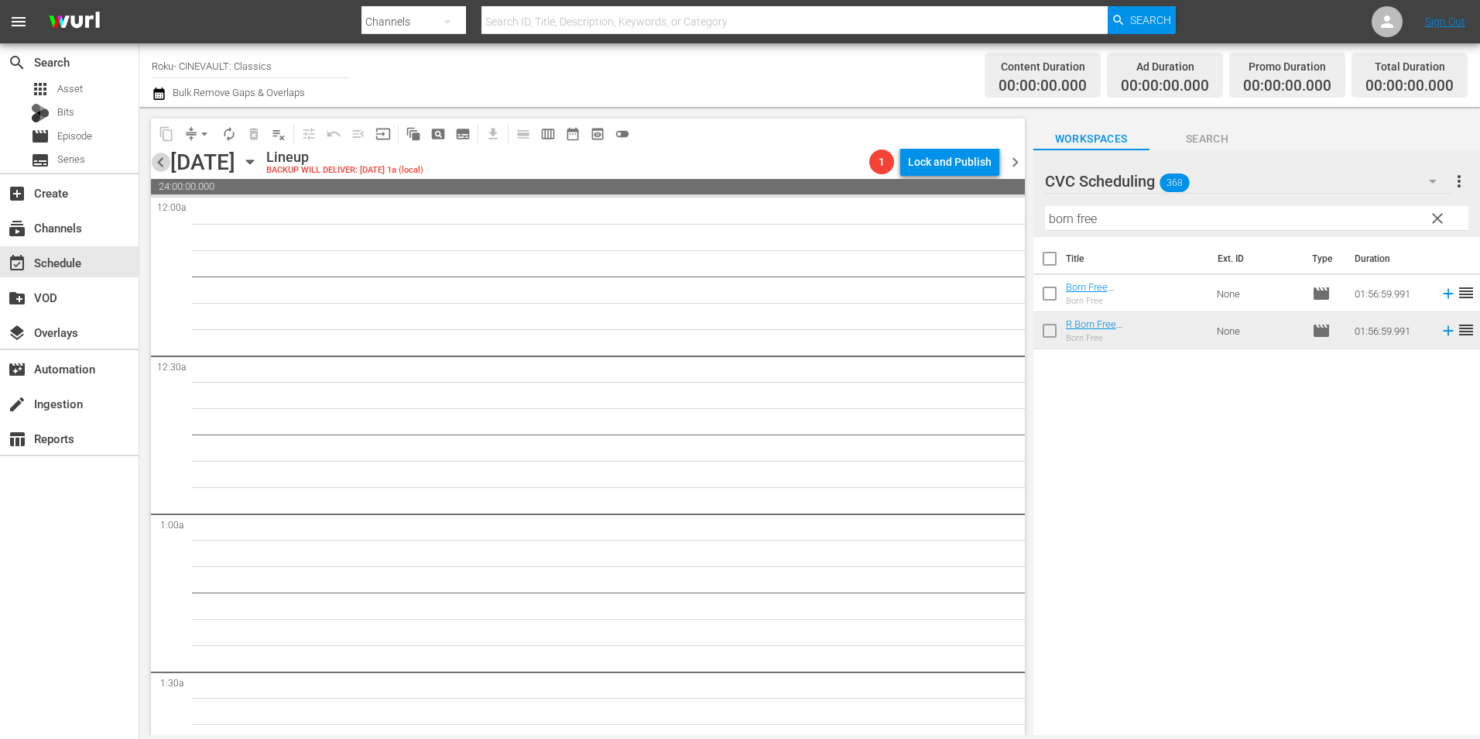
click at [155, 164] on span "chevron_left" at bounding box center [160, 162] width 19 height 19
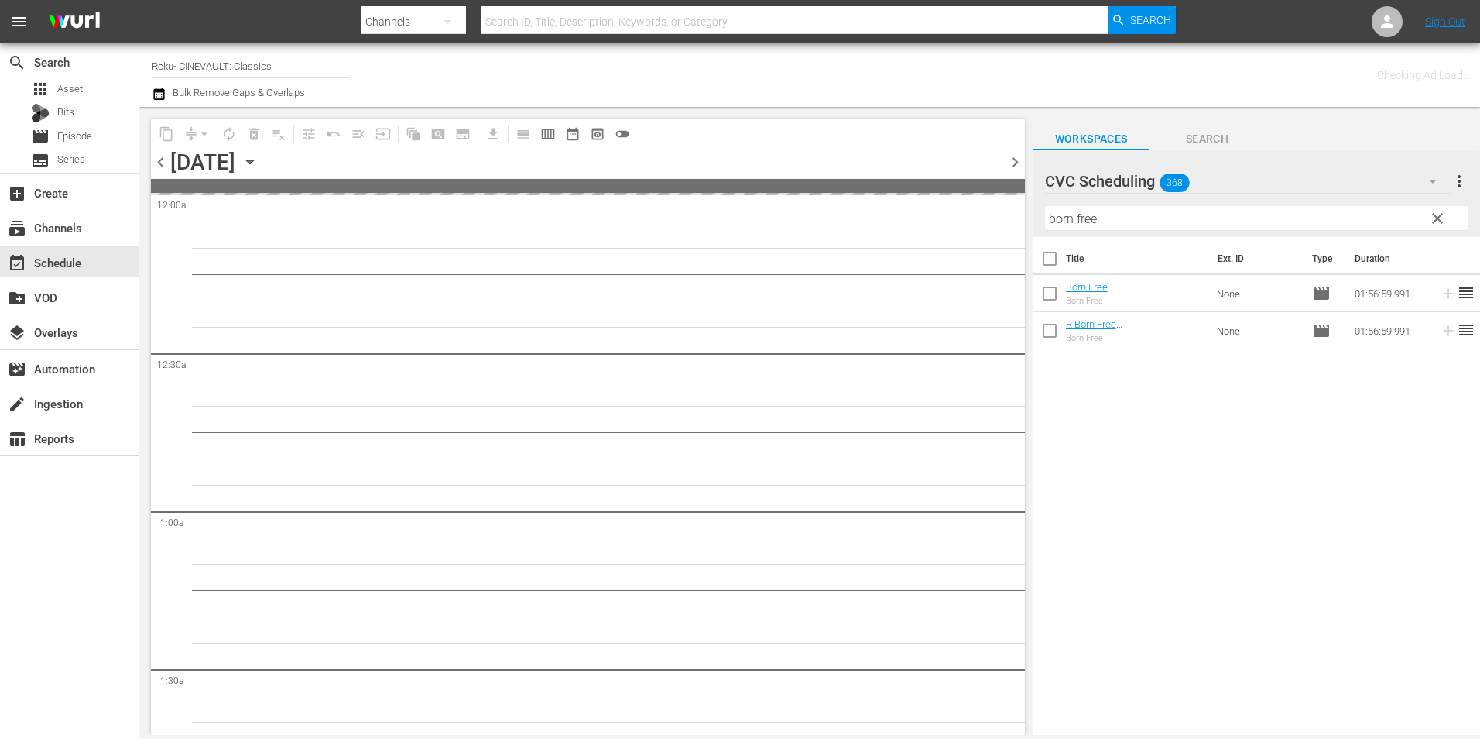
click at [1016, 156] on span "chevron_right" at bounding box center [1015, 162] width 19 height 19
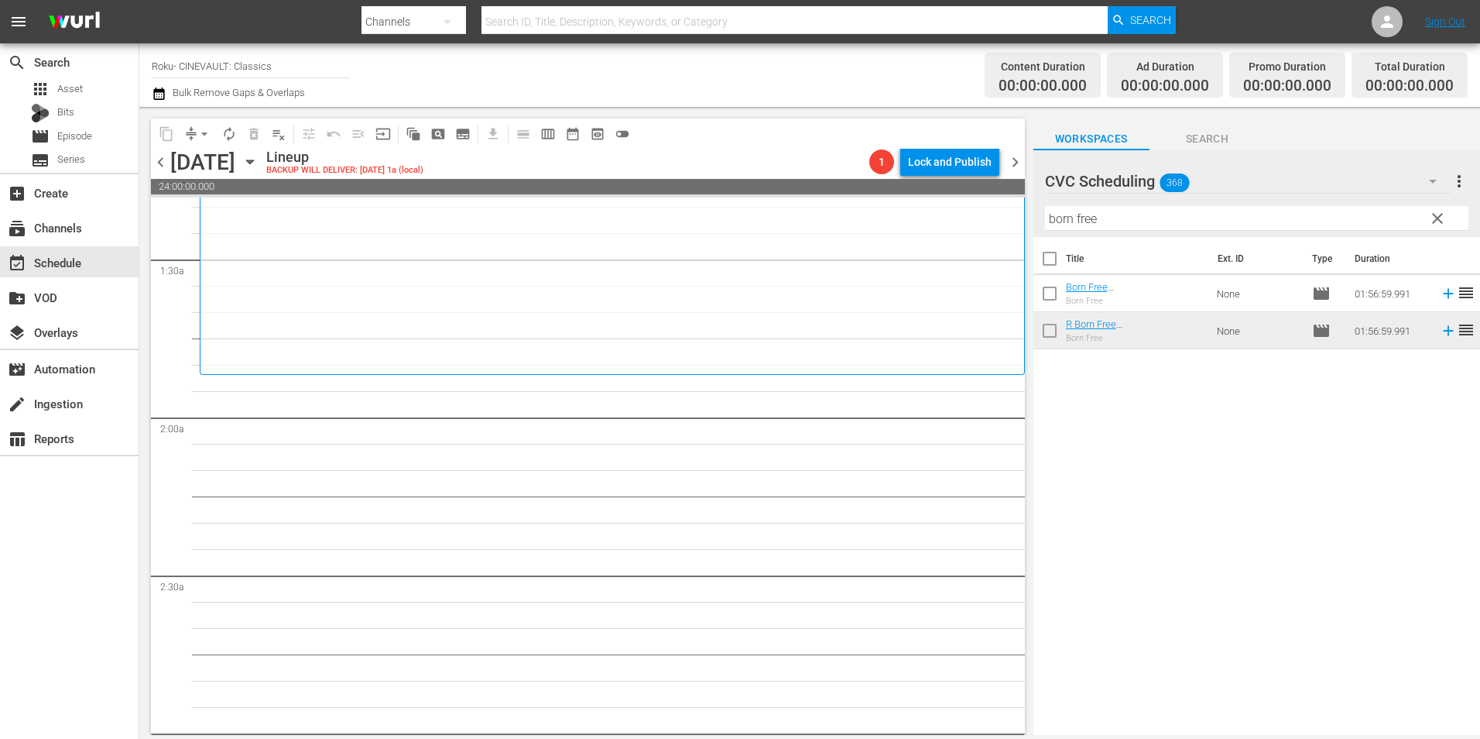
scroll to position [465, 0]
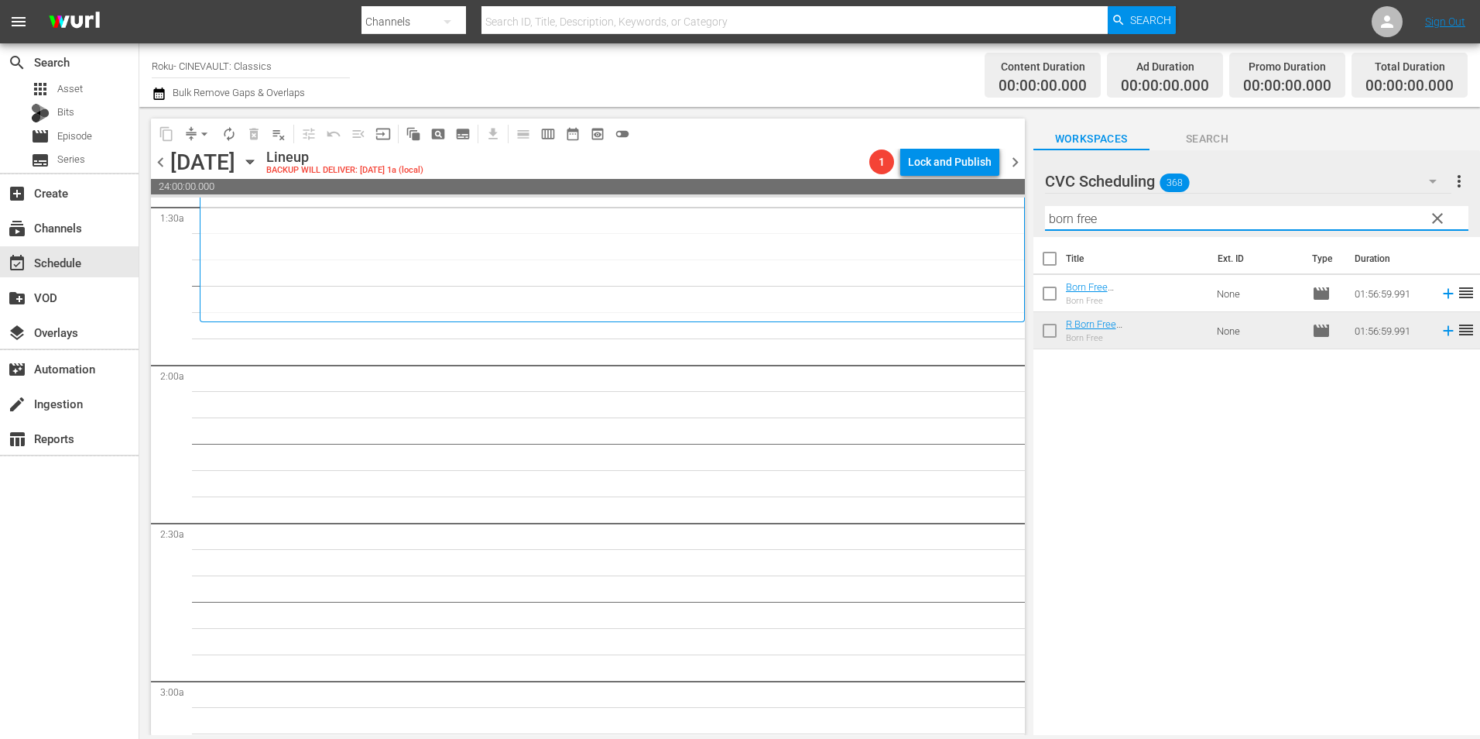
drag, startPoint x: 938, startPoint y: 234, endPoint x: 696, endPoint y: 234, distance: 242.3
click at [696, 234] on div "content_copy compress arrow_drop_down autorenew_outlined delete_forever_outline…" at bounding box center [809, 421] width 1341 height 628
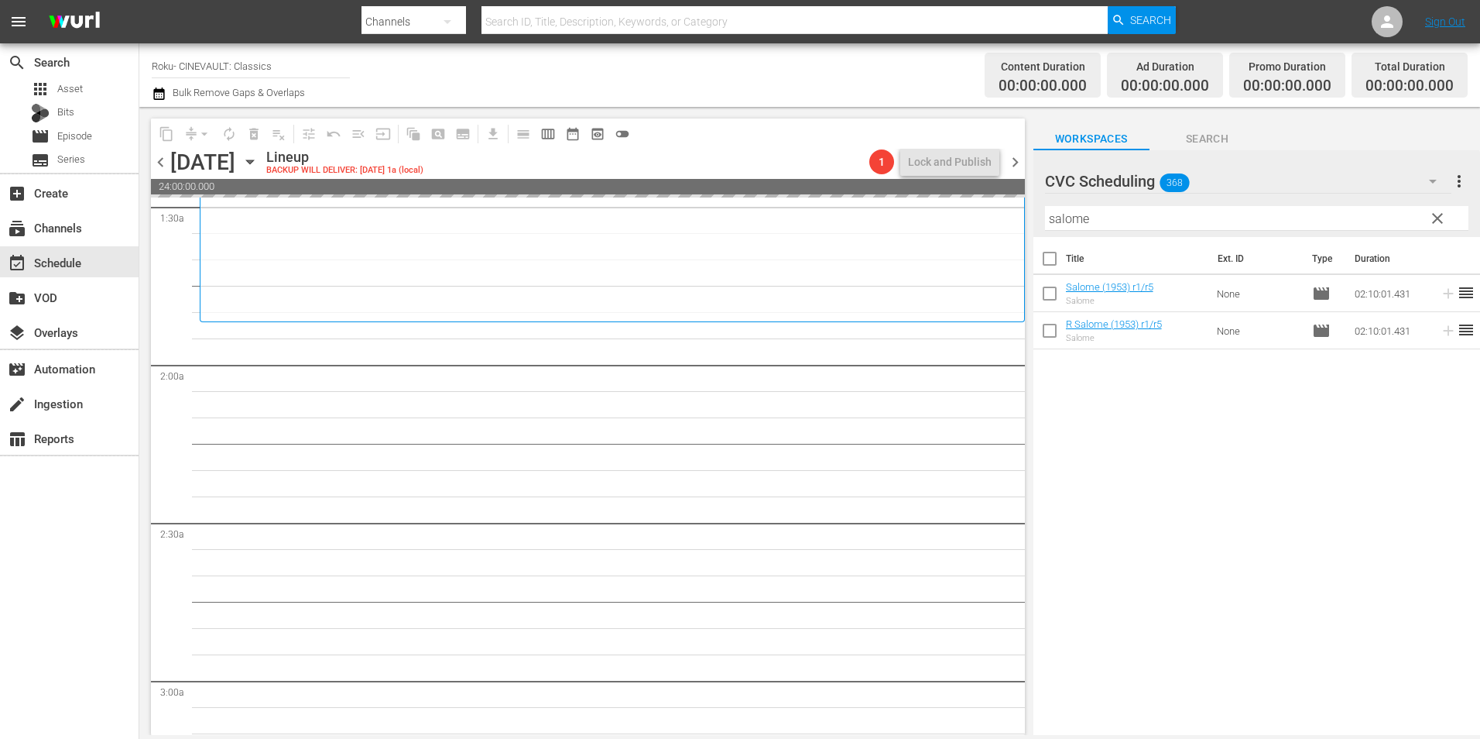
drag, startPoint x: 1092, startPoint y: 336, endPoint x: 642, endPoint y: 321, distance: 450.0
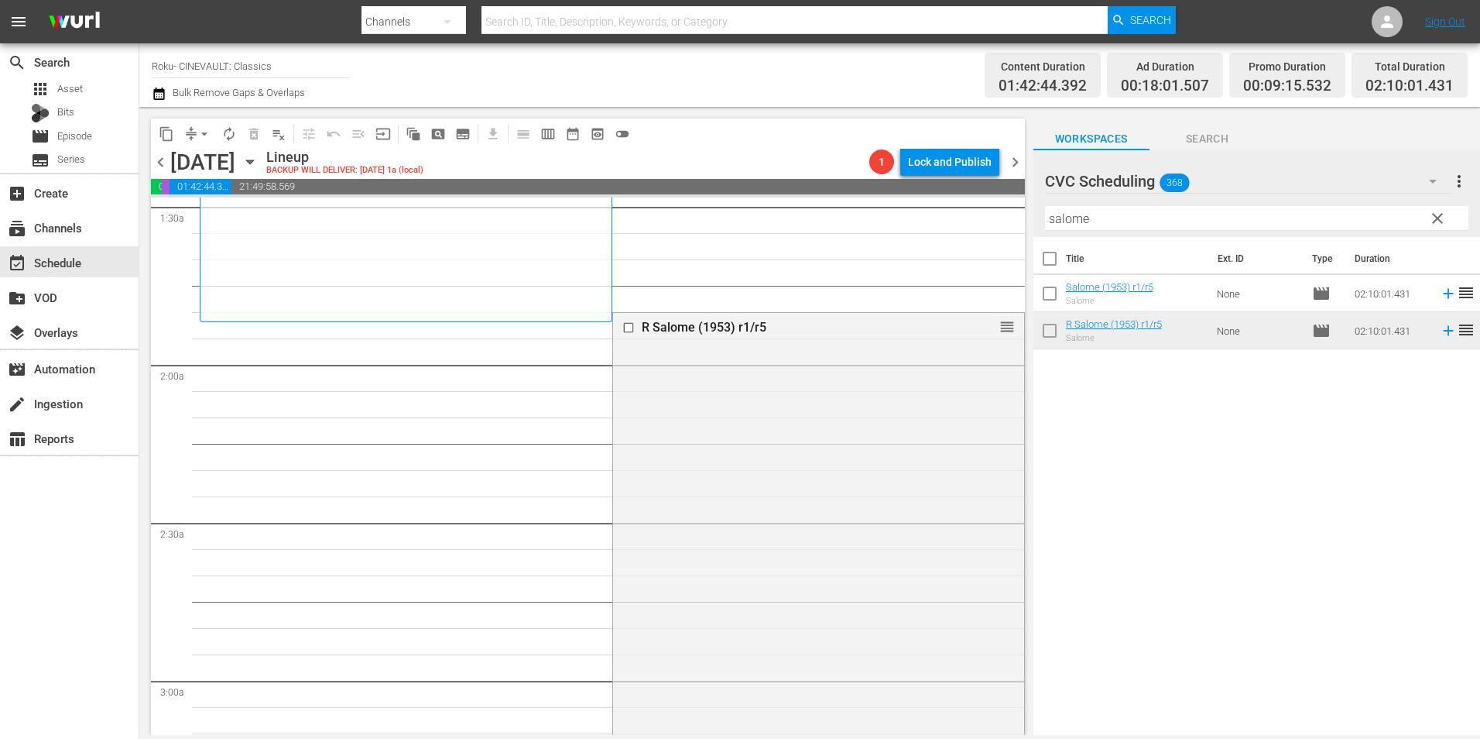
drag, startPoint x: 999, startPoint y: 324, endPoint x: 991, endPoint y: 326, distance: 8.1
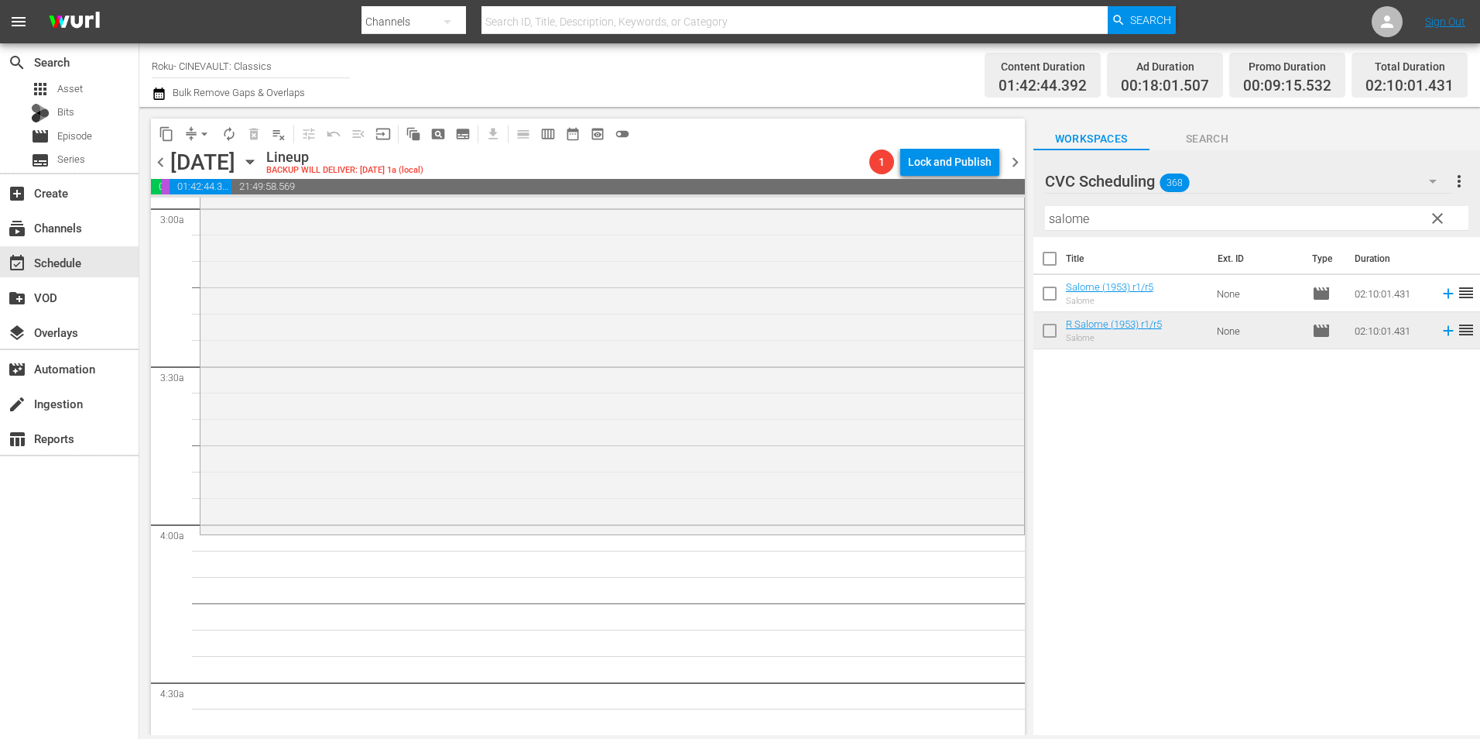
scroll to position [1006, 0]
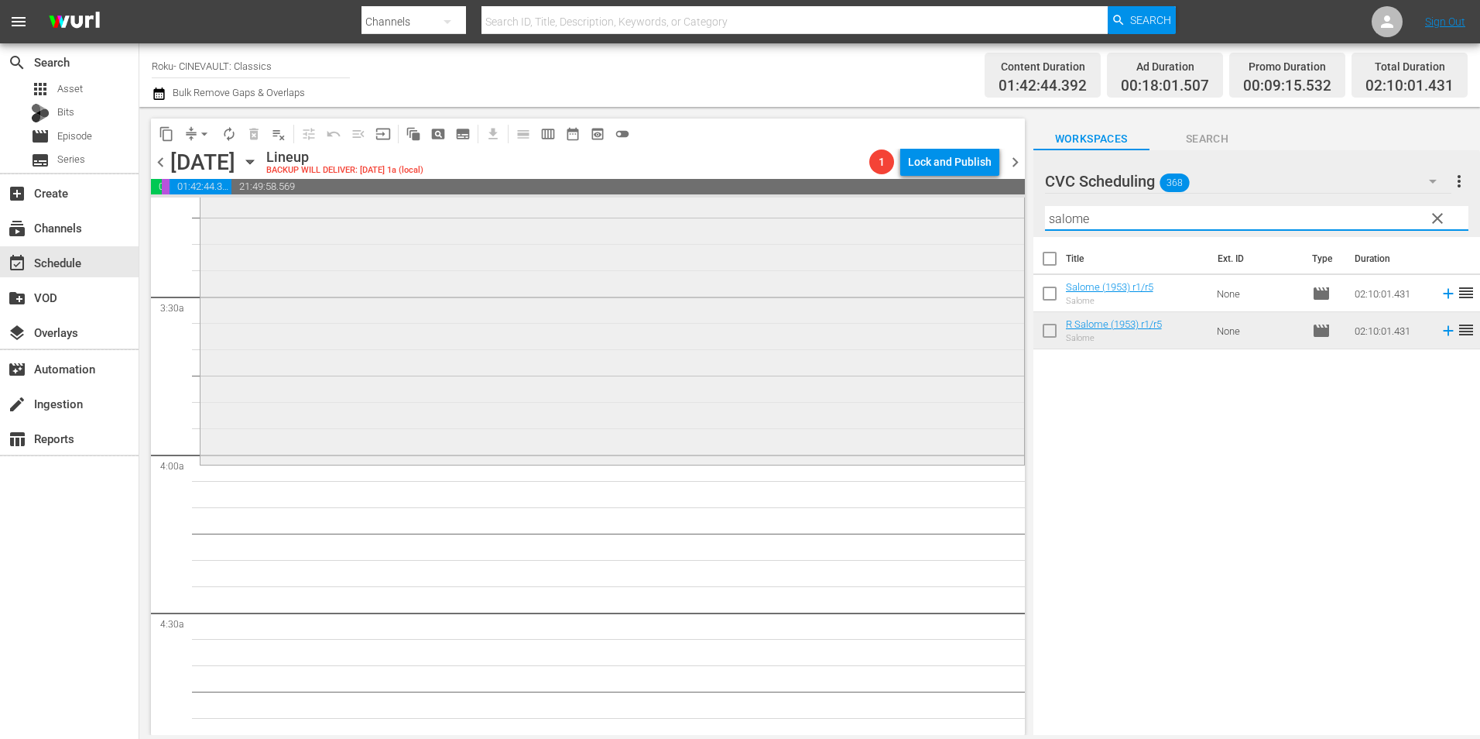
drag, startPoint x: 1058, startPoint y: 220, endPoint x: 952, endPoint y: 235, distance: 107.2
click at [952, 235] on div "content_copy compress arrow_drop_down autorenew_outlined delete_forever_outline…" at bounding box center [809, 421] width 1341 height 628
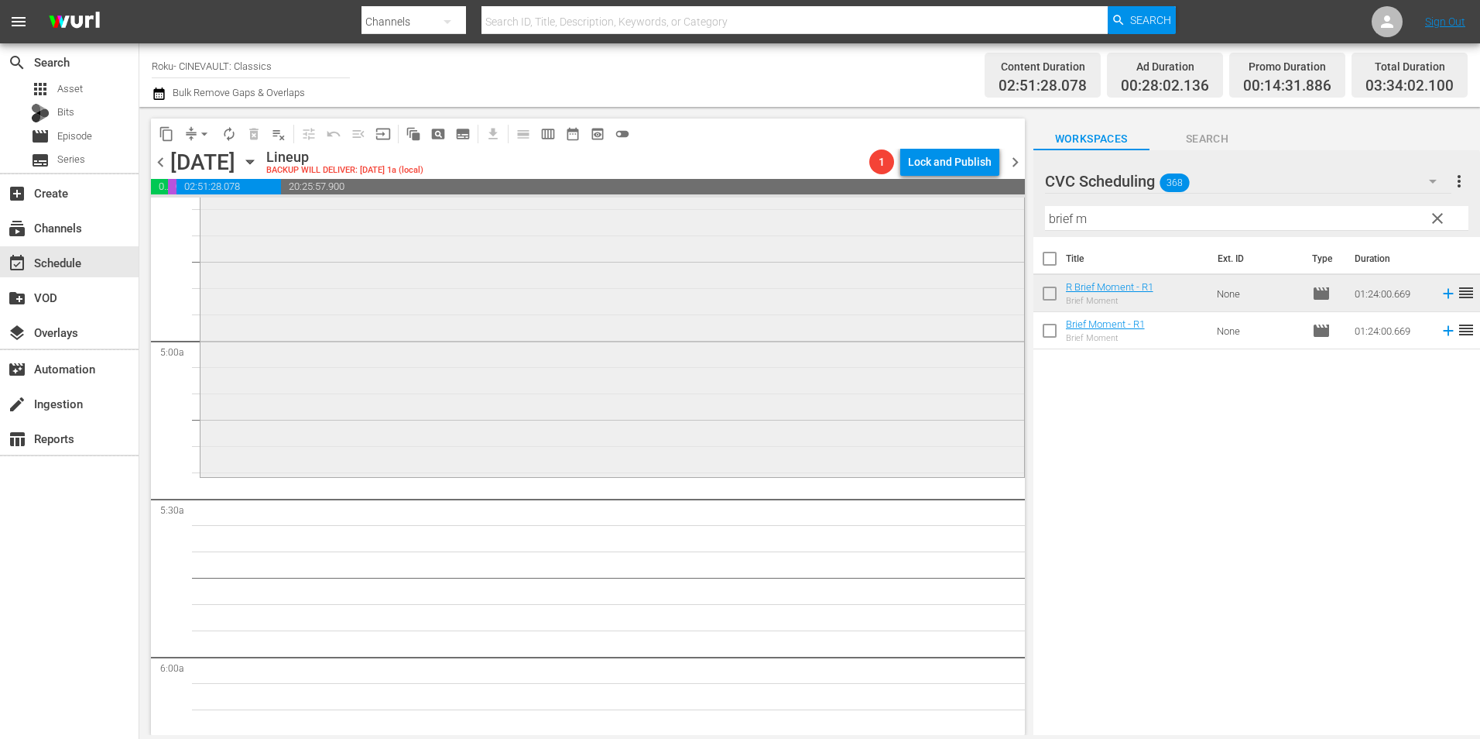
scroll to position [1471, 0]
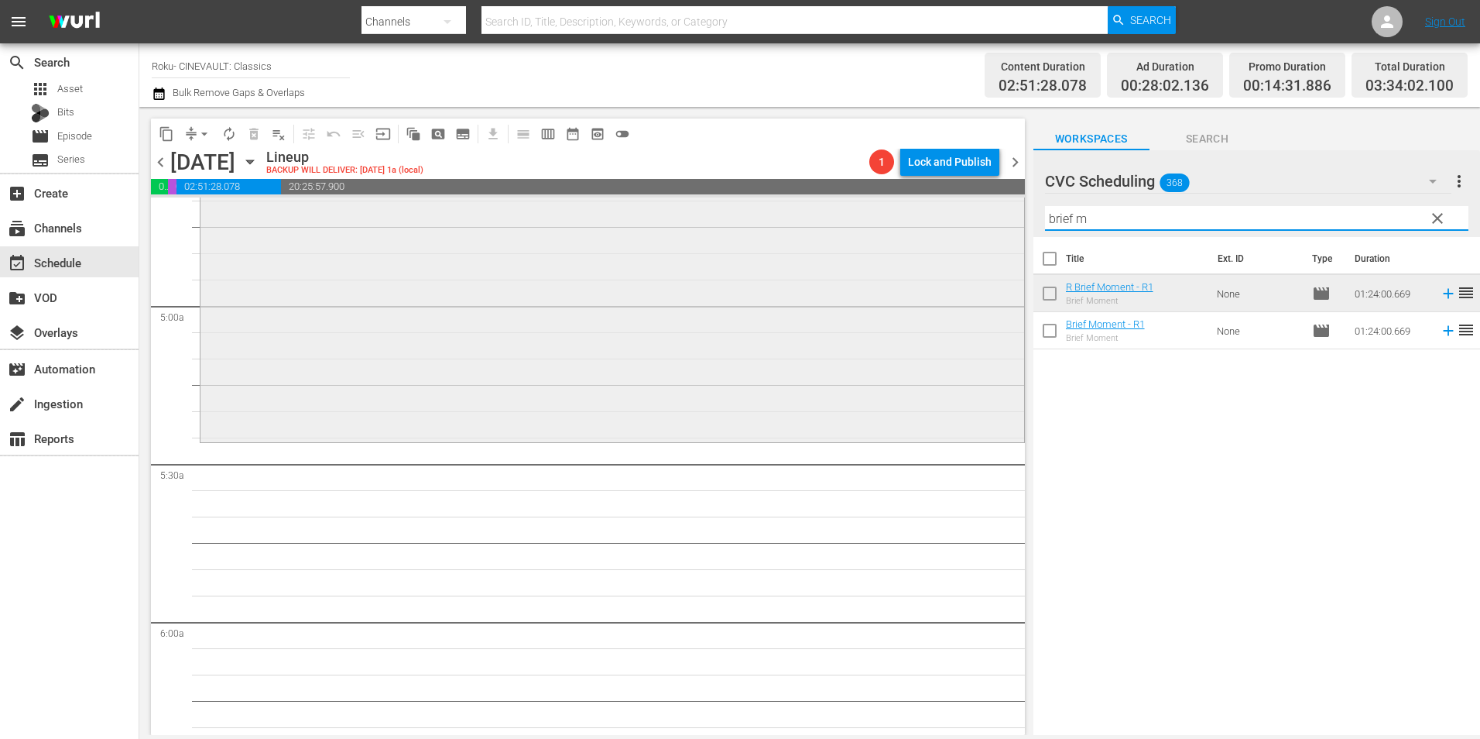
drag, startPoint x: 1099, startPoint y: 222, endPoint x: 972, endPoint y: 245, distance: 128.2
click at [972, 245] on div "content_copy compress arrow_drop_down autorenew_outlined delete_forever_outline…" at bounding box center [809, 421] width 1341 height 628
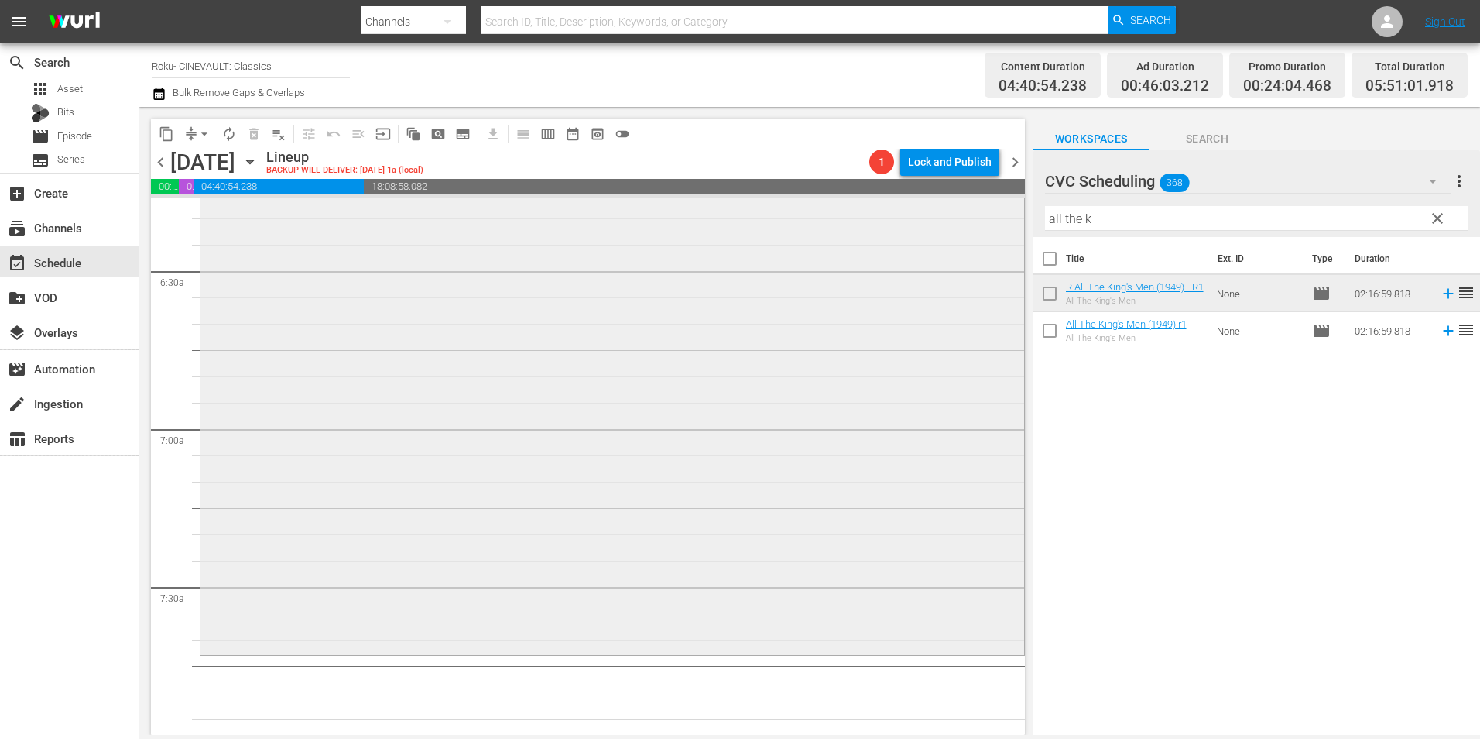
scroll to position [2013, 0]
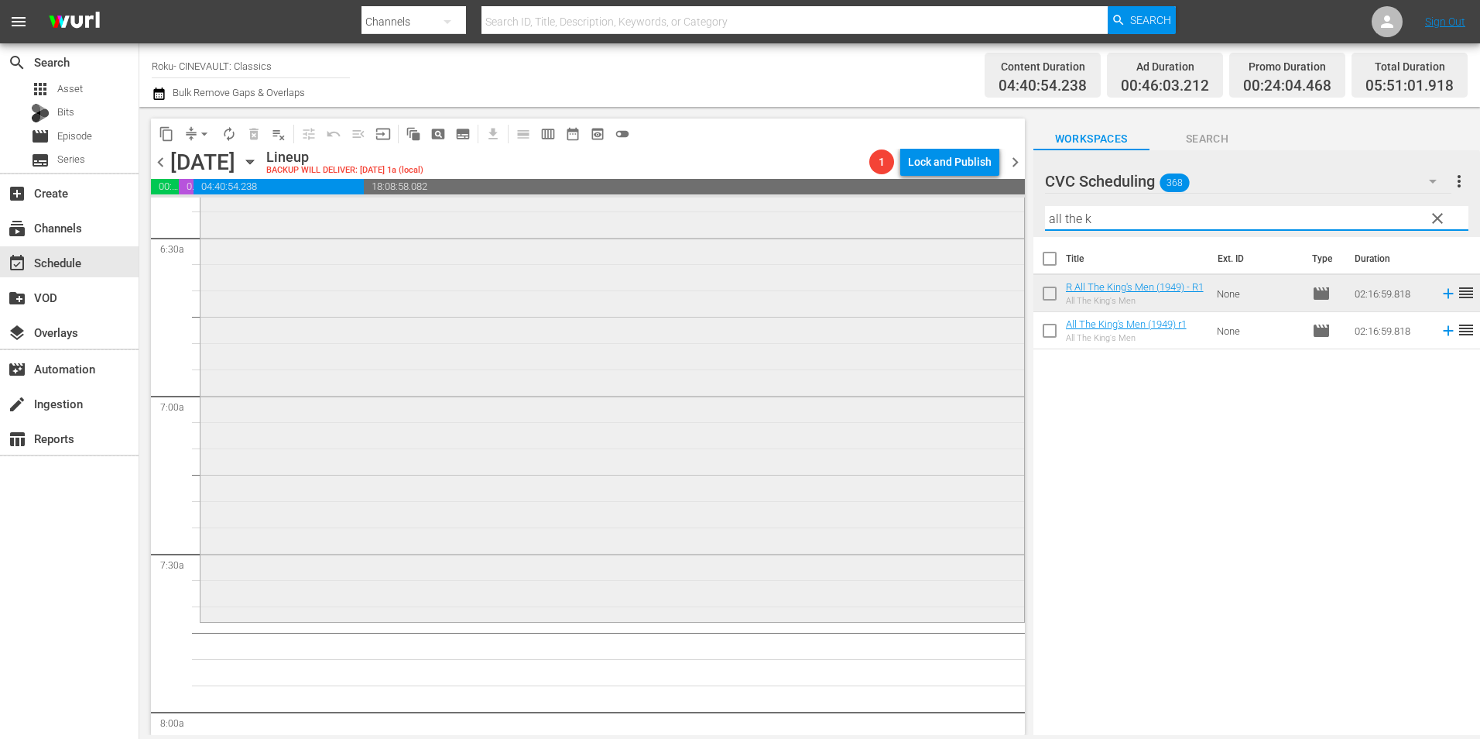
drag, startPoint x: 978, startPoint y: 236, endPoint x: 939, endPoint y: 234, distance: 38.8
click at [939, 234] on div "content_copy compress arrow_drop_down autorenew_outlined delete_forever_outline…" at bounding box center [809, 421] width 1341 height 628
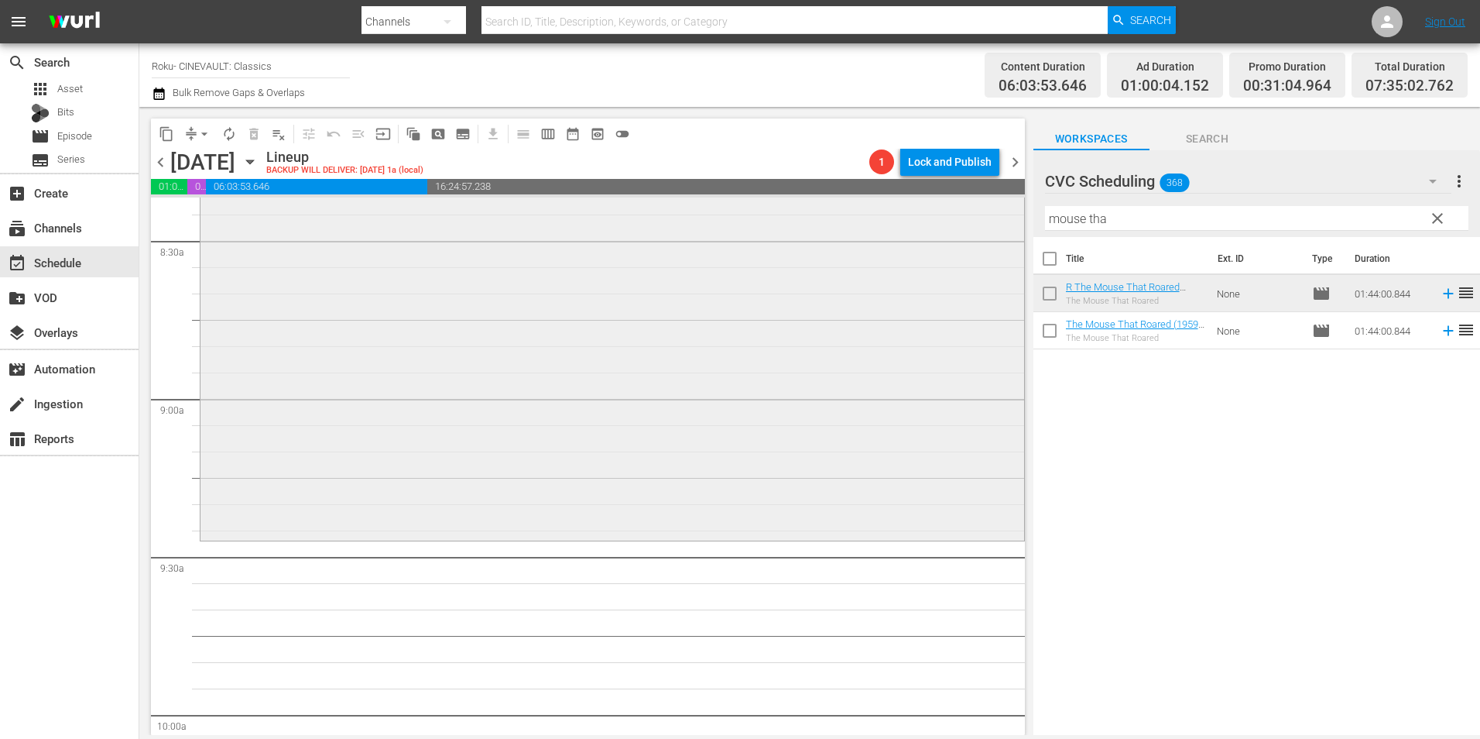
scroll to position [2710, 0]
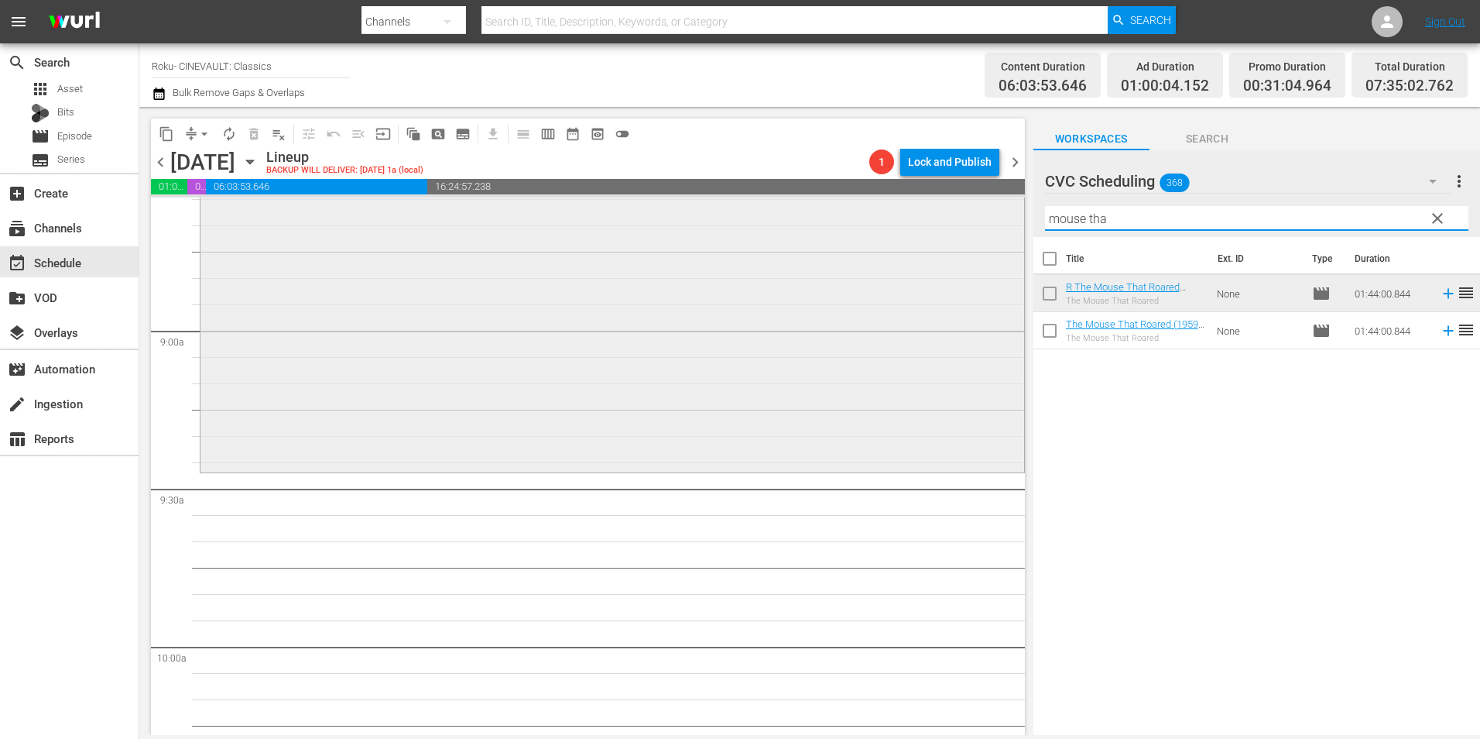
drag, startPoint x: 1088, startPoint y: 223, endPoint x: 879, endPoint y: 221, distance: 208.3
click at [886, 222] on div "content_copy compress arrow_drop_down autorenew_outlined delete_forever_outline…" at bounding box center [809, 421] width 1341 height 628
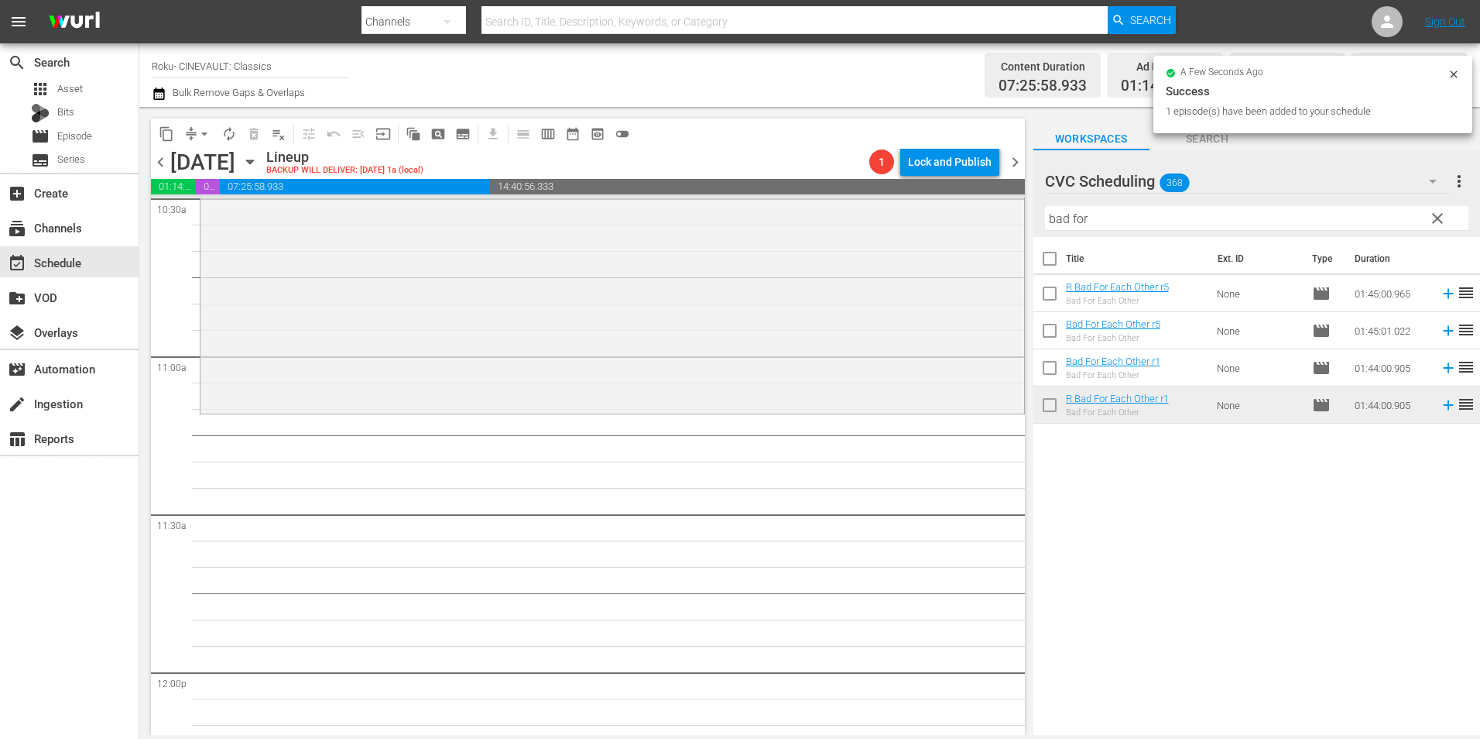
scroll to position [3329, 0]
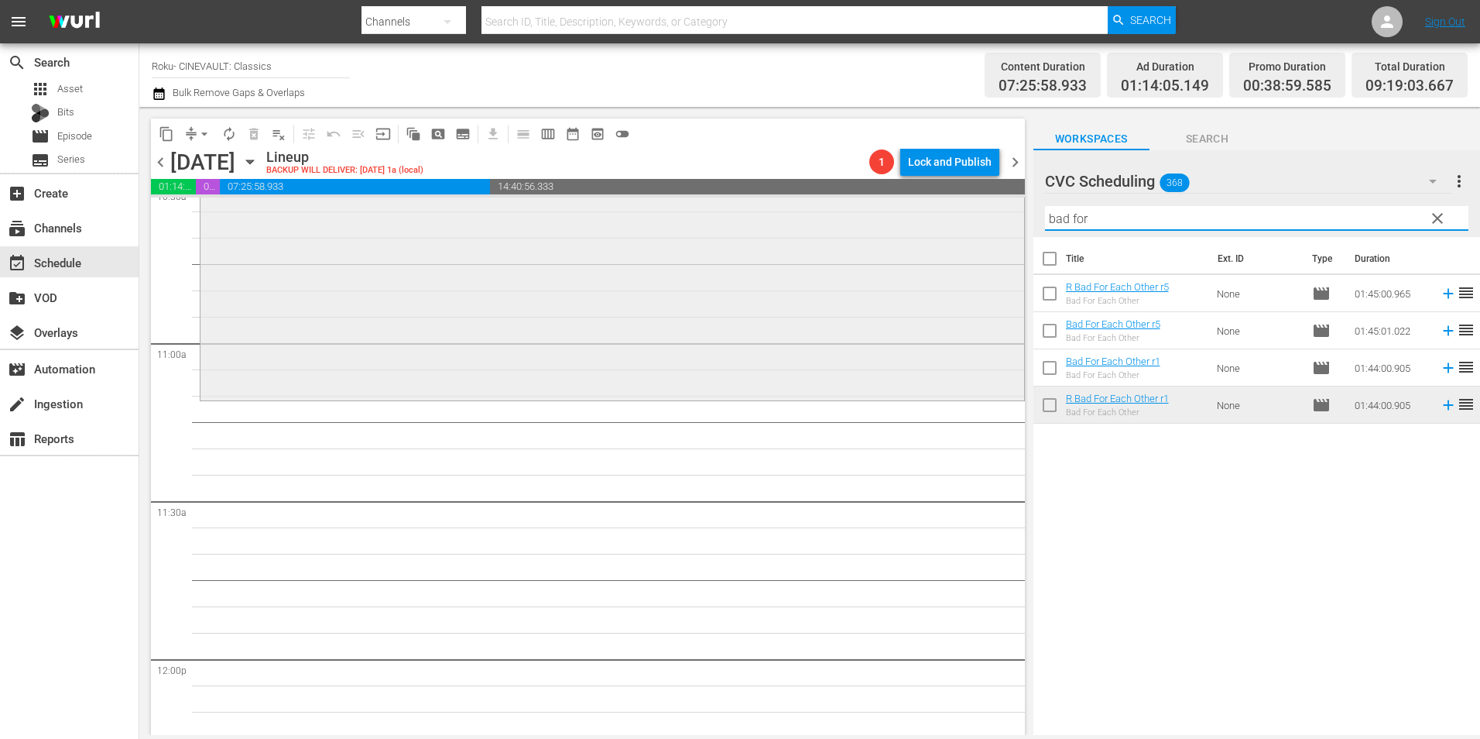
drag, startPoint x: 1121, startPoint y: 228, endPoint x: 970, endPoint y: 228, distance: 151.0
click at [970, 228] on div "content_copy compress arrow_drop_down autorenew_outlined delete_forever_outline…" at bounding box center [809, 421] width 1341 height 628
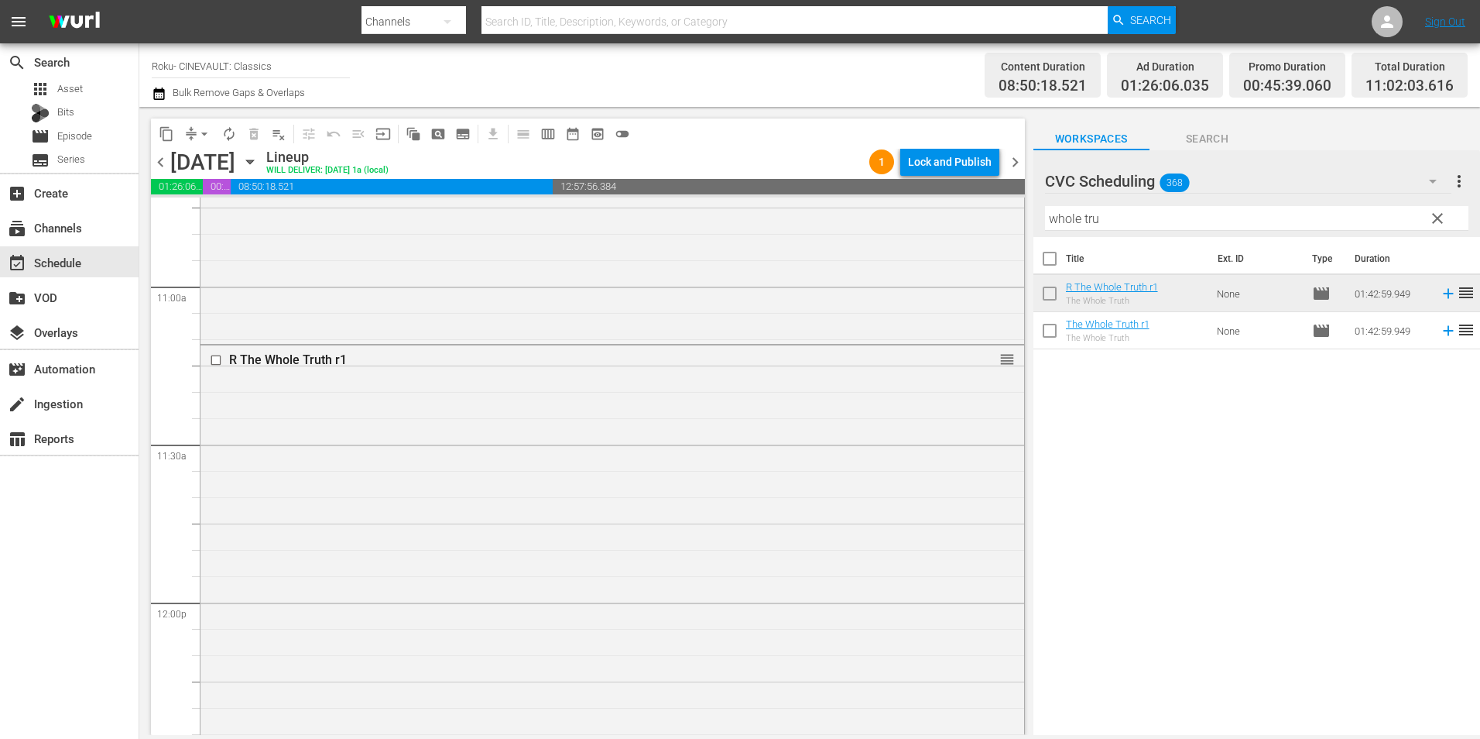
scroll to position [3794, 0]
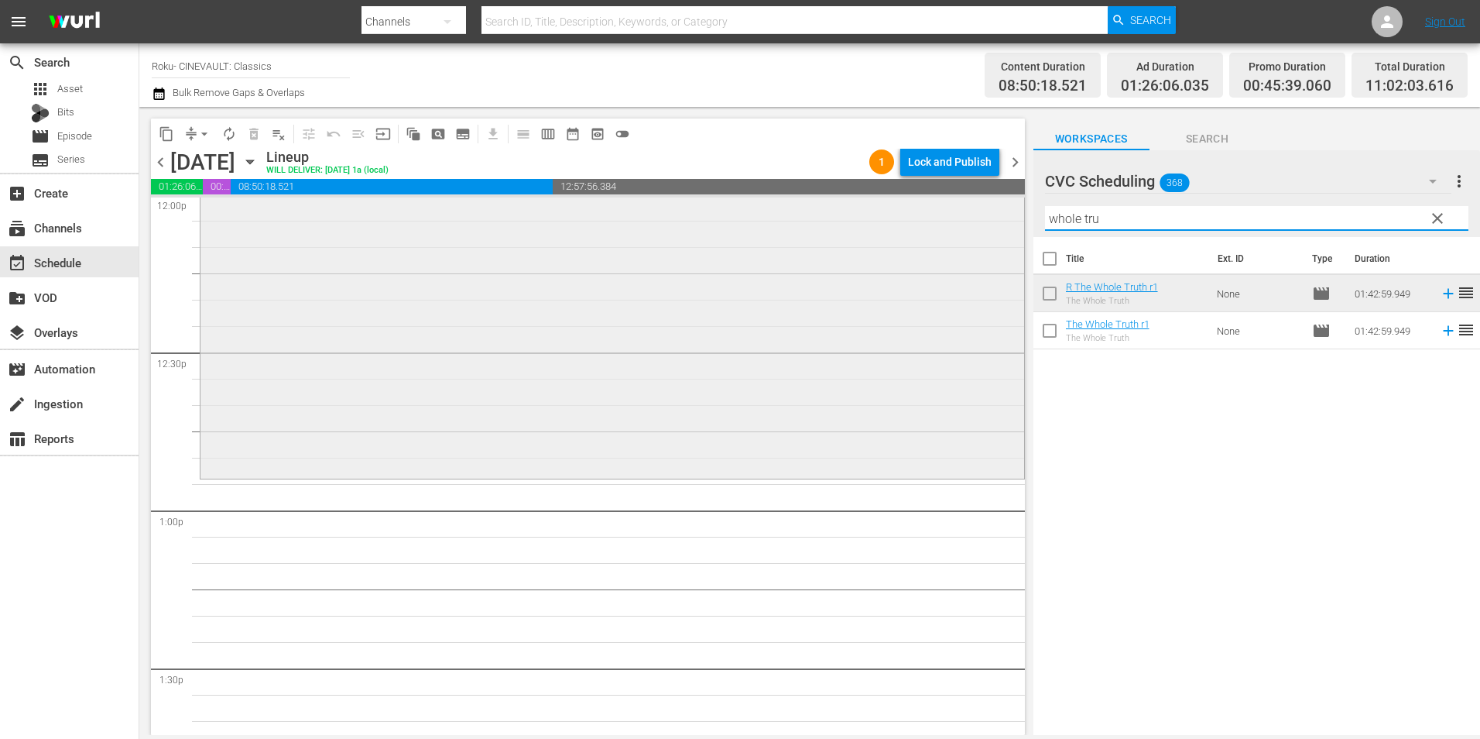
drag, startPoint x: 1121, startPoint y: 216, endPoint x: 931, endPoint y: 228, distance: 190.9
click at [939, 231] on div "content_copy compress arrow_drop_down autorenew_outlined delete_forever_outline…" at bounding box center [809, 421] width 1341 height 628
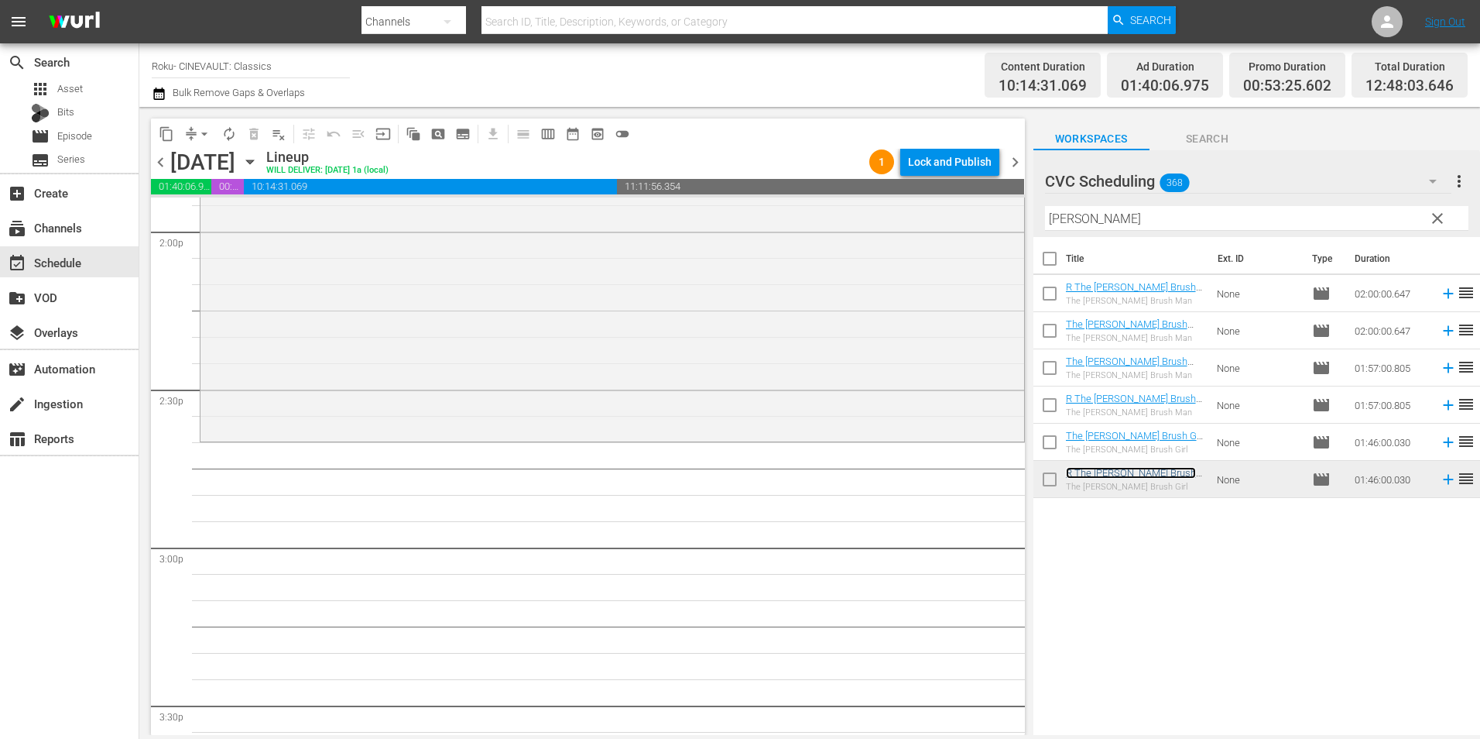
scroll to position [4490, 0]
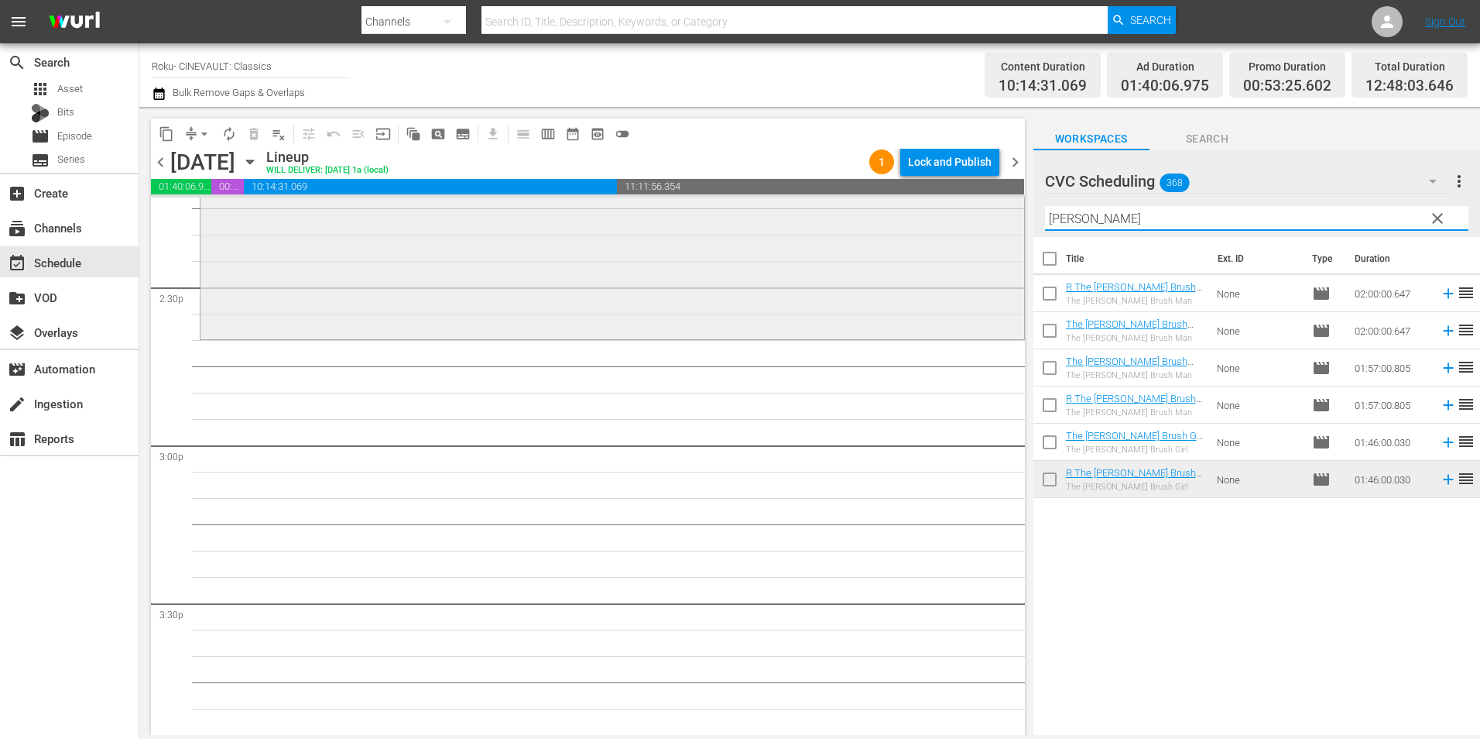
drag, startPoint x: 1071, startPoint y: 222, endPoint x: 978, endPoint y: 229, distance: 93.2
click at [978, 229] on div "content_copy compress arrow_drop_down autorenew_outlined delete_forever_outline…" at bounding box center [809, 421] width 1341 height 628
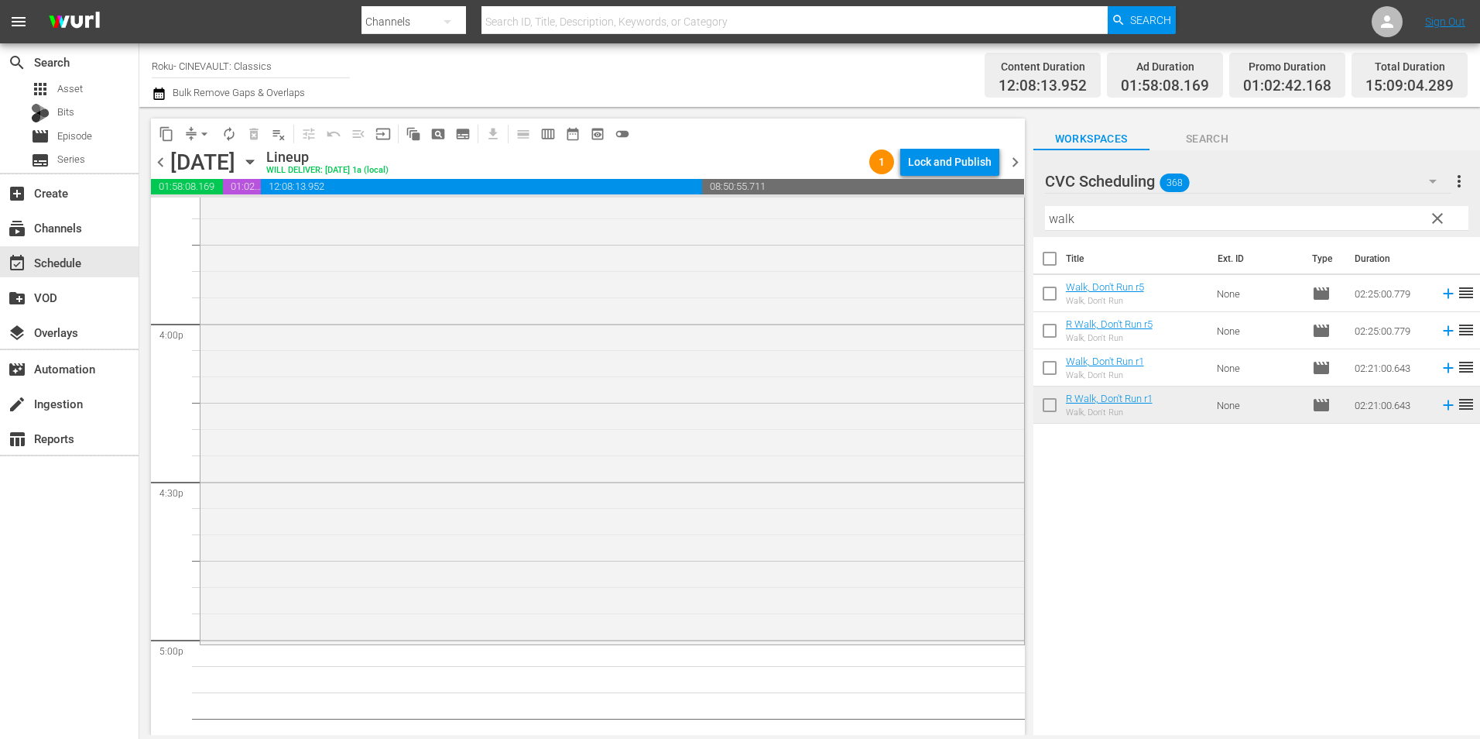
scroll to position [4955, 0]
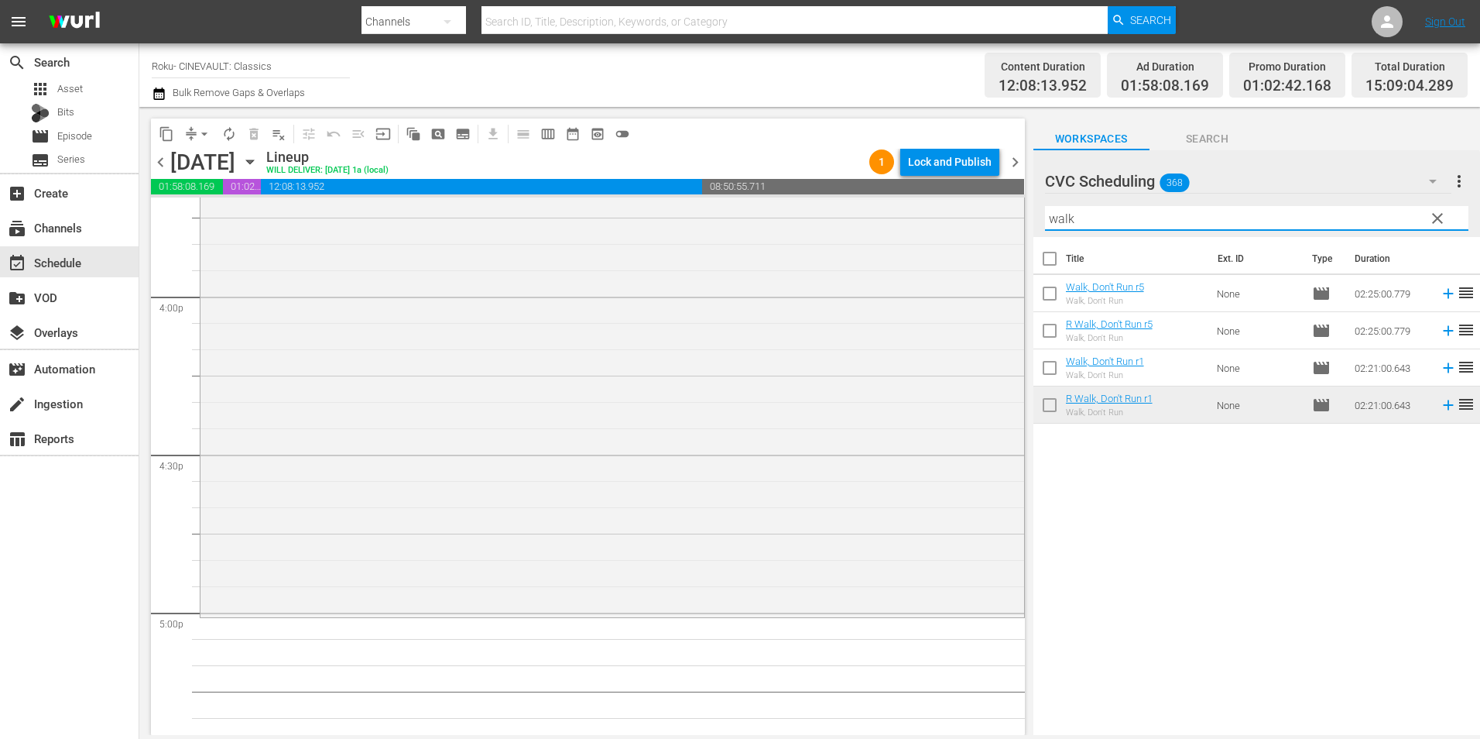
drag, startPoint x: 1092, startPoint y: 215, endPoint x: 1021, endPoint y: 235, distance: 73.3
click at [1021, 235] on div "content_copy compress arrow_drop_down autorenew_outlined delete_forever_outline…" at bounding box center [809, 421] width 1341 height 628
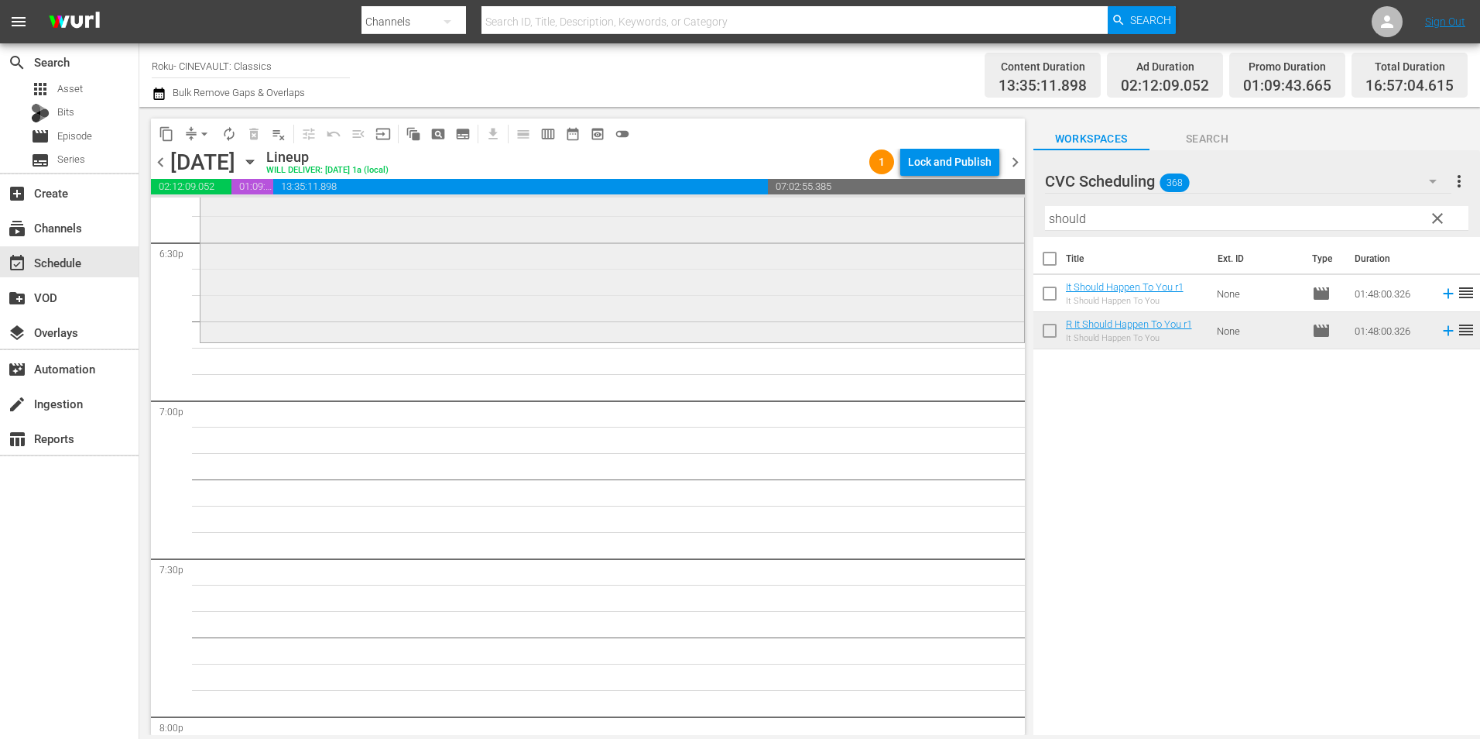
scroll to position [5806, 0]
drag, startPoint x: 1089, startPoint y: 216, endPoint x: 993, endPoint y: 249, distance: 101.4
click at [993, 249] on div "content_copy compress arrow_drop_down autorenew_outlined delete_forever_outline…" at bounding box center [809, 421] width 1341 height 628
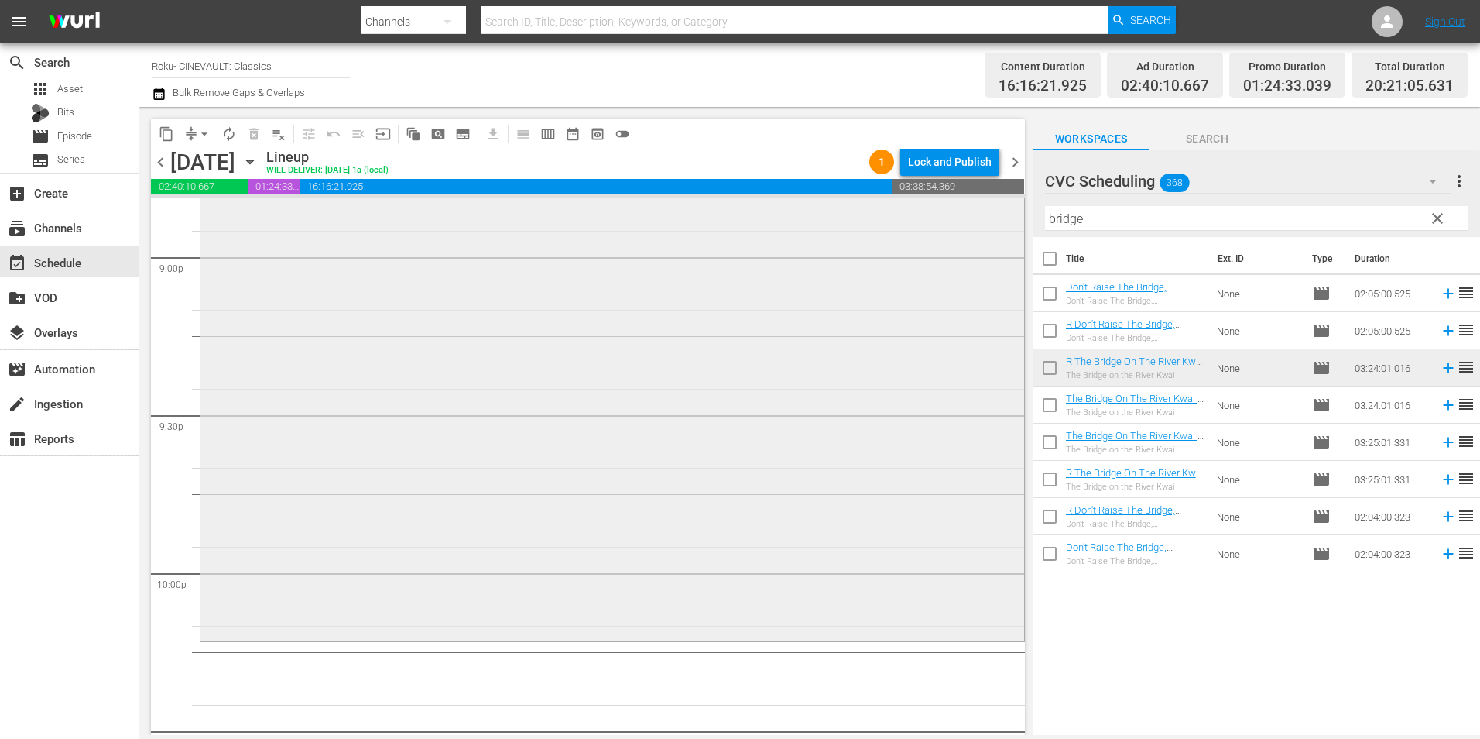
scroll to position [6581, 0]
drag, startPoint x: 1068, startPoint y: 226, endPoint x: 869, endPoint y: 226, distance: 199.0
click at [869, 226] on div "content_copy compress arrow_drop_down autorenew_outlined delete_forever_outline…" at bounding box center [809, 421] width 1341 height 628
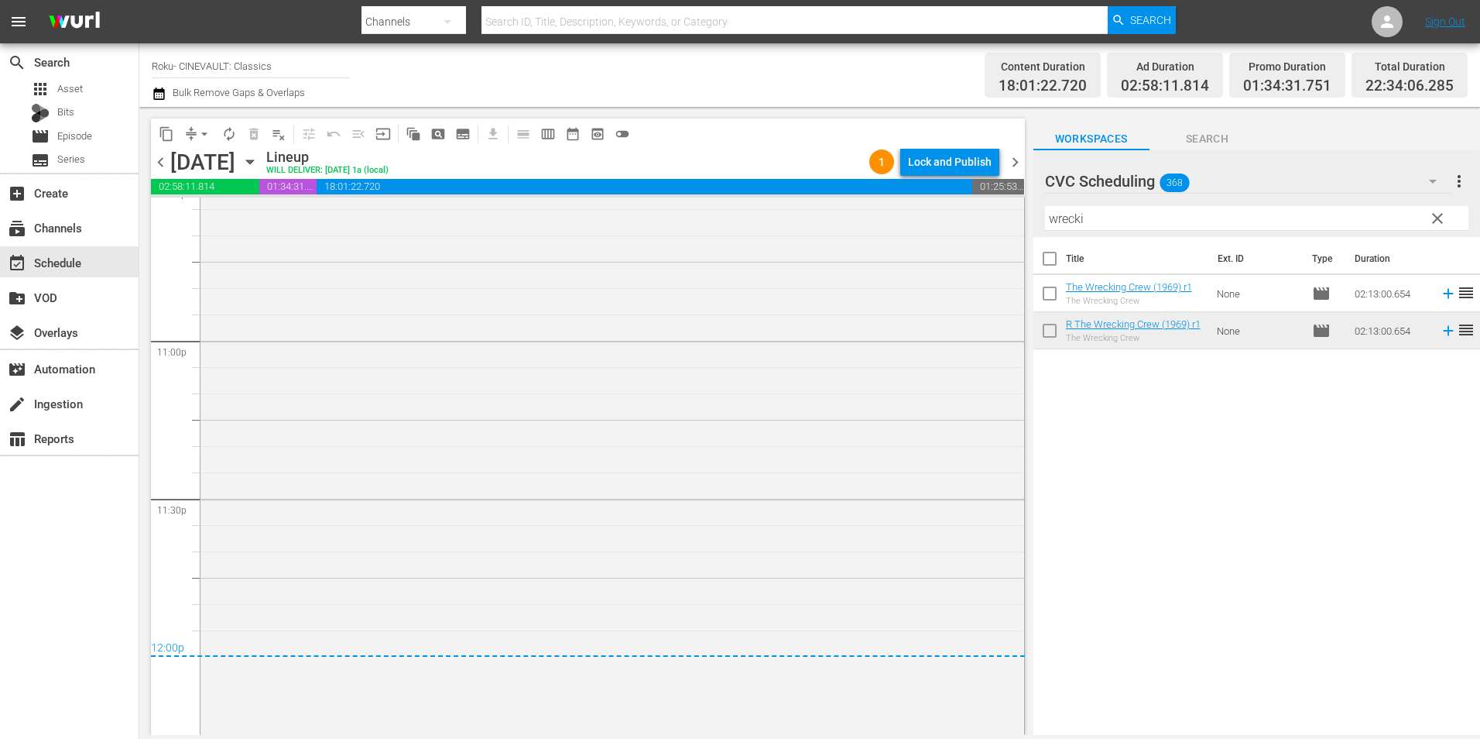
scroll to position [7123, 0]
click at [627, 559] on div "R The Wrecking Crew (1969) r1 1 reorder" at bounding box center [613, 441] width 824 height 695
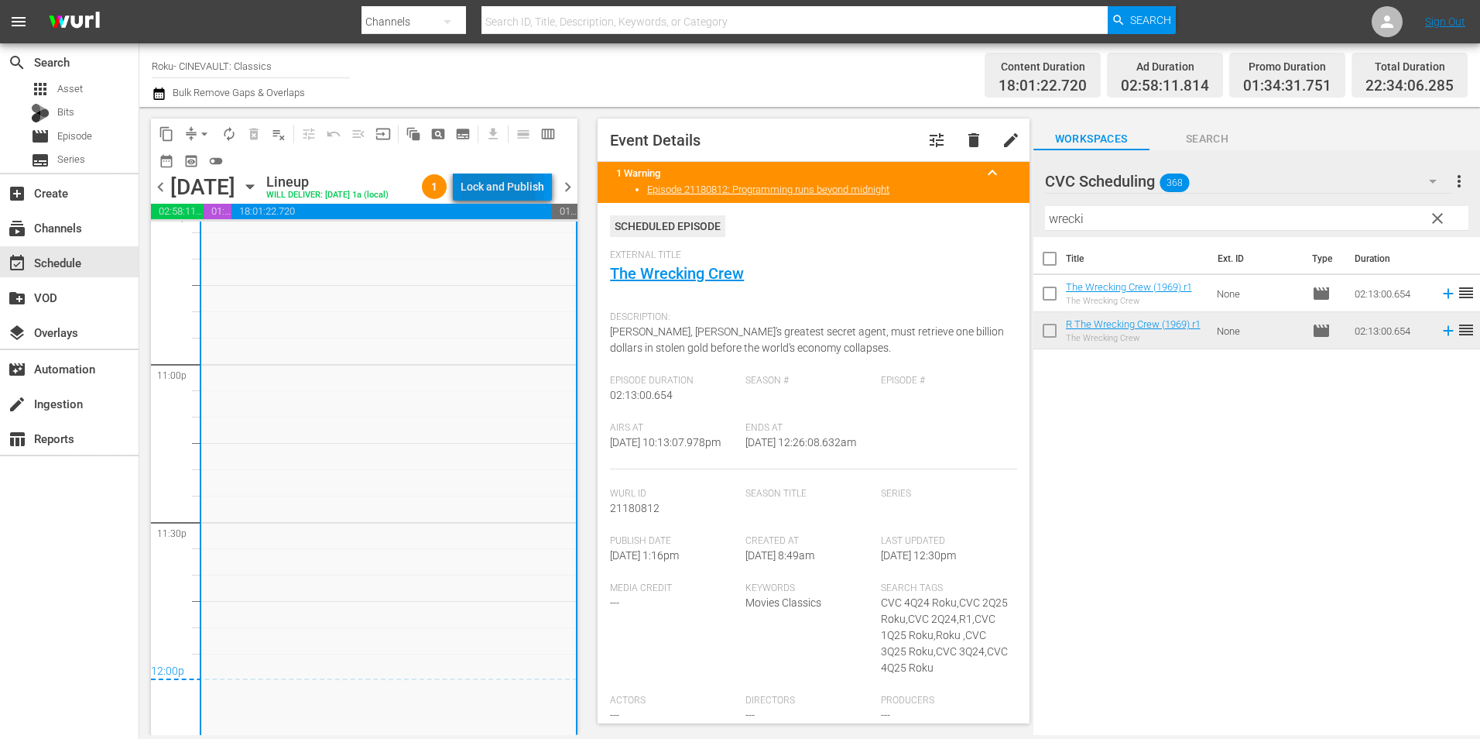
click at [514, 194] on div "Lock and Publish" at bounding box center [503, 187] width 84 height 28
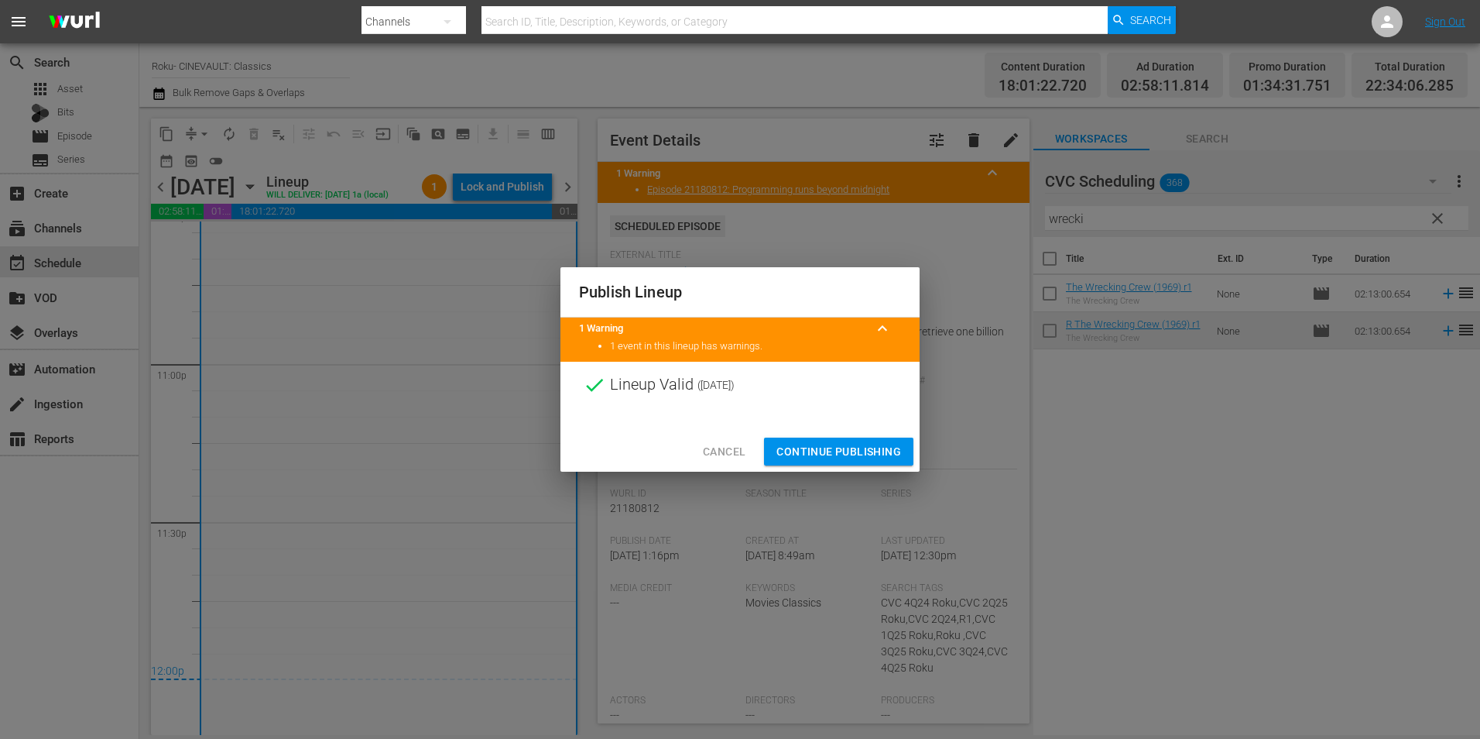
click at [835, 442] on span "Continue Publishing" at bounding box center [839, 451] width 125 height 19
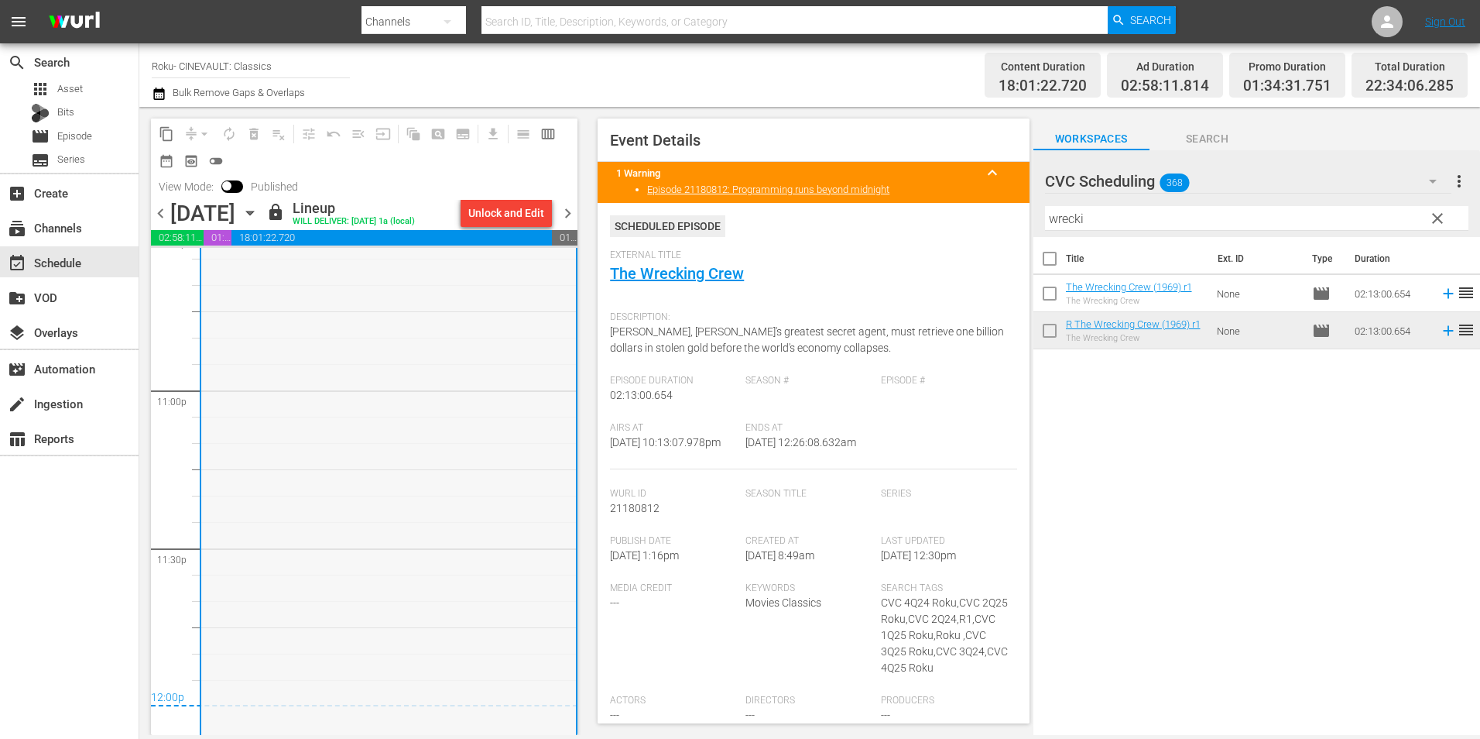
scroll to position [7257, 0]
click at [564, 217] on span "chevron_right" at bounding box center [567, 213] width 19 height 19
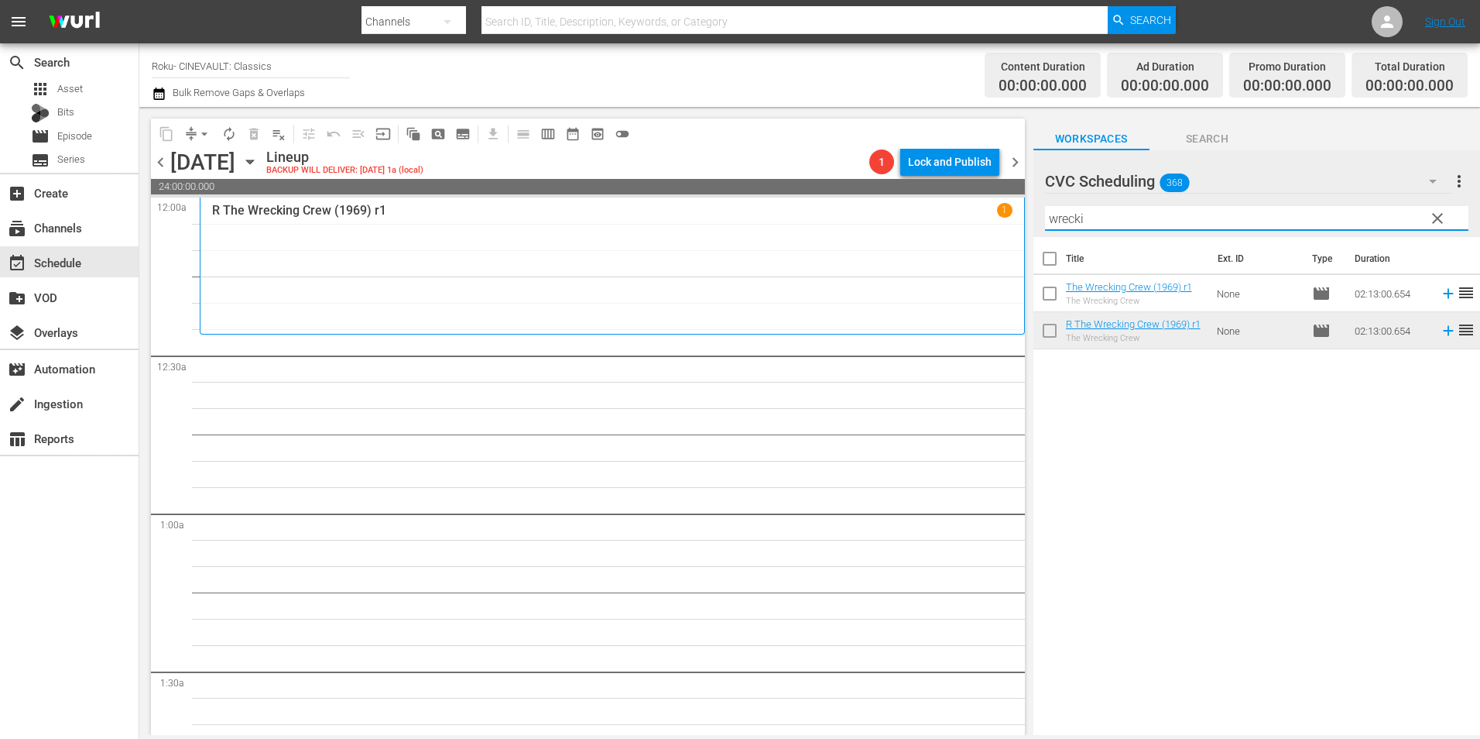
drag, startPoint x: 1202, startPoint y: 216, endPoint x: 900, endPoint y: 211, distance: 302.0
click at [900, 211] on div "content_copy compress arrow_drop_down autorenew_outlined delete_forever_outline…" at bounding box center [809, 421] width 1341 height 628
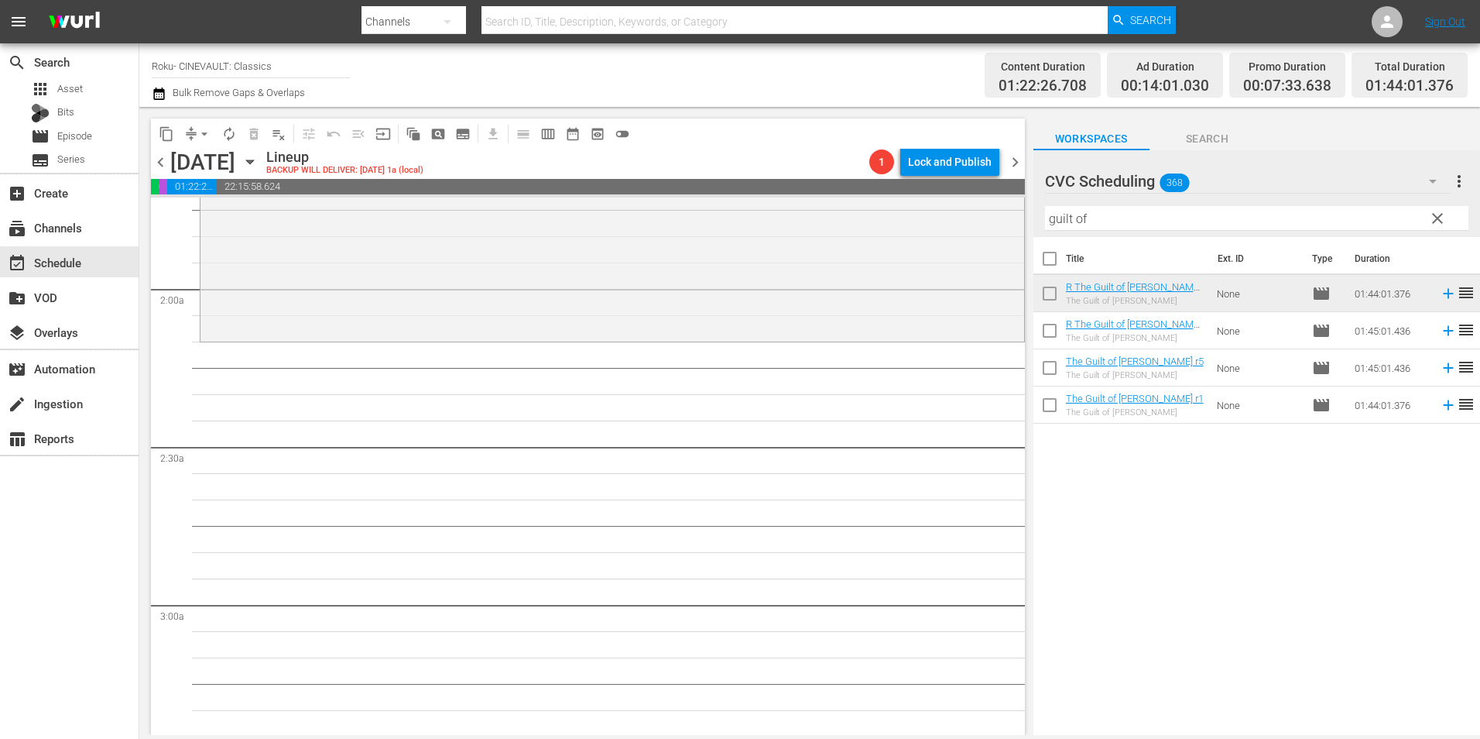
scroll to position [542, 0]
click at [936, 221] on div "content_copy compress arrow_drop_down autorenew_outlined delete_forever_outline…" at bounding box center [809, 421] width 1341 height 628
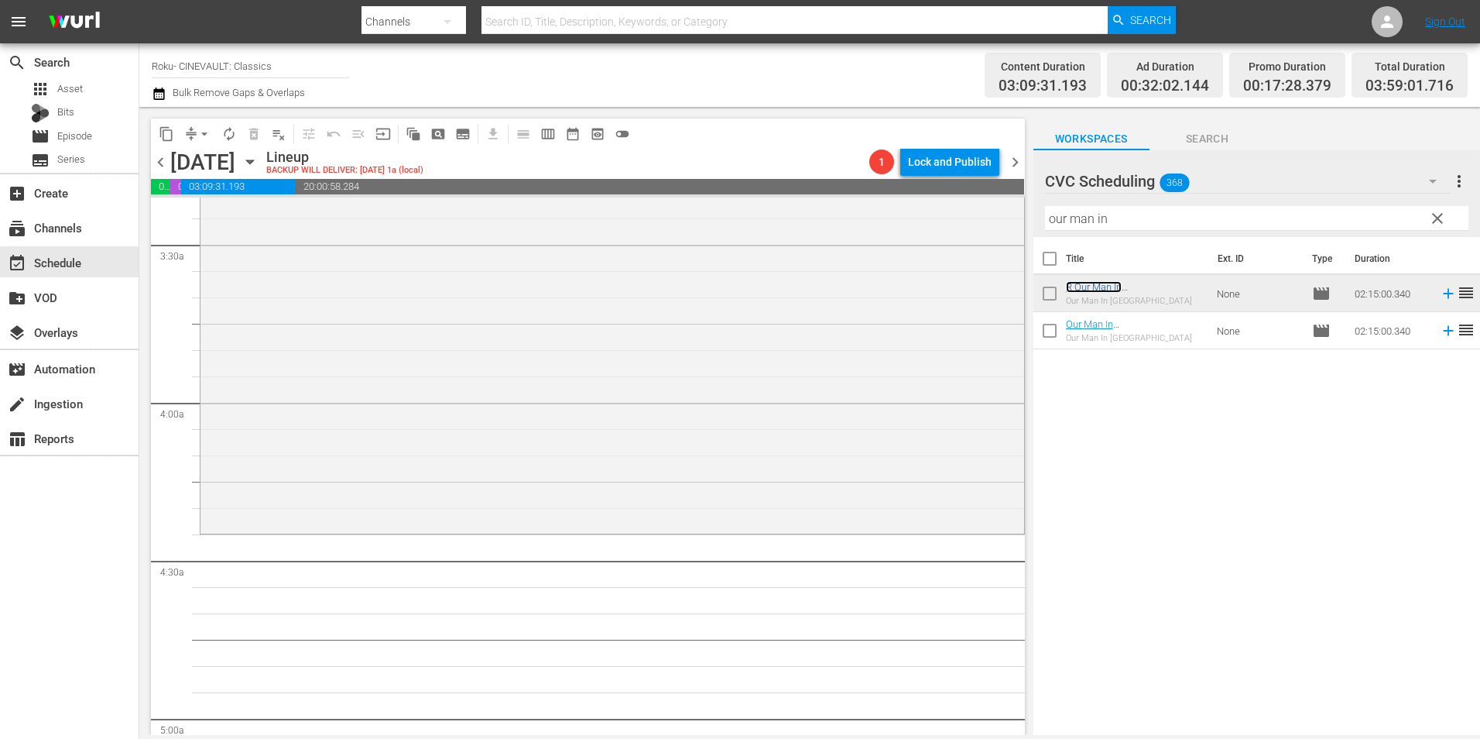
scroll to position [1161, 0]
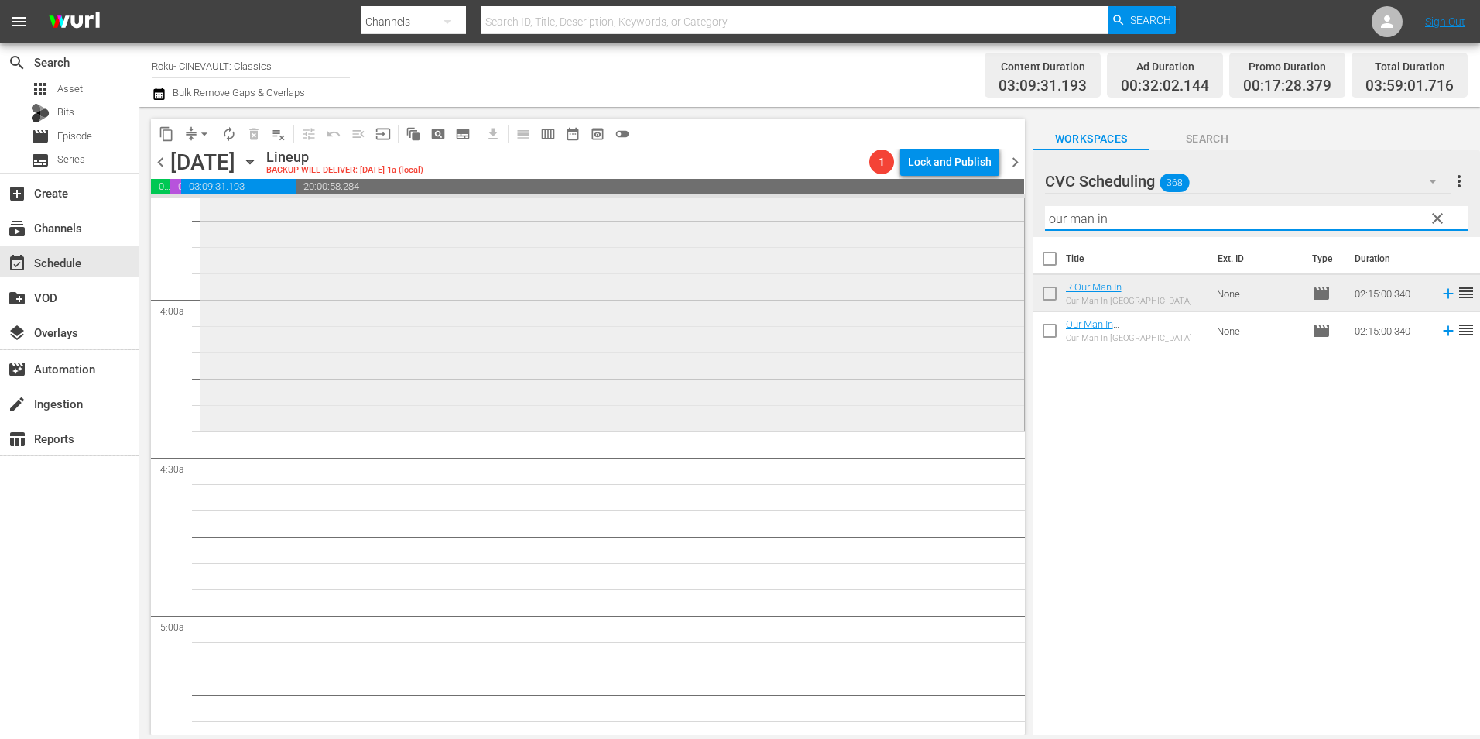
drag, startPoint x: 1180, startPoint y: 211, endPoint x: 933, endPoint y: 229, distance: 247.6
click at [933, 229] on div "content_copy compress arrow_drop_down autorenew_outlined delete_forever_outline…" at bounding box center [809, 421] width 1341 height 628
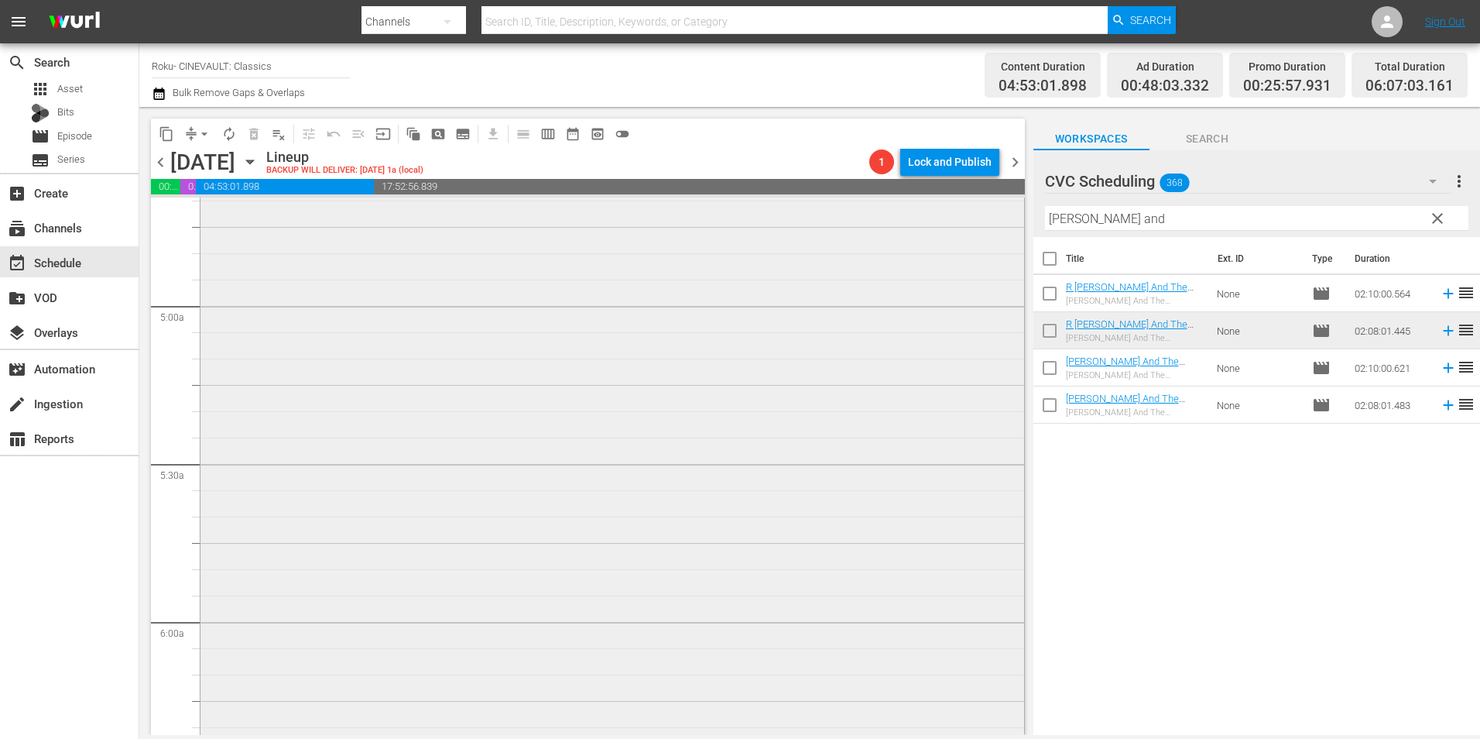
scroll to position [1703, 0]
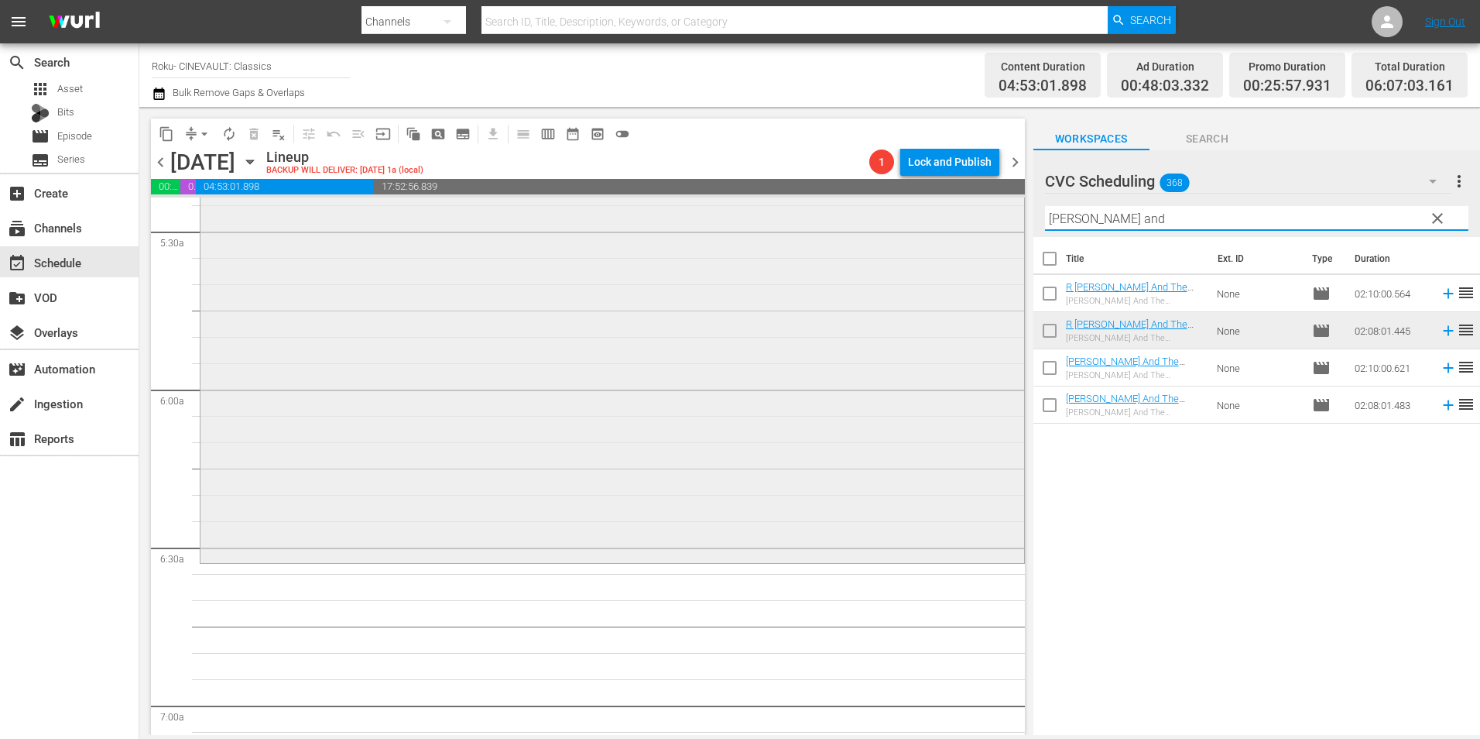
click at [951, 224] on div "content_copy compress arrow_drop_down autorenew_outlined delete_forever_outline…" at bounding box center [809, 421] width 1341 height 628
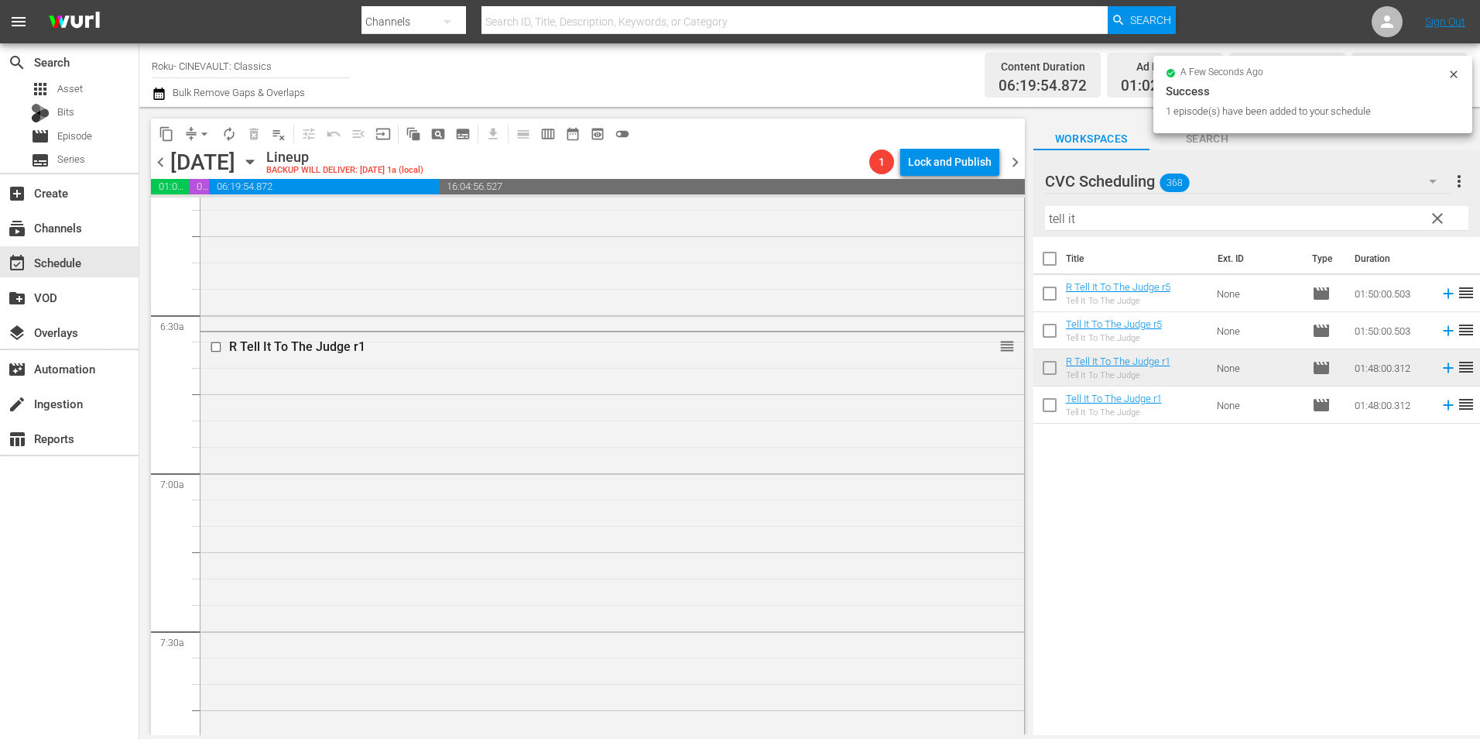
scroll to position [2555, 0]
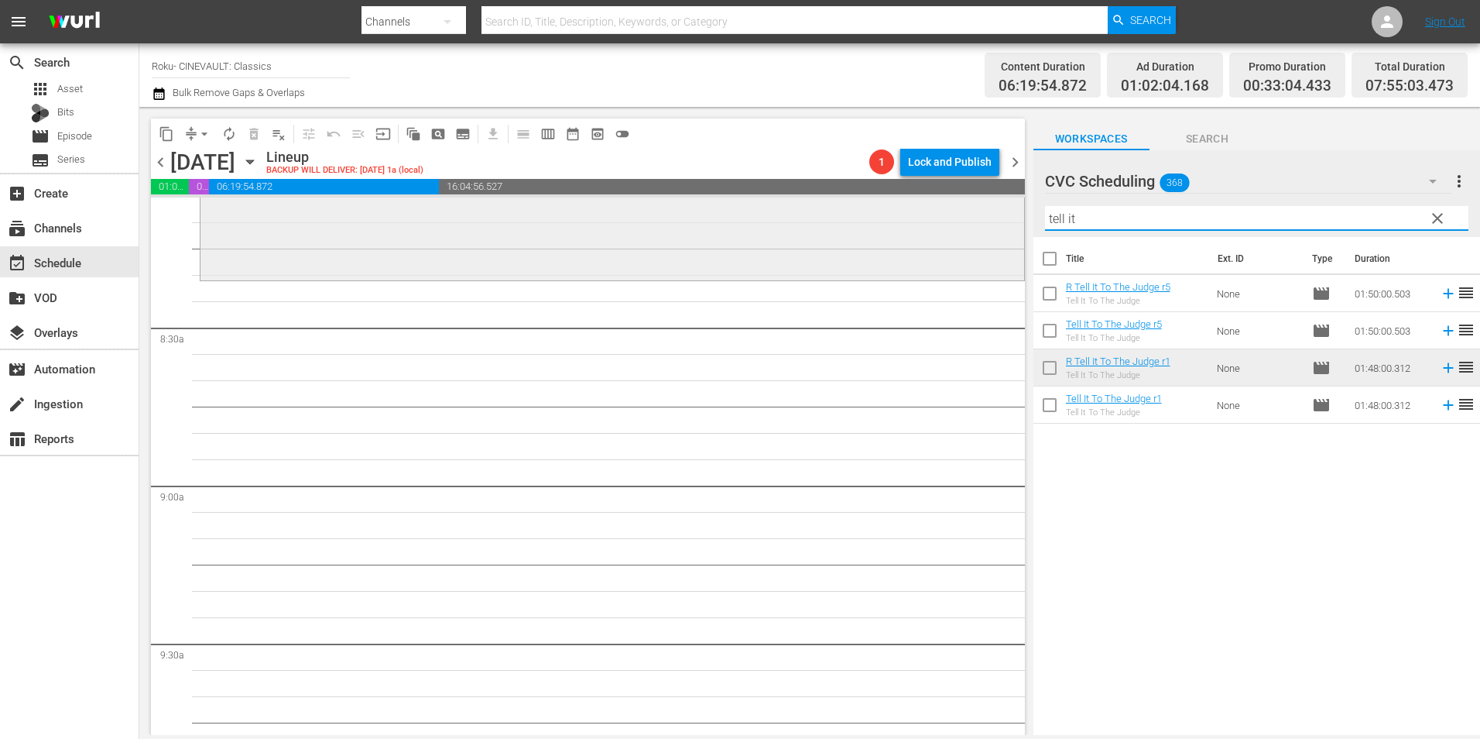
drag, startPoint x: 1116, startPoint y: 211, endPoint x: 945, endPoint y: 230, distance: 173.0
click at [945, 230] on div "content_copy compress arrow_drop_down autorenew_outlined delete_forever_outline…" at bounding box center [809, 421] width 1341 height 628
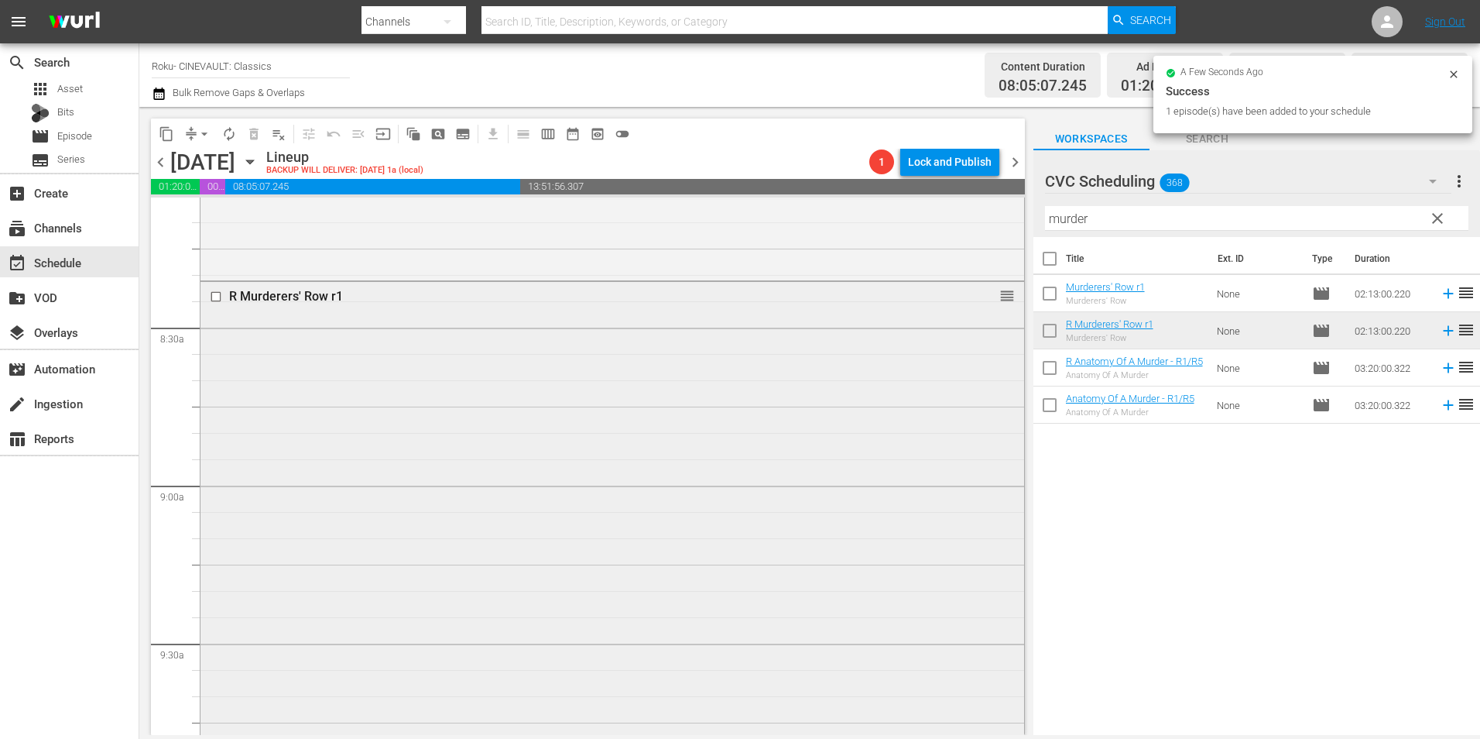
scroll to position [3019, 0]
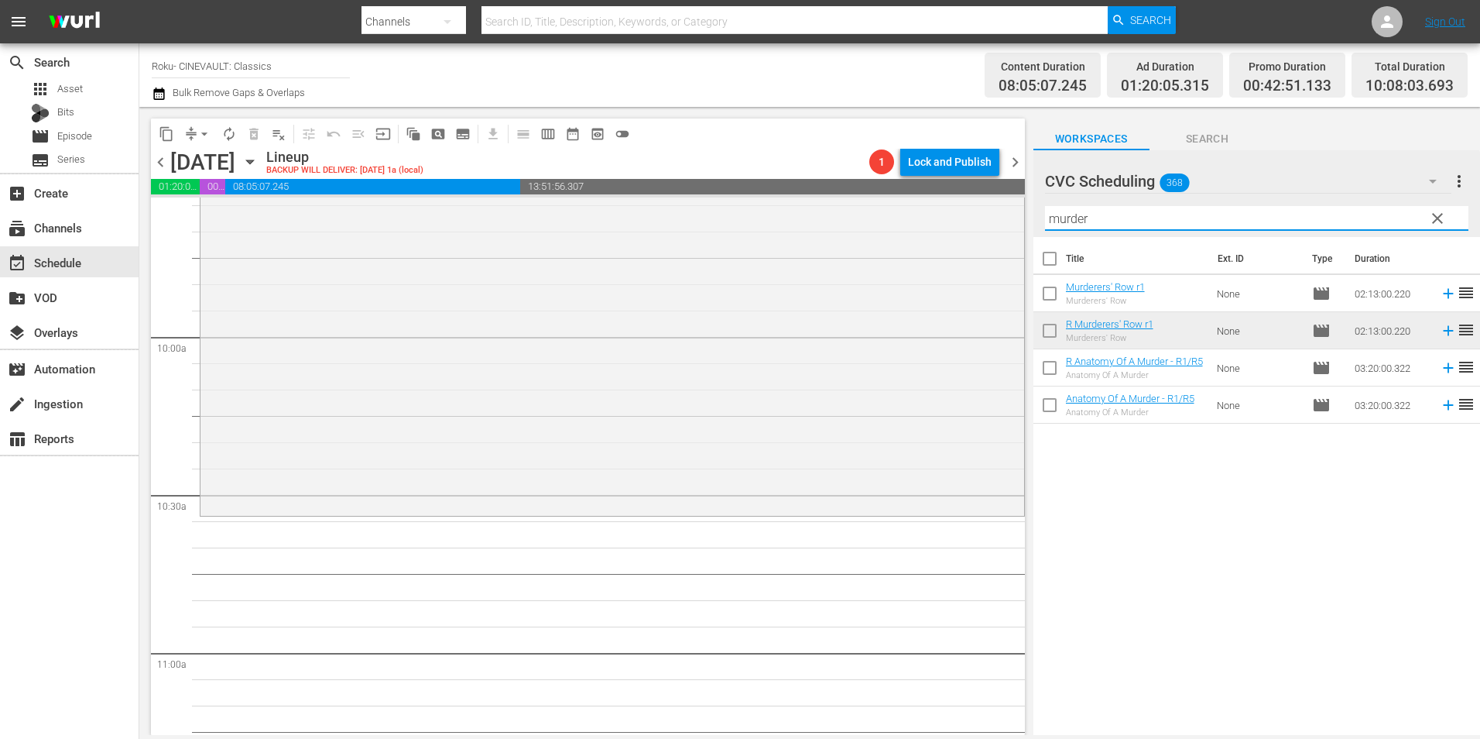
drag, startPoint x: 1138, startPoint y: 218, endPoint x: 950, endPoint y: 244, distance: 190.0
click at [950, 244] on div "content_copy compress arrow_drop_down autorenew_outlined delete_forever_outline…" at bounding box center [809, 421] width 1341 height 628
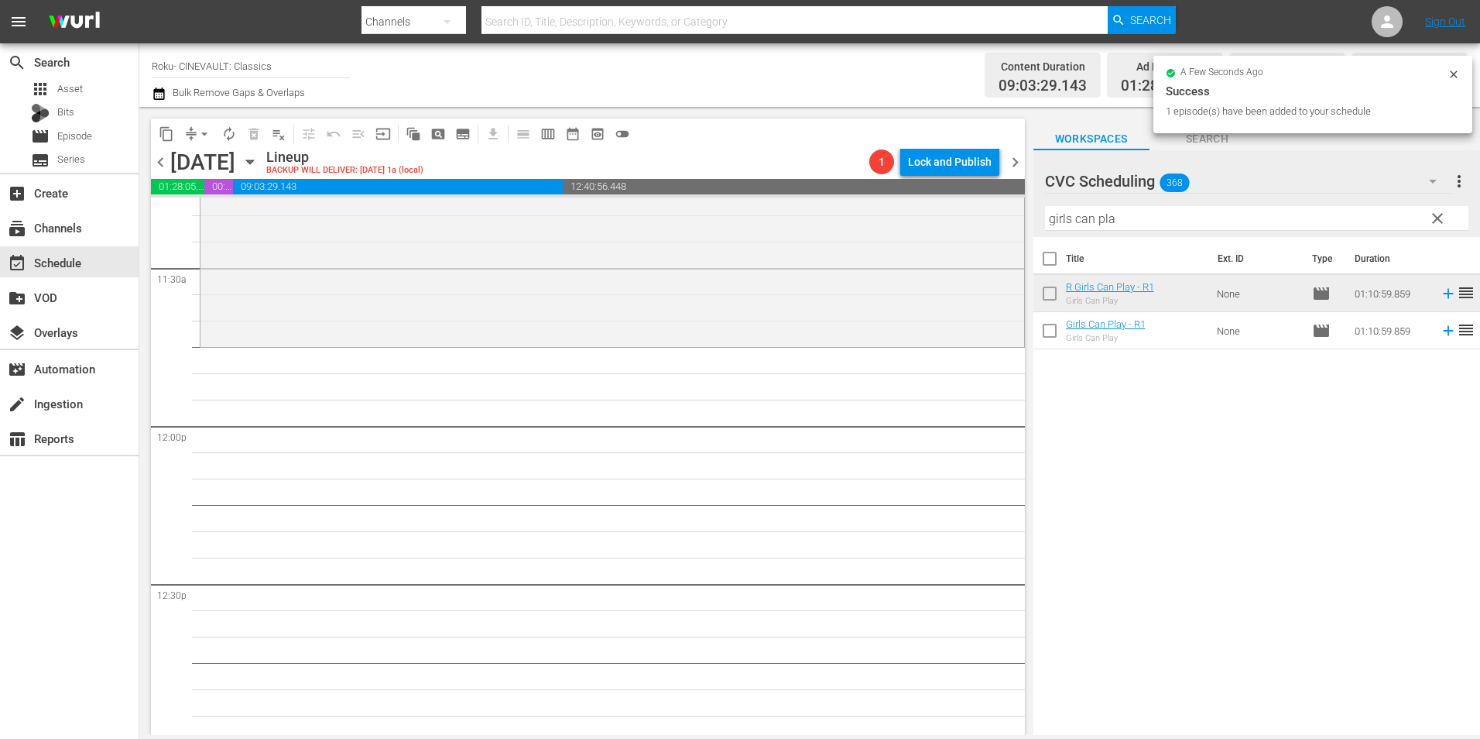
scroll to position [3561, 0]
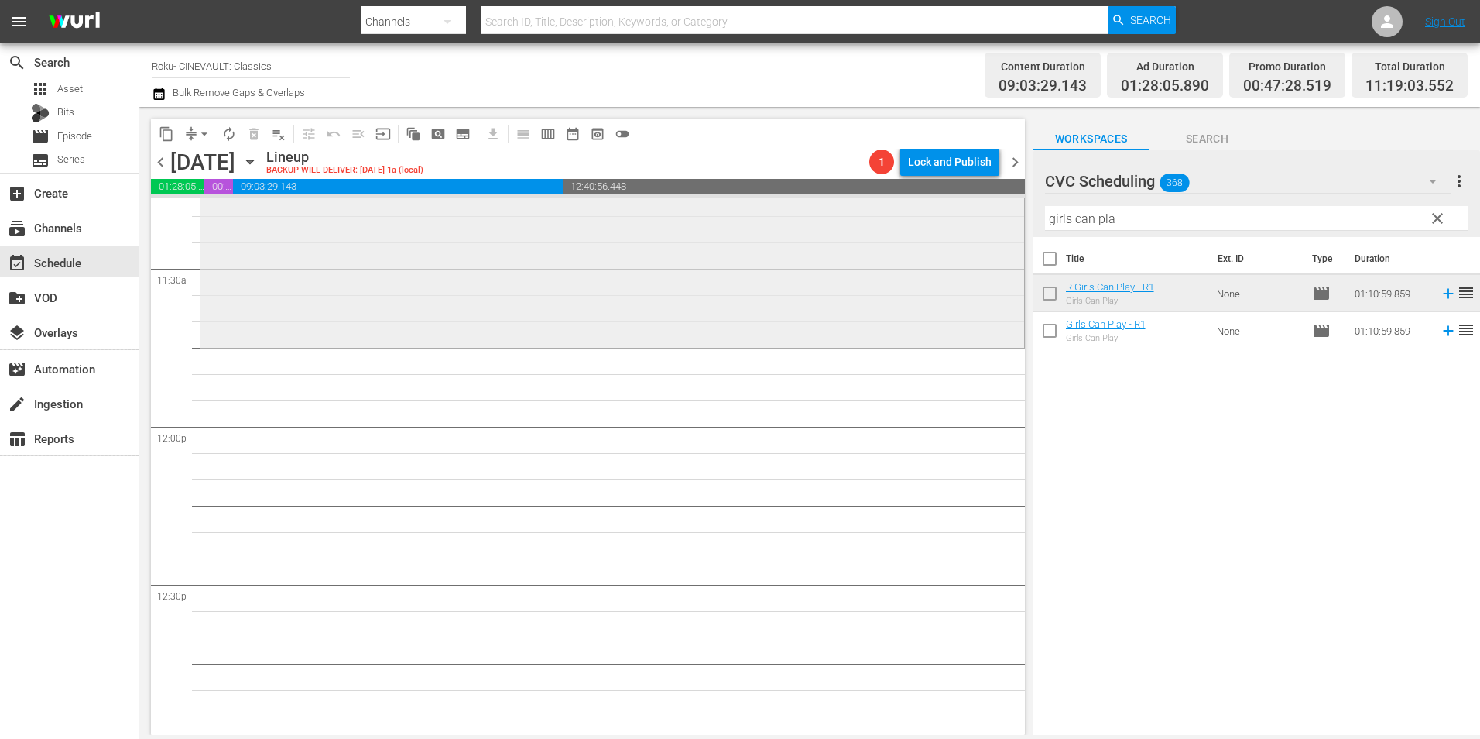
drag, startPoint x: 1130, startPoint y: 217, endPoint x: 804, endPoint y: 236, distance: 326.5
click at [804, 237] on div "content_copy compress arrow_drop_down autorenew_outlined delete_forever_outline…" at bounding box center [809, 421] width 1341 height 628
type input "v"
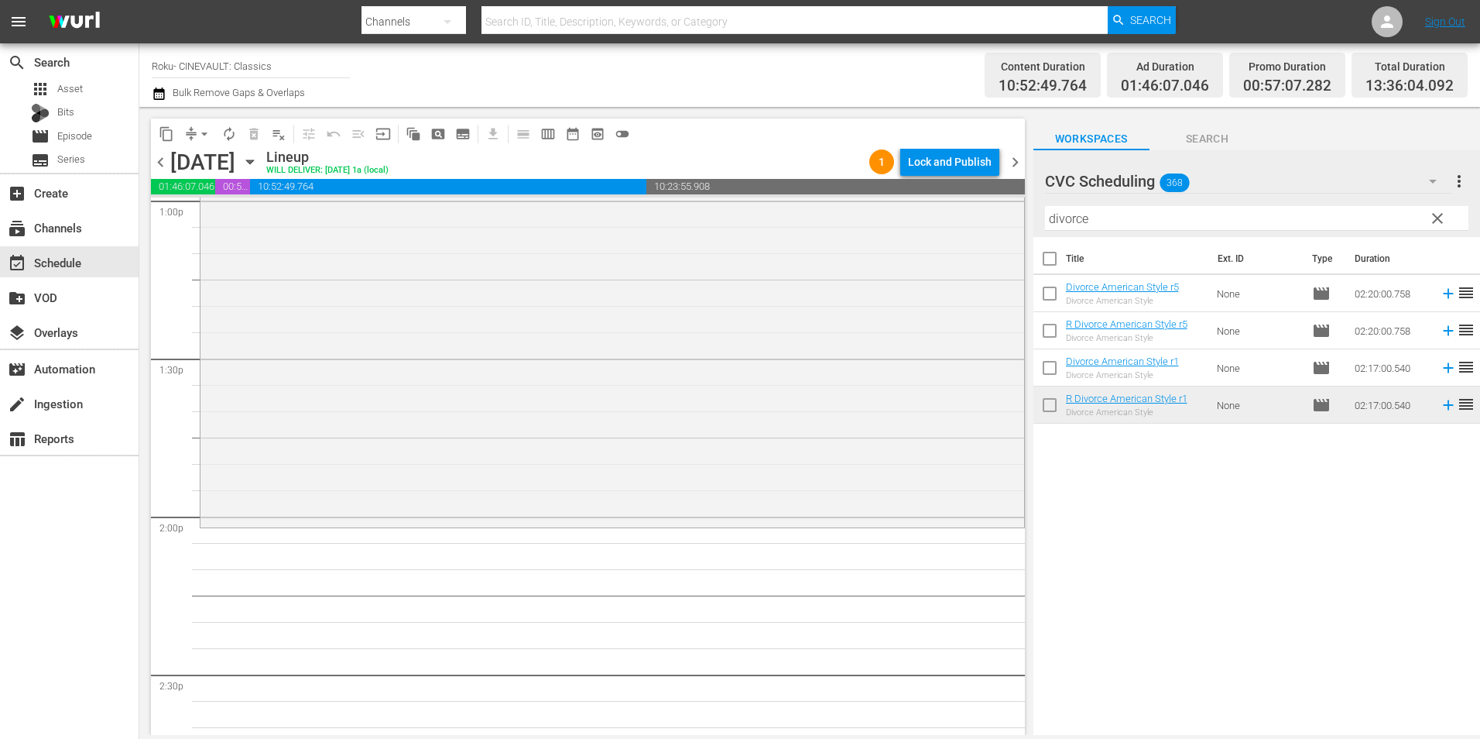
scroll to position [4258, 0]
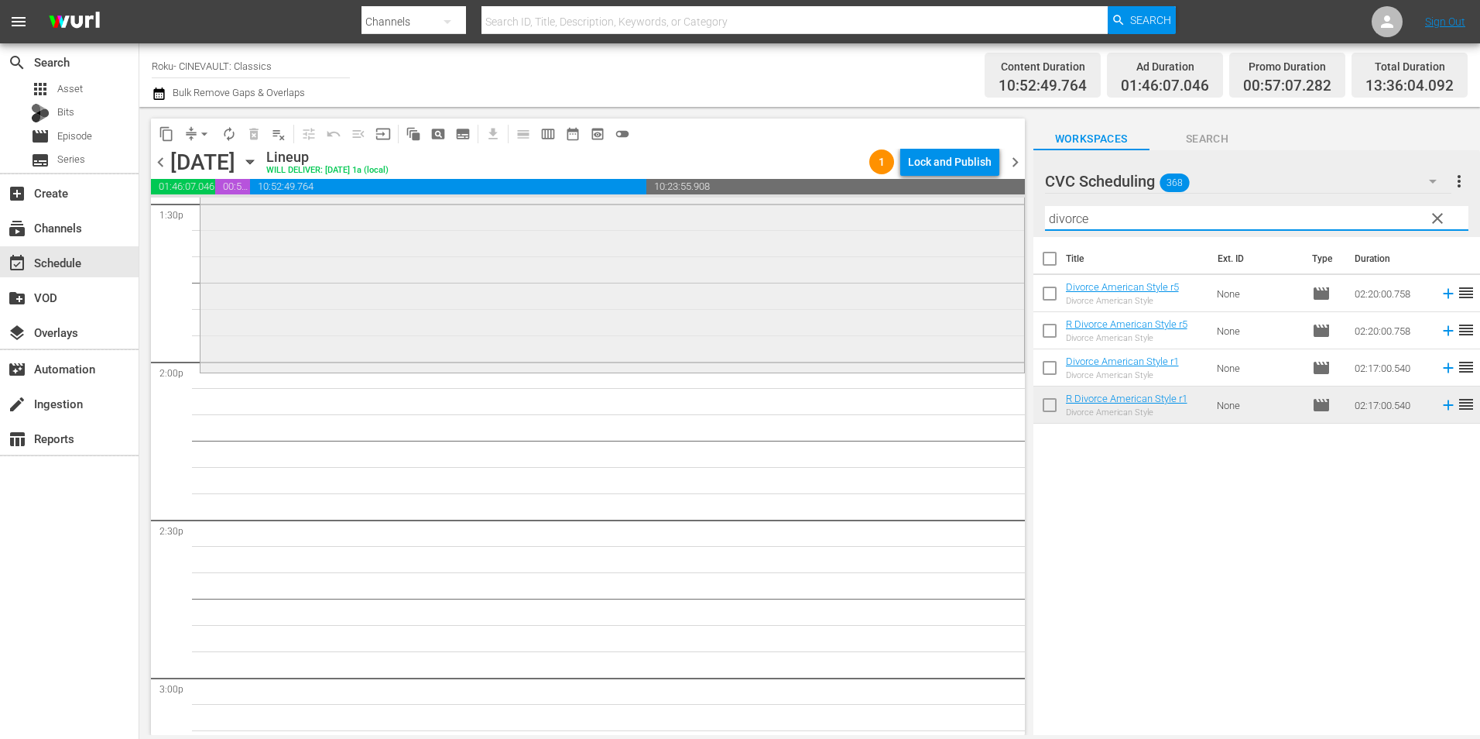
drag, startPoint x: 1104, startPoint y: 211, endPoint x: 1007, endPoint y: 226, distance: 98.0
click at [1007, 226] on div "content_copy compress arrow_drop_down autorenew_outlined delete_forever_outline…" at bounding box center [809, 421] width 1341 height 628
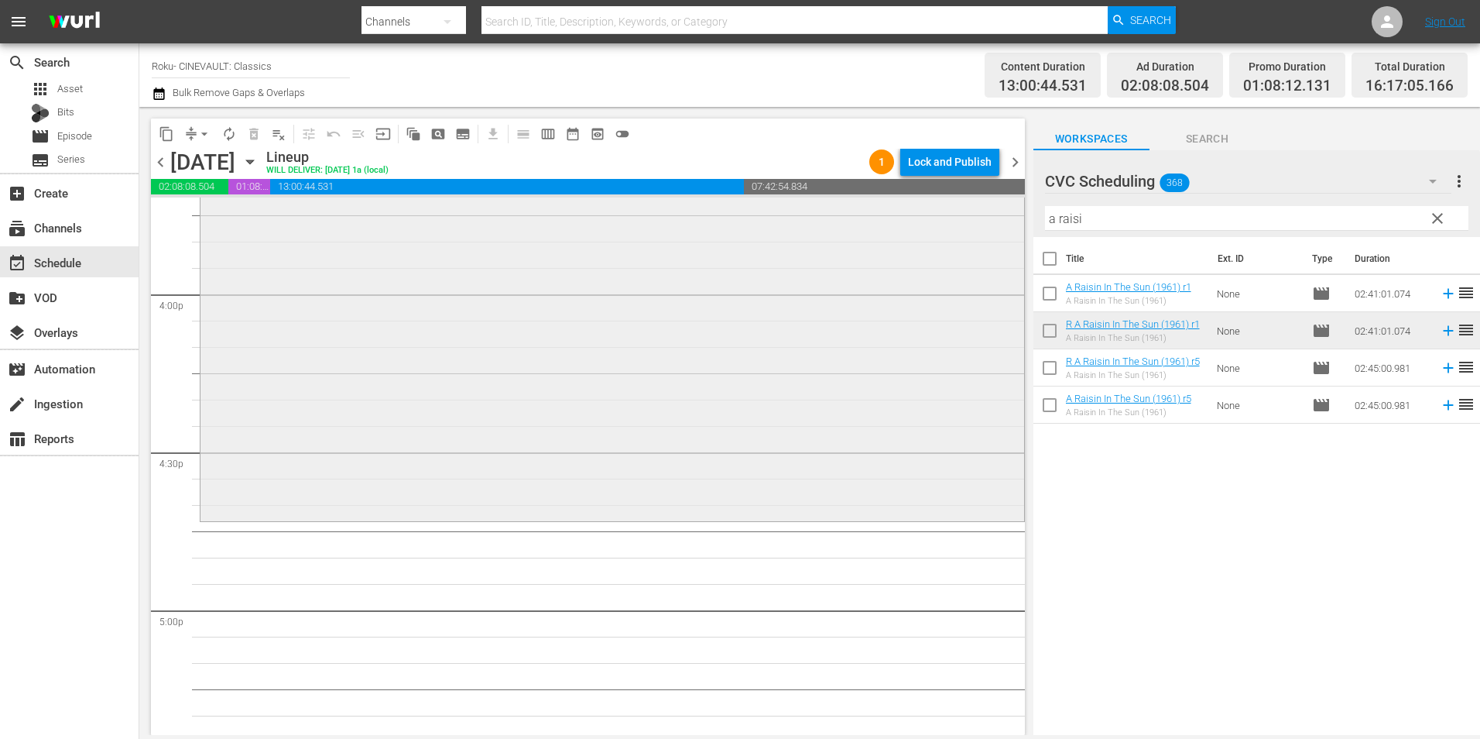
scroll to position [5032, 0]
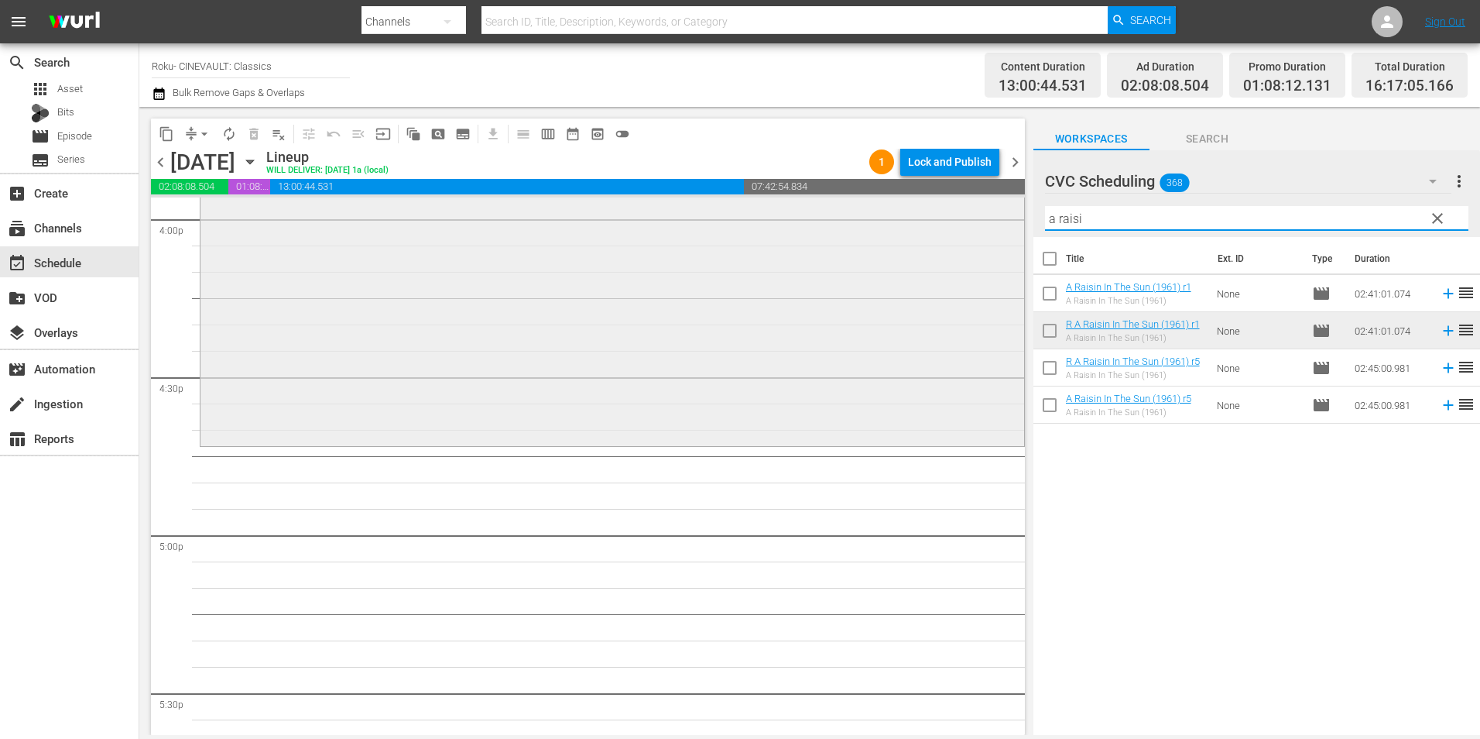
drag, startPoint x: 1094, startPoint y: 222, endPoint x: 930, endPoint y: 225, distance: 164.2
click at [930, 225] on div "content_copy compress arrow_drop_down autorenew_outlined delete_forever_outline…" at bounding box center [809, 421] width 1341 height 628
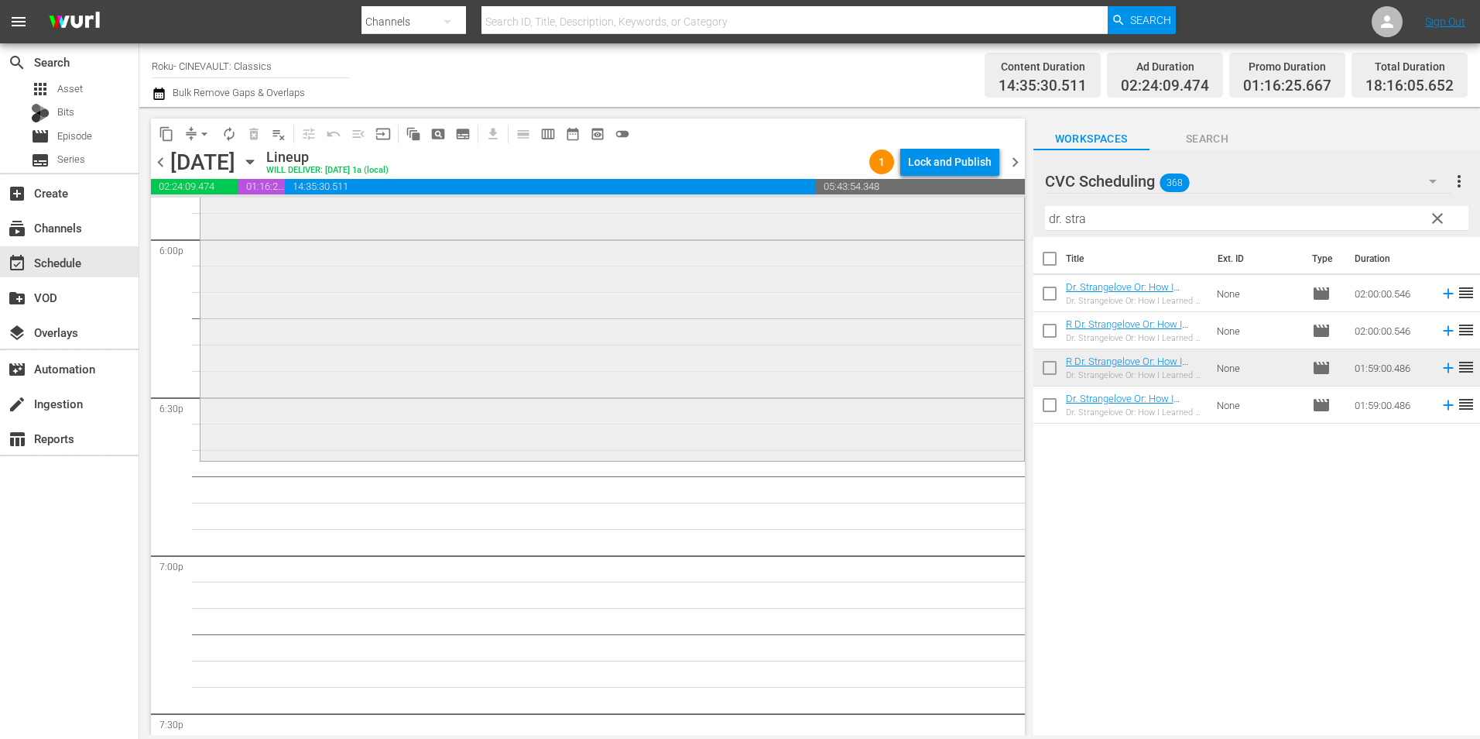
scroll to position [5652, 0]
drag, startPoint x: 1093, startPoint y: 228, endPoint x: 974, endPoint y: 230, distance: 119.2
click at [974, 230] on div "content_copy compress arrow_drop_down autorenew_outlined delete_forever_outline…" at bounding box center [809, 421] width 1341 height 628
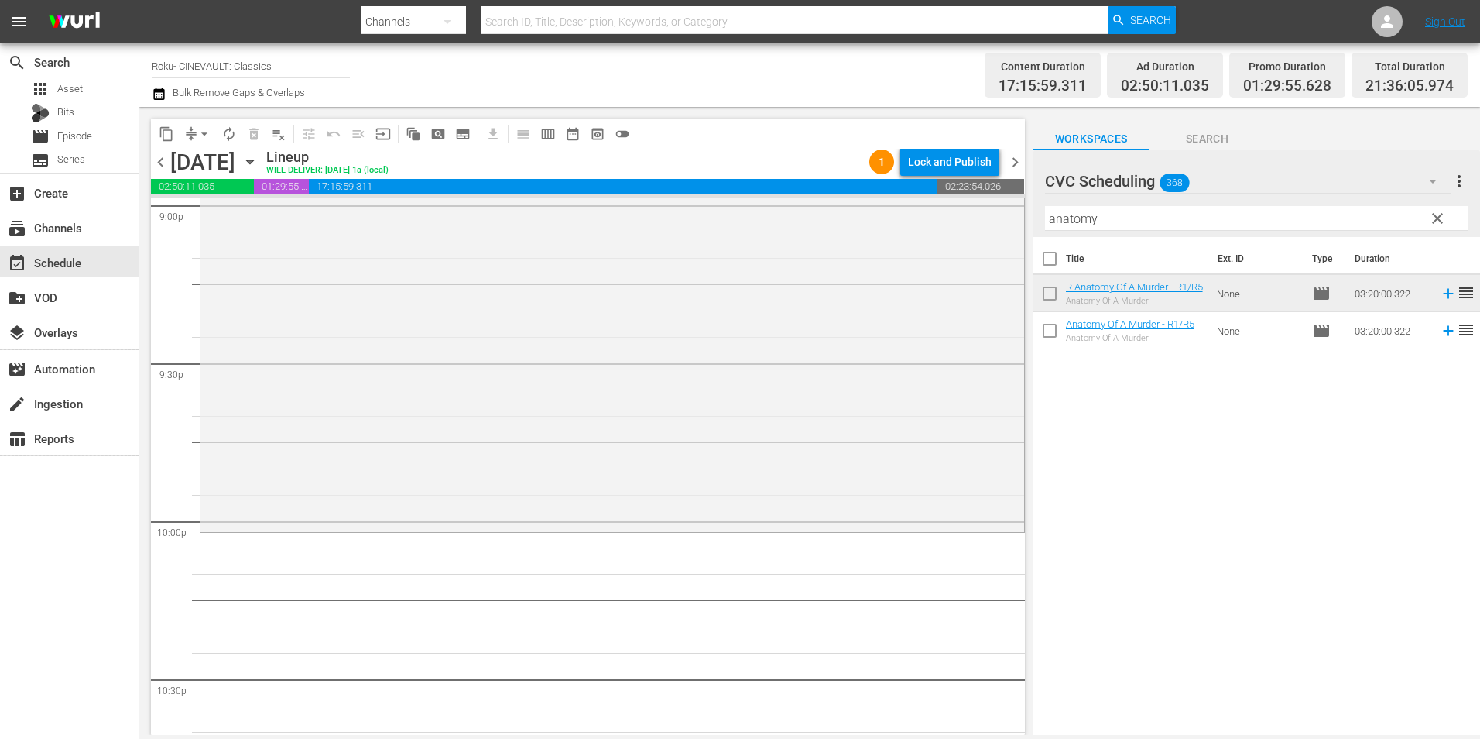
scroll to position [6658, 0]
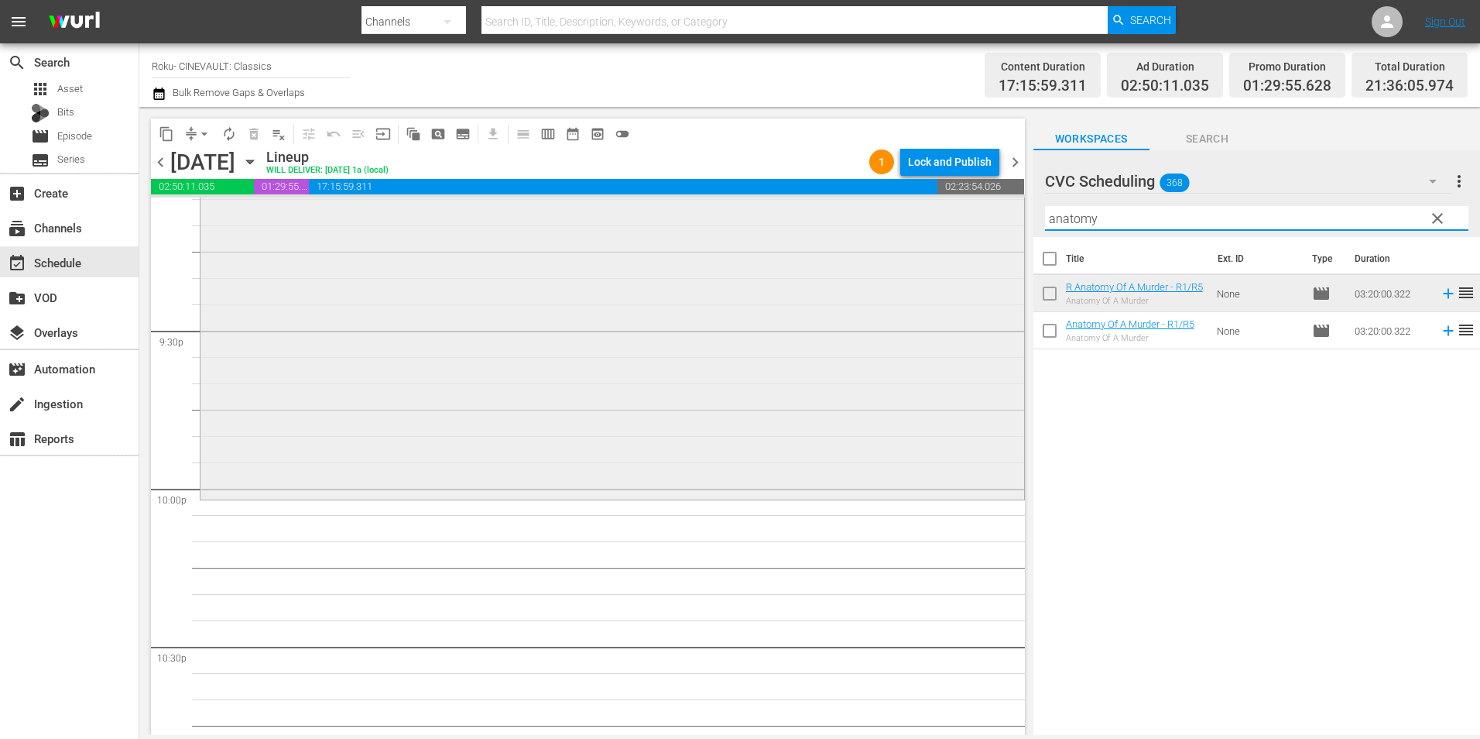
drag, startPoint x: 955, startPoint y: 223, endPoint x: 755, endPoint y: 225, distance: 199.7
click at [755, 225] on div "content_copy compress arrow_drop_down autorenew_outlined delete_forever_outline…" at bounding box center [809, 421] width 1341 height 628
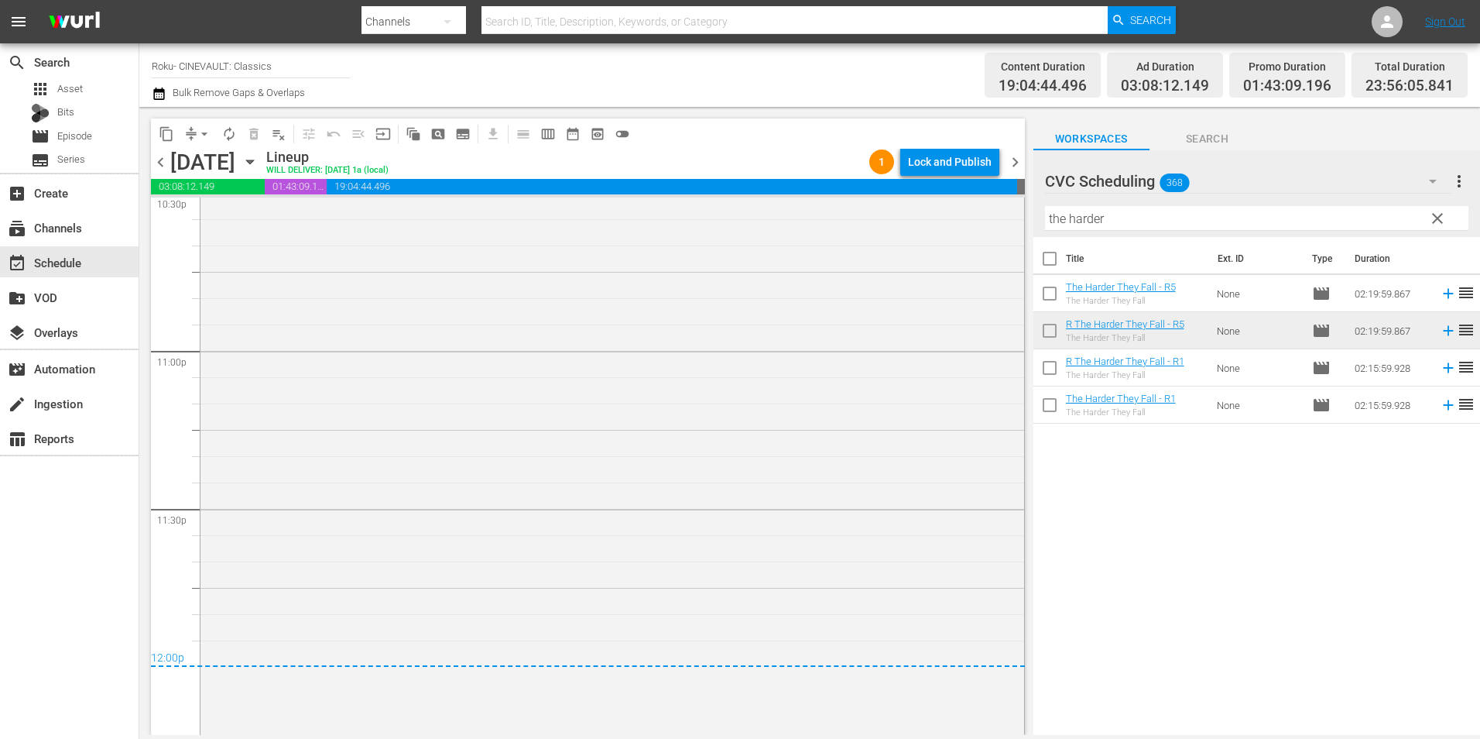
scroll to position [7160, 0]
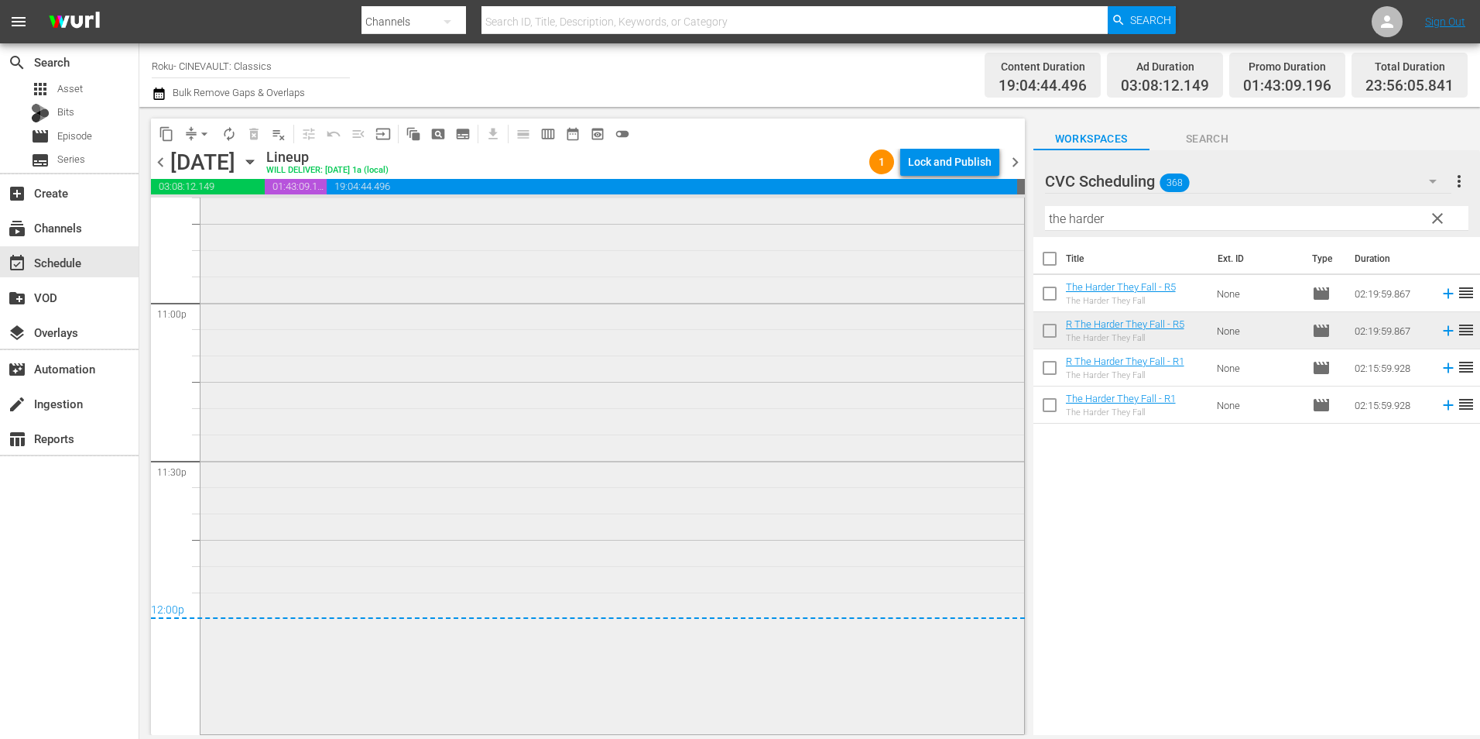
click at [739, 374] on div "R The Harder They Fall - R5 1 reorder" at bounding box center [613, 365] width 824 height 732
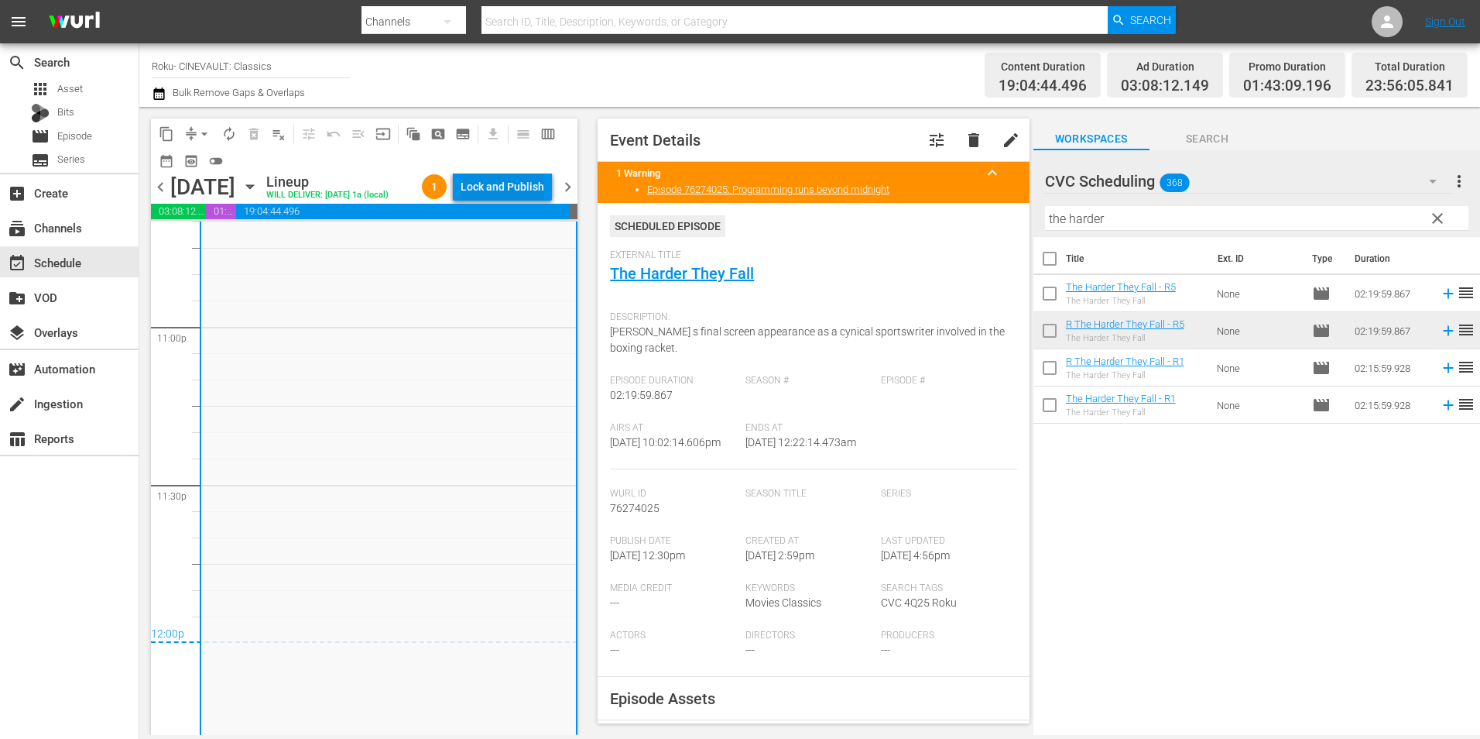
click at [515, 189] on div "Lock and Publish" at bounding box center [503, 187] width 84 height 28
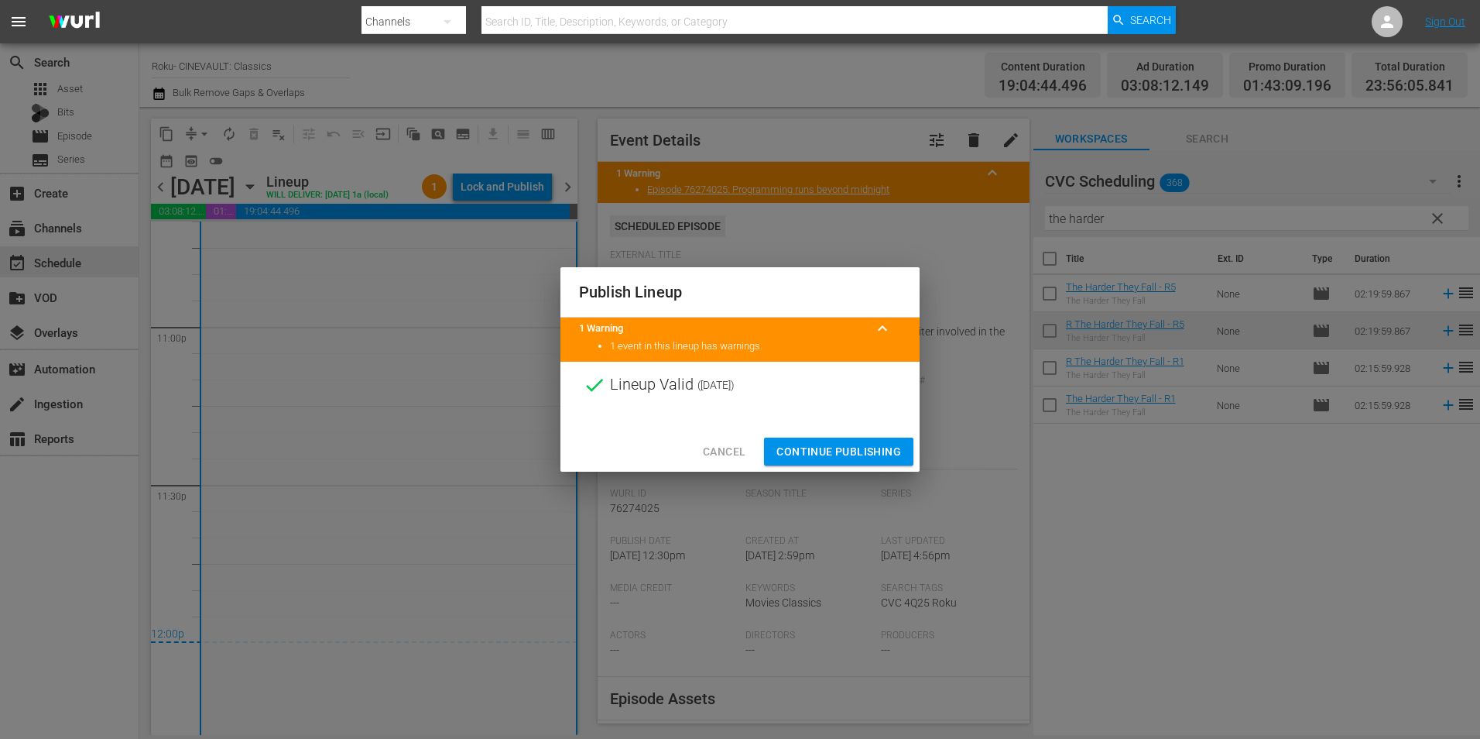
click at [828, 447] on span "Continue Publishing" at bounding box center [839, 451] width 125 height 19
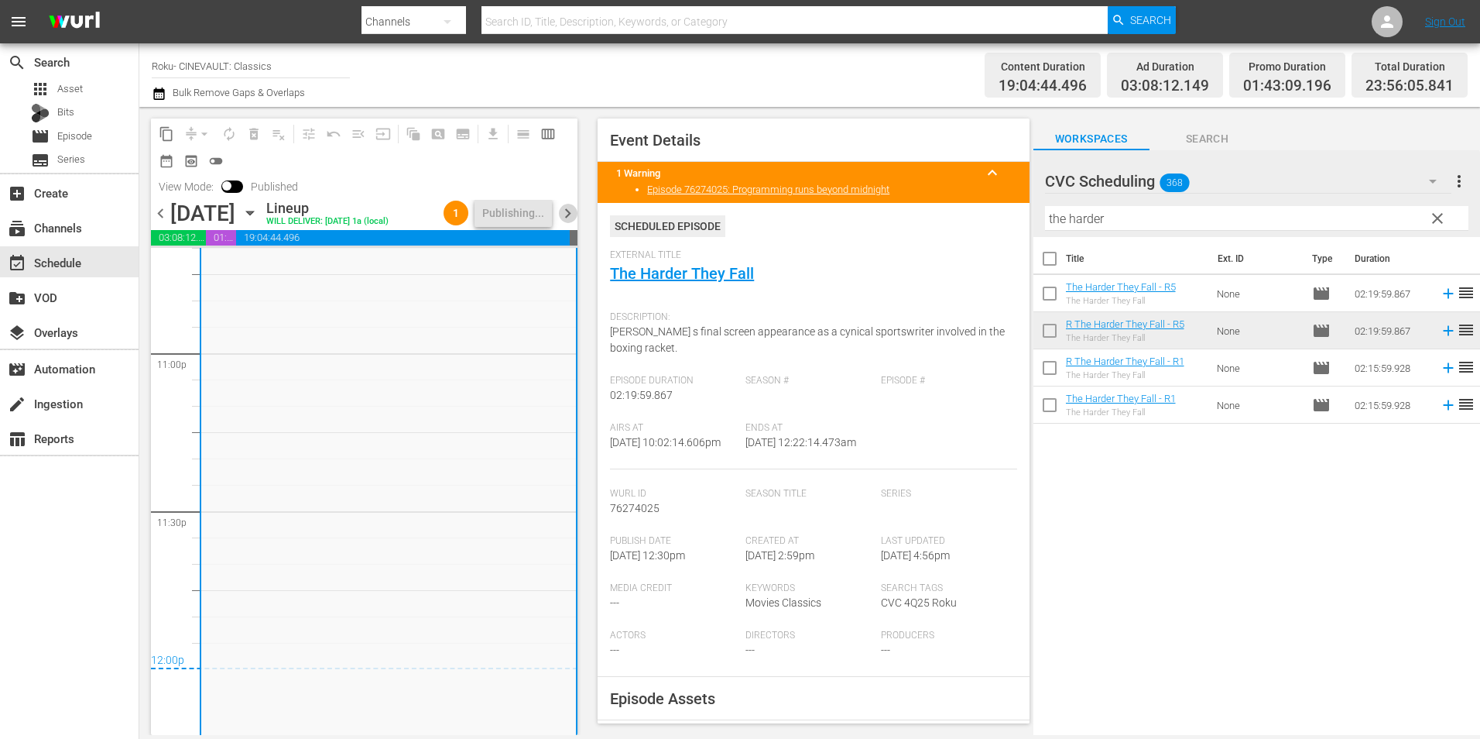
click at [575, 216] on span "chevron_right" at bounding box center [567, 213] width 19 height 19
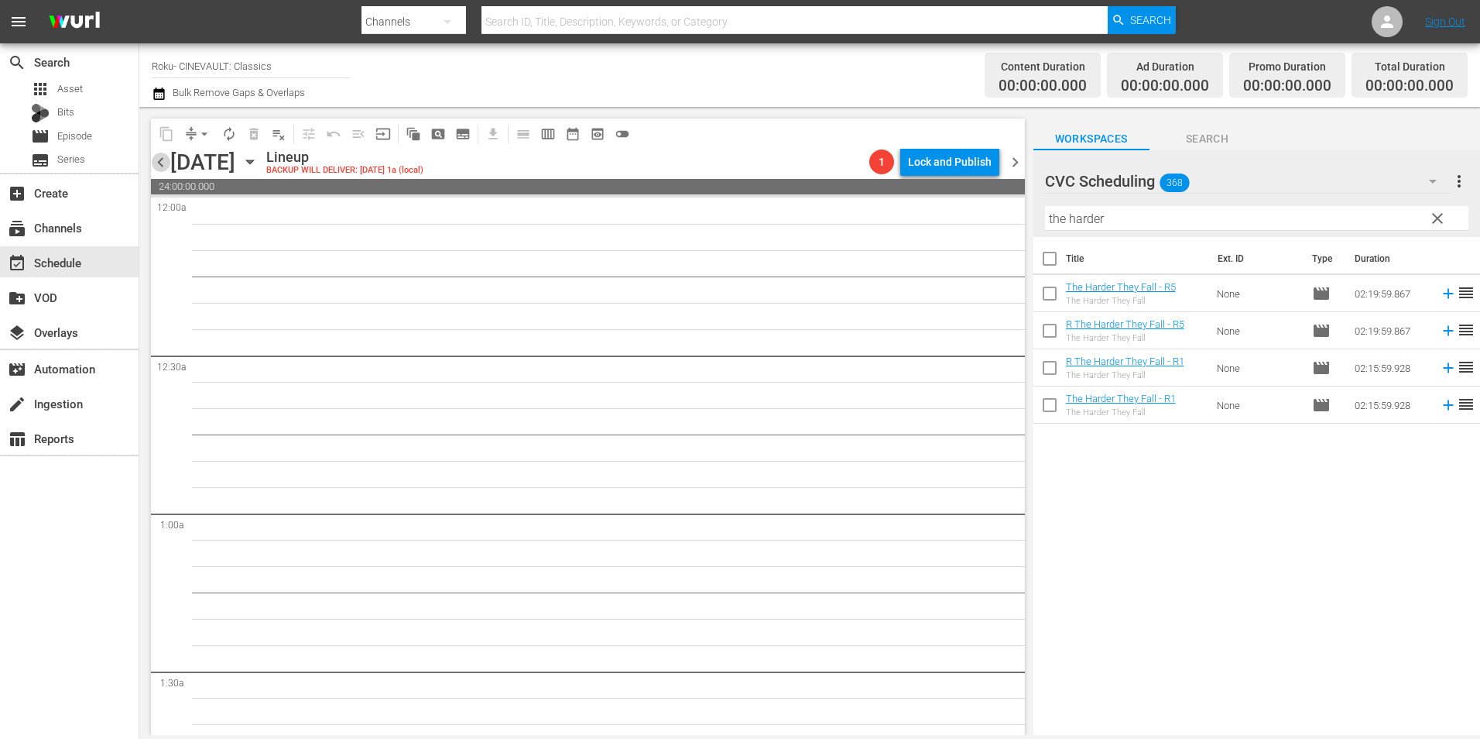
click at [158, 158] on span "chevron_left" at bounding box center [160, 162] width 19 height 19
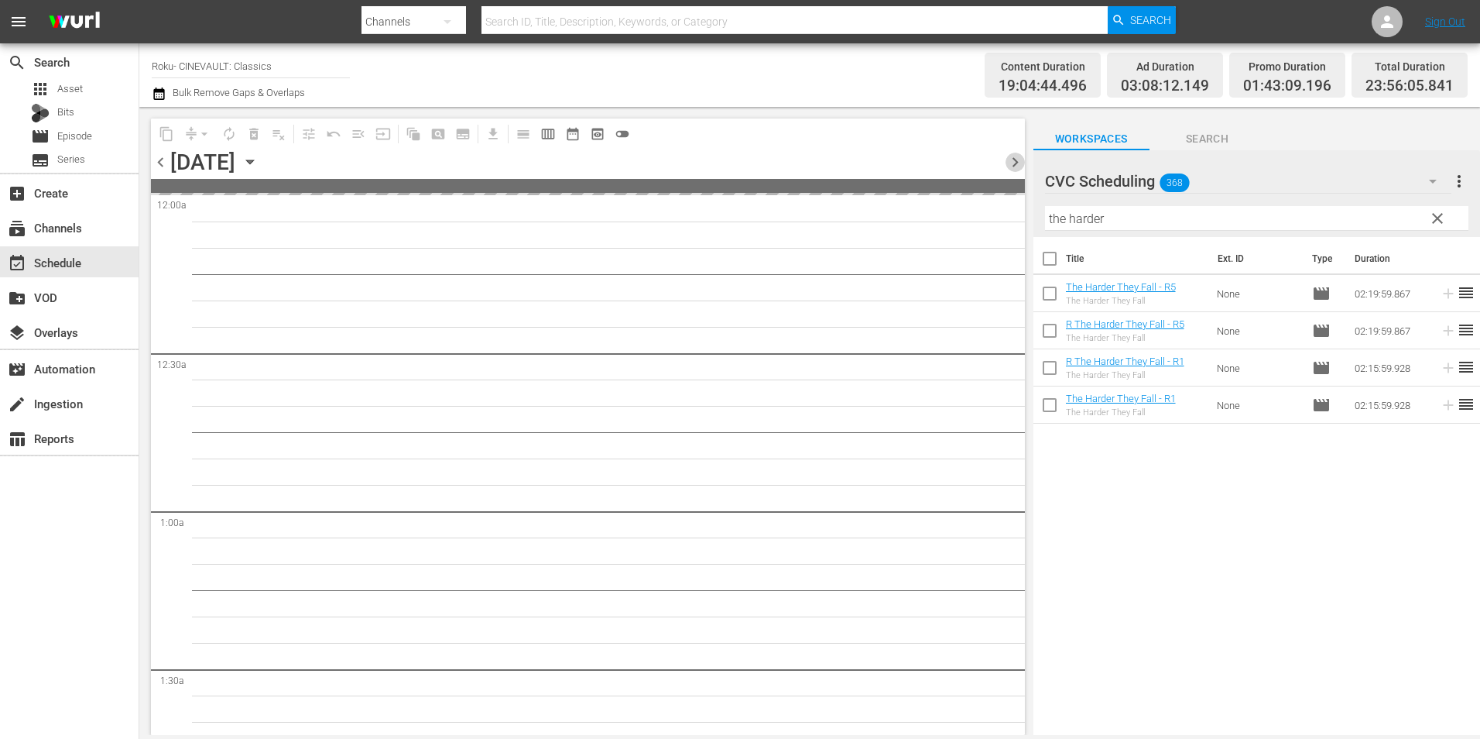
click at [1012, 157] on span "chevron_right" at bounding box center [1015, 162] width 19 height 19
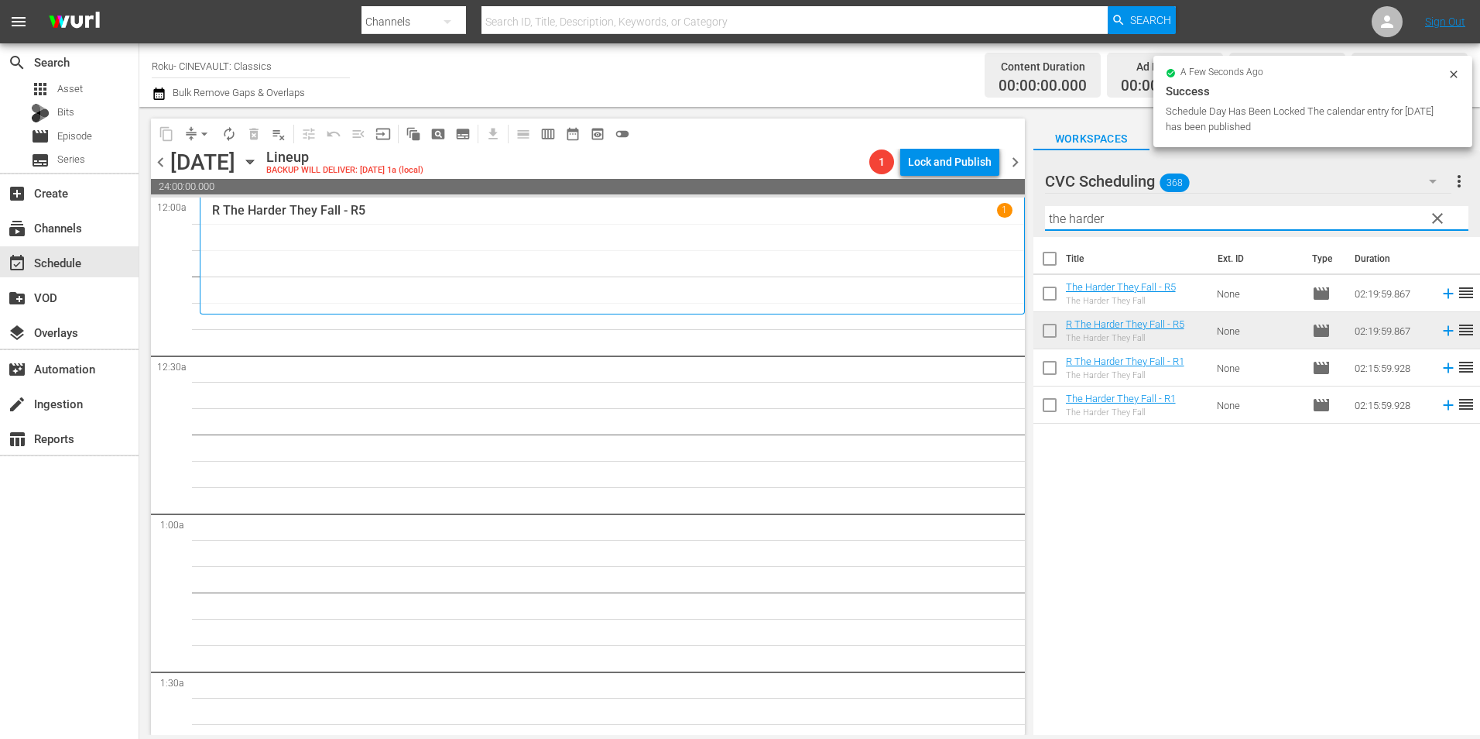
drag, startPoint x: 1106, startPoint y: 219, endPoint x: 1086, endPoint y: 220, distance: 20.1
click at [1086, 220] on input "the harder" at bounding box center [1256, 218] width 423 height 25
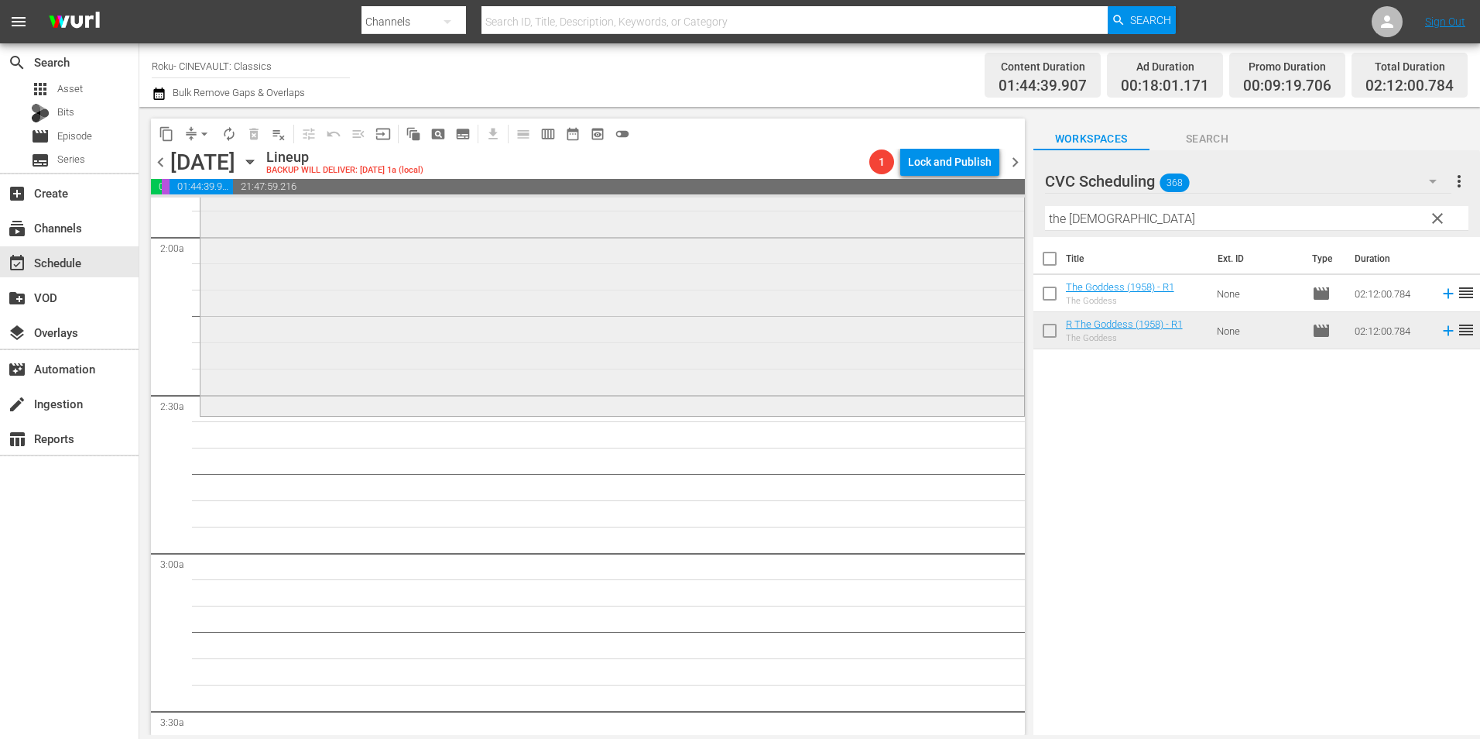
scroll to position [619, 0]
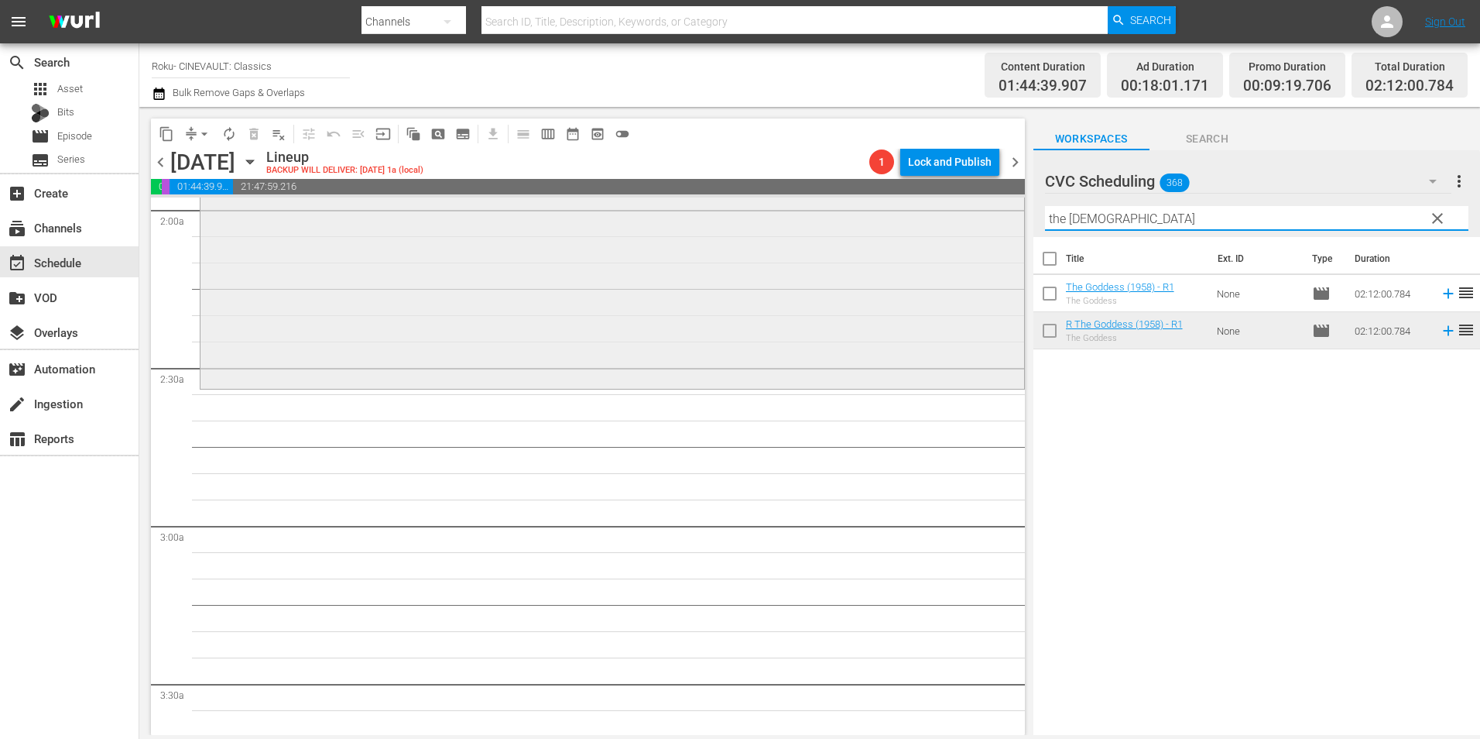
drag, startPoint x: 1120, startPoint y: 222, endPoint x: 816, endPoint y: 224, distance: 304.3
click at [817, 224] on div "content_copy compress arrow_drop_down autorenew_outlined delete_forever_outline…" at bounding box center [809, 421] width 1341 height 628
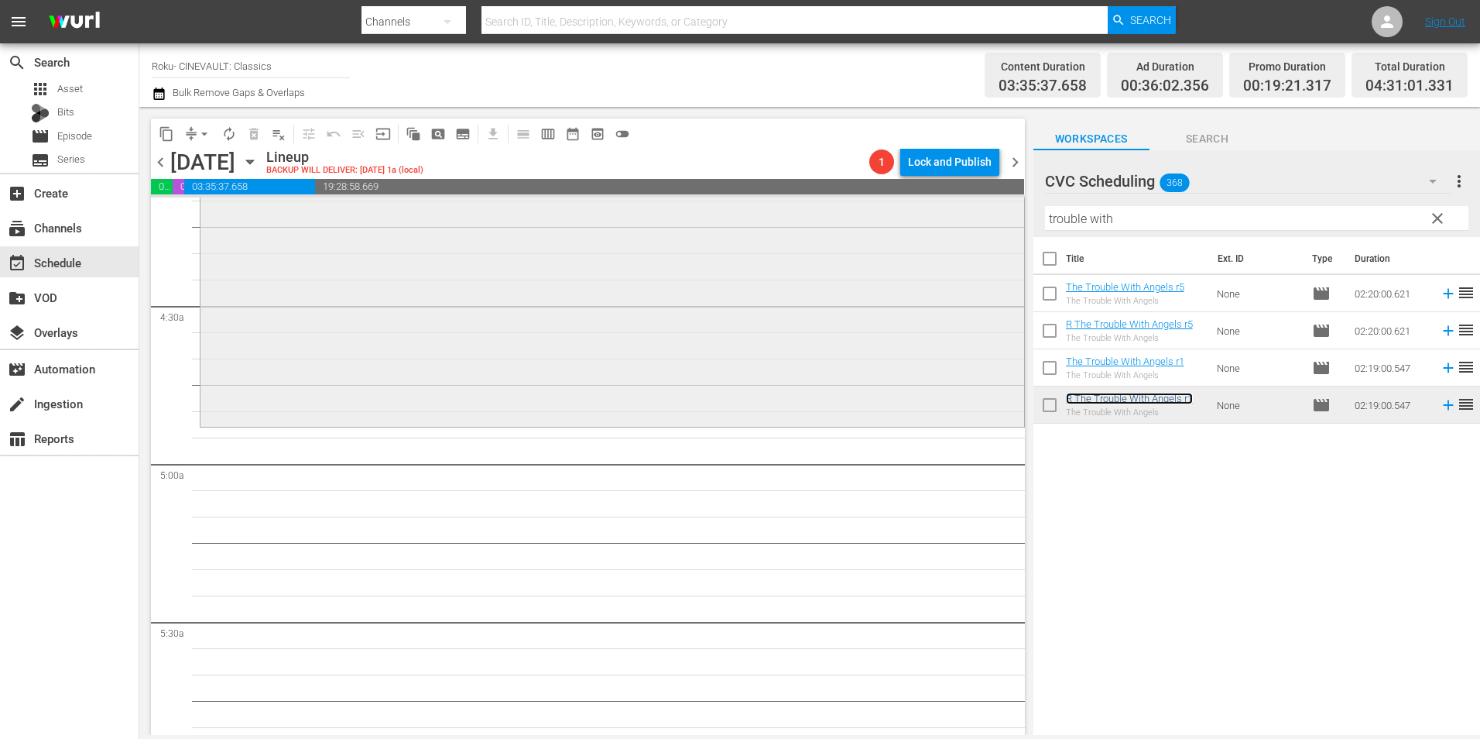
scroll to position [1316, 0]
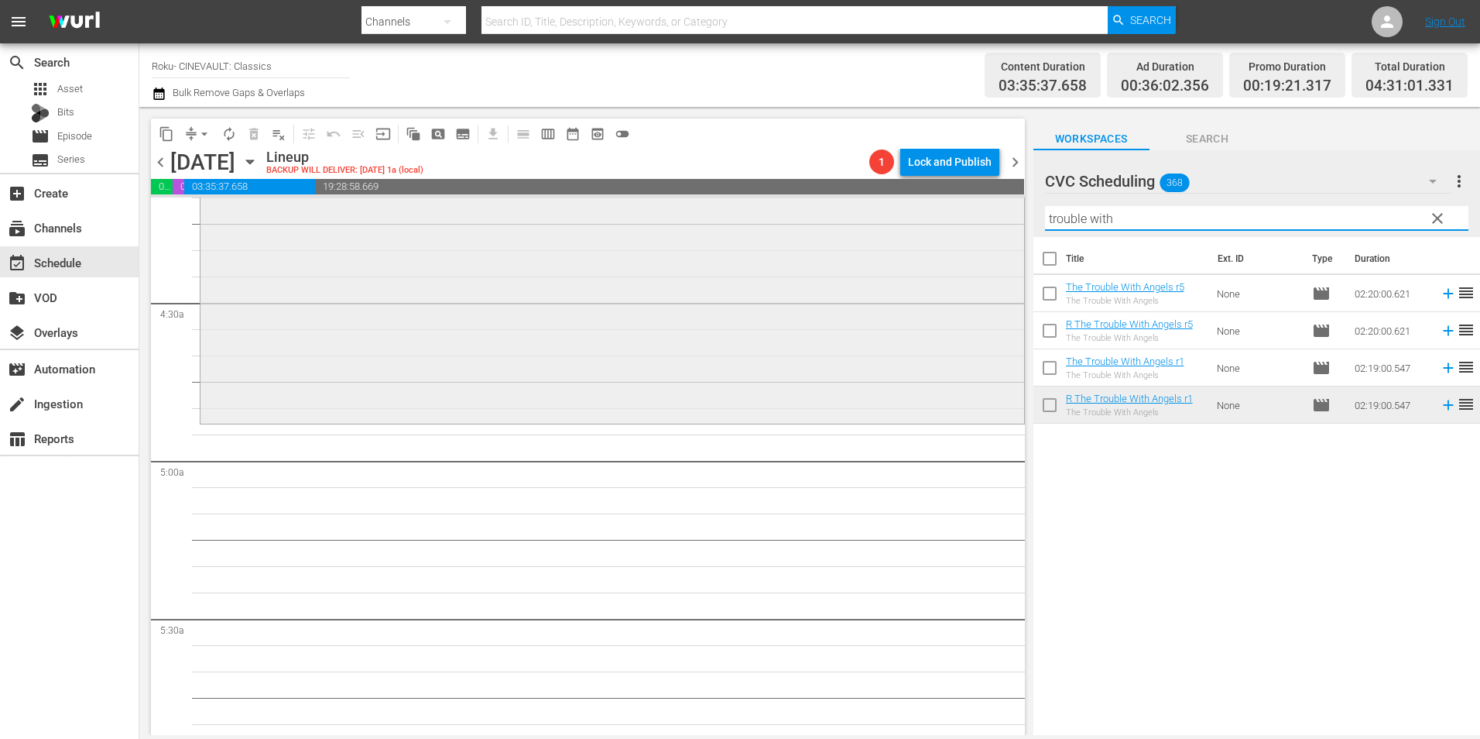
drag, startPoint x: 1132, startPoint y: 219, endPoint x: 801, endPoint y: 225, distance: 330.6
click at [801, 225] on div "content_copy compress arrow_drop_down autorenew_outlined delete_forever_outline…" at bounding box center [809, 421] width 1341 height 628
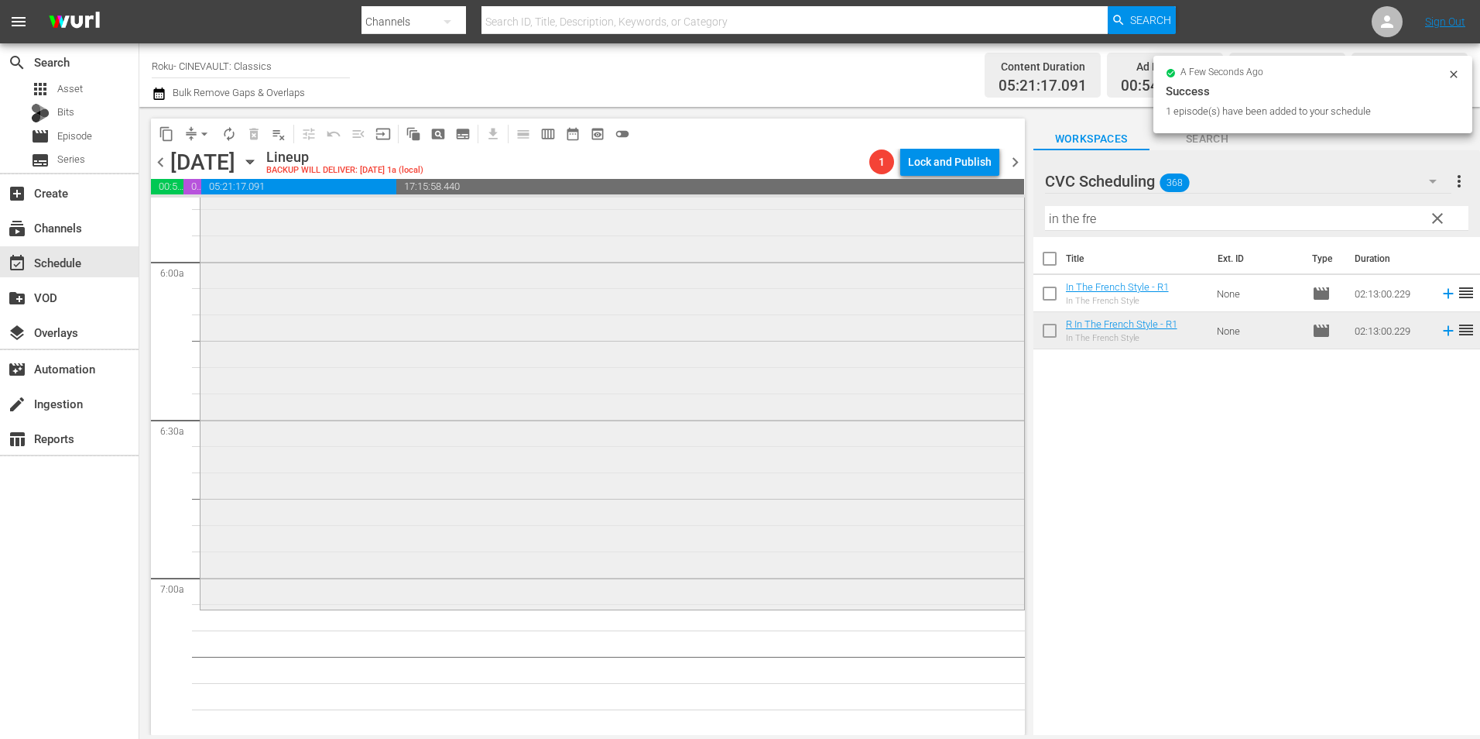
scroll to position [1858, 0]
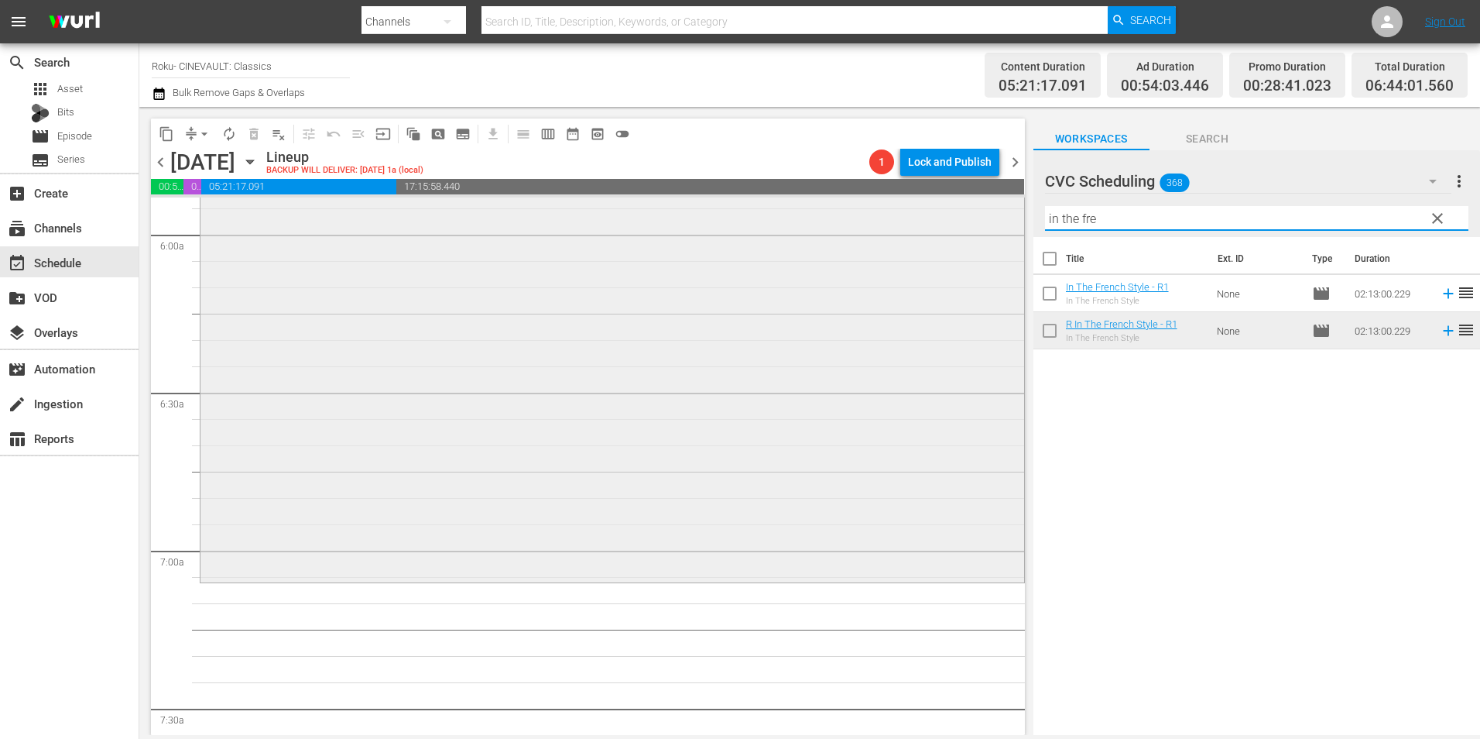
drag, startPoint x: 927, startPoint y: 223, endPoint x: 866, endPoint y: 223, distance: 61.9
click at [866, 223] on div "content_copy compress arrow_drop_down autorenew_outlined delete_forever_outline…" at bounding box center [809, 421] width 1341 height 628
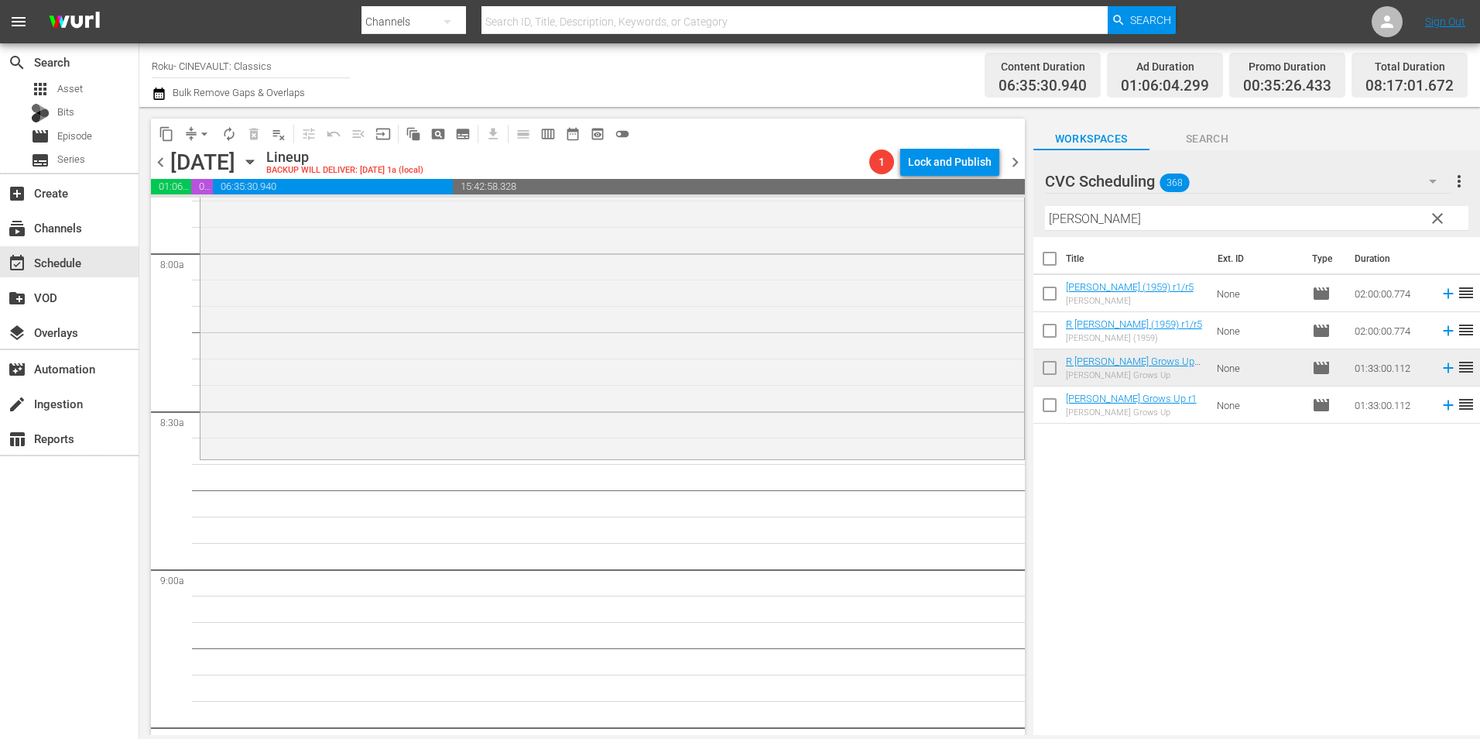
scroll to position [2632, 0]
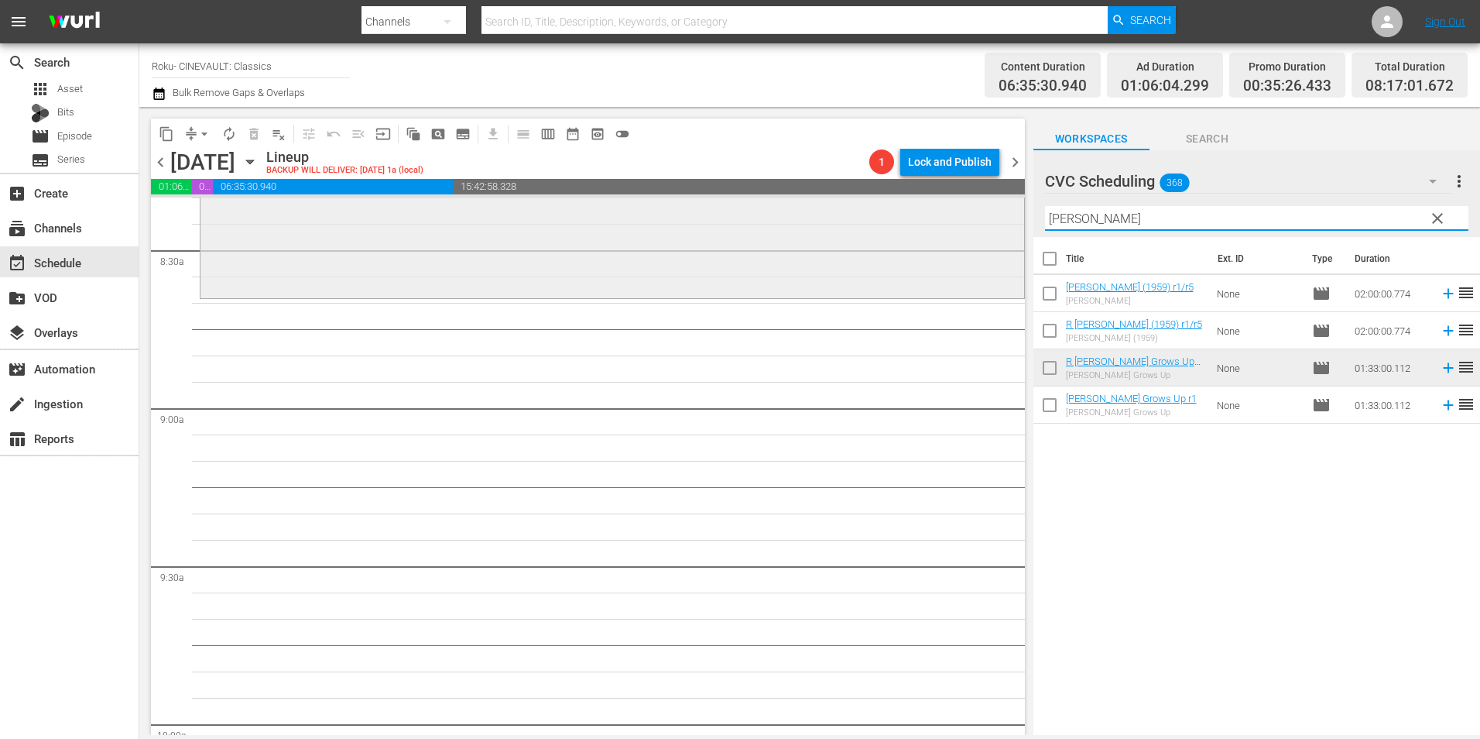
drag, startPoint x: 1051, startPoint y: 228, endPoint x: 950, endPoint y: 224, distance: 100.8
click at [950, 224] on div "content_copy compress arrow_drop_down autorenew_outlined delete_forever_outline…" at bounding box center [809, 421] width 1341 height 628
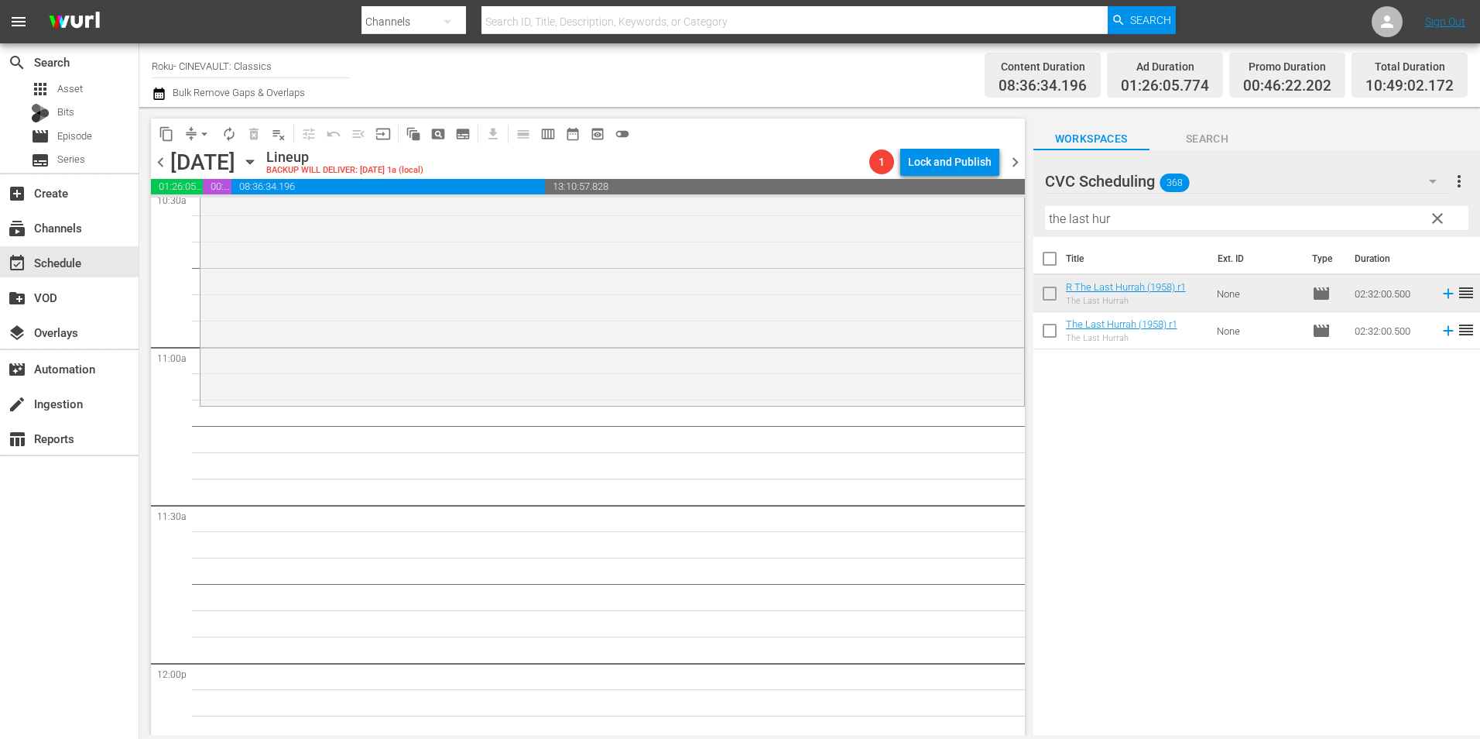
scroll to position [3329, 0]
drag, startPoint x: 1101, startPoint y: 223, endPoint x: 925, endPoint y: 226, distance: 175.8
click at [925, 226] on div "content_copy compress arrow_drop_down autorenew_outlined delete_forever_outline…" at bounding box center [809, 421] width 1341 height 628
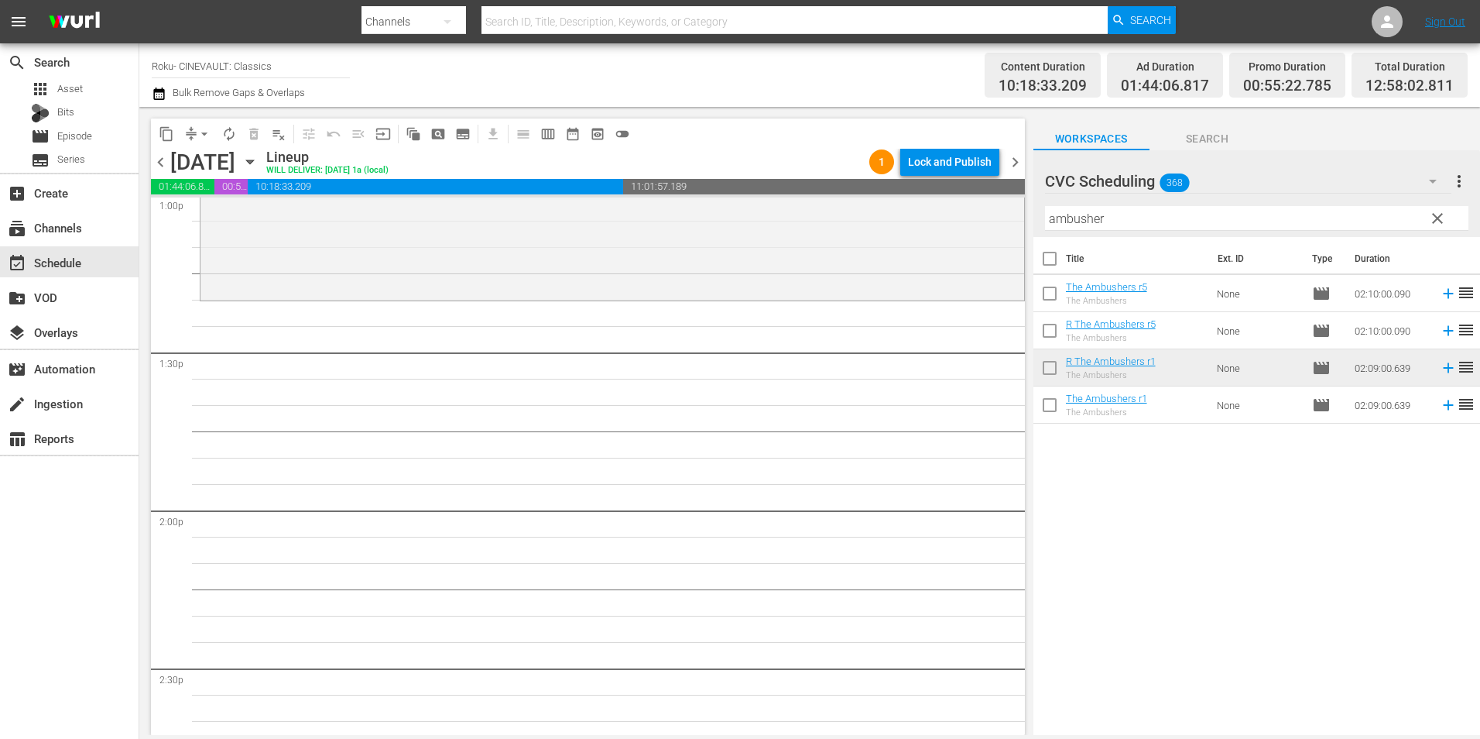
scroll to position [4026, 0]
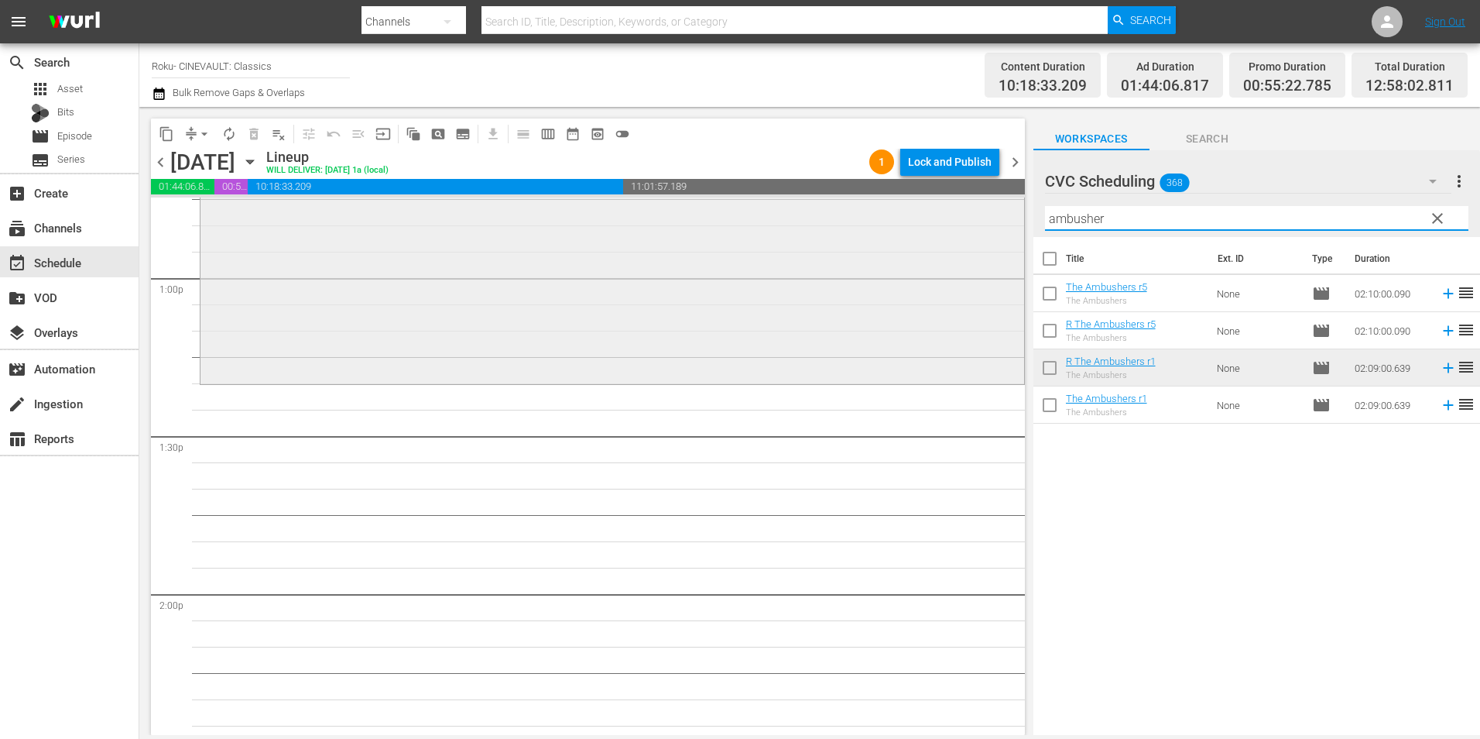
drag, startPoint x: 1086, startPoint y: 228, endPoint x: 971, endPoint y: 228, distance: 115.4
click at [971, 228] on div "content_copy compress arrow_drop_down autorenew_outlined delete_forever_outline…" at bounding box center [809, 421] width 1341 height 628
click at [1145, 215] on input "ambusher" at bounding box center [1256, 218] width 423 height 25
drag, startPoint x: 1130, startPoint y: 218, endPoint x: 984, endPoint y: 211, distance: 145.7
click at [984, 211] on div "content_copy compress arrow_drop_down autorenew_outlined delete_forever_outline…" at bounding box center [809, 421] width 1341 height 628
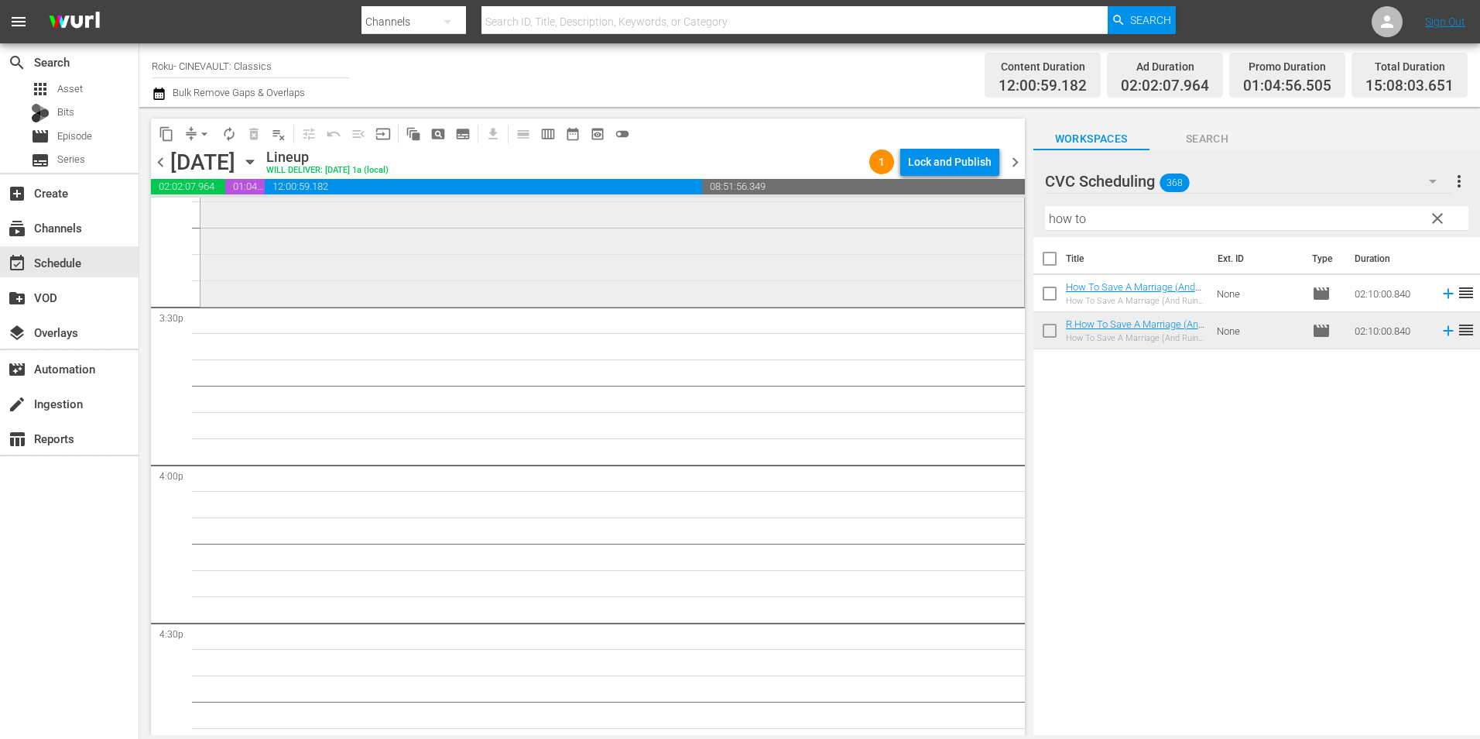
scroll to position [4800, 0]
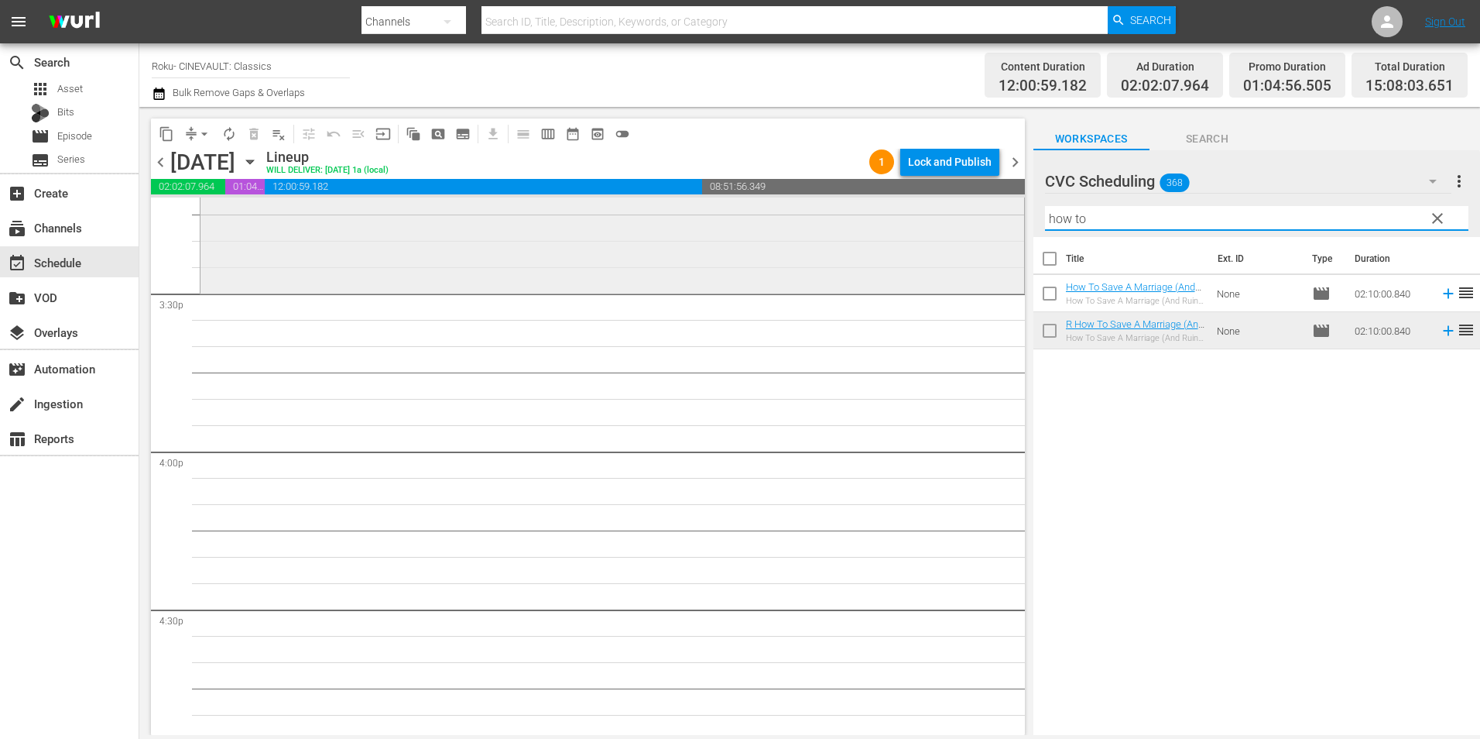
drag, startPoint x: 1102, startPoint y: 221, endPoint x: 1009, endPoint y: 235, distance: 94.7
click at [1009, 235] on div "content_copy compress arrow_drop_down autorenew_outlined delete_forever_outline…" at bounding box center [809, 421] width 1341 height 628
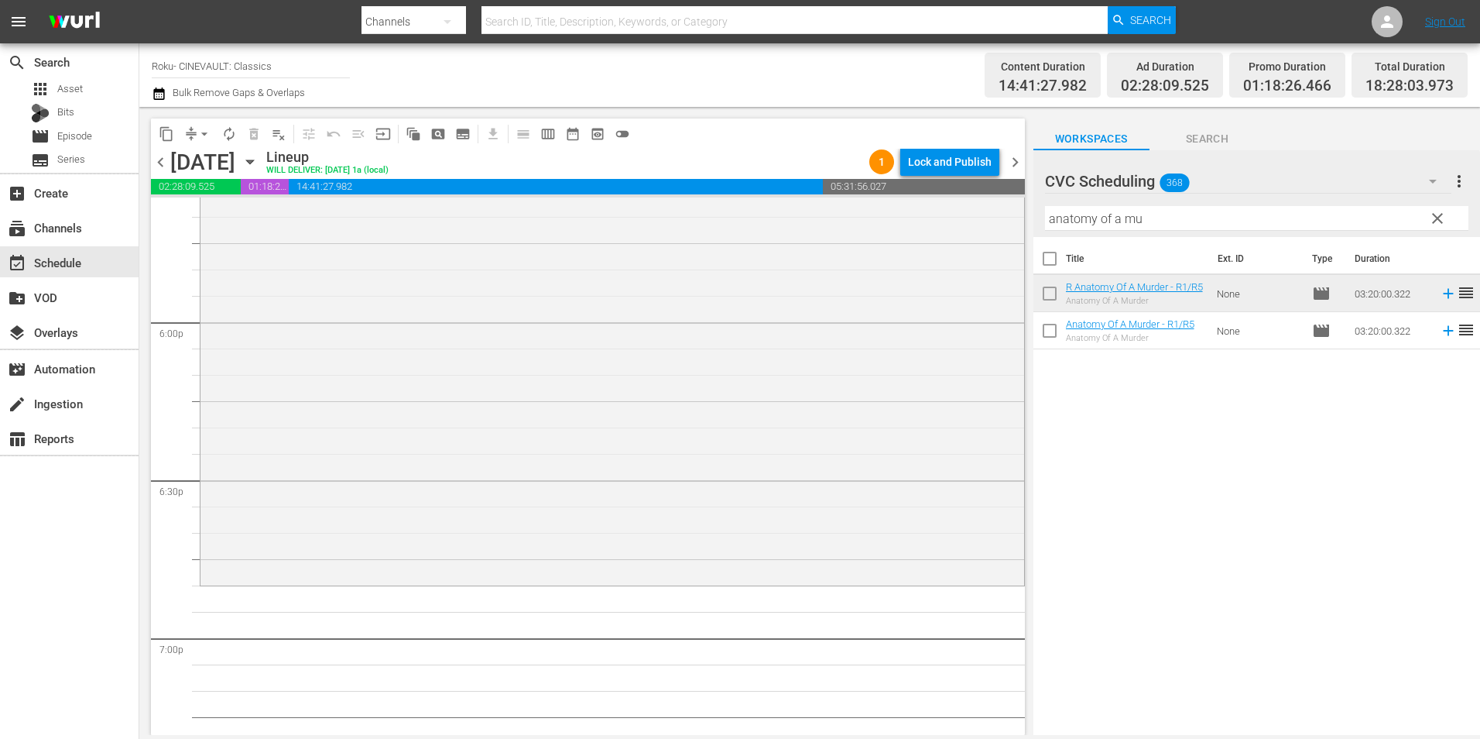
scroll to position [5574, 0]
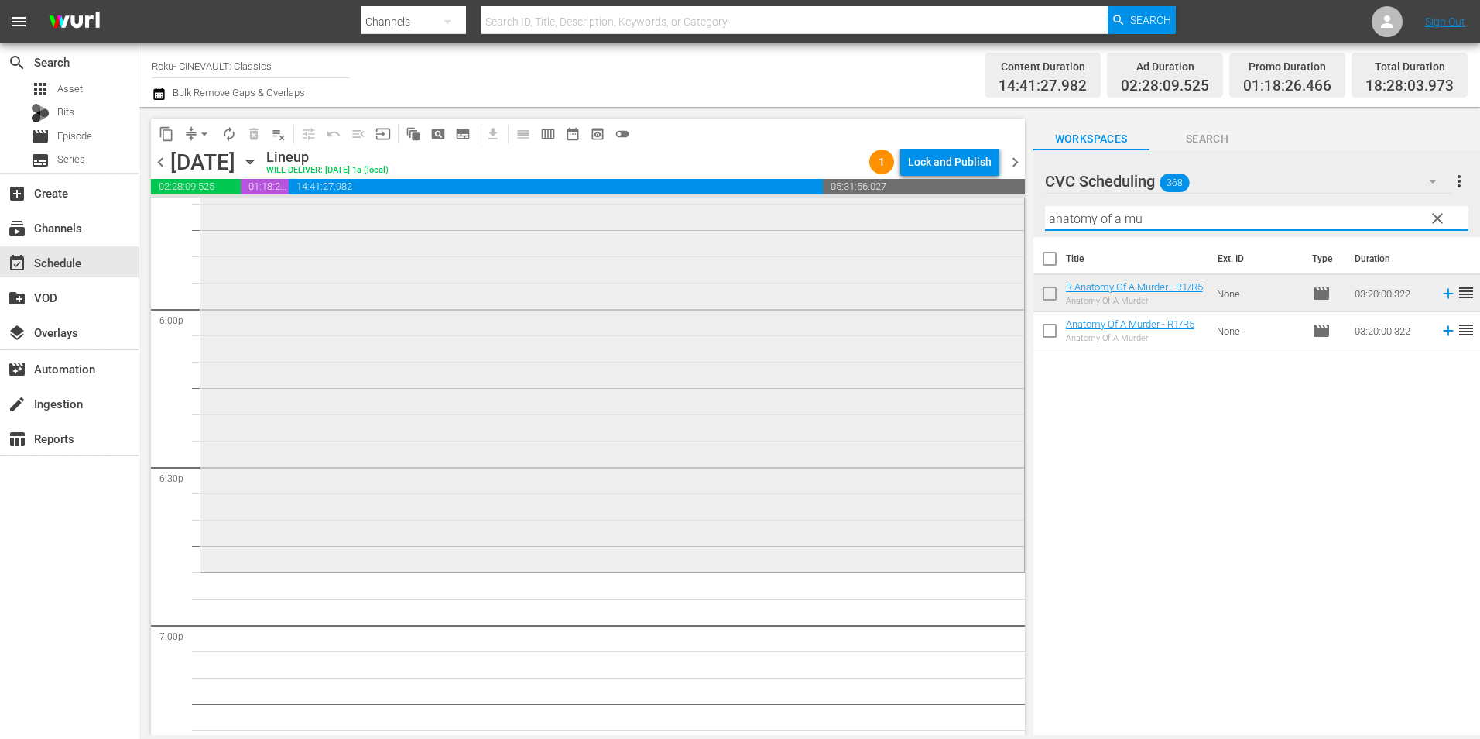
drag, startPoint x: 1178, startPoint y: 218, endPoint x: 862, endPoint y: 245, distance: 316.3
click at [862, 245] on div "content_copy compress arrow_drop_down autorenew_outlined delete_forever_outline…" at bounding box center [809, 421] width 1341 height 628
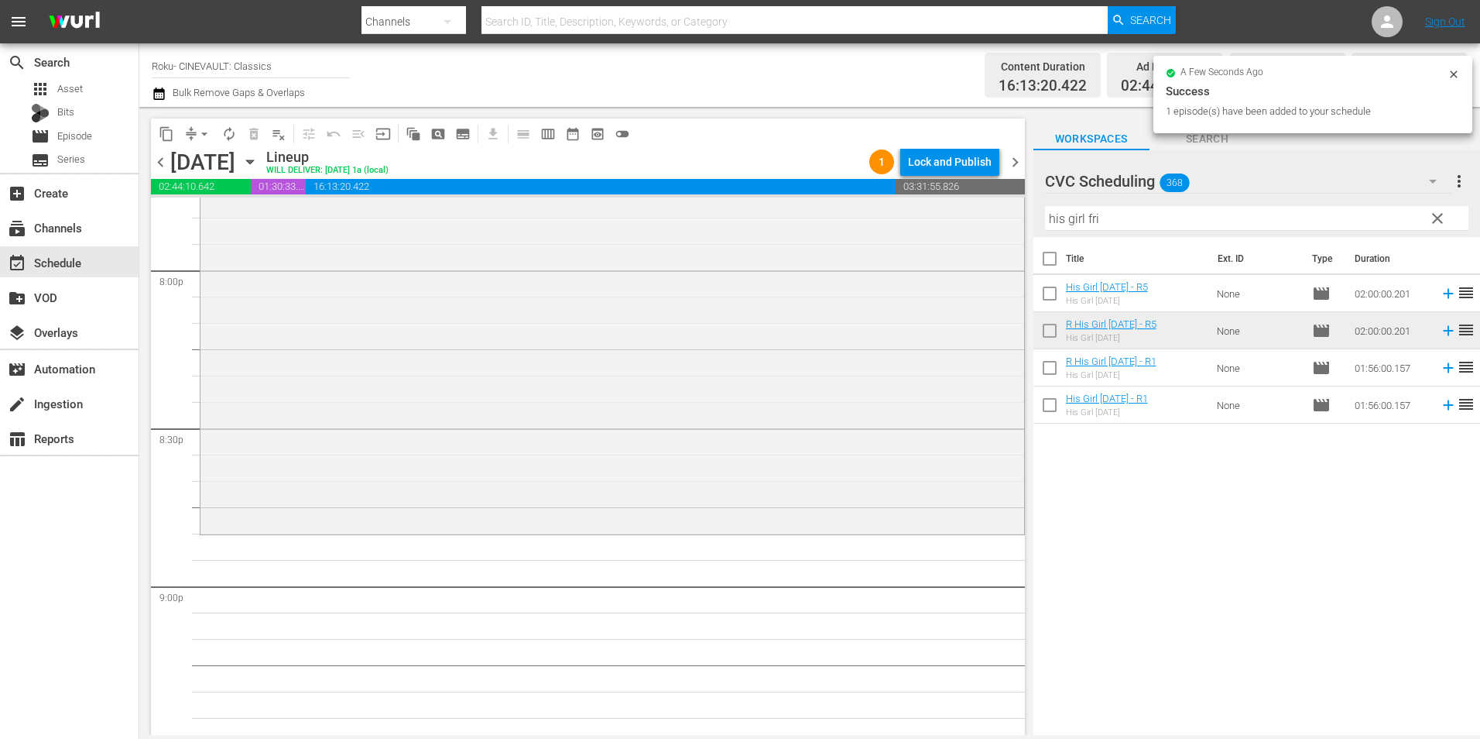
scroll to position [6271, 0]
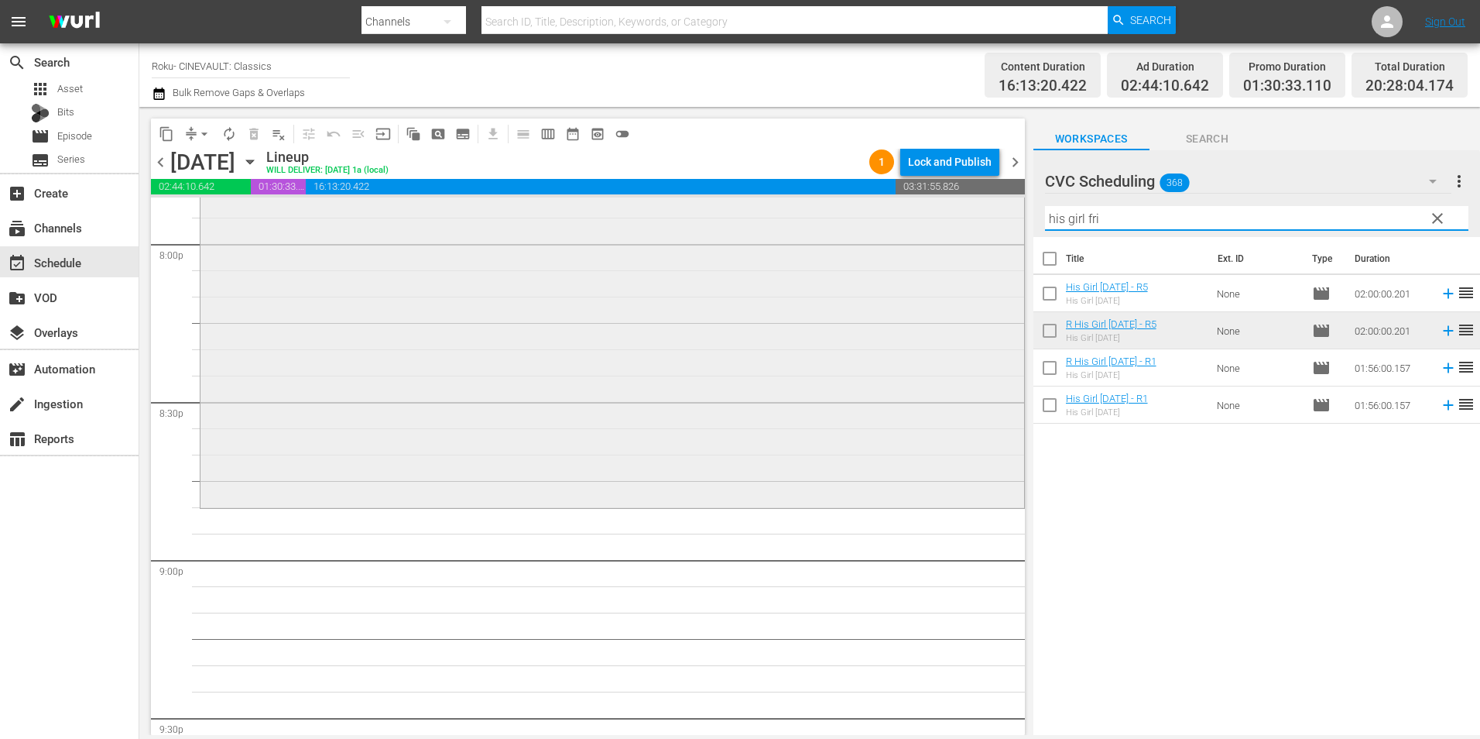
drag, startPoint x: 1109, startPoint y: 221, endPoint x: 968, endPoint y: 228, distance: 141.1
click at [968, 228] on div "content_copy compress arrow_drop_down autorenew_outlined delete_forever_outline…" at bounding box center [809, 421] width 1341 height 628
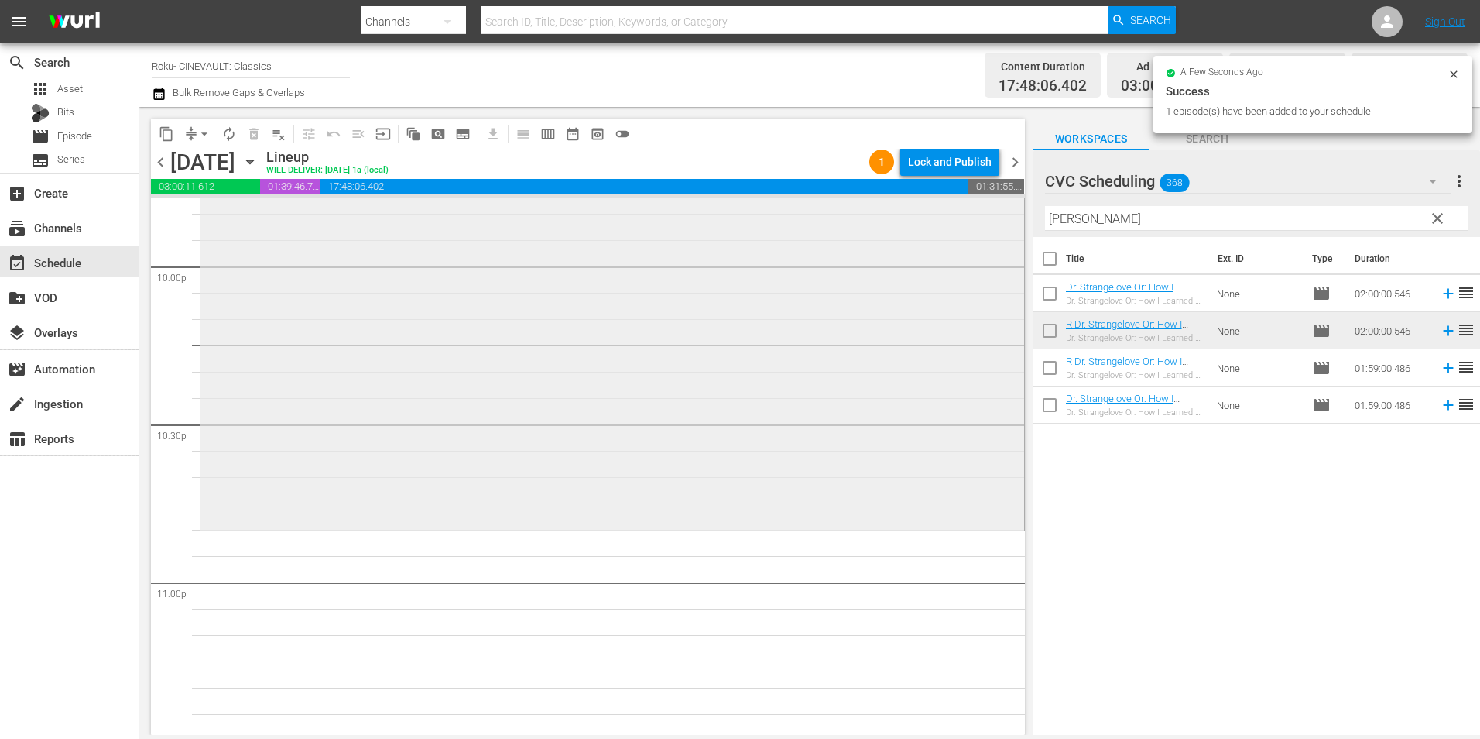
scroll to position [6968, 0]
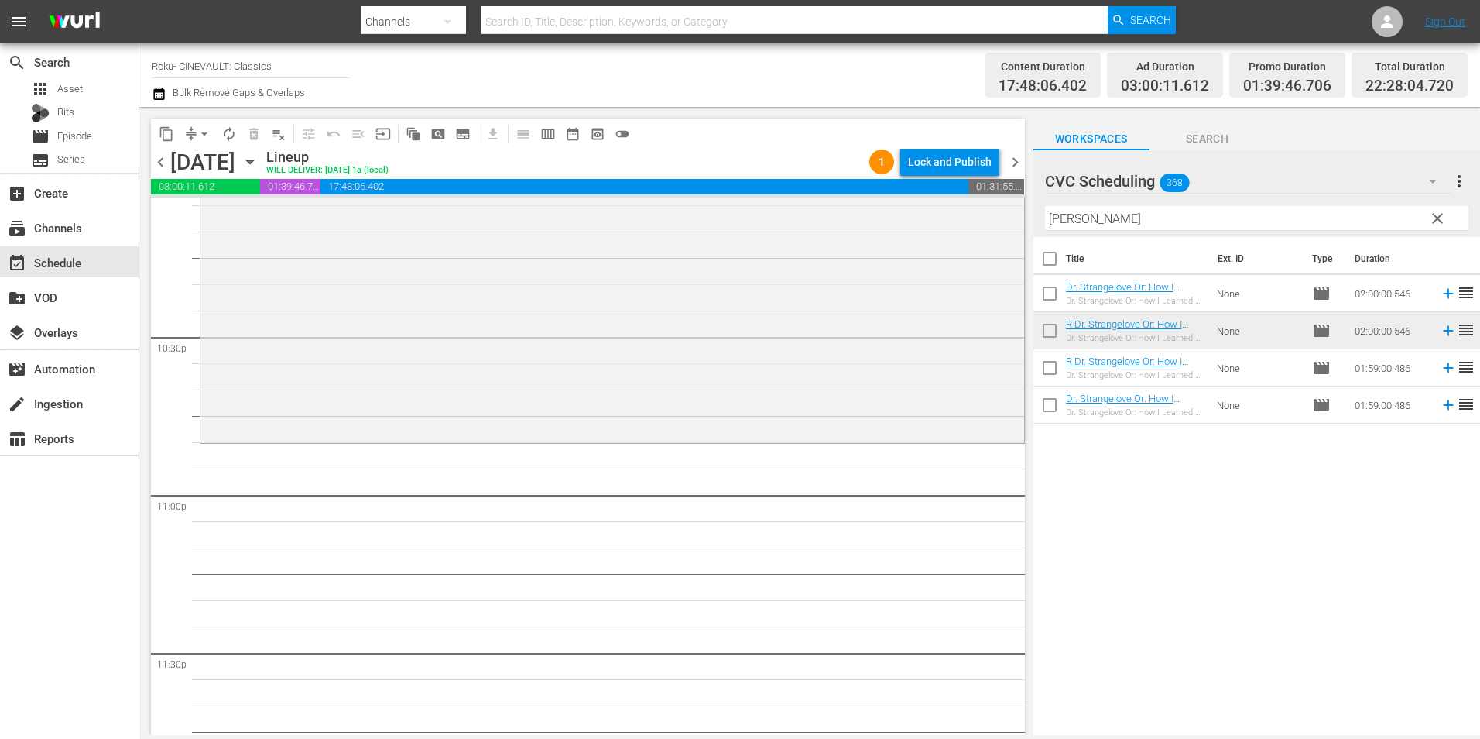
drag, startPoint x: 1168, startPoint y: 334, endPoint x: 537, endPoint y: 411, distance: 636.5
click at [552, 389] on div "R Dr. Strangelove Or: How I Learned To Stop Worrying And Love The Bomb - R5 reo…" at bounding box center [613, 126] width 824 height 627
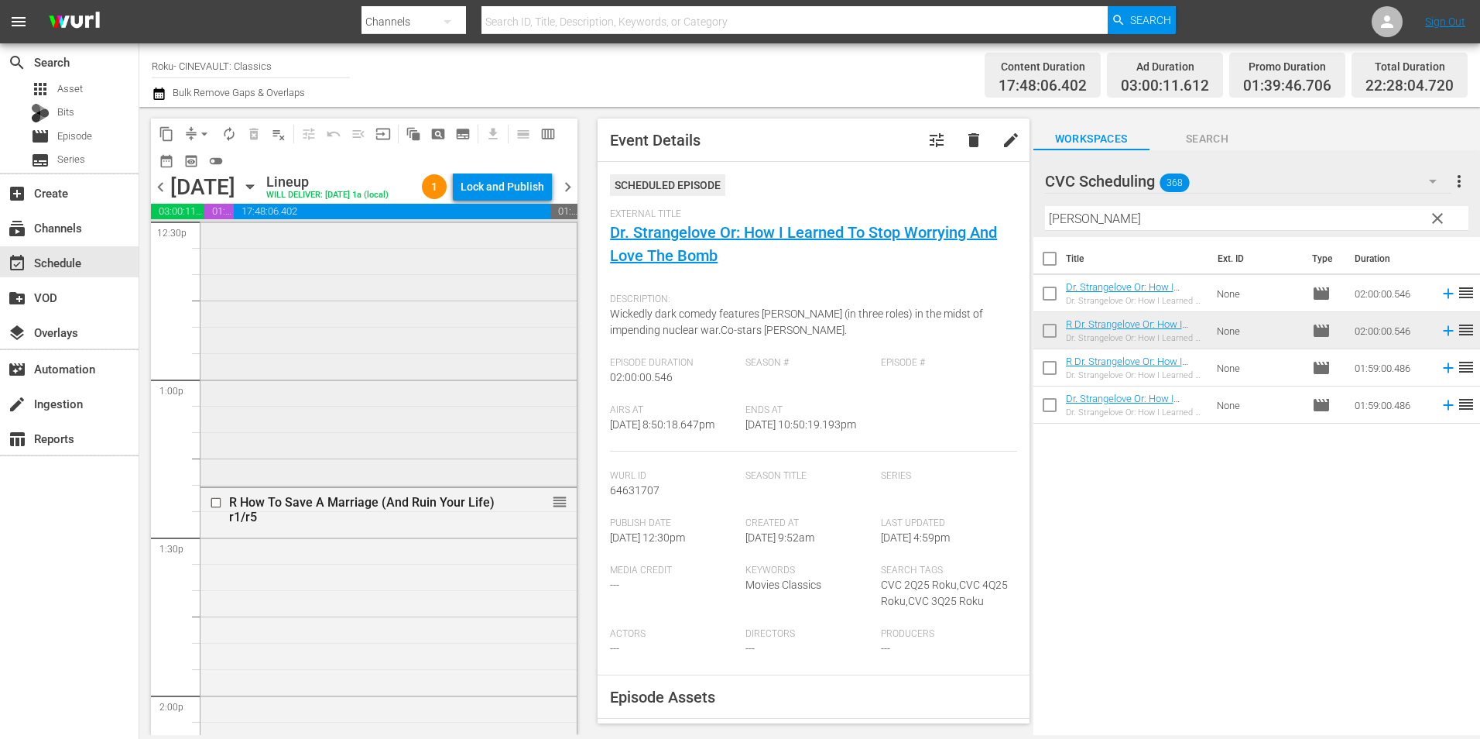
scroll to position [3871, 0]
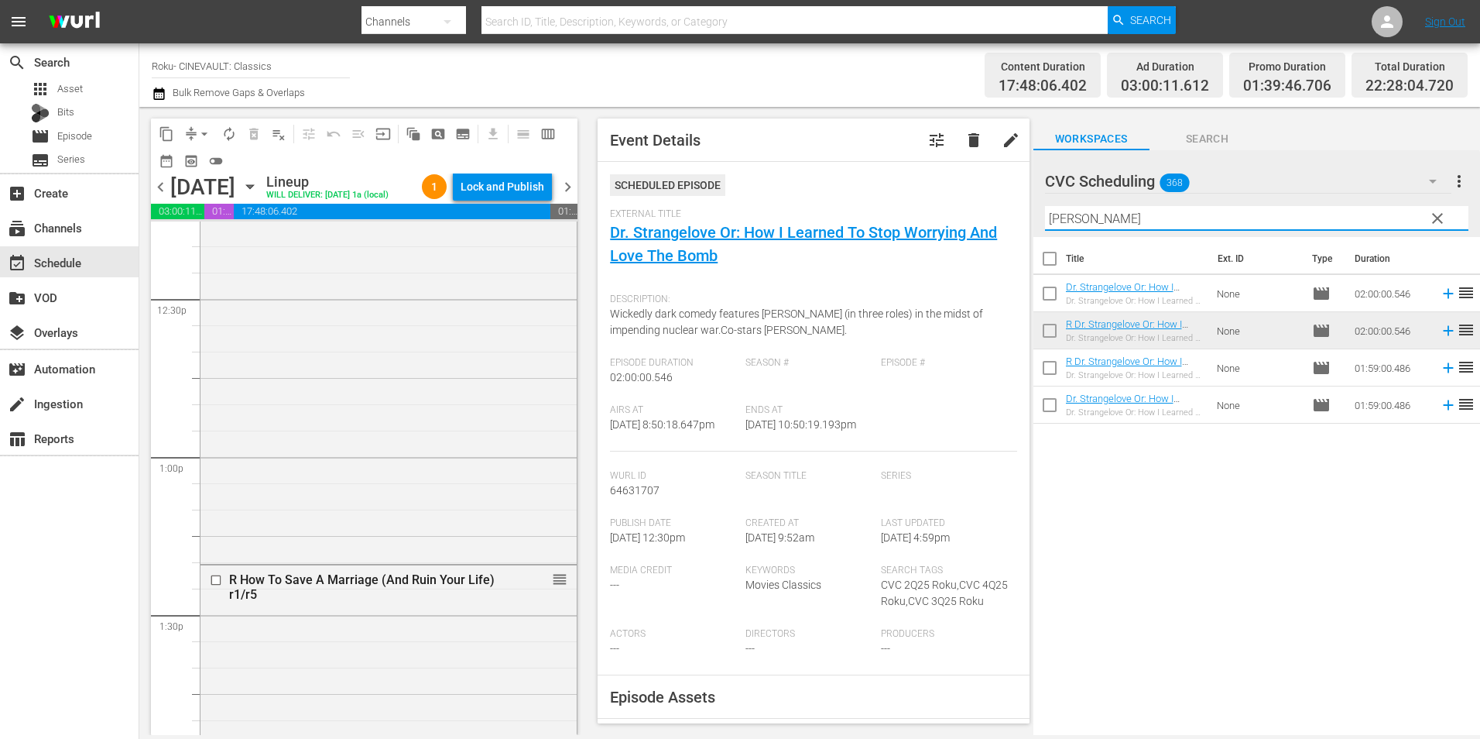
drag, startPoint x: 1186, startPoint y: 220, endPoint x: 797, endPoint y: 204, distance: 389.0
click at [797, 204] on div "content_copy compress arrow_drop_down autorenew_outlined delete_forever_outline…" at bounding box center [809, 421] width 1341 height 628
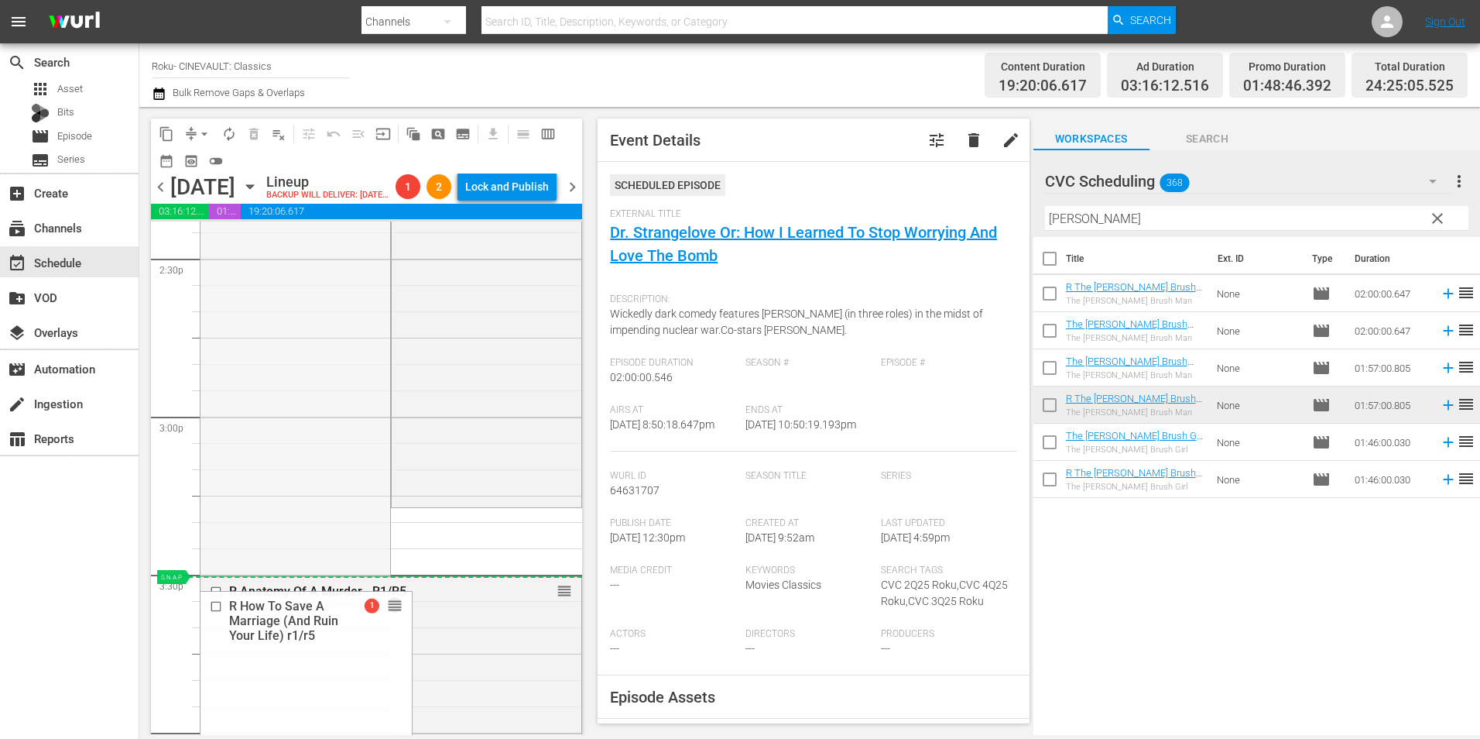
scroll to position [4568, 0]
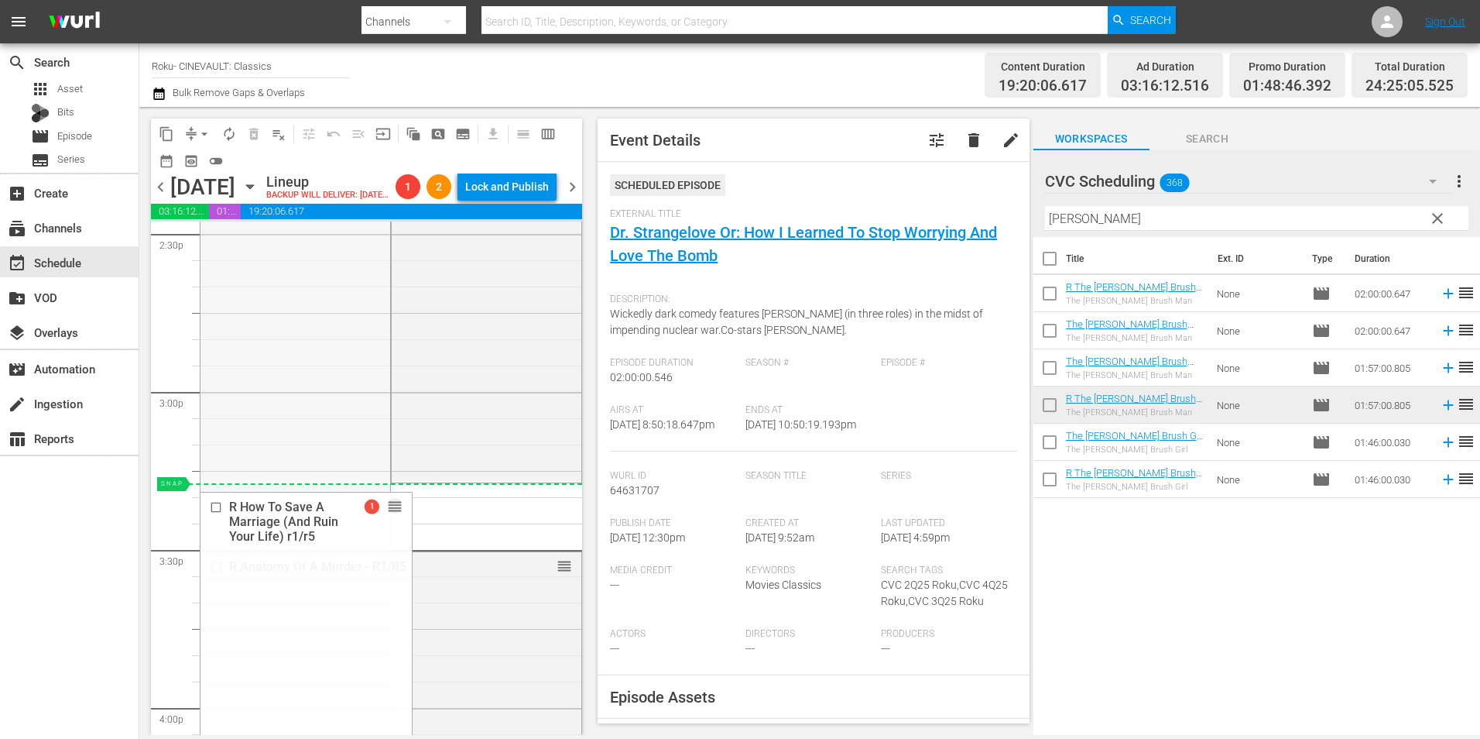
drag, startPoint x: 369, startPoint y: 295, endPoint x: 449, endPoint y: 512, distance: 231.2
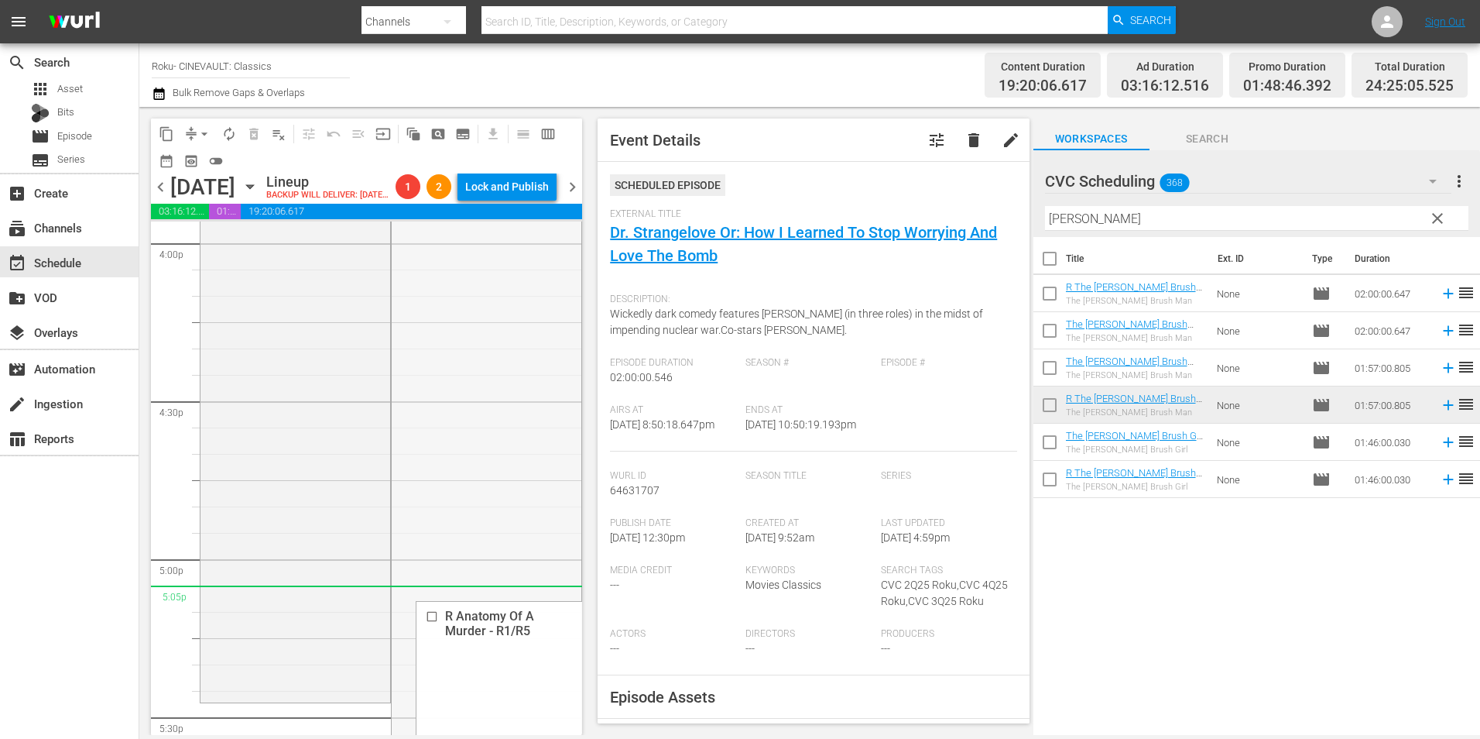
scroll to position [5265, 0]
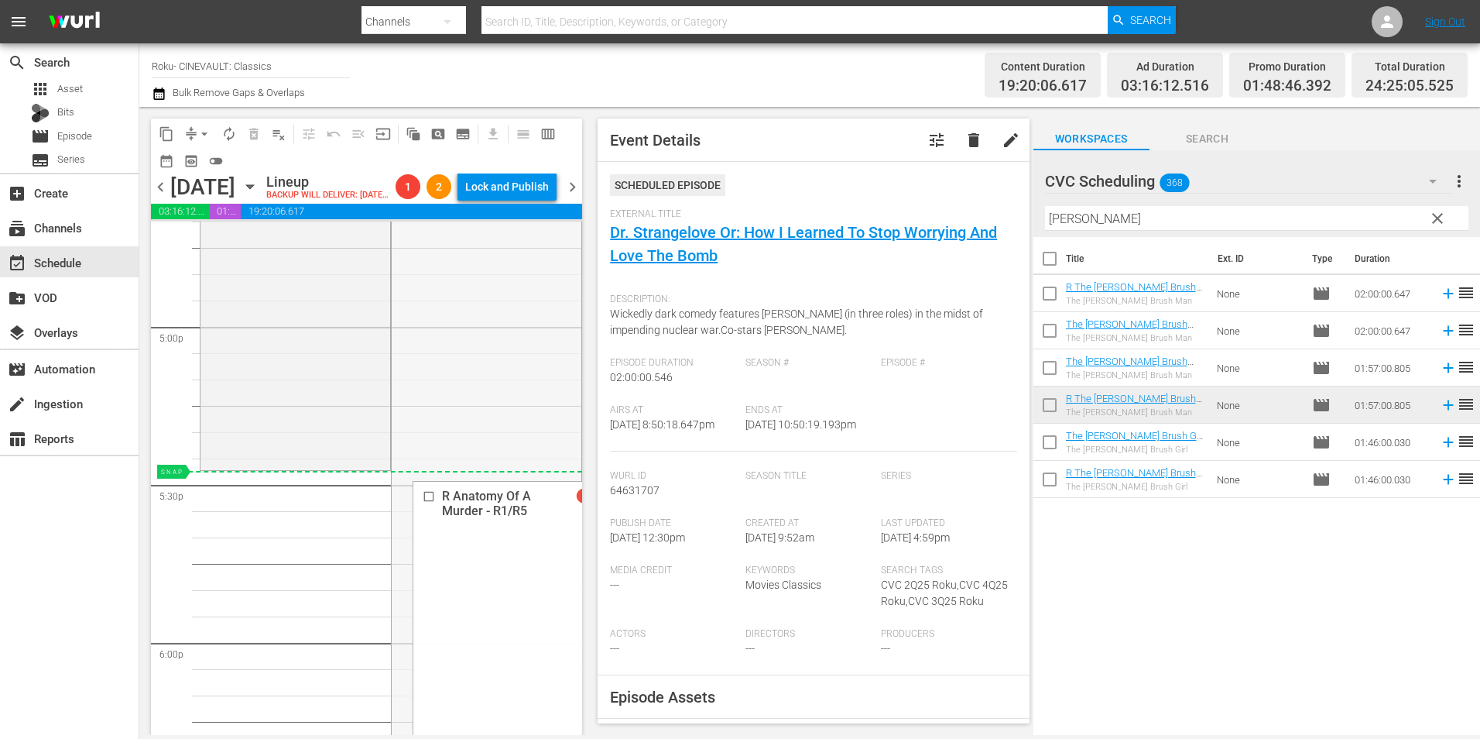
drag, startPoint x: 559, startPoint y: 594, endPoint x: 468, endPoint y: 503, distance: 128.6
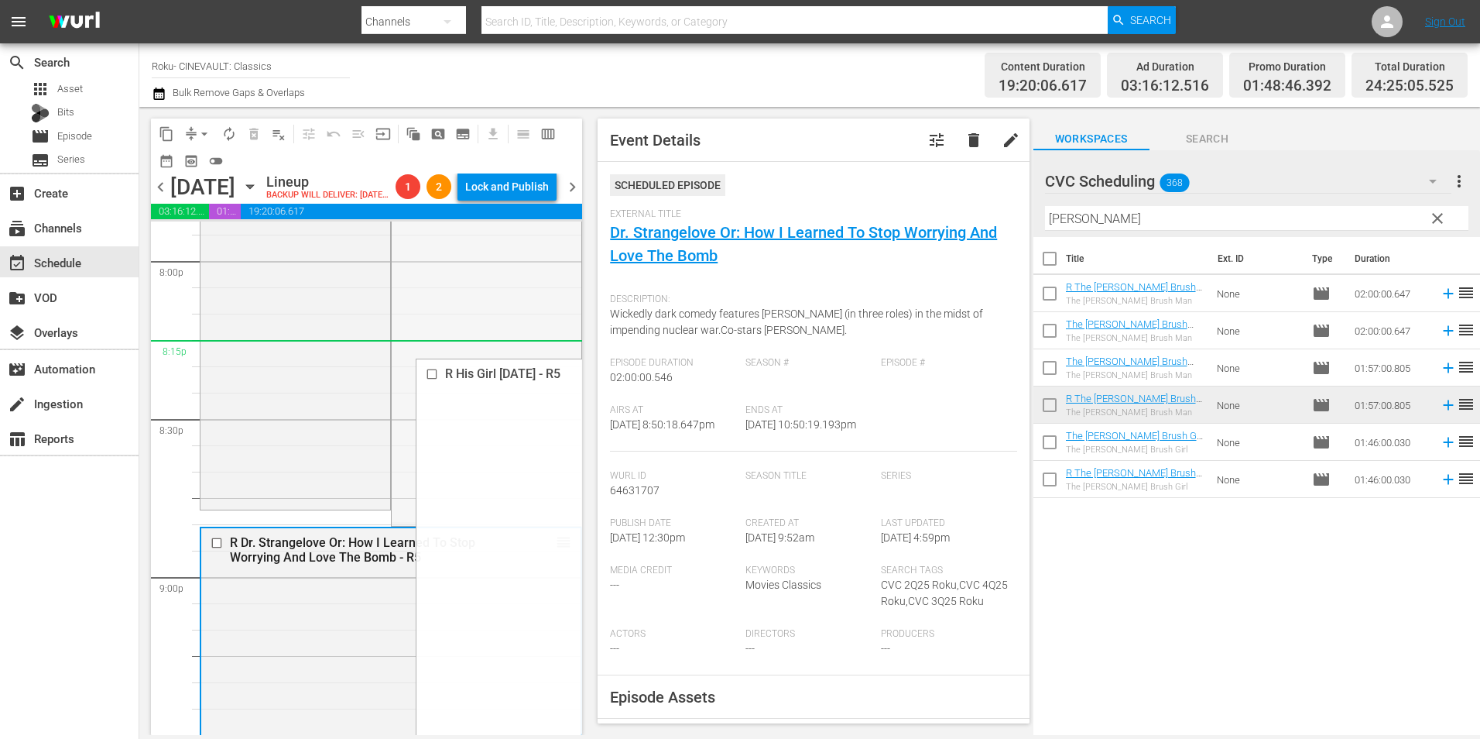
scroll to position [6348, 0]
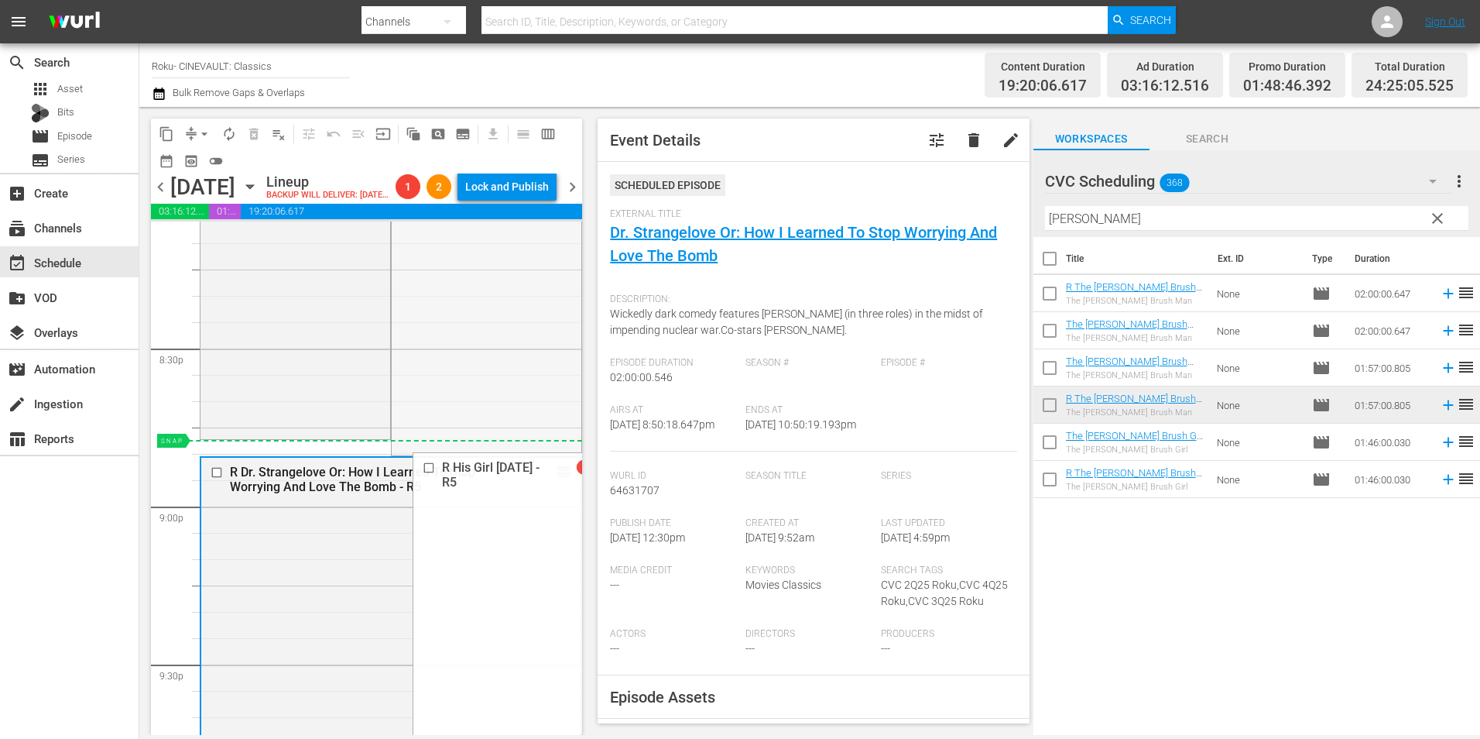
drag, startPoint x: 554, startPoint y: 406, endPoint x: 498, endPoint y: 473, distance: 87.9
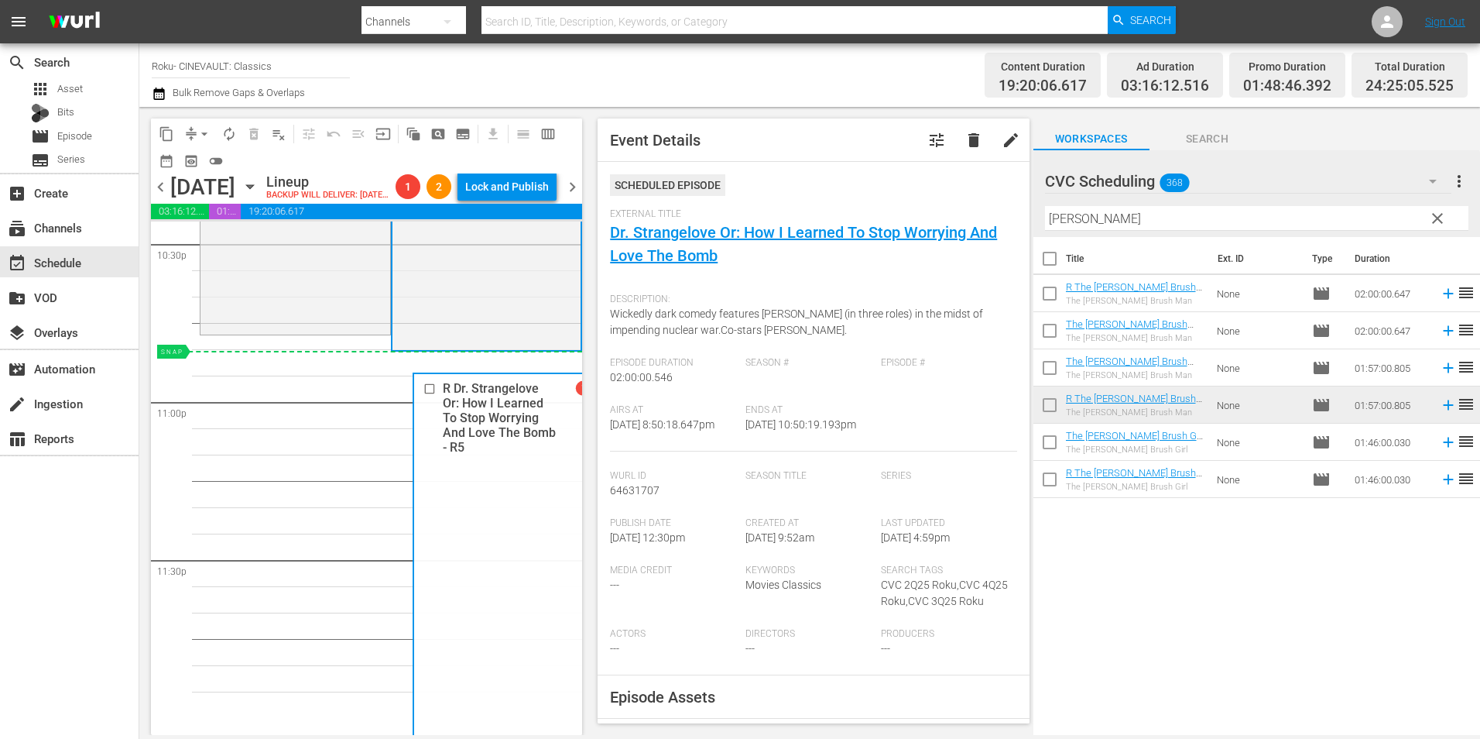
scroll to position [7123, 0]
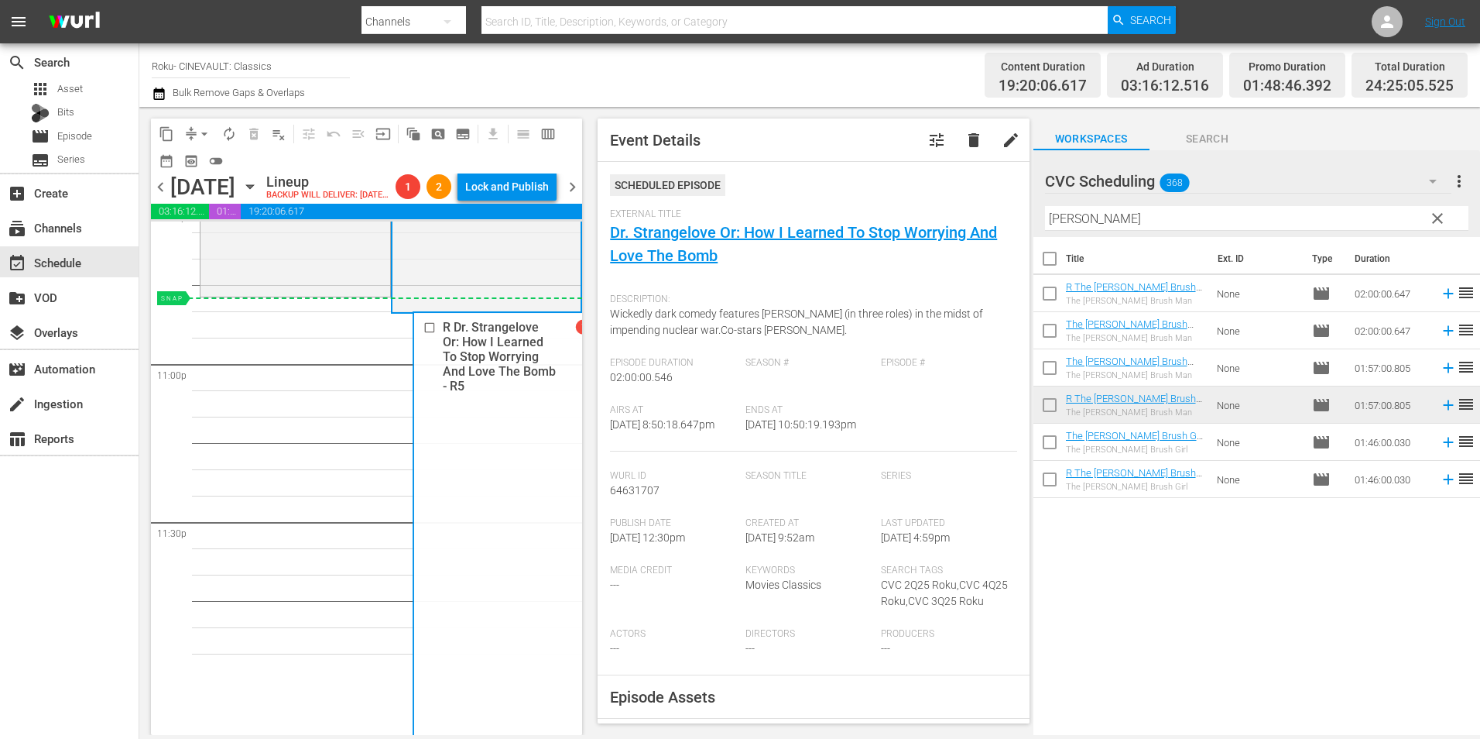
drag, startPoint x: 557, startPoint y: 263, endPoint x: 480, endPoint y: 332, distance: 103.1
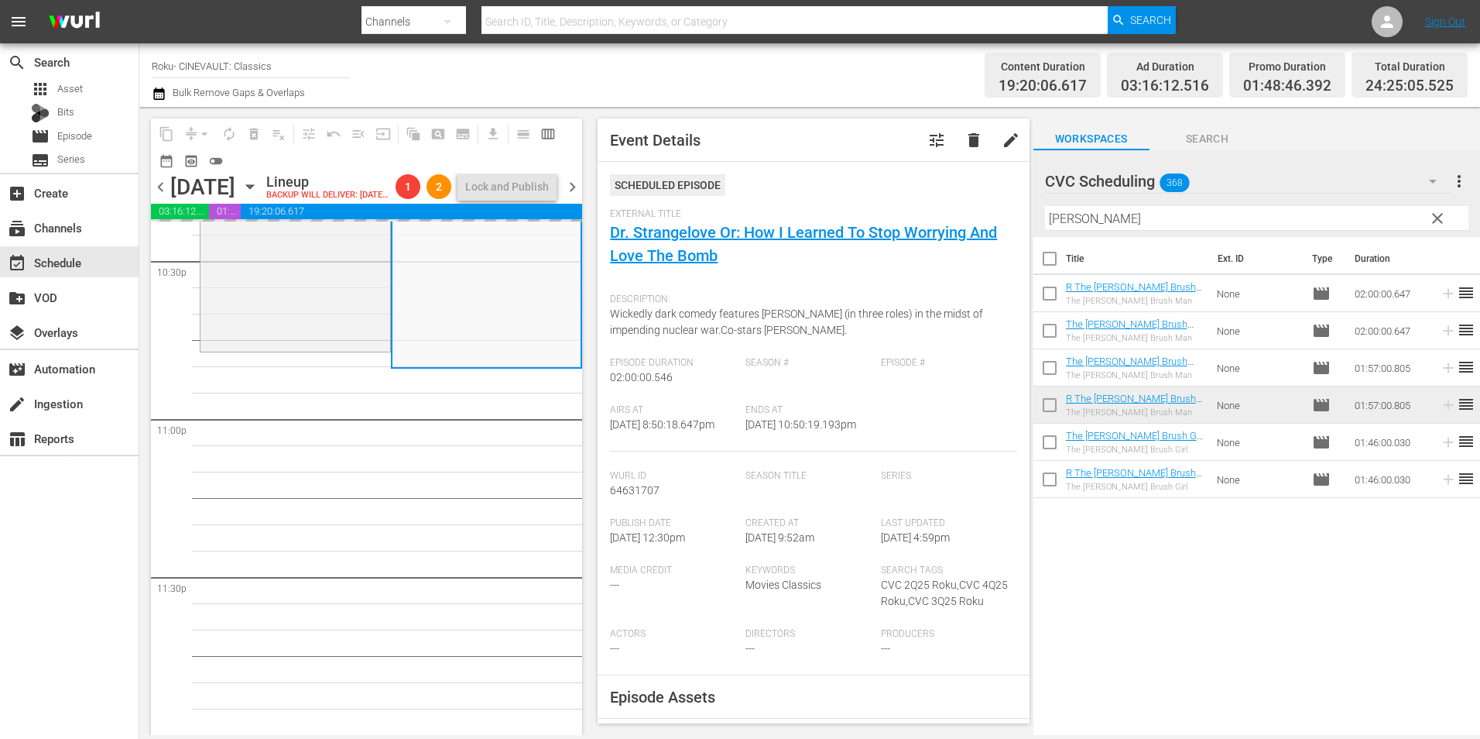
scroll to position [7094, 0]
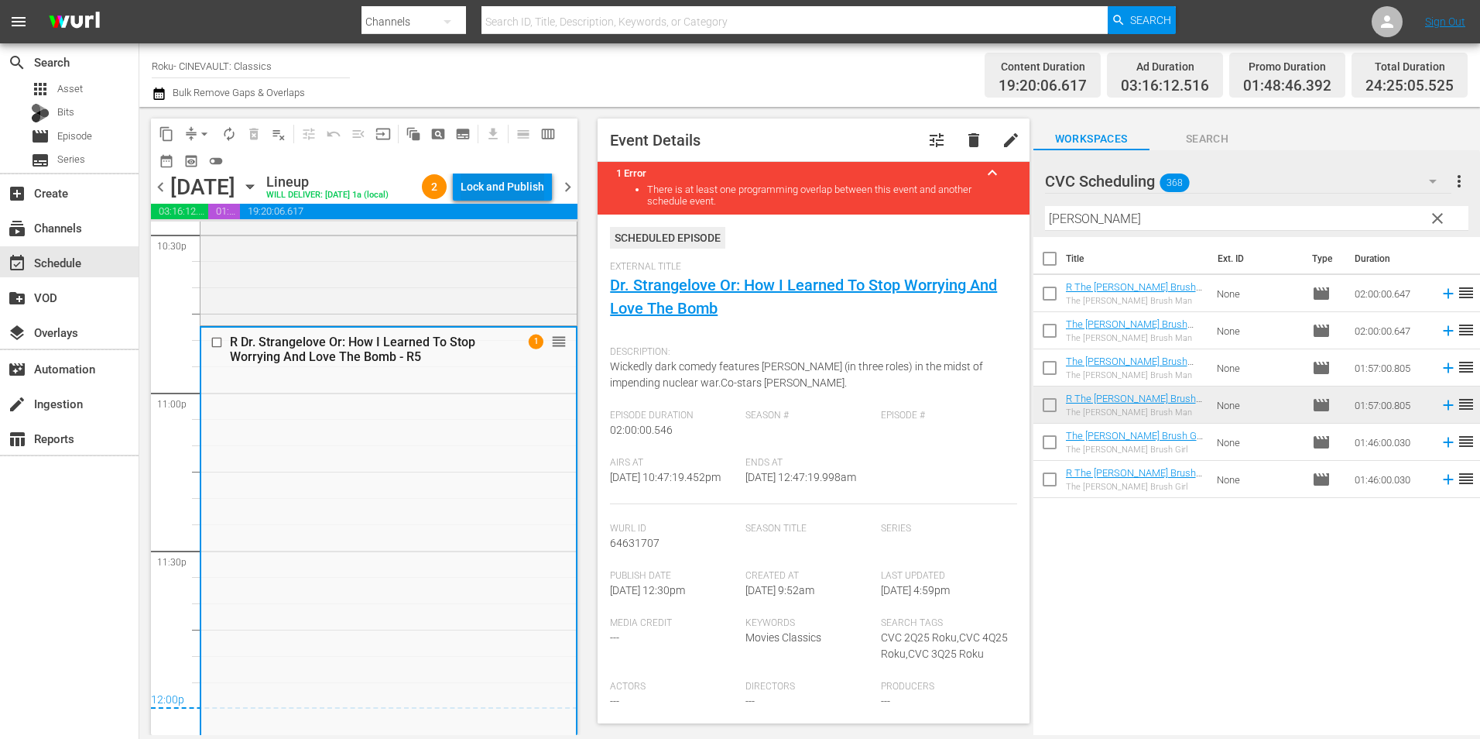
click at [516, 190] on div "Lock and Publish" at bounding box center [503, 187] width 84 height 28
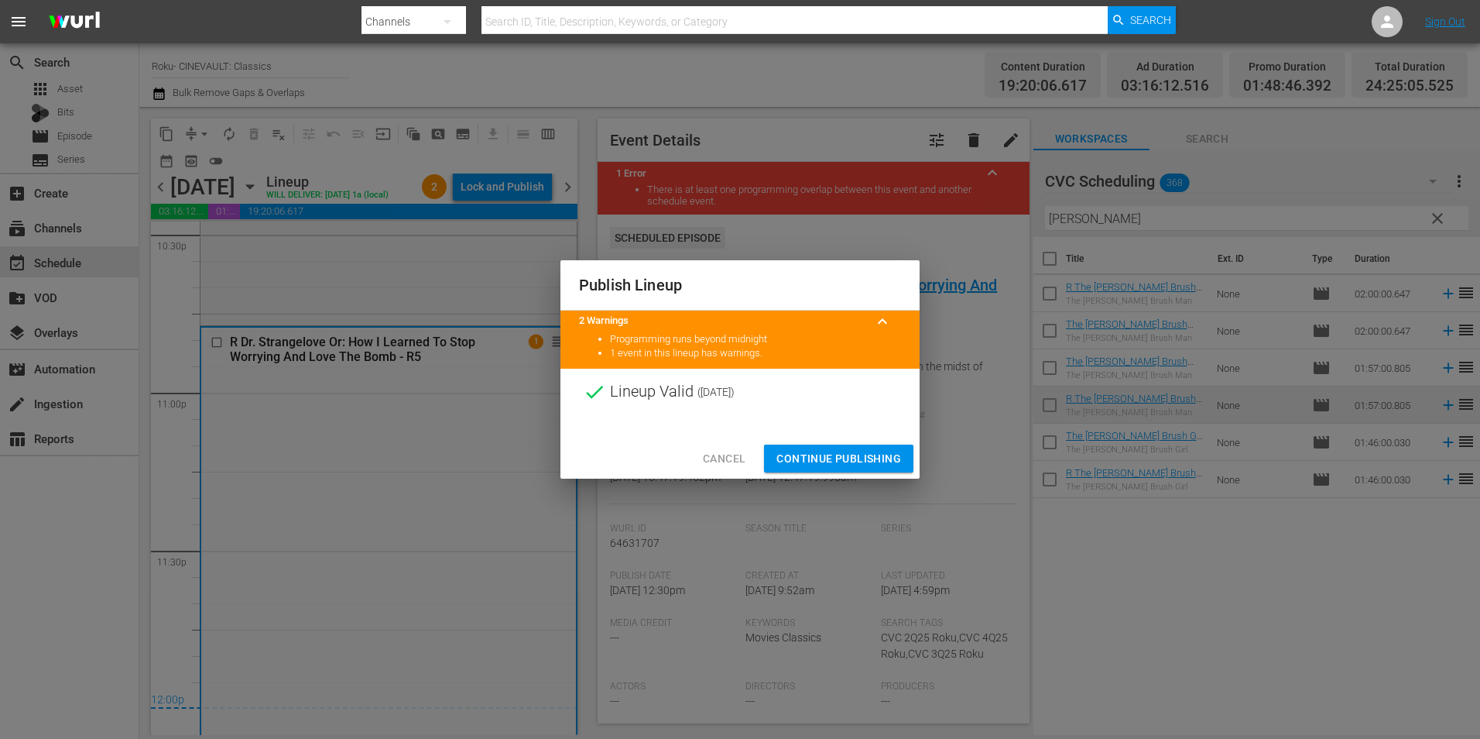
click at [809, 450] on span "Continue Publishing" at bounding box center [839, 458] width 125 height 19
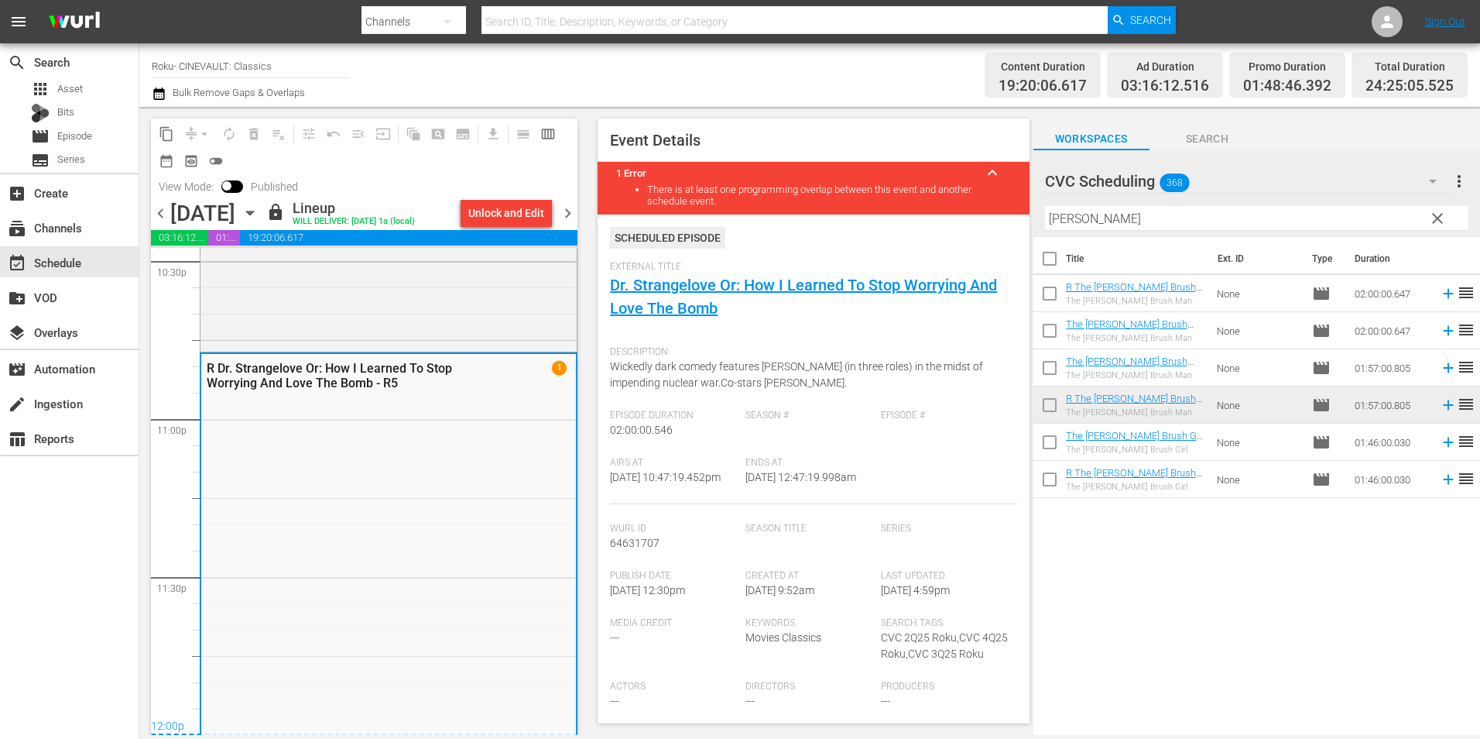
click at [562, 212] on span "chevron_right" at bounding box center [567, 213] width 19 height 19
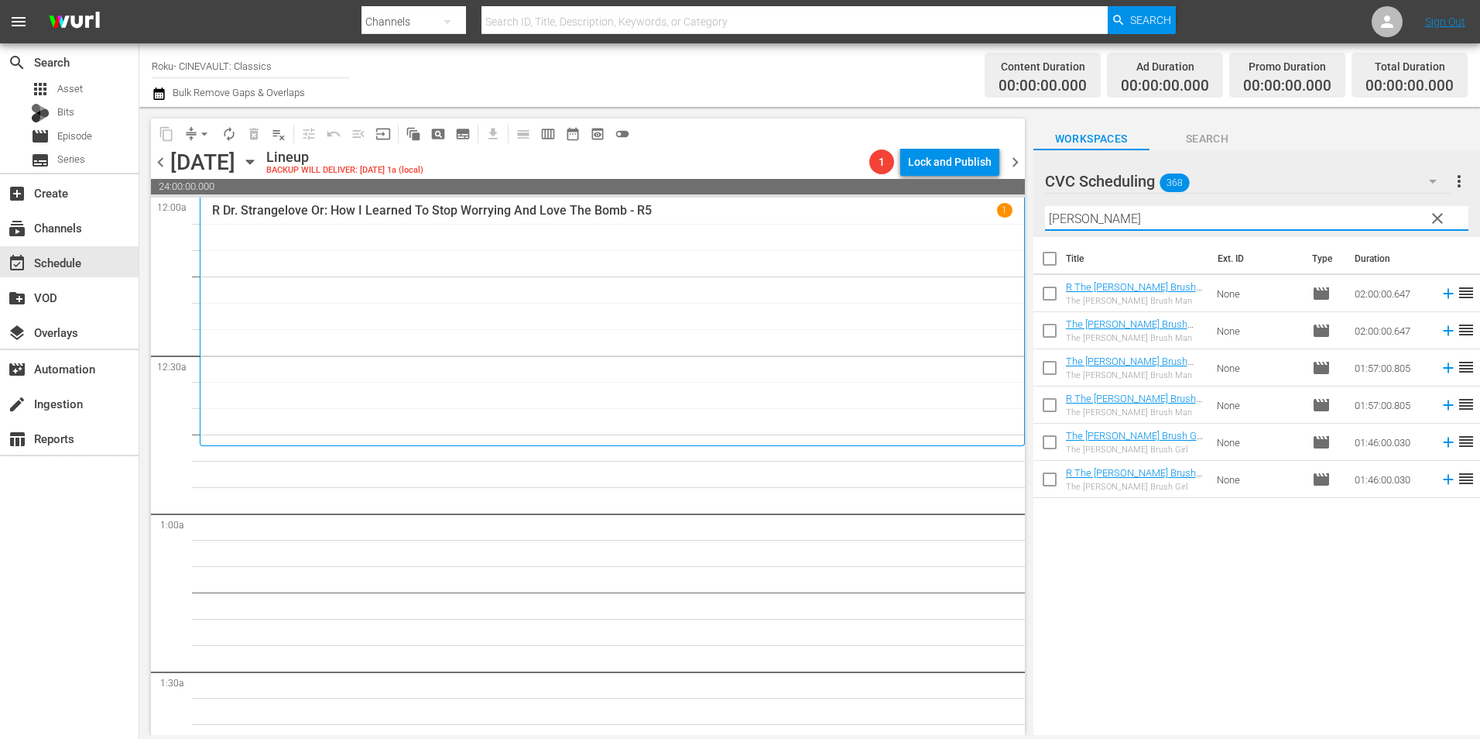
drag, startPoint x: 1120, startPoint y: 216, endPoint x: 1023, endPoint y: 224, distance: 97.1
click at [1023, 224] on div "content_copy compress arrow_drop_down autorenew_outlined delete_forever_outline…" at bounding box center [809, 421] width 1341 height 628
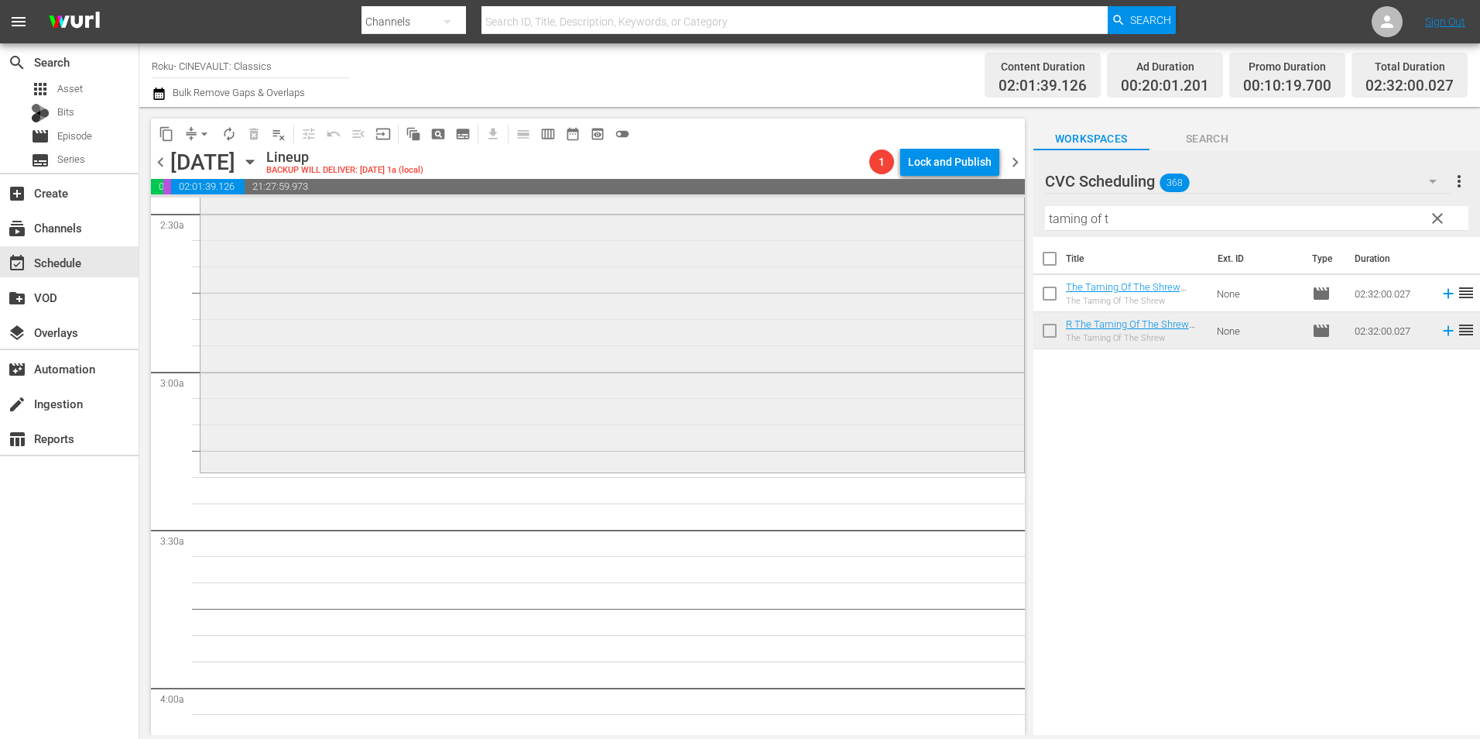
scroll to position [774, 0]
drag, startPoint x: 1156, startPoint y: 228, endPoint x: 992, endPoint y: 234, distance: 164.2
click at [992, 234] on div "content_copy compress arrow_drop_down autorenew_outlined delete_forever_outline…" at bounding box center [809, 421] width 1341 height 628
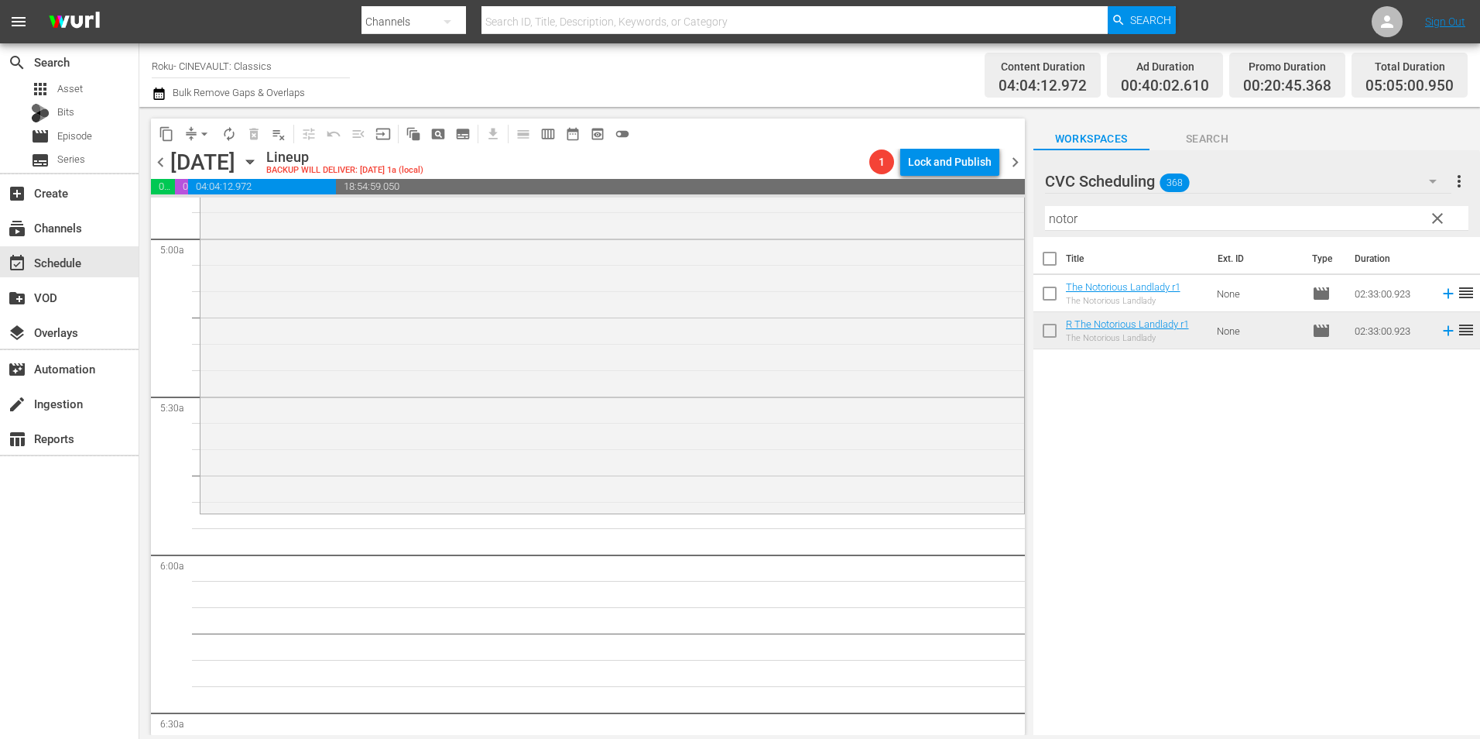
scroll to position [1626, 0]
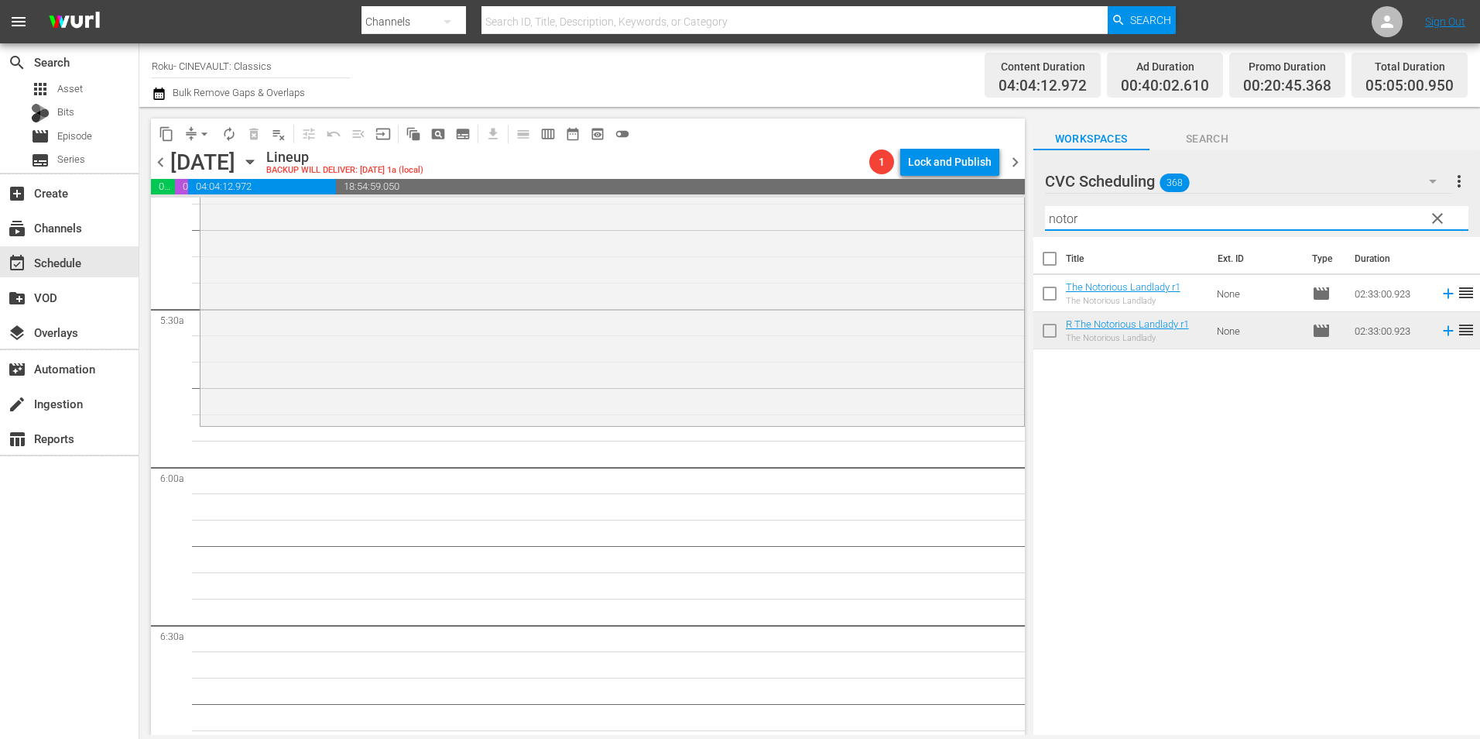
drag, startPoint x: 1111, startPoint y: 221, endPoint x: 1017, endPoint y: 229, distance: 94.8
click at [1017, 229] on div "content_copy compress arrow_drop_down autorenew_outlined delete_forever_outline…" at bounding box center [809, 421] width 1341 height 628
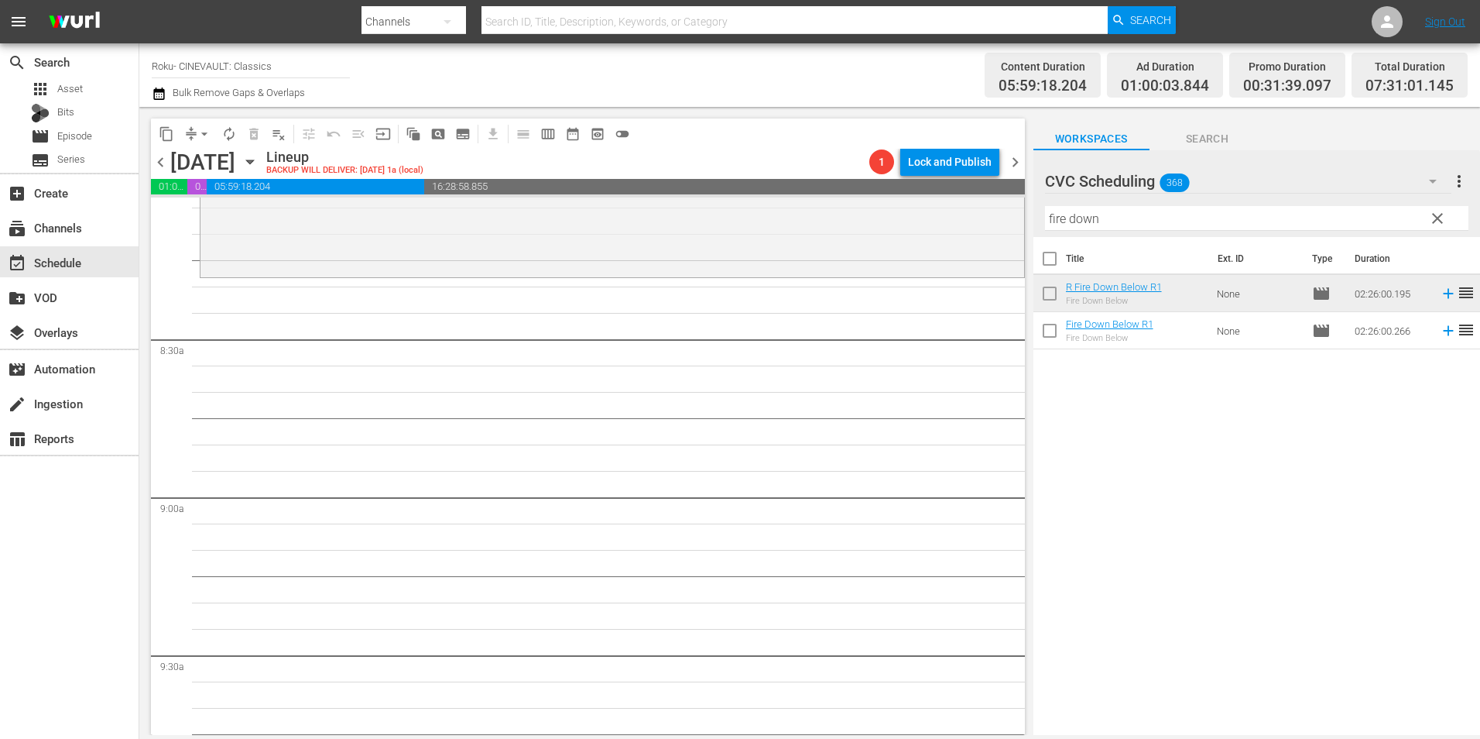
scroll to position [2555, 0]
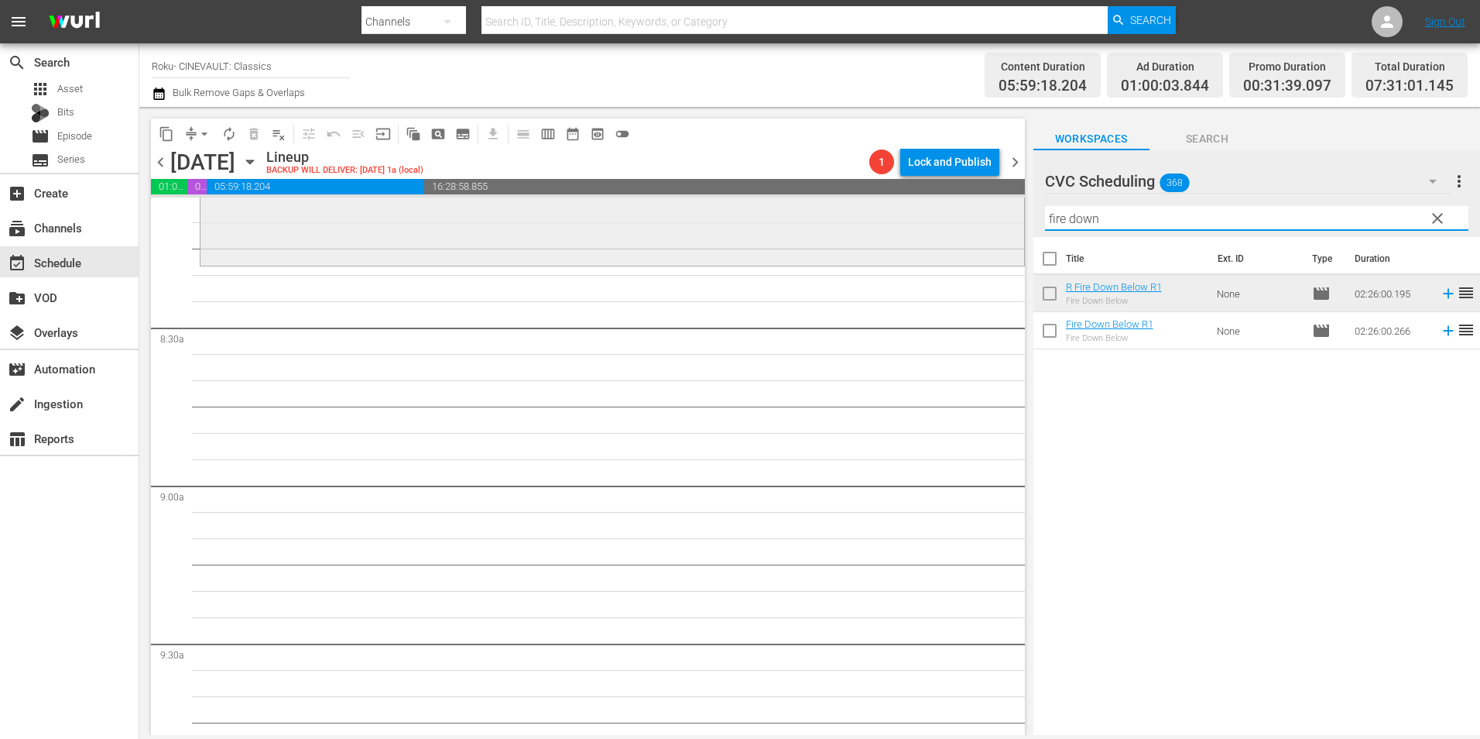
drag, startPoint x: 1180, startPoint y: 219, endPoint x: 997, endPoint y: 218, distance: 182.7
click at [997, 218] on div "content_copy compress arrow_drop_down autorenew_outlined delete_forever_outline…" at bounding box center [809, 421] width 1341 height 628
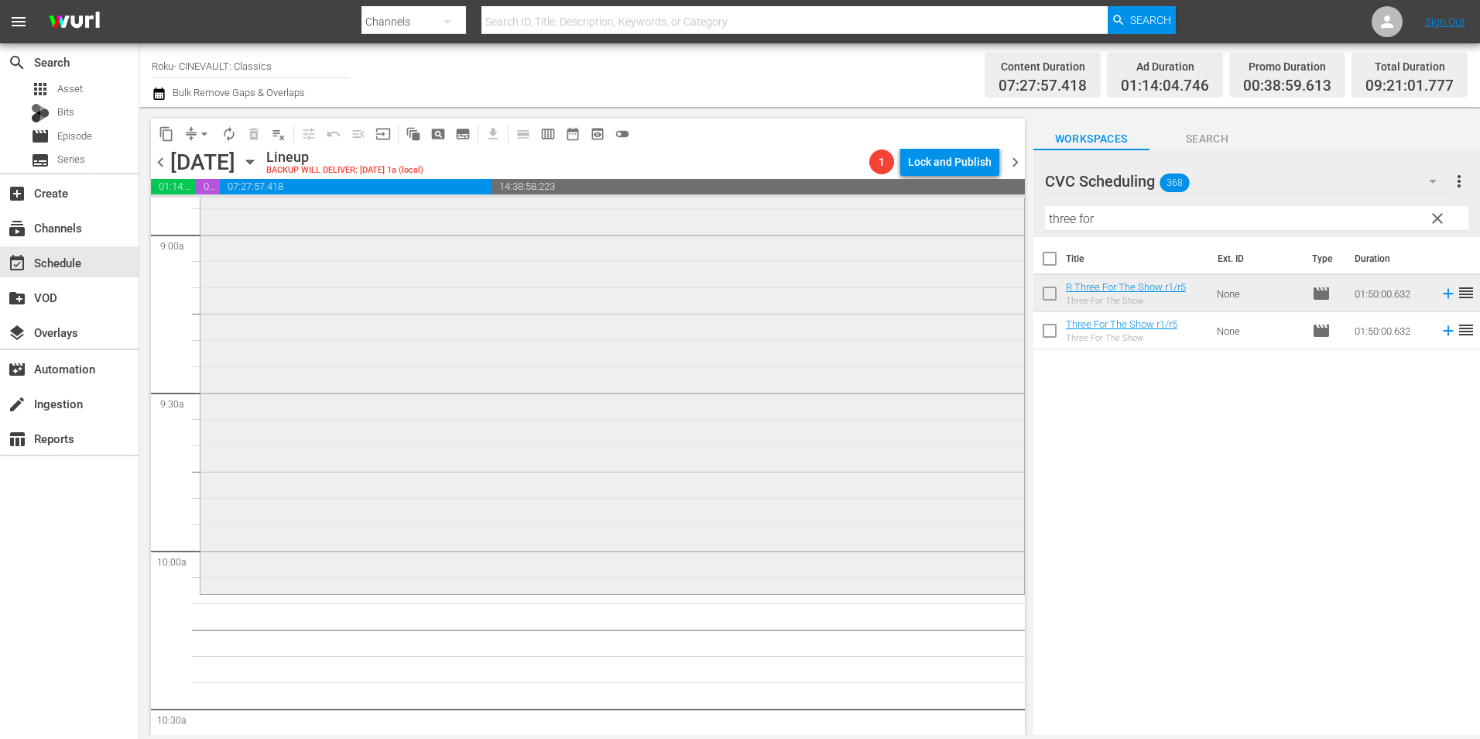
scroll to position [2942, 0]
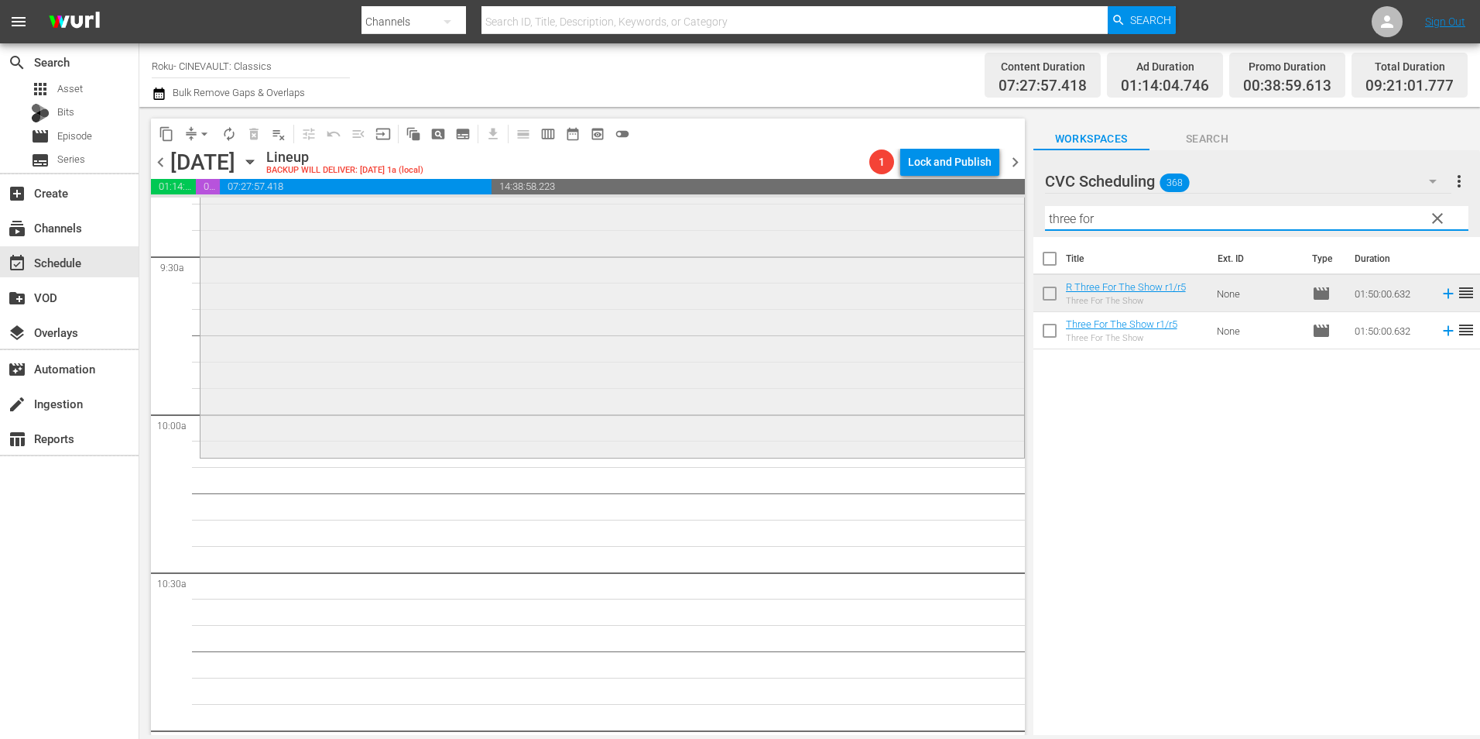
drag, startPoint x: 1096, startPoint y: 219, endPoint x: 953, endPoint y: 227, distance: 143.4
click at [953, 227] on div "content_copy compress arrow_drop_down autorenew_outlined delete_forever_outline…" at bounding box center [809, 421] width 1341 height 628
type input "i"
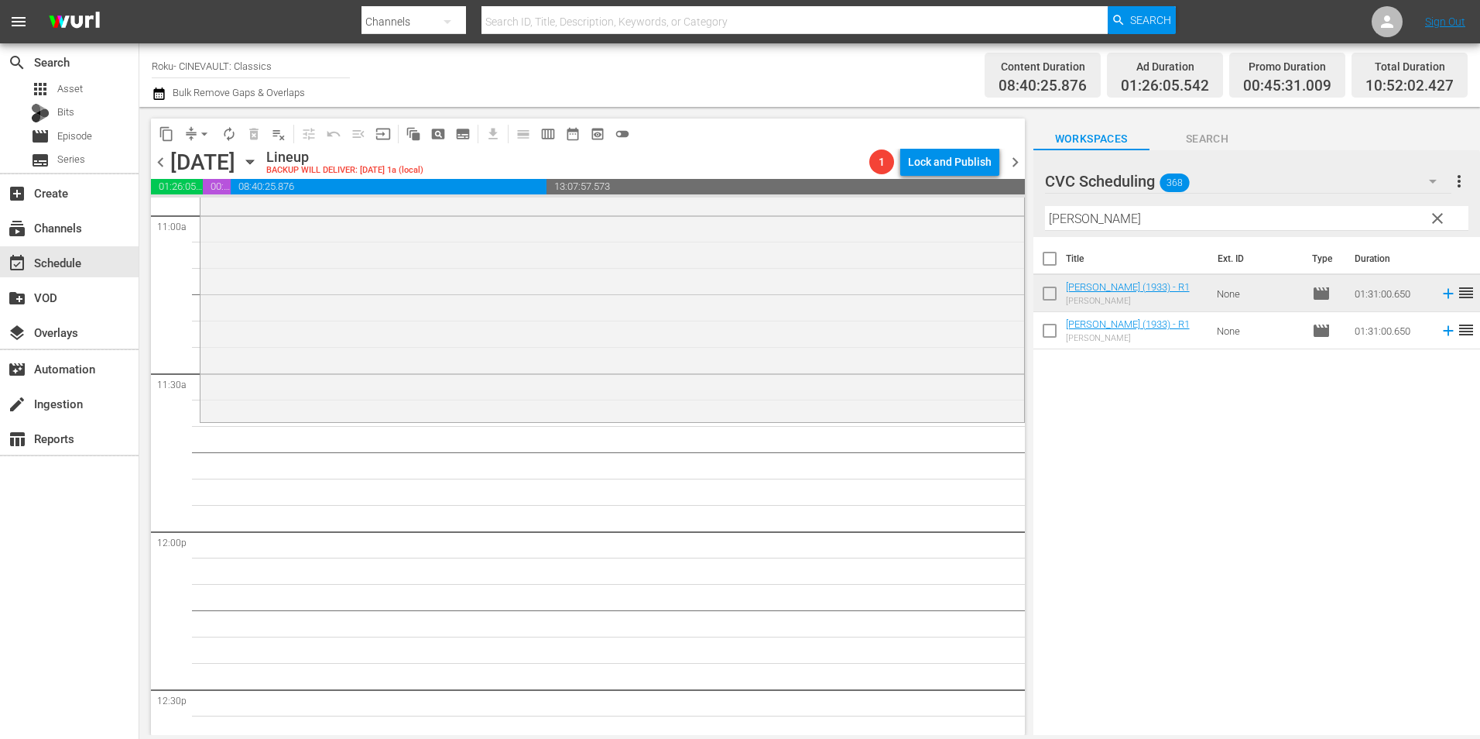
scroll to position [3484, 0]
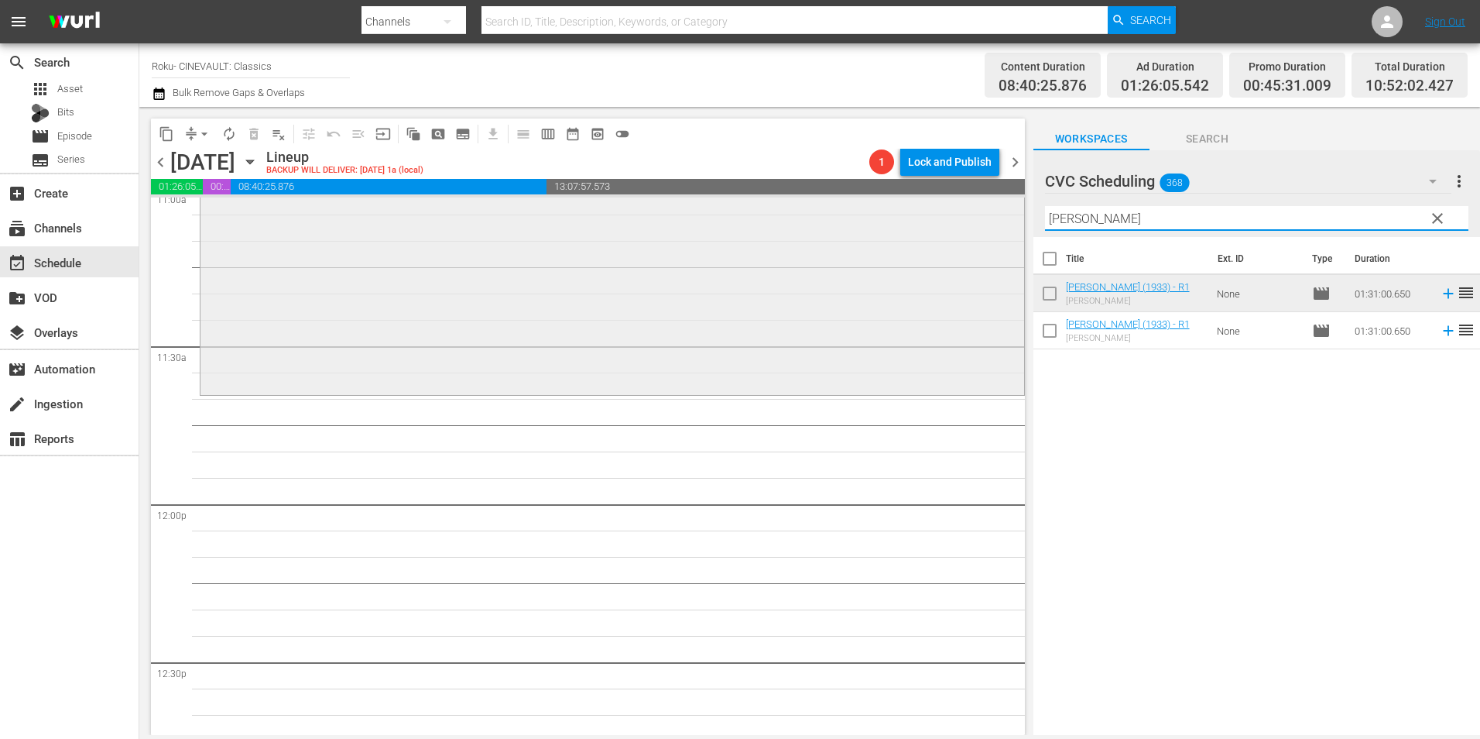
drag, startPoint x: 980, startPoint y: 224, endPoint x: 872, endPoint y: 221, distance: 108.4
click at [872, 221] on div "content_copy compress arrow_drop_down autorenew_outlined delete_forever_outline…" at bounding box center [809, 421] width 1341 height 628
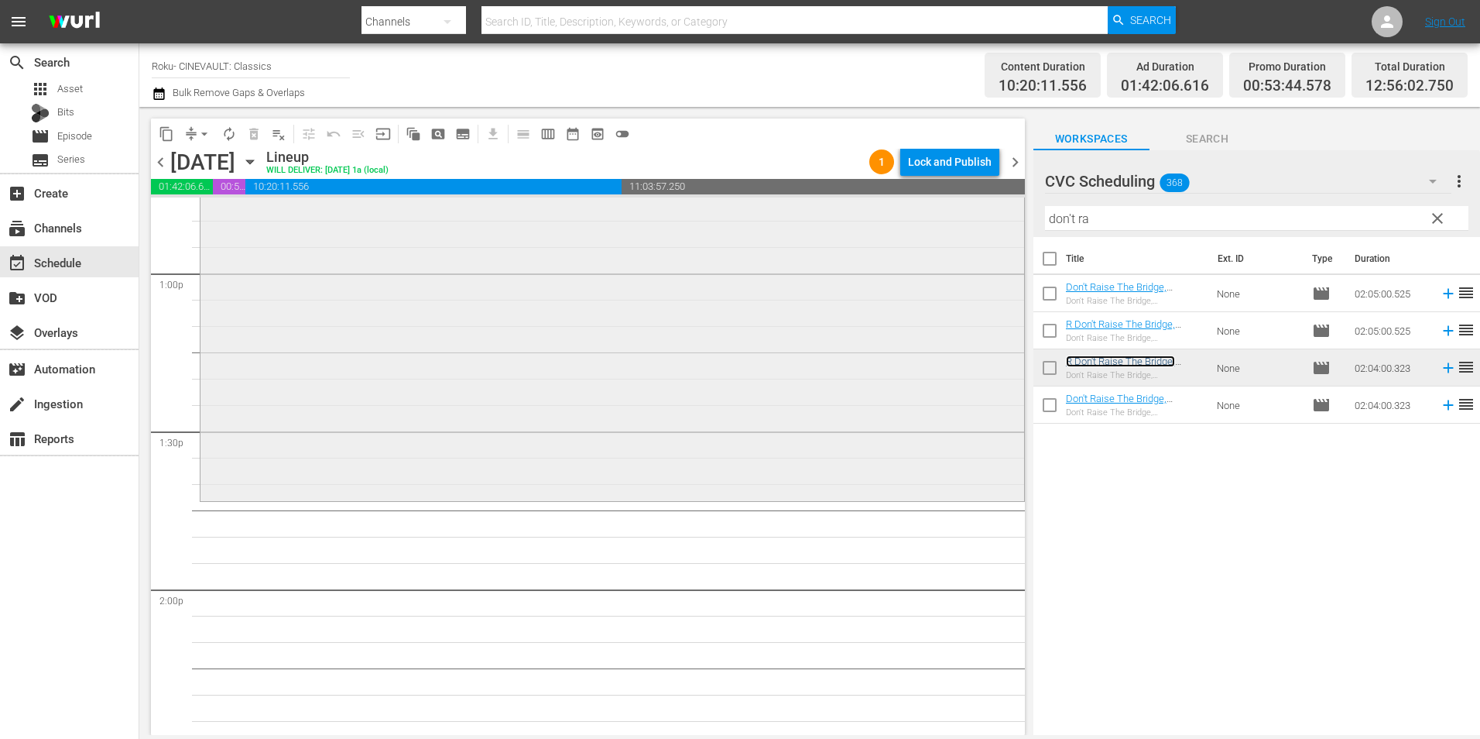
scroll to position [4026, 0]
drag, startPoint x: 1044, startPoint y: 231, endPoint x: 1020, endPoint y: 231, distance: 24.0
click at [1020, 231] on div "content_copy compress arrow_drop_down autorenew_outlined delete_forever_outline…" at bounding box center [809, 421] width 1341 height 628
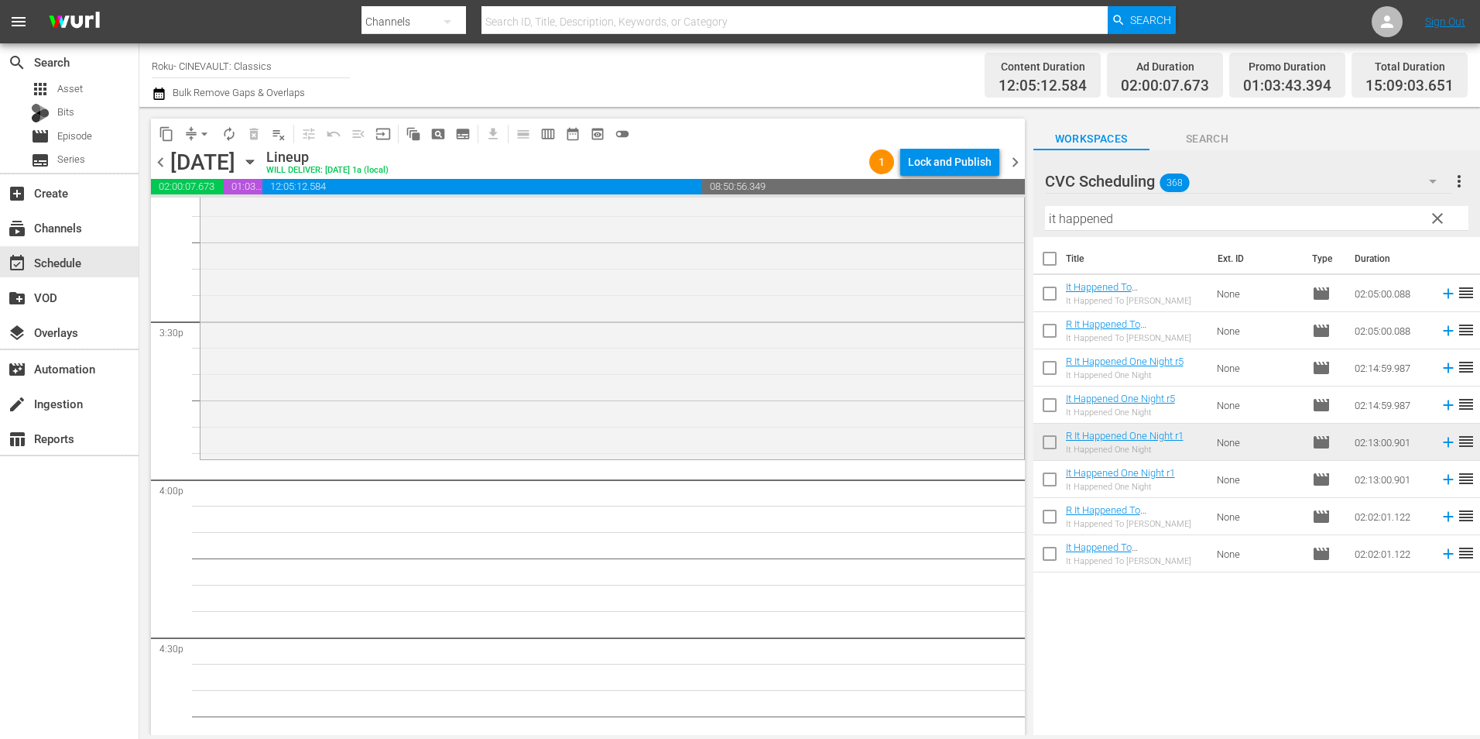
scroll to position [4800, 0]
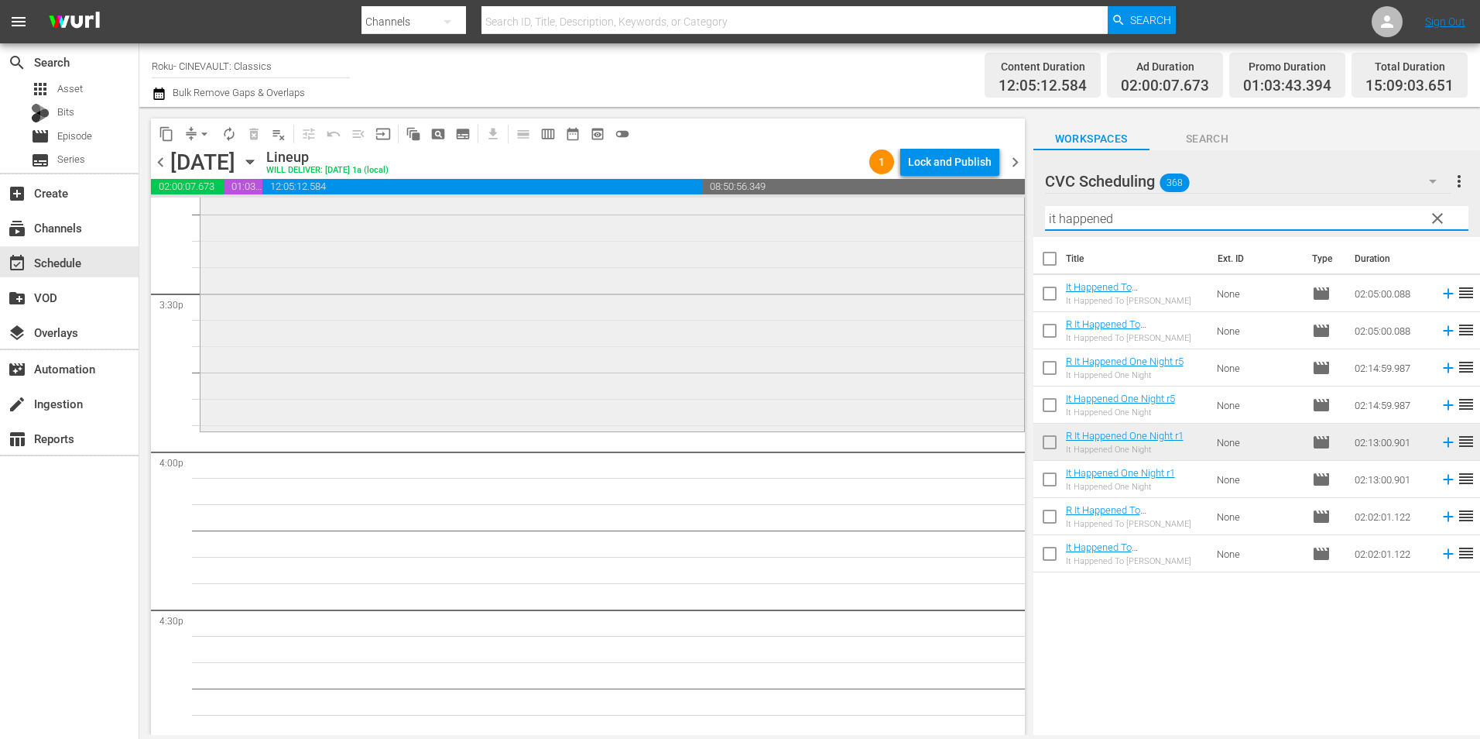
drag, startPoint x: 1164, startPoint y: 227, endPoint x: 958, endPoint y: 228, distance: 205.2
click at [958, 228] on div "content_copy compress arrow_drop_down autorenew_outlined delete_forever_outline…" at bounding box center [809, 421] width 1341 height 628
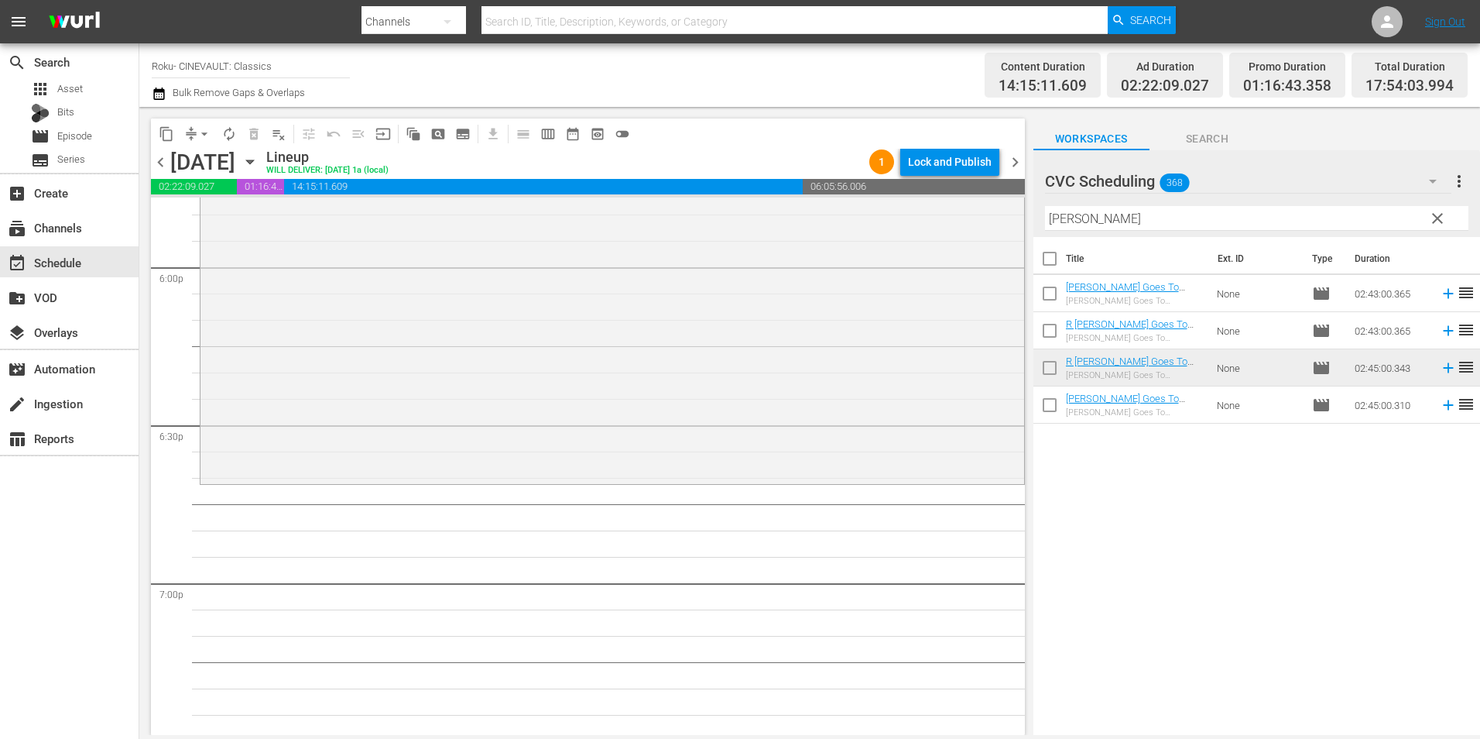
scroll to position [5652, 0]
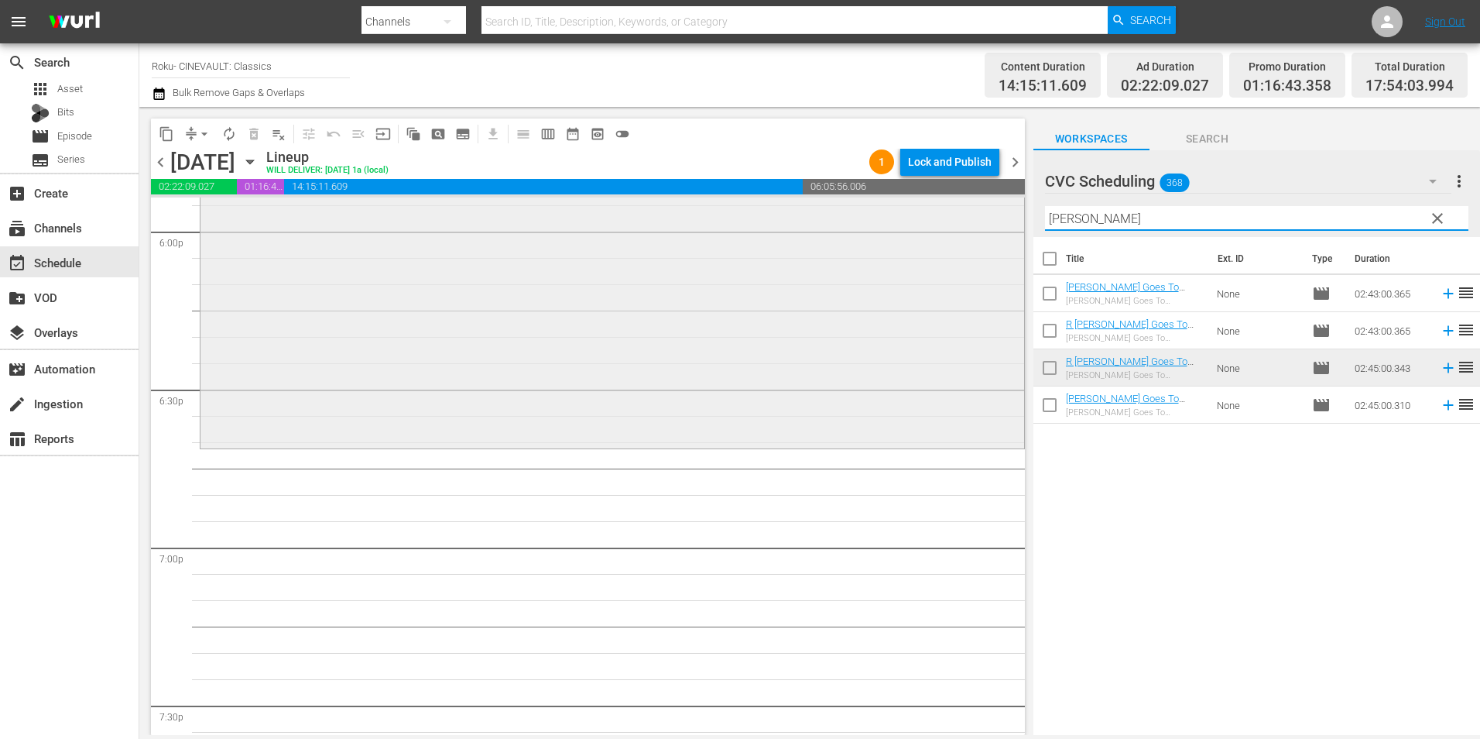
drag, startPoint x: 965, startPoint y: 225, endPoint x: 852, endPoint y: 225, distance: 113.0
click at [852, 225] on div "content_copy compress arrow_drop_down autorenew_outlined delete_forever_outline…" at bounding box center [809, 421] width 1341 height 628
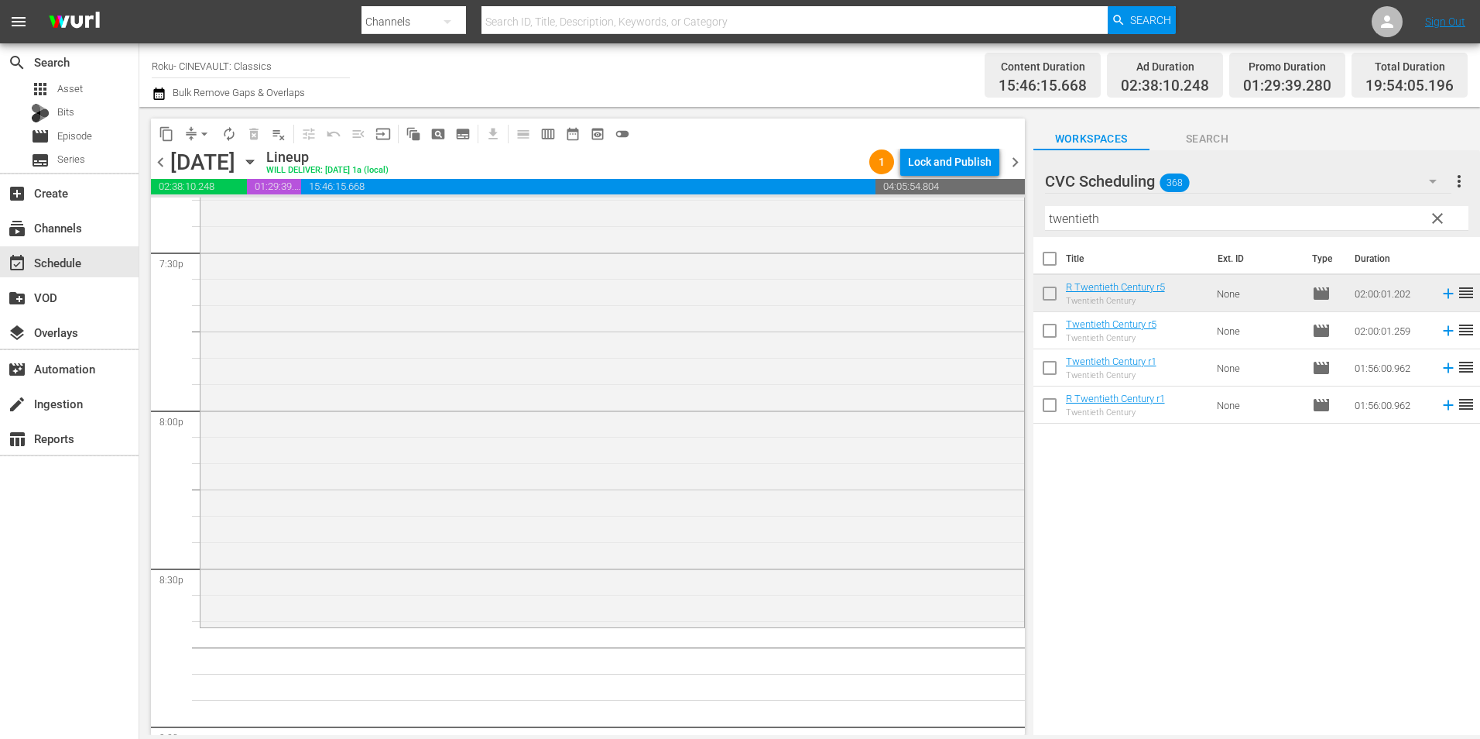
scroll to position [6194, 0]
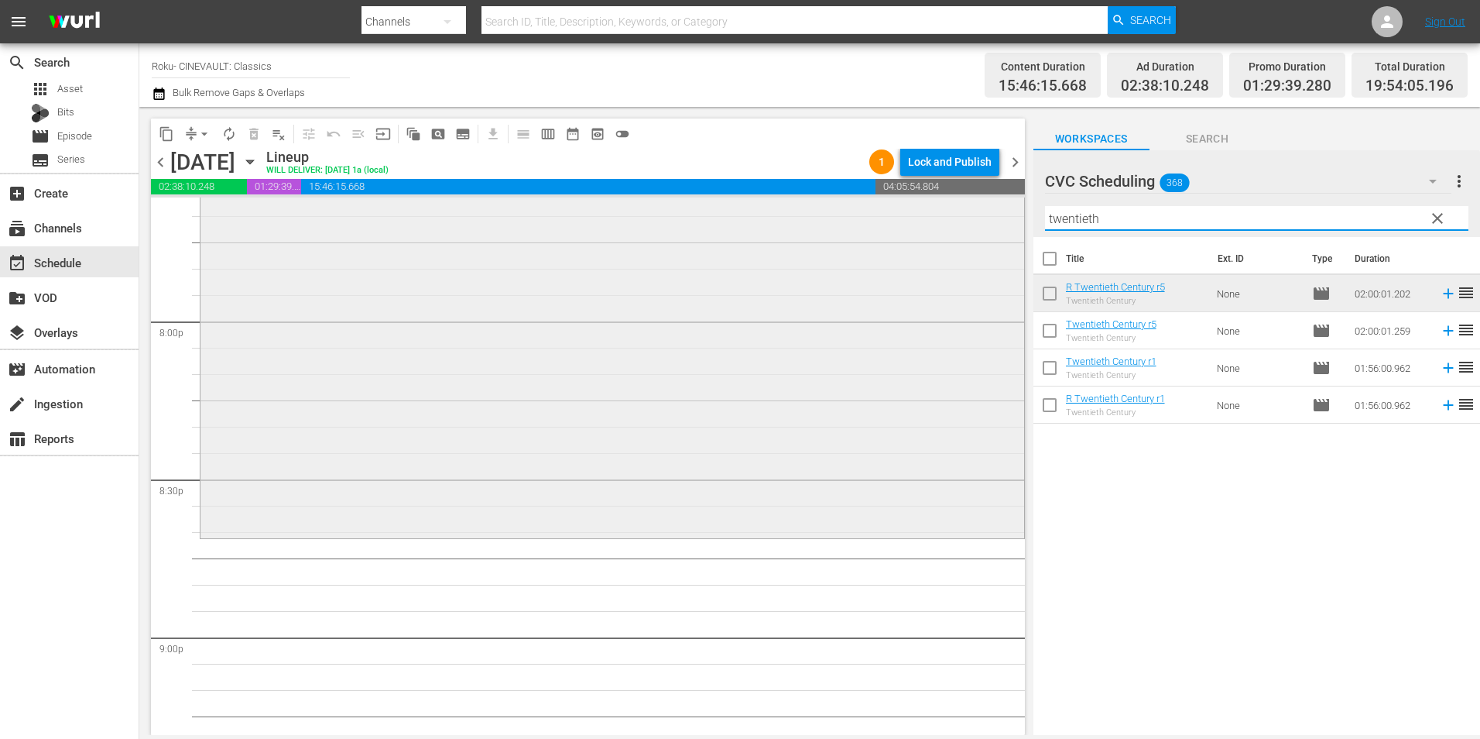
drag, startPoint x: 1079, startPoint y: 223, endPoint x: 996, endPoint y: 231, distance: 84.0
click at [996, 231] on div "content_copy compress arrow_drop_down autorenew_outlined delete_forever_outline…" at bounding box center [809, 421] width 1341 height 628
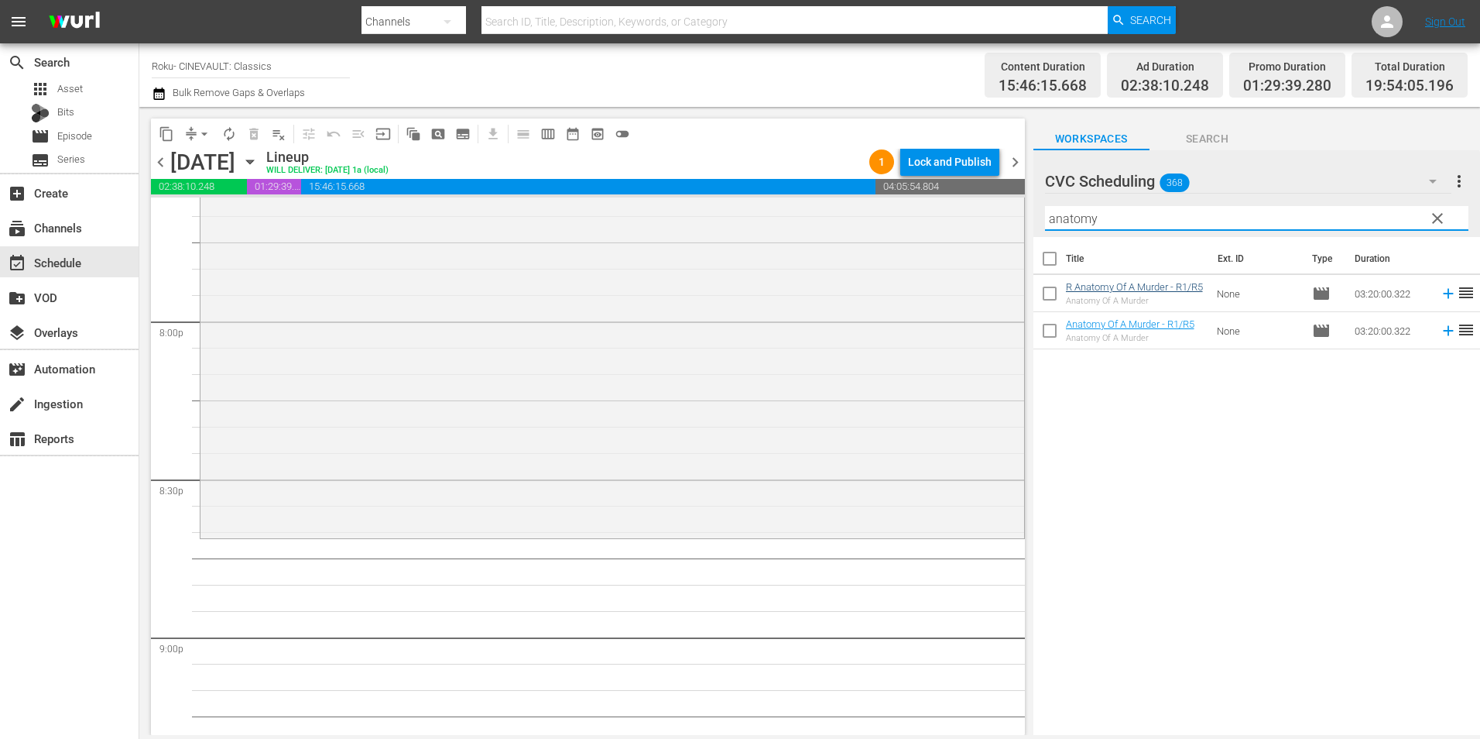
type input "anatomy"
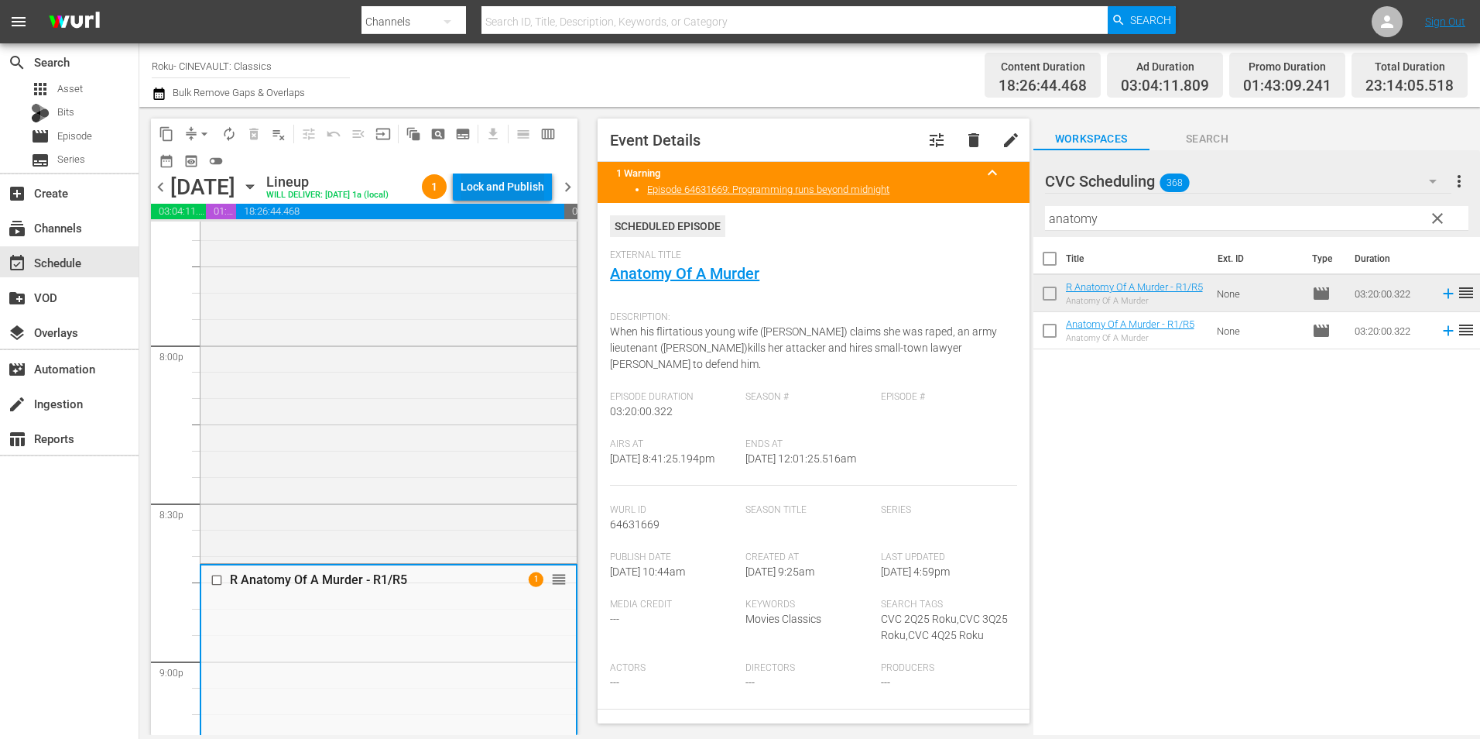
click at [534, 186] on div "Lock and Publish" at bounding box center [503, 187] width 84 height 28
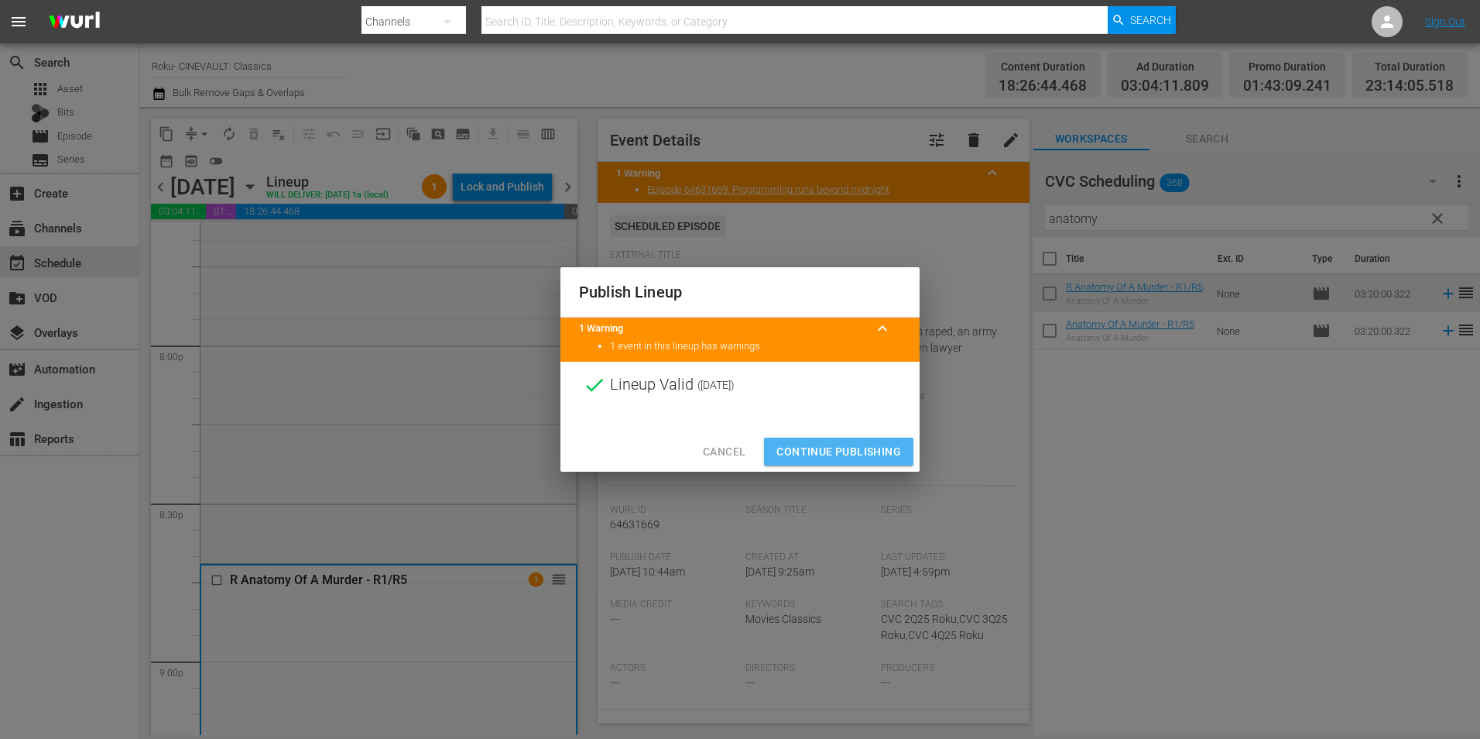
click at [844, 455] on span "Continue Publishing" at bounding box center [839, 451] width 125 height 19
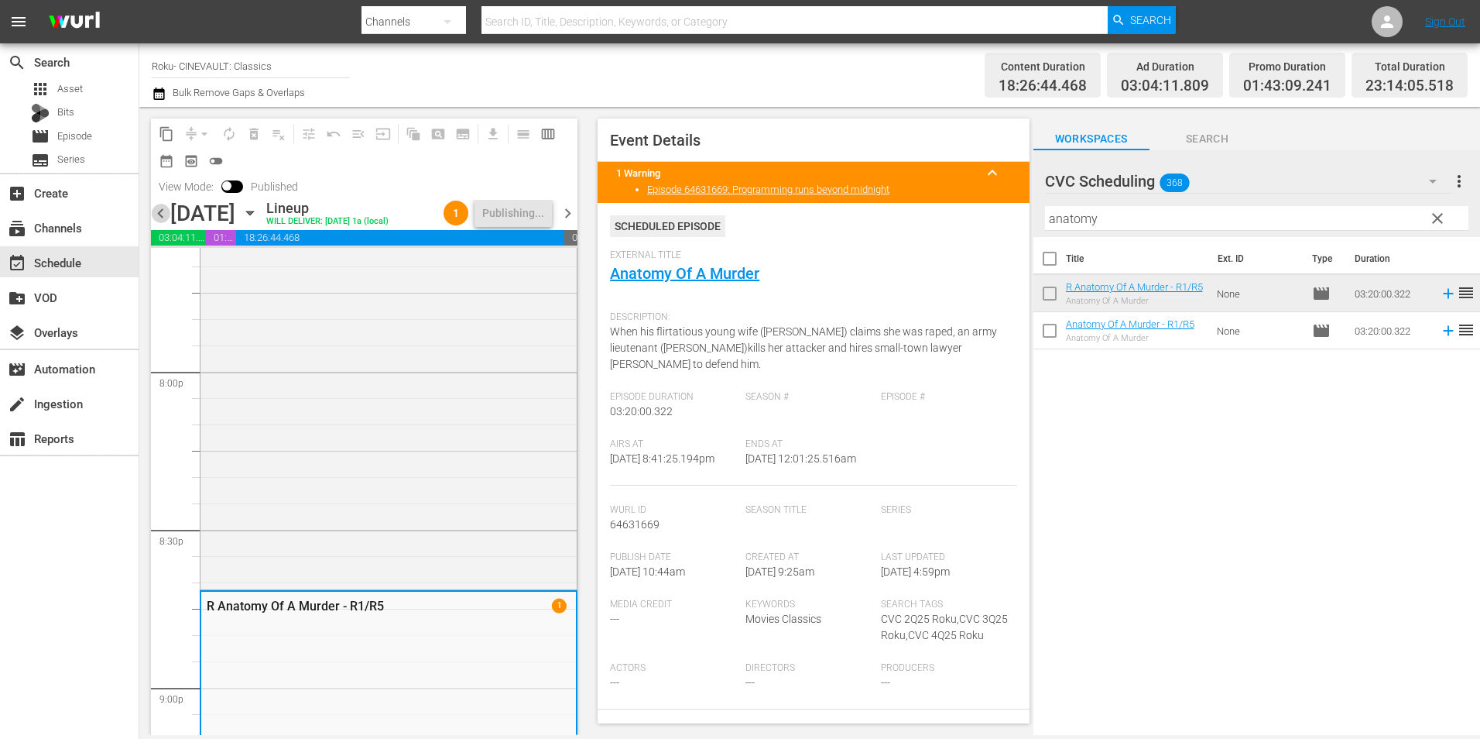
click at [164, 206] on span "chevron_left" at bounding box center [160, 213] width 19 height 19
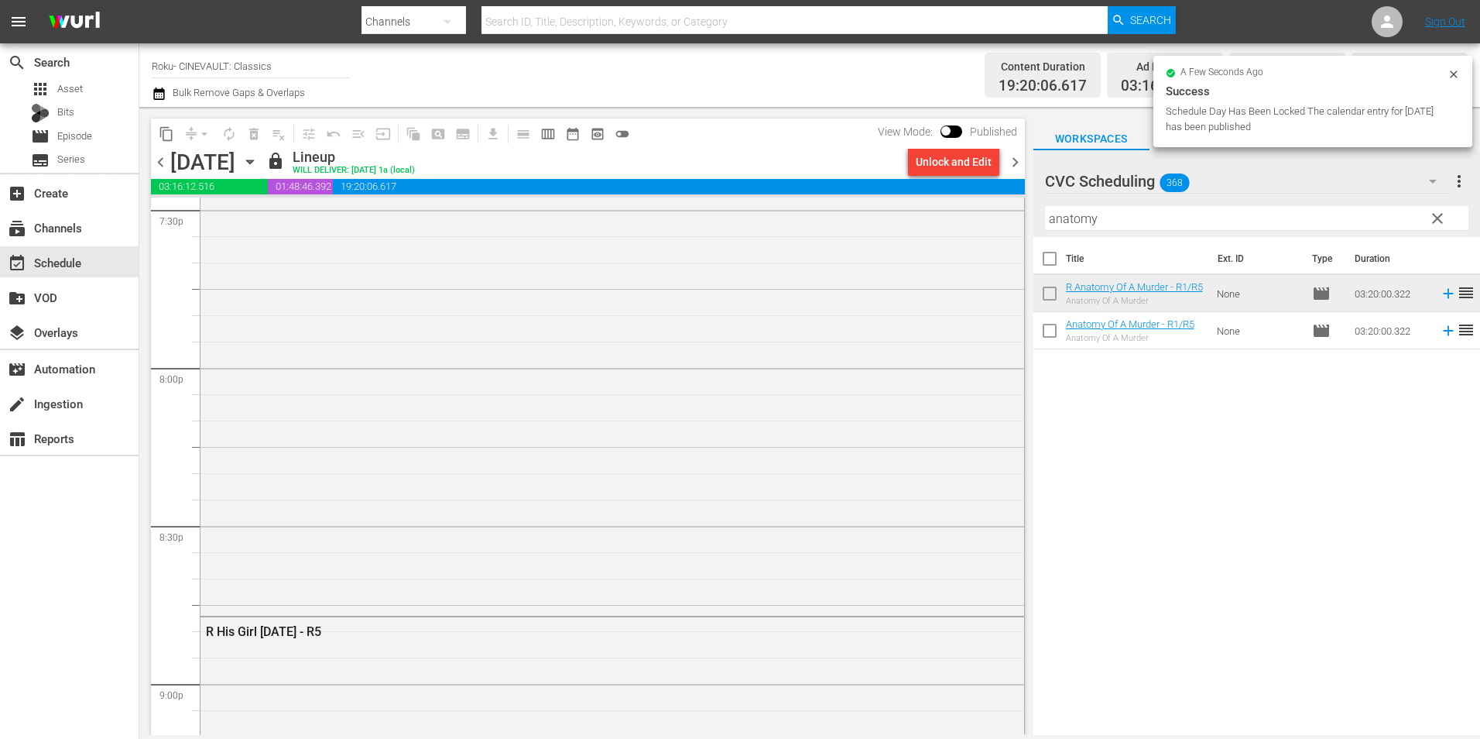
scroll to position [5833, 0]
click at [1015, 155] on span "chevron_right" at bounding box center [1015, 162] width 19 height 19
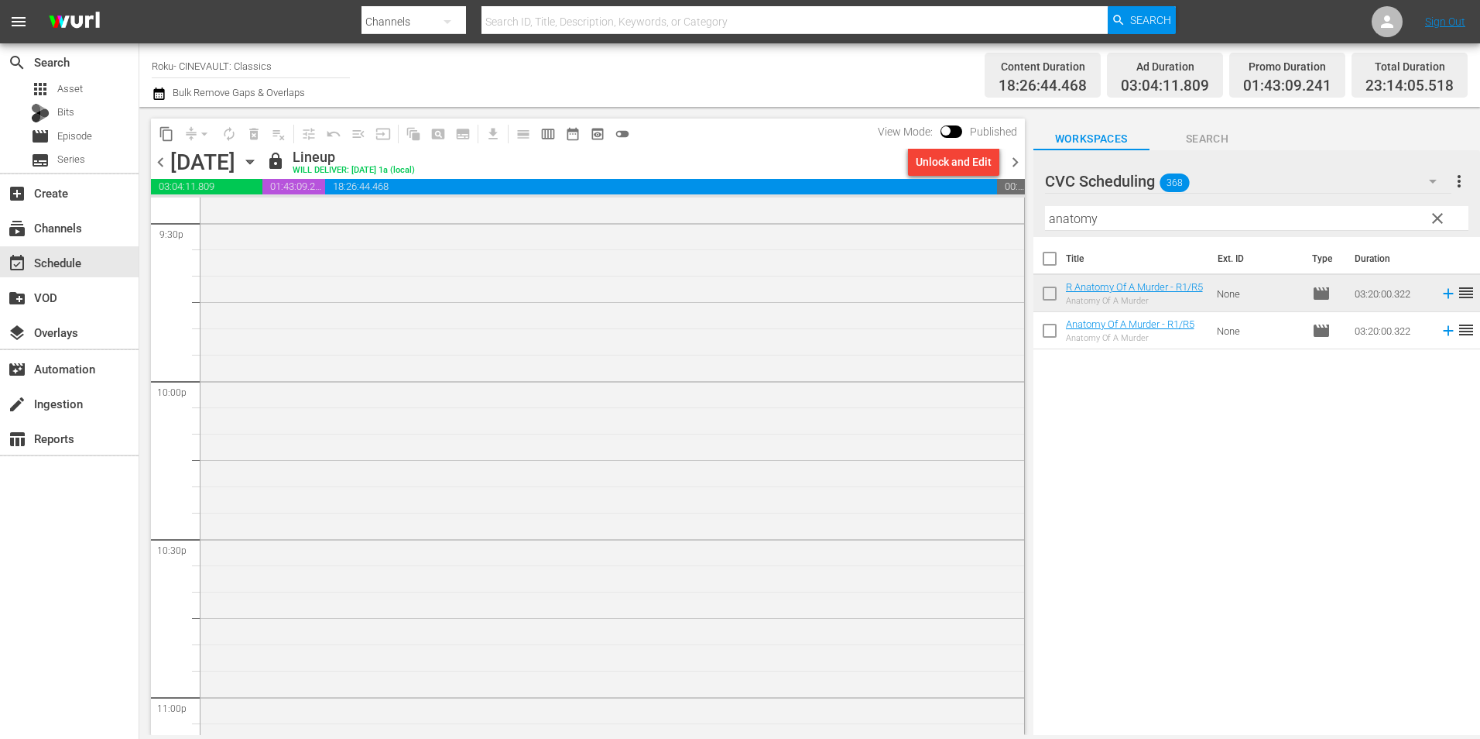
scroll to position [6509, 0]
